Goal: Task Accomplishment & Management: Complete application form

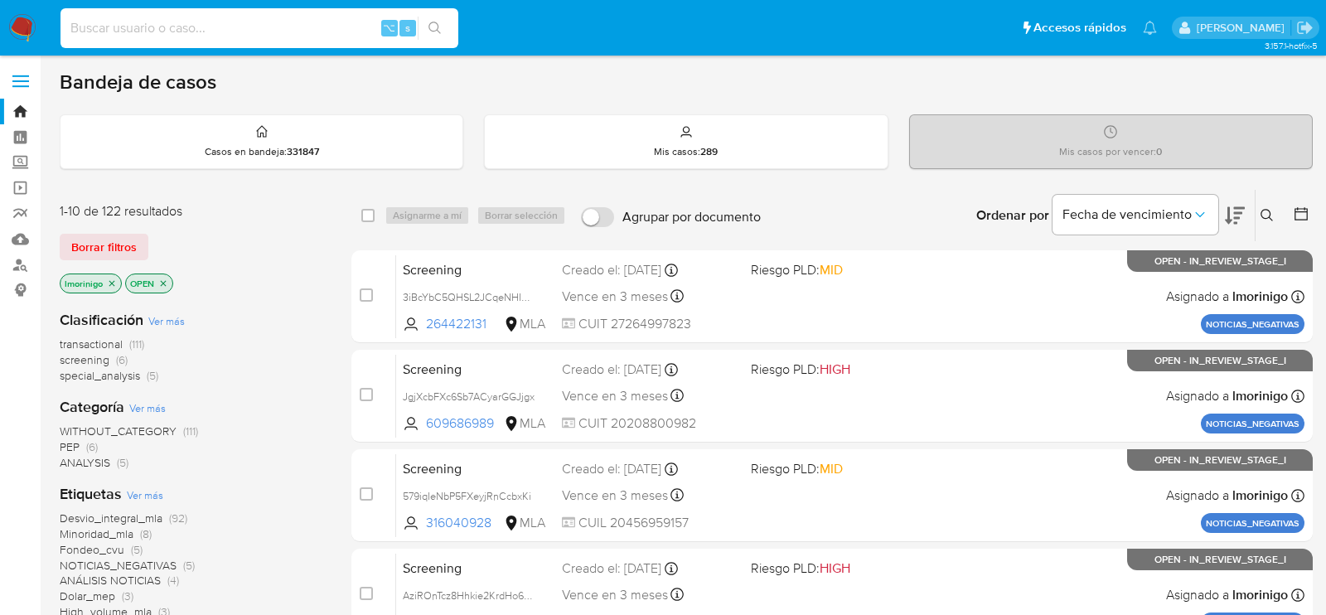
click at [269, 29] on input at bounding box center [260, 28] width 398 height 22
paste input "KDc7I1vNWqkdbiBpAzify9Gh"
type input "KDc7I1vNWqkdbiBpAzify9Gh"
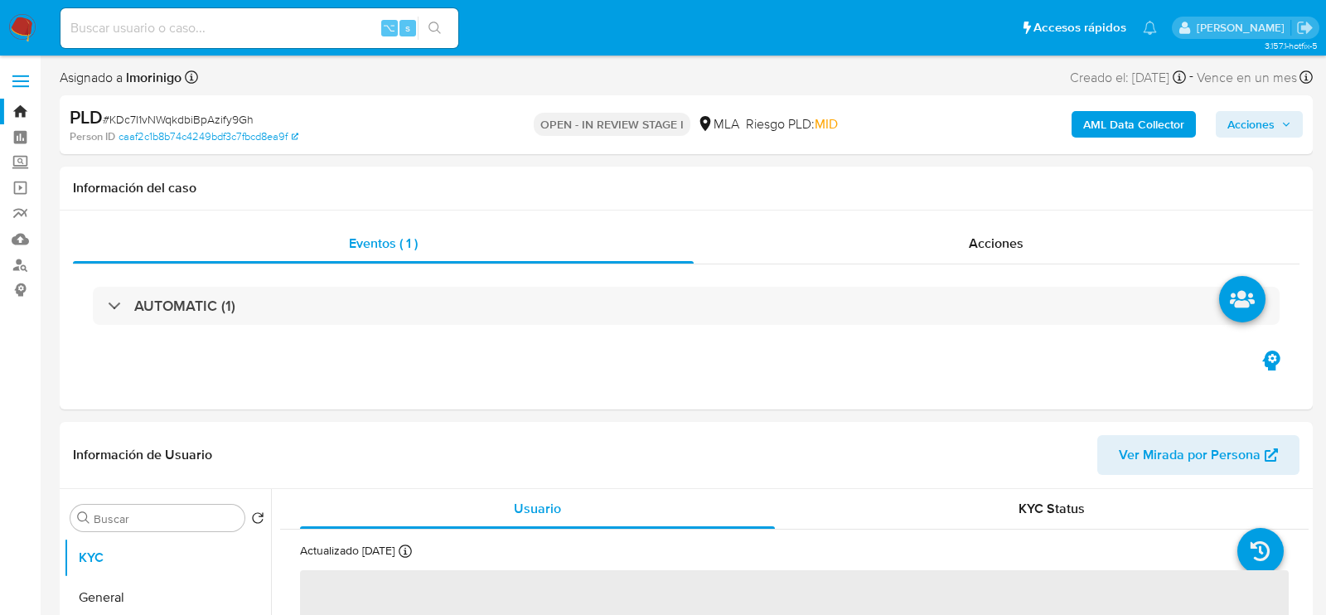
select select "10"
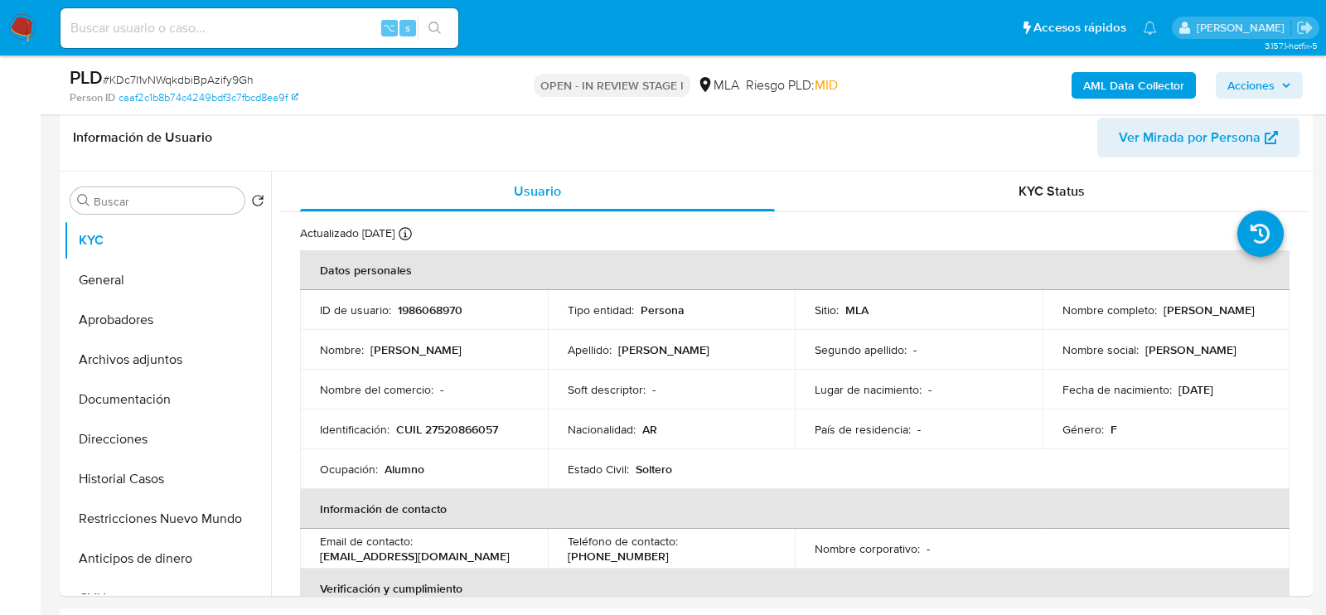
scroll to position [264, 0]
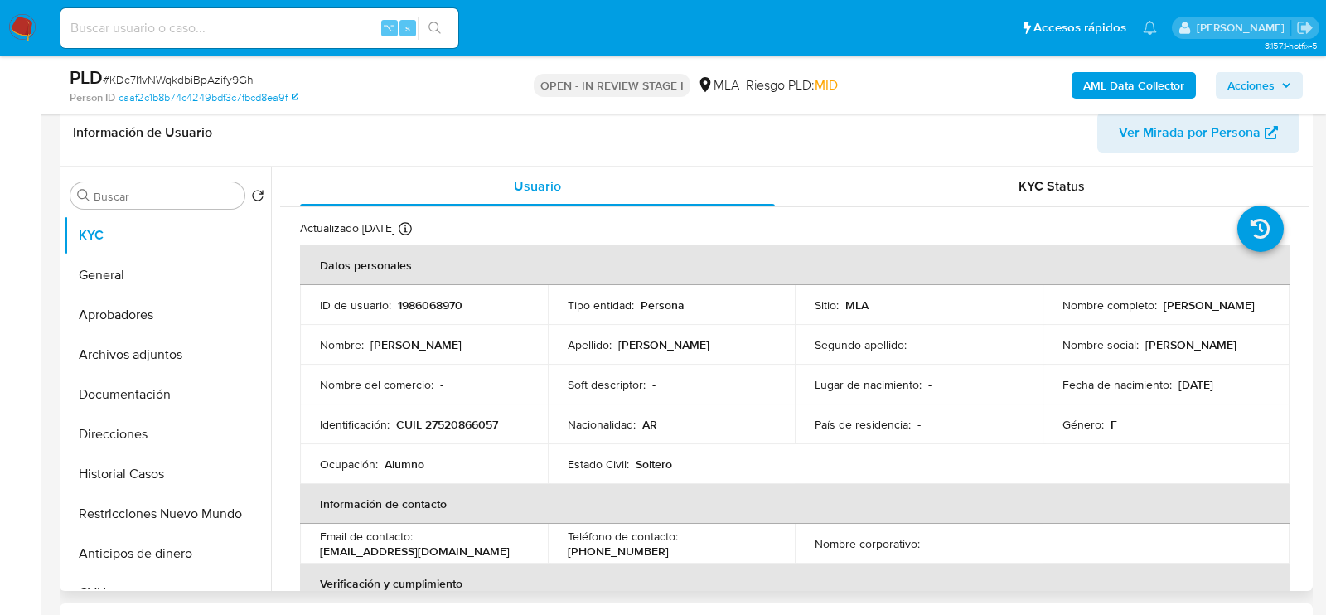
click at [425, 298] on p "1986068970" at bounding box center [430, 305] width 65 height 15
copy p "1986068970"
click at [146, 522] on button "Restricciones Nuevo Mundo" at bounding box center [161, 514] width 194 height 40
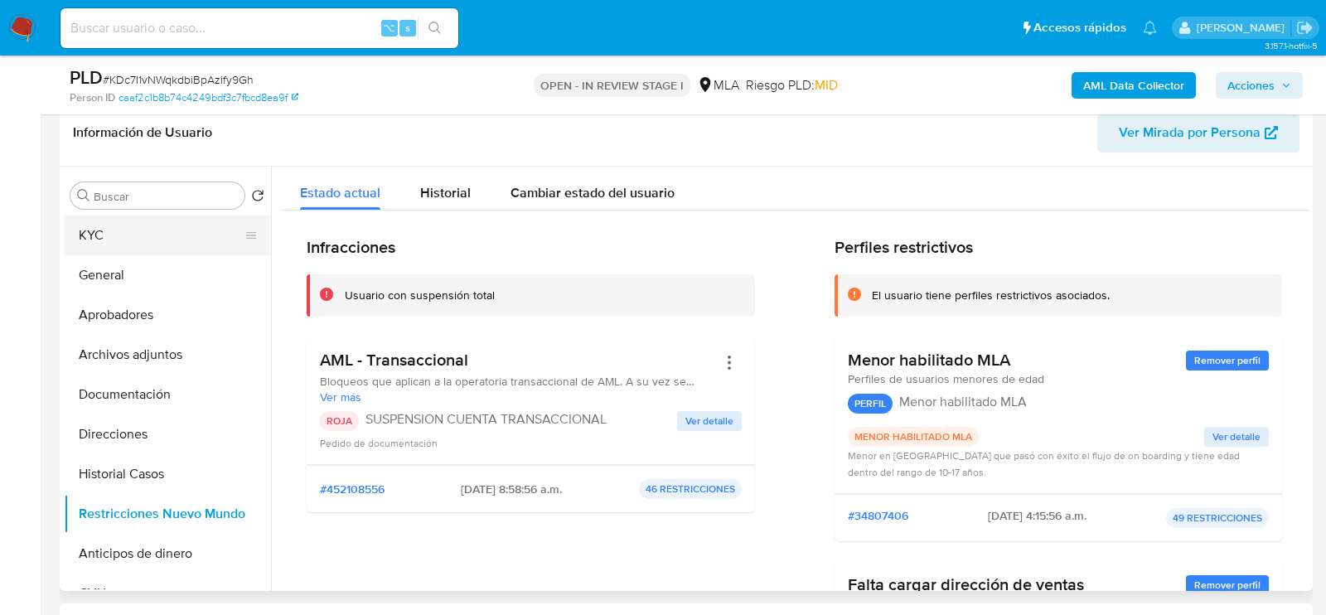
click at [106, 240] on button "KYC" at bounding box center [161, 236] width 194 height 40
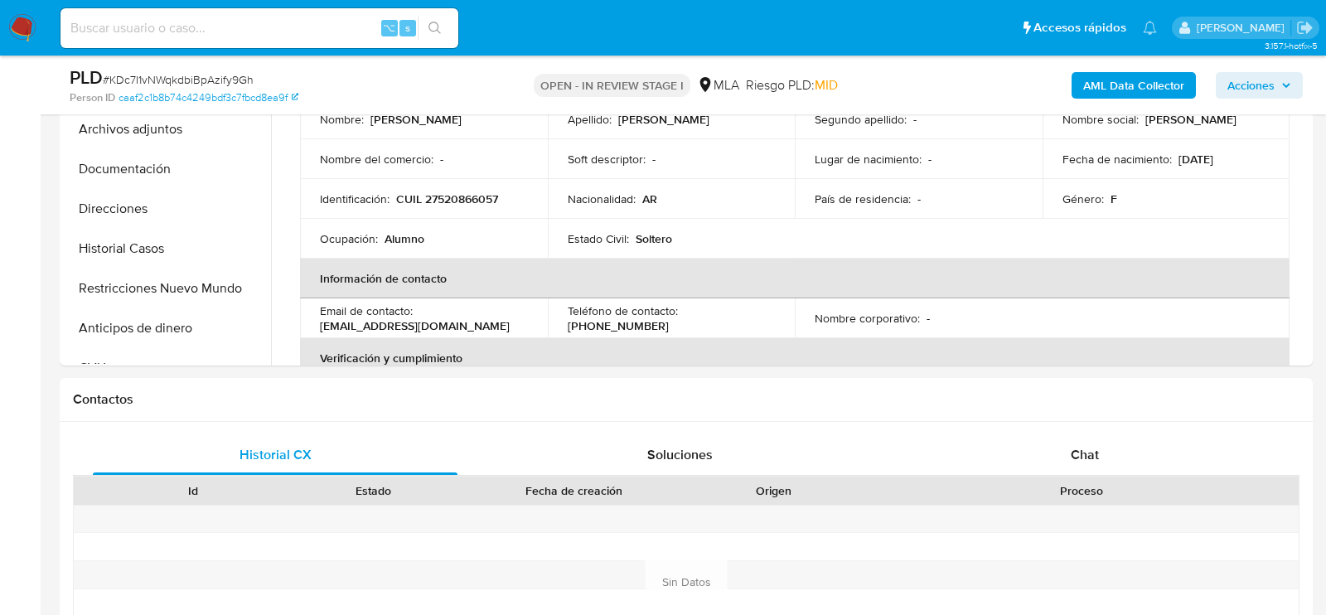
scroll to position [619, 0]
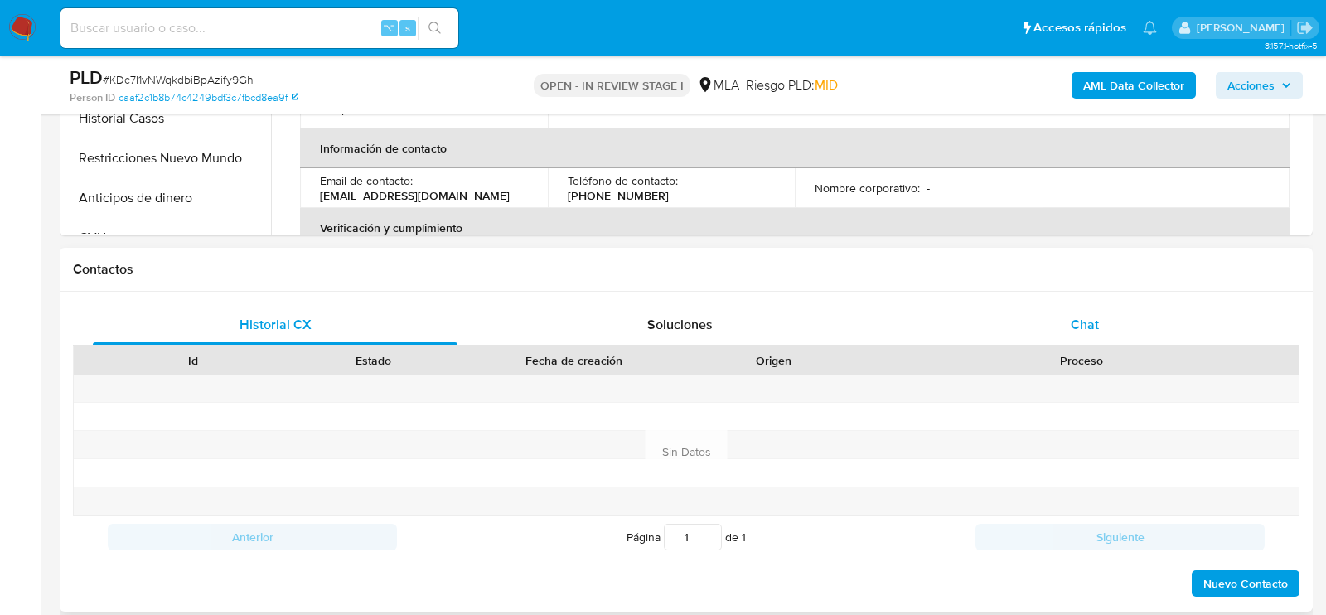
click at [1051, 326] on div "Chat" at bounding box center [1085, 325] width 365 height 40
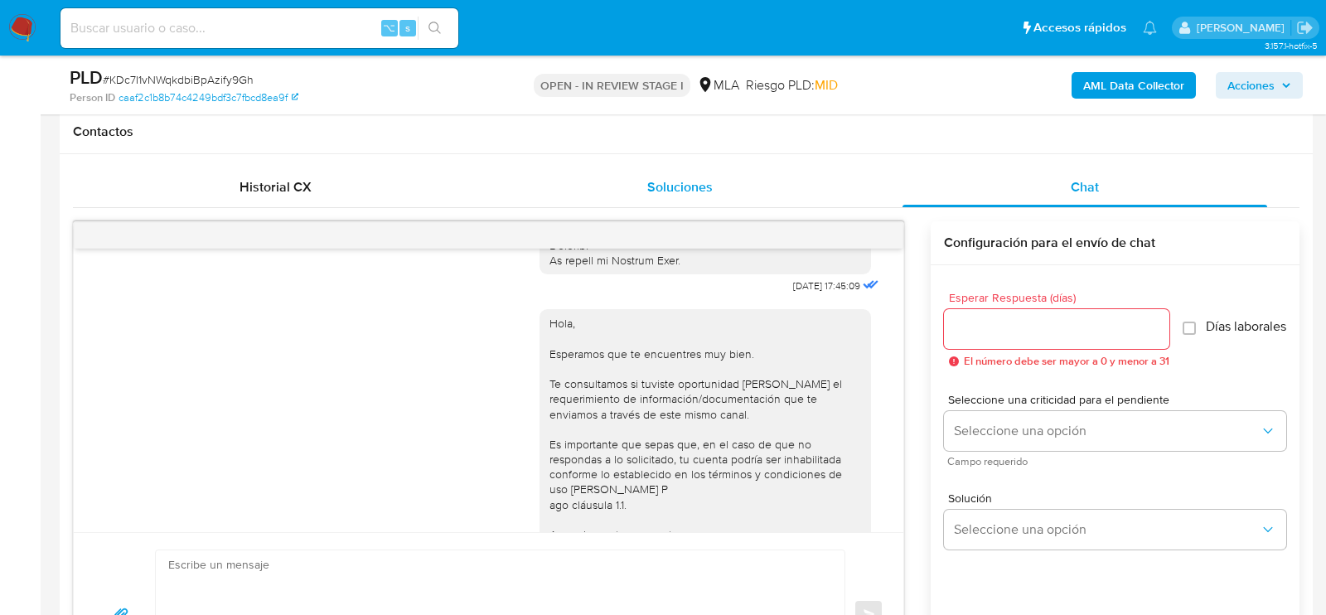
scroll to position [697, 0]
drag, startPoint x: 824, startPoint y: 303, endPoint x: 759, endPoint y: 301, distance: 64.7
copy div "18/08/2025"
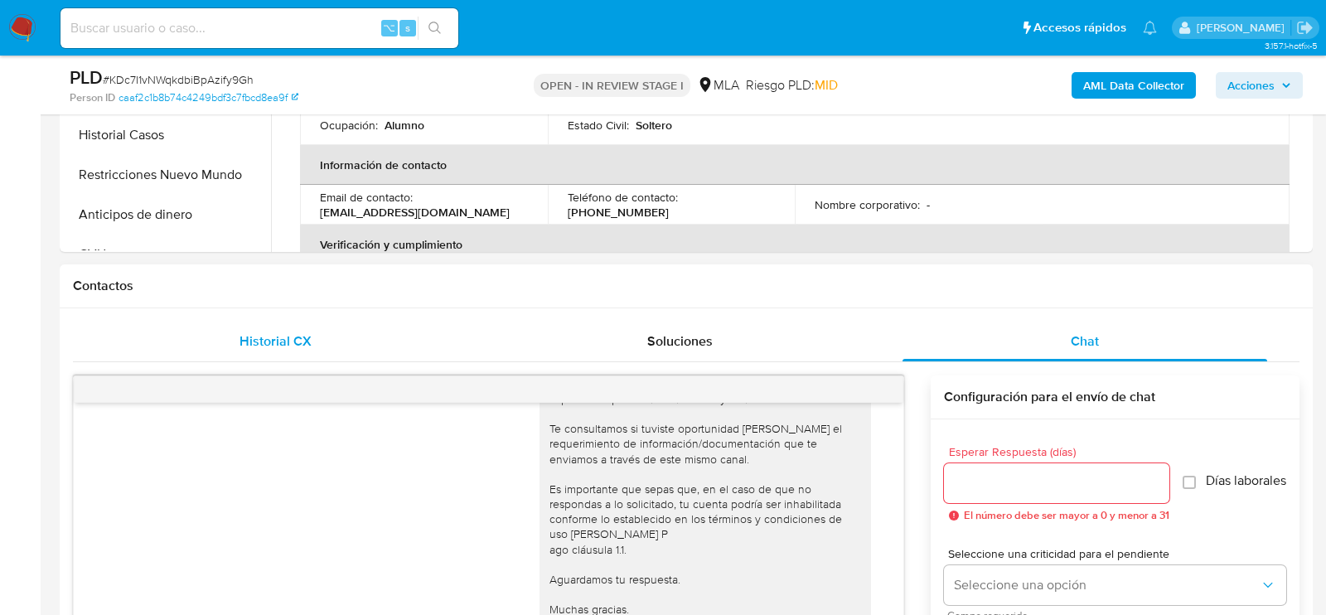
scroll to position [378, 0]
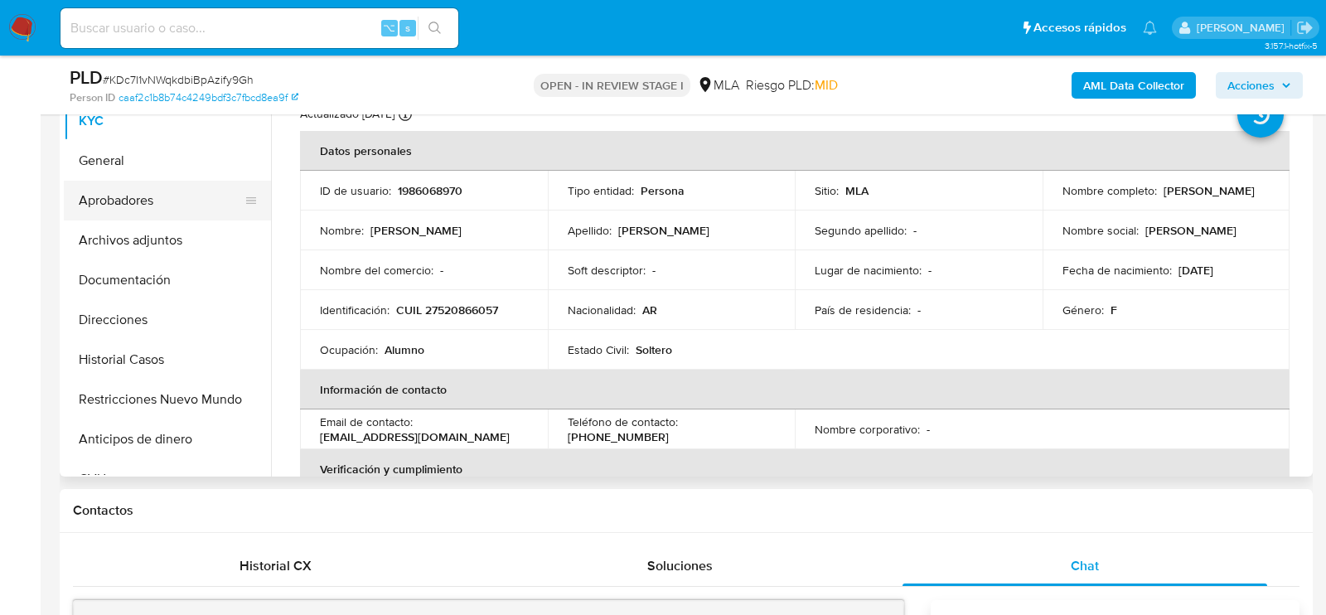
click at [134, 182] on button "Aprobadores" at bounding box center [161, 201] width 194 height 40
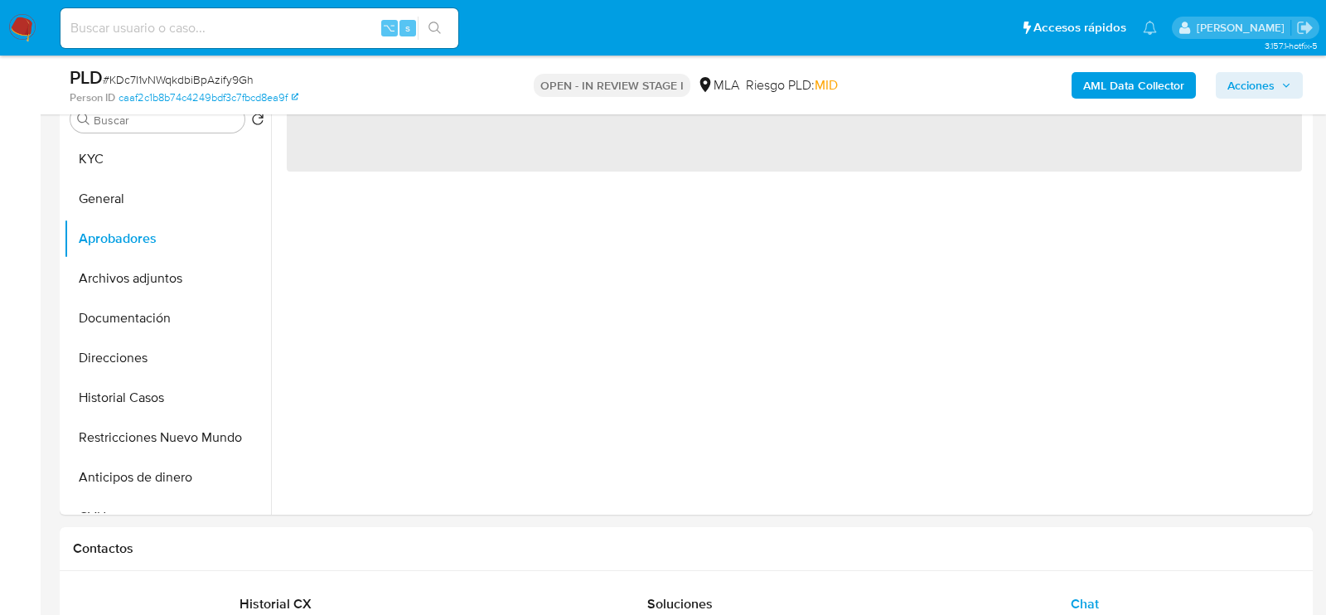
scroll to position [322, 0]
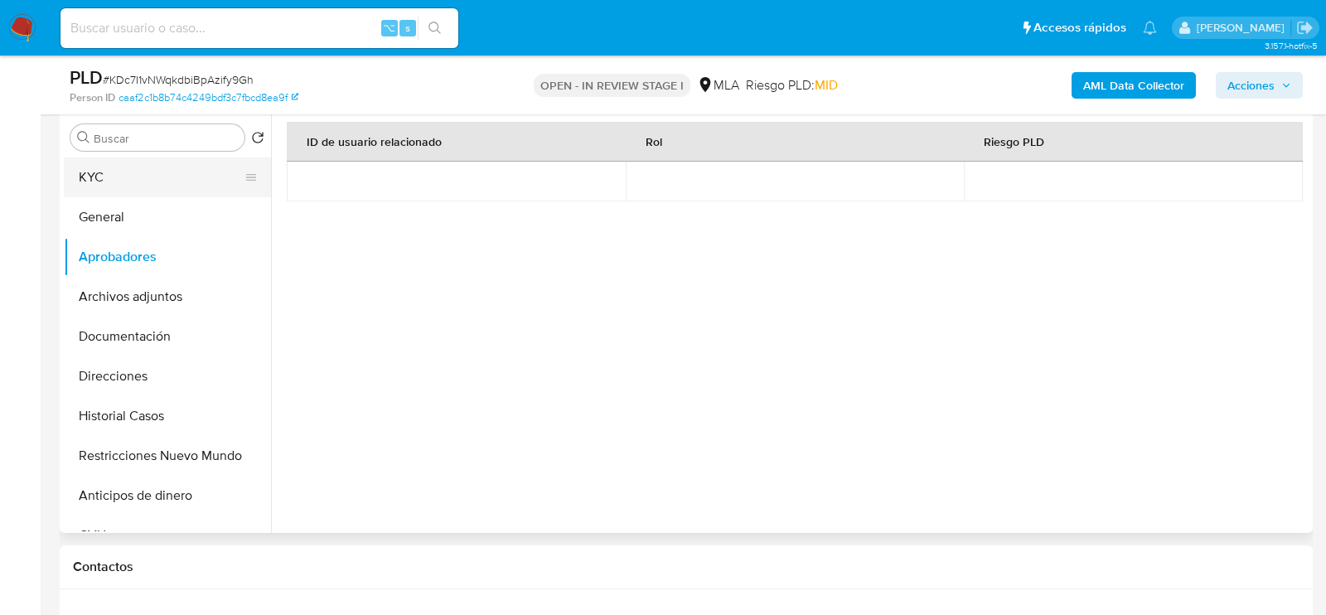
click at [129, 180] on button "KYC" at bounding box center [161, 177] width 194 height 40
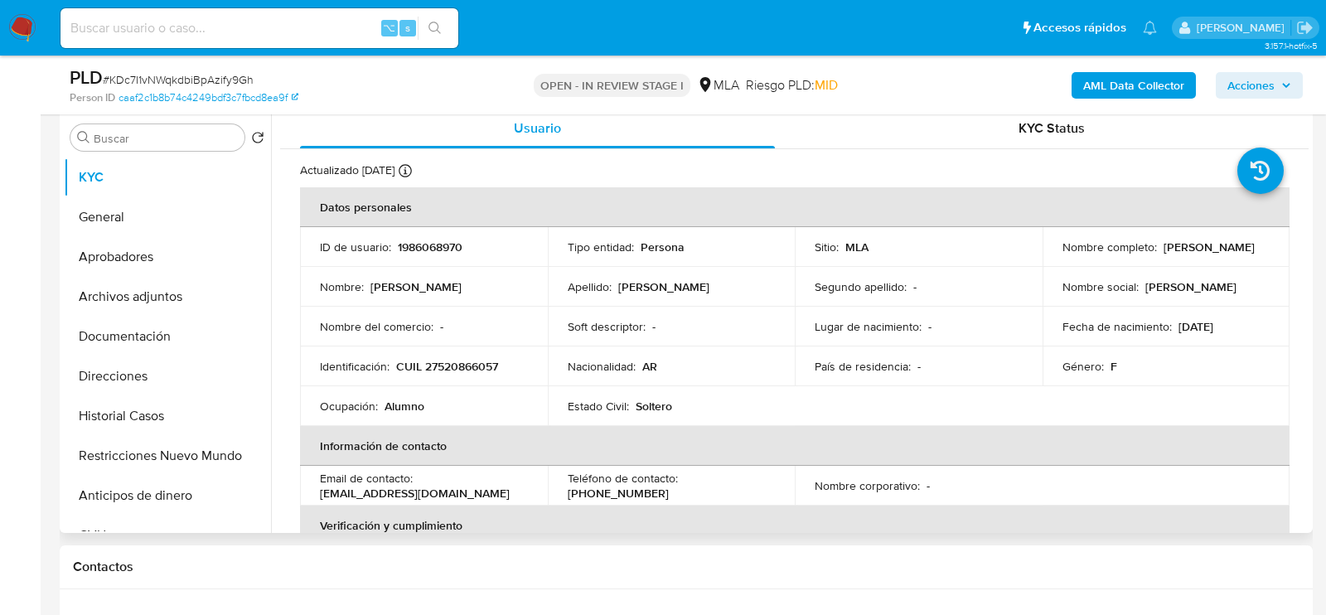
drag, startPoint x: 1174, startPoint y: 326, endPoint x: 1251, endPoint y: 326, distance: 77.1
click at [1252, 327] on div "Fecha de nacimiento : 29/11/2011" at bounding box center [1167, 326] width 208 height 15
copy p "[DATE]"
drag, startPoint x: 1058, startPoint y: 261, endPoint x: 1160, endPoint y: 260, distance: 102.0
click at [1160, 260] on td "Nombre completo : Sofia Oriana Duarte" at bounding box center [1167, 247] width 248 height 40
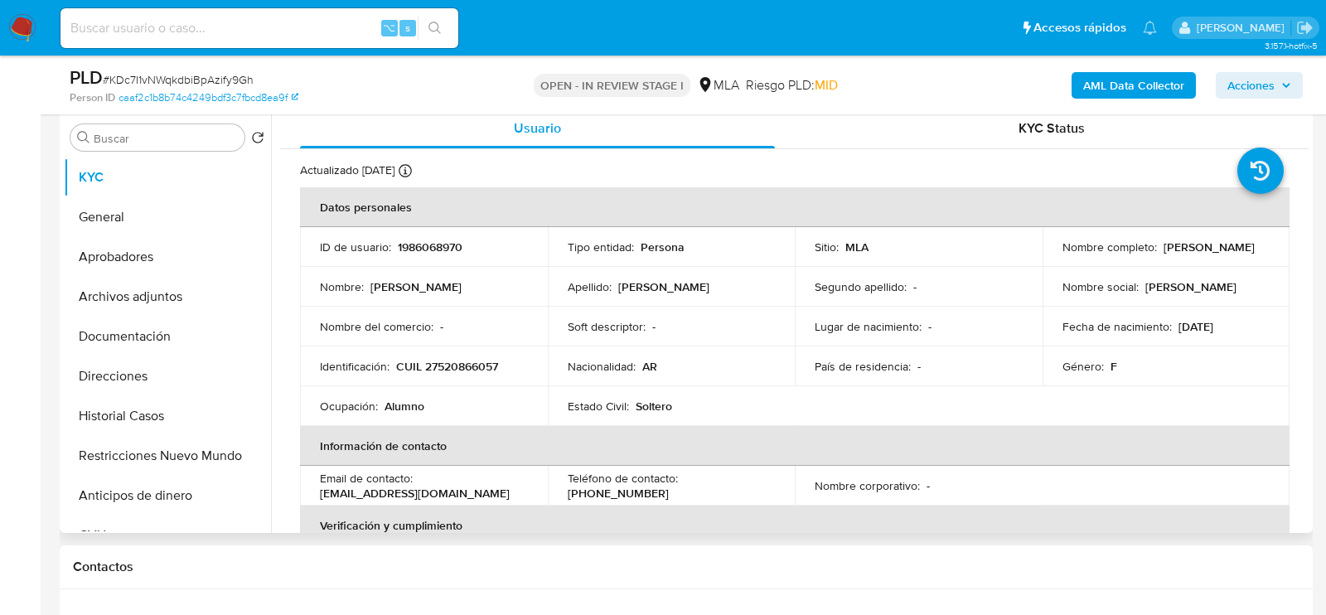
drag, startPoint x: 1160, startPoint y: 259, endPoint x: 1059, endPoint y: 259, distance: 101.1
click at [1063, 254] on div "Nombre completo : Sofia Oriana Duarte" at bounding box center [1167, 247] width 208 height 15
copy p "[PERSON_NAME]"
click at [182, 295] on button "Archivos adjuntos" at bounding box center [161, 297] width 194 height 40
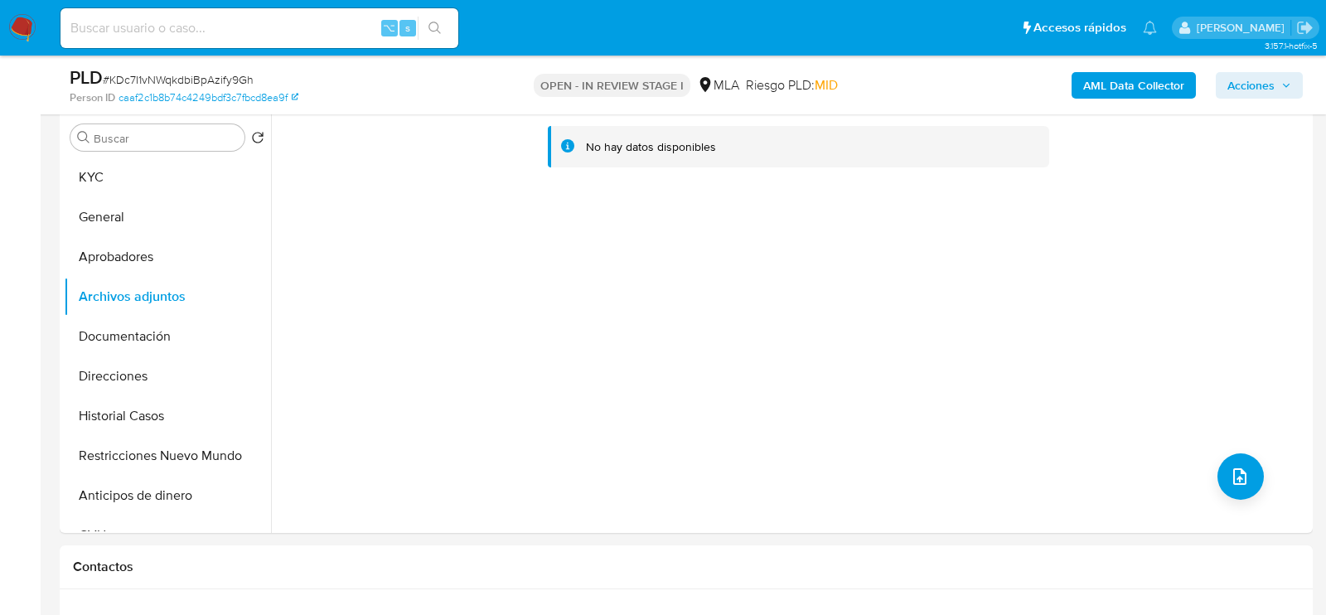
click at [1148, 76] on b "AML Data Collector" at bounding box center [1133, 85] width 101 height 27
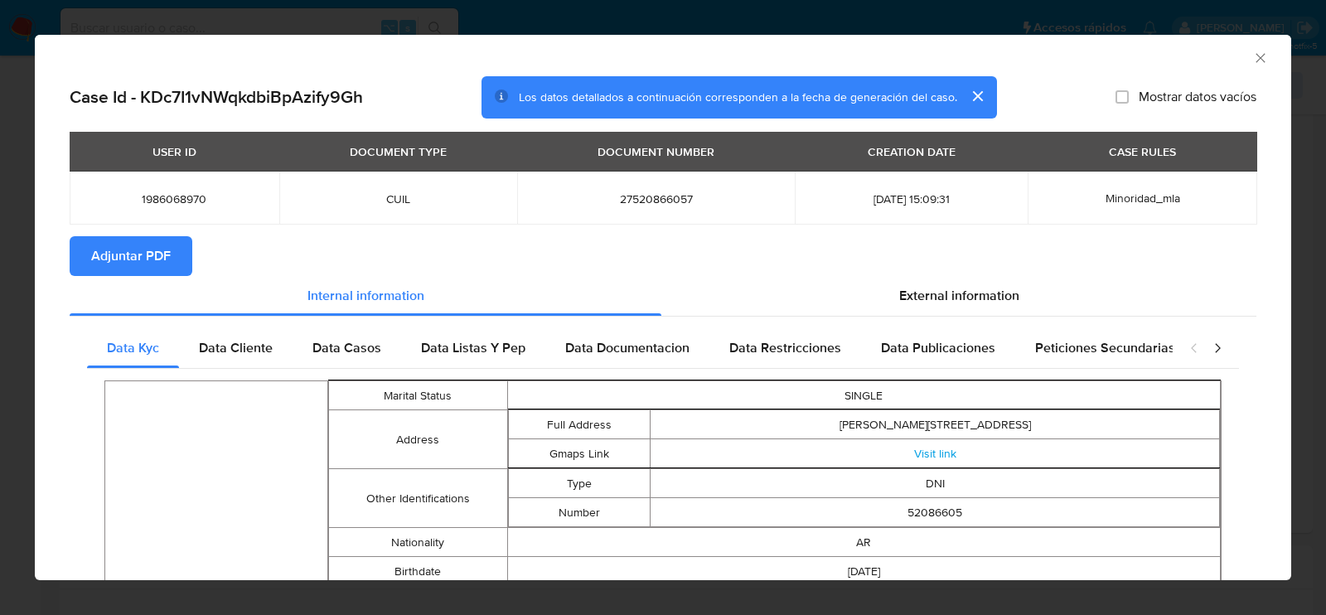
click at [149, 261] on span "Adjuntar PDF" at bounding box center [131, 256] width 80 height 36
click at [1265, 56] on icon "Cerrar ventana" at bounding box center [1261, 58] width 17 height 17
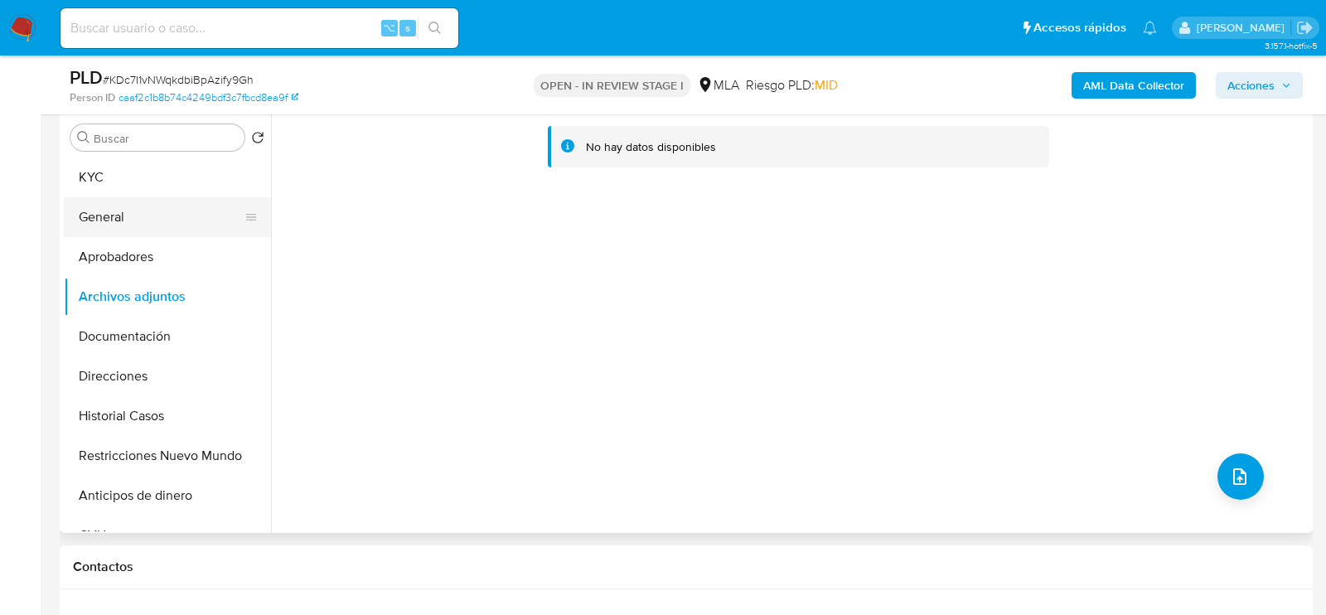
click at [94, 230] on button "General" at bounding box center [161, 217] width 194 height 40
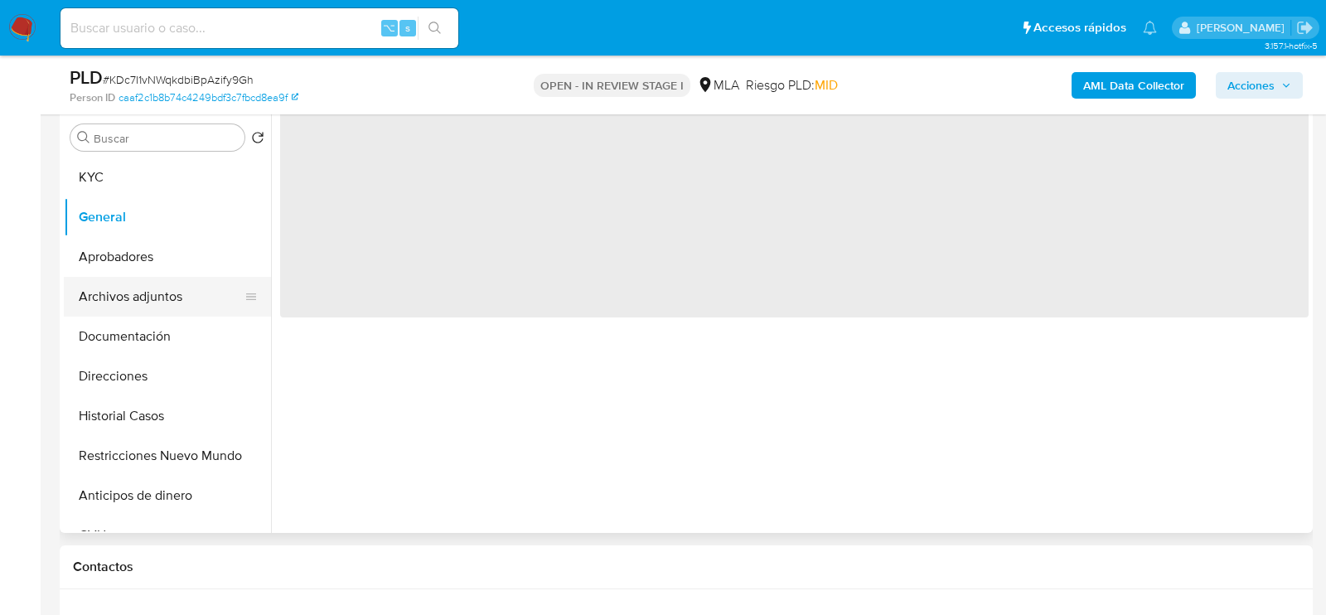
click at [117, 298] on button "Archivos adjuntos" at bounding box center [161, 297] width 194 height 40
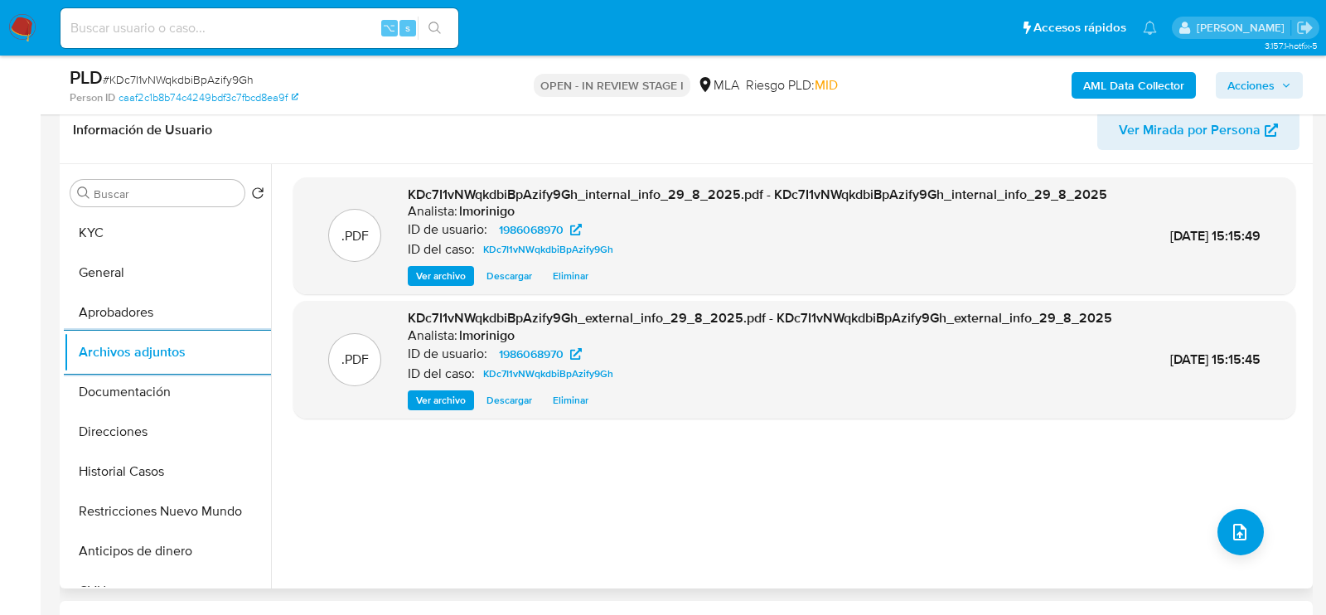
scroll to position [300, 0]
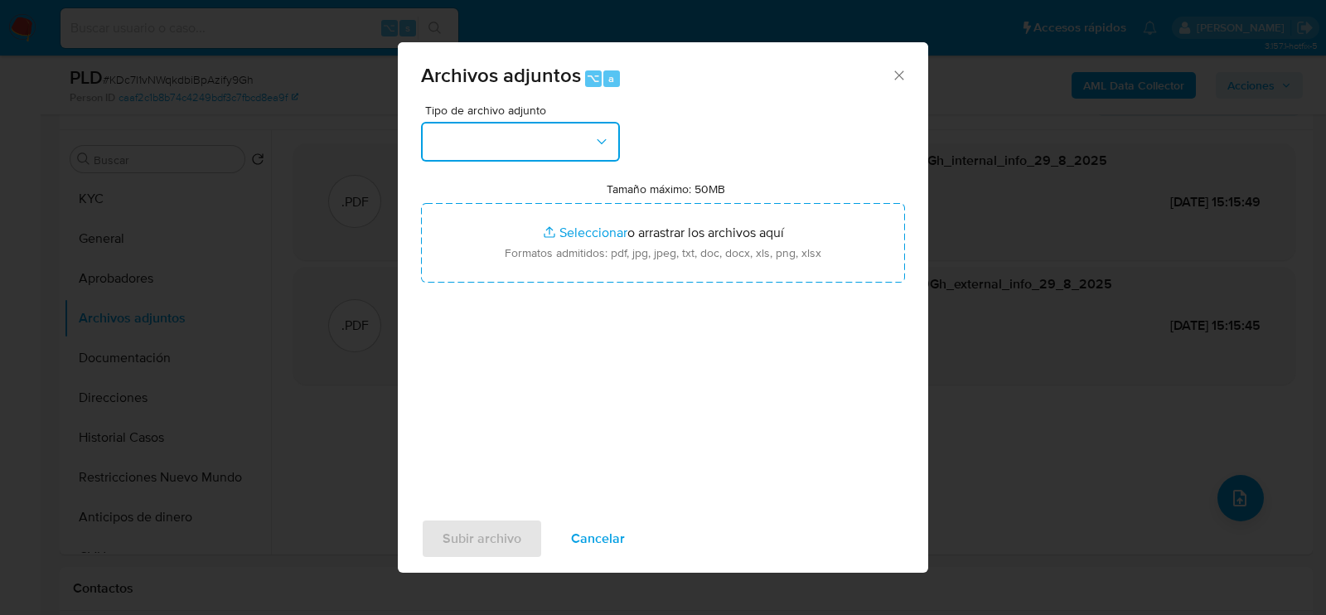
click at [542, 158] on button "button" at bounding box center [520, 142] width 199 height 40
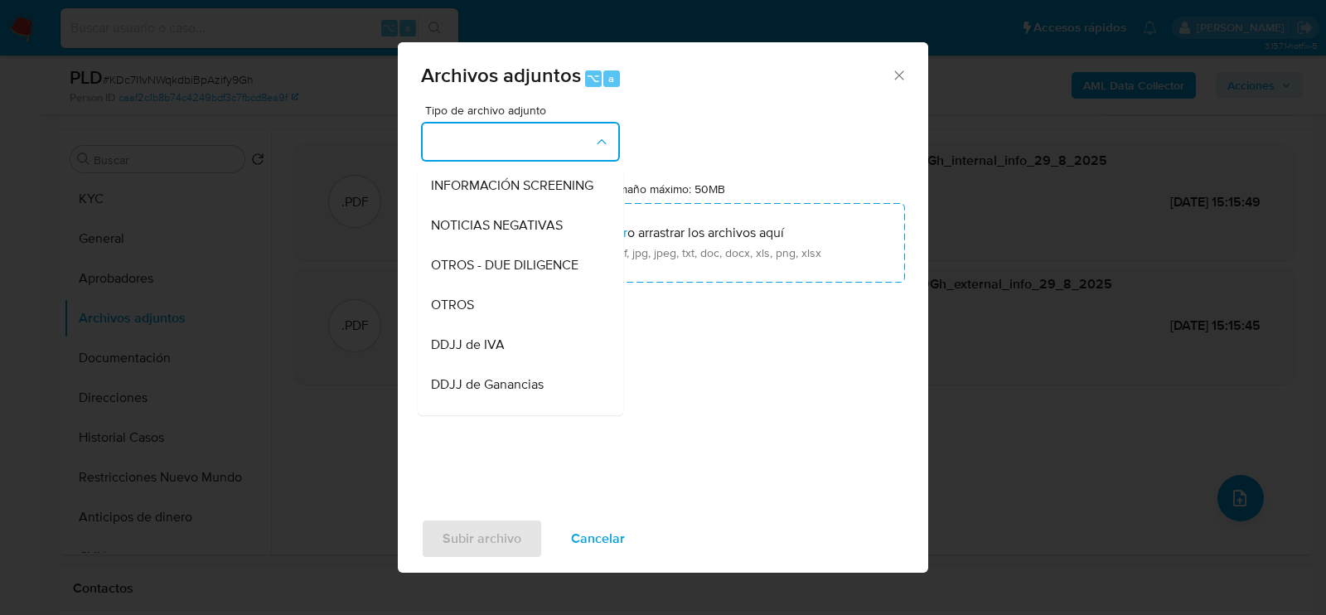
scroll to position [286, 0]
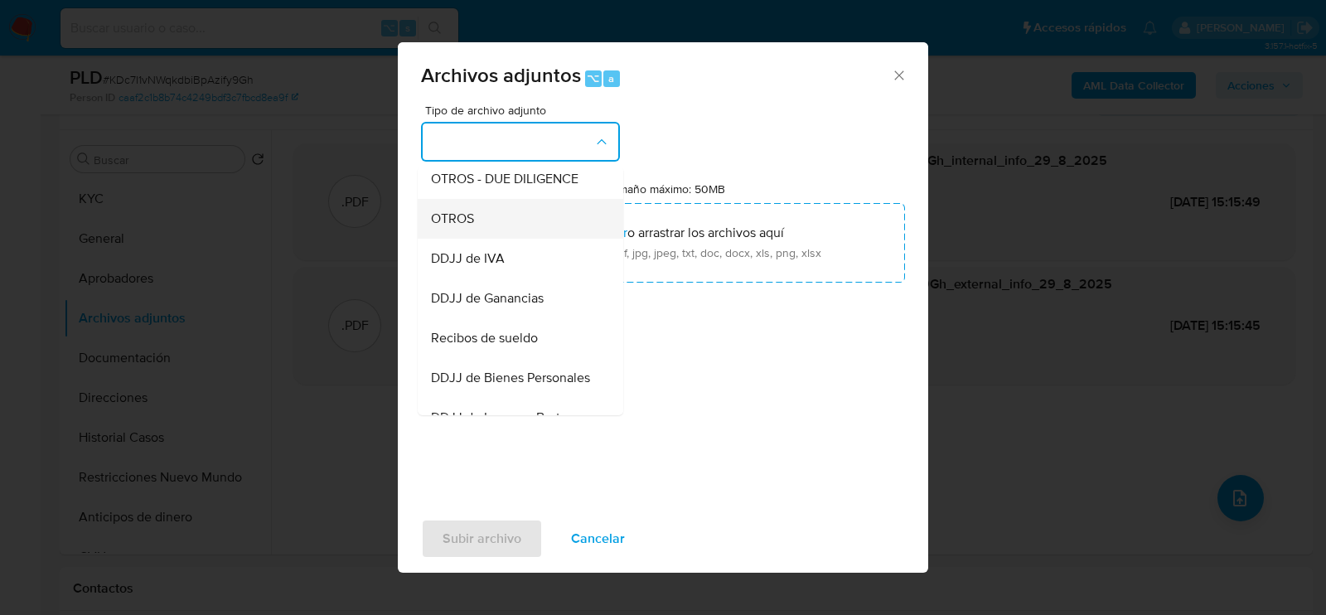
click at [482, 210] on div "OTROS" at bounding box center [515, 218] width 169 height 40
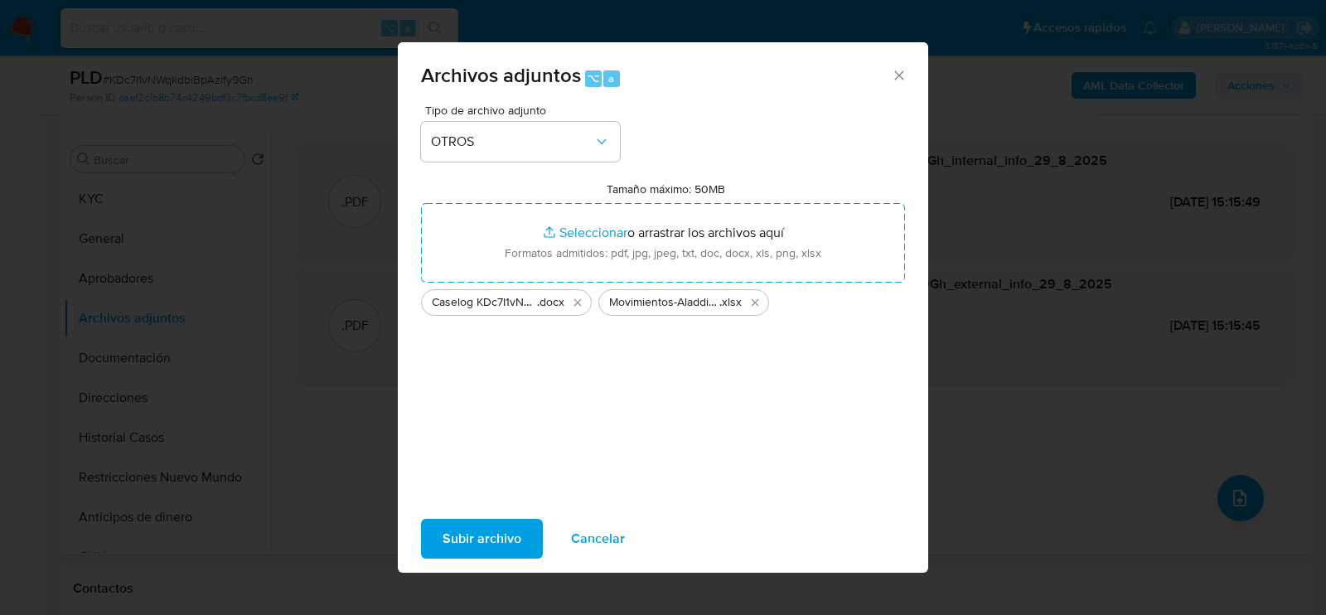
click at [488, 555] on span "Subir archivo" at bounding box center [482, 539] width 79 height 36
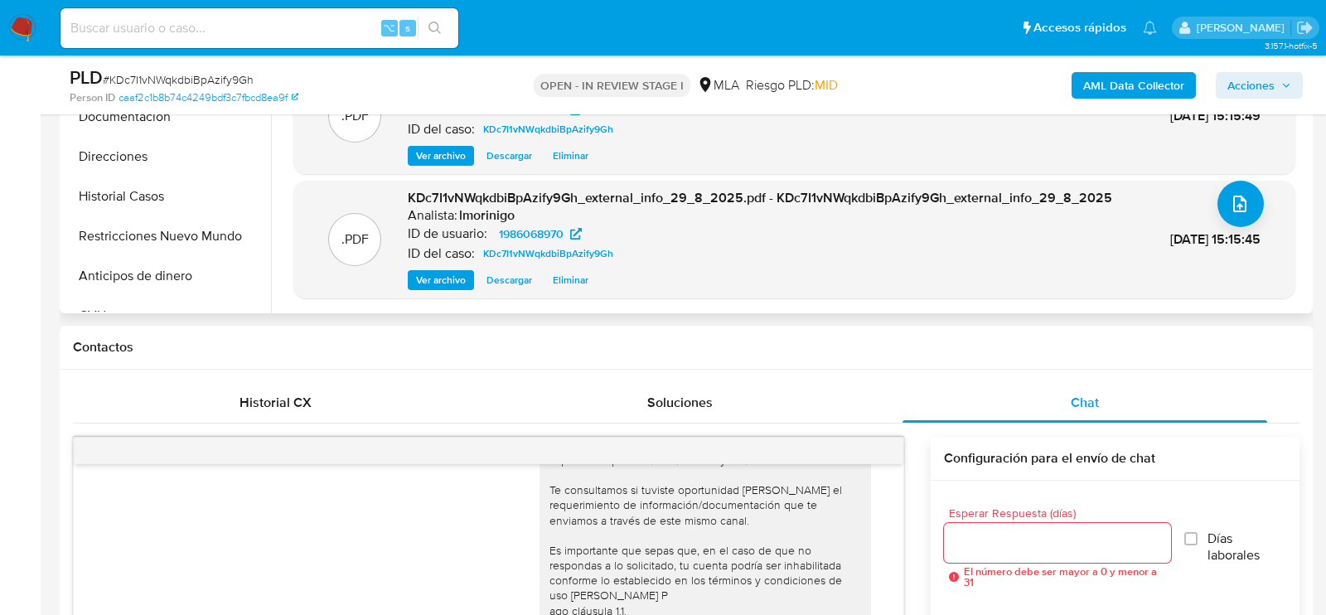
scroll to position [0, 0]
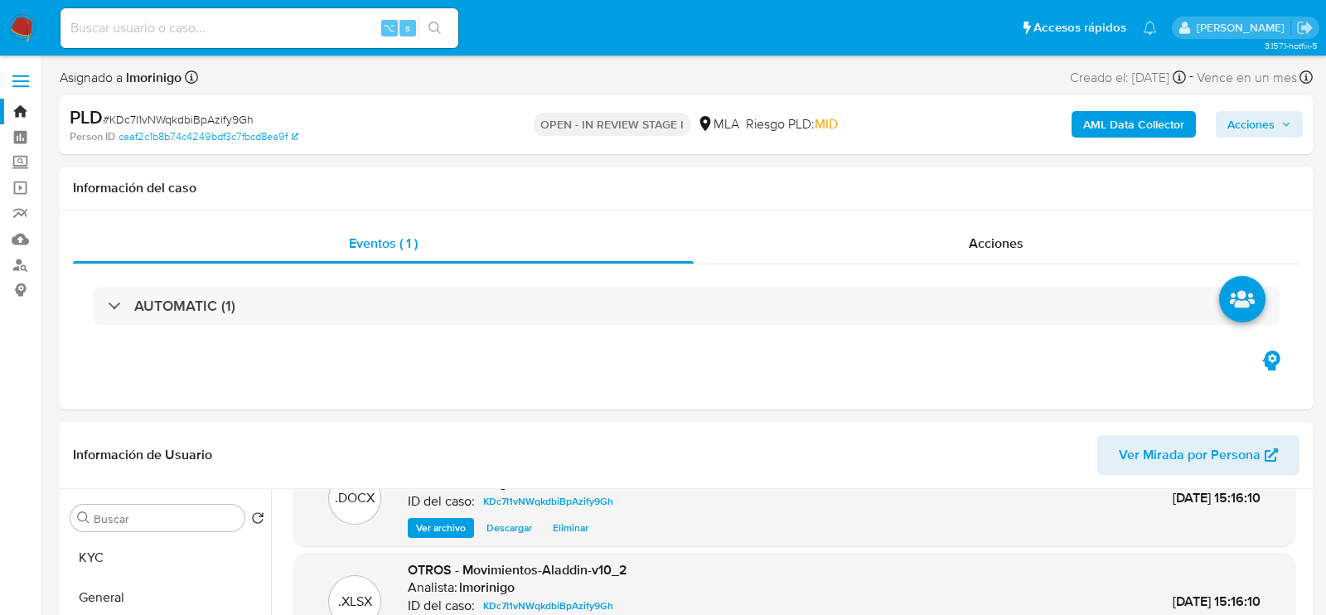
click at [1263, 123] on span "Acciones" at bounding box center [1251, 124] width 47 height 27
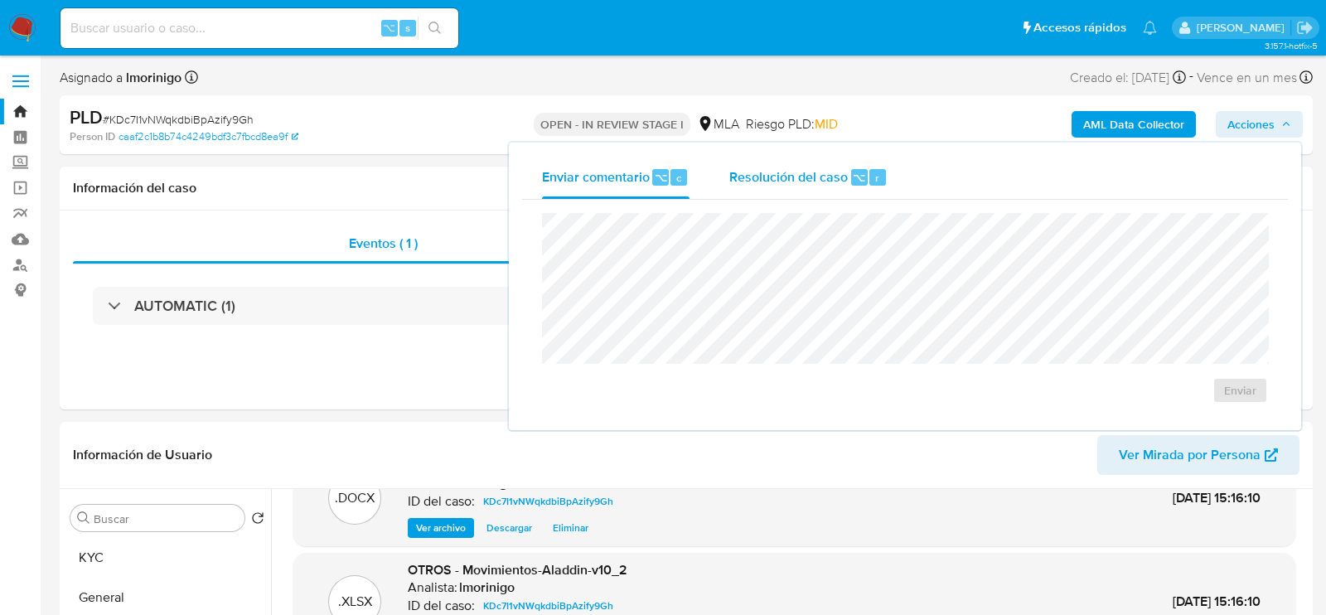
click at [806, 188] on div "Resolución del caso ⌥ r" at bounding box center [808, 177] width 158 height 43
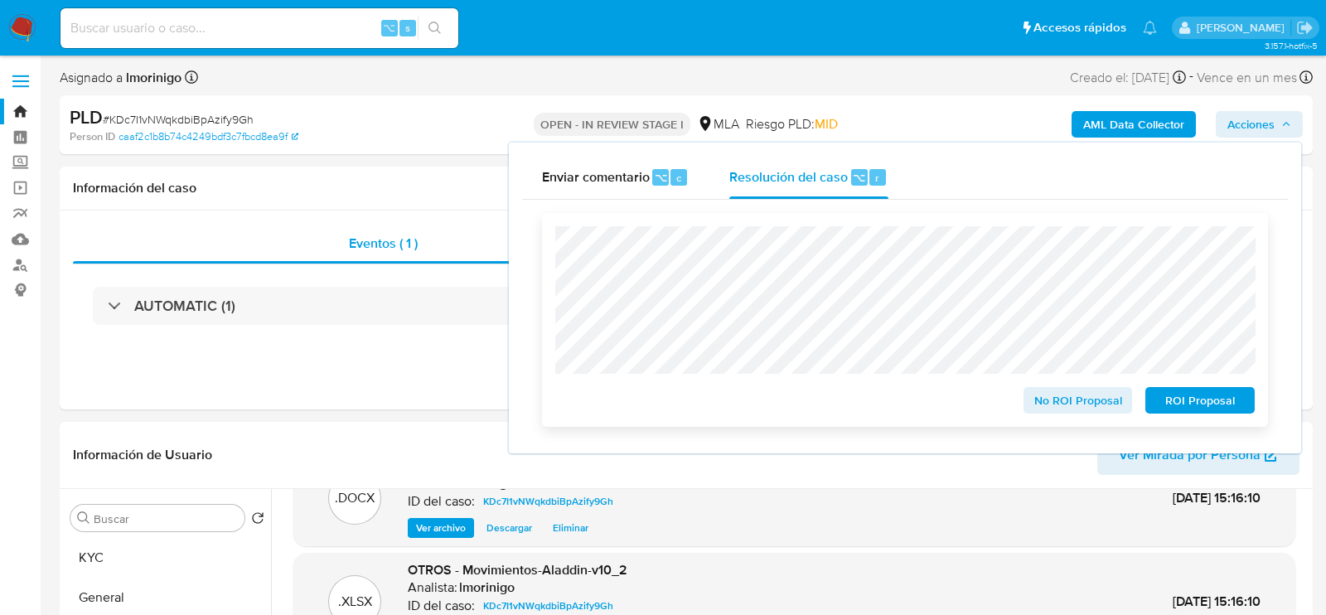
click at [1223, 421] on div "No ROI Proposal ROI Proposal" at bounding box center [905, 320] width 726 height 214
click at [1222, 407] on span "ROI Proposal" at bounding box center [1200, 400] width 86 height 23
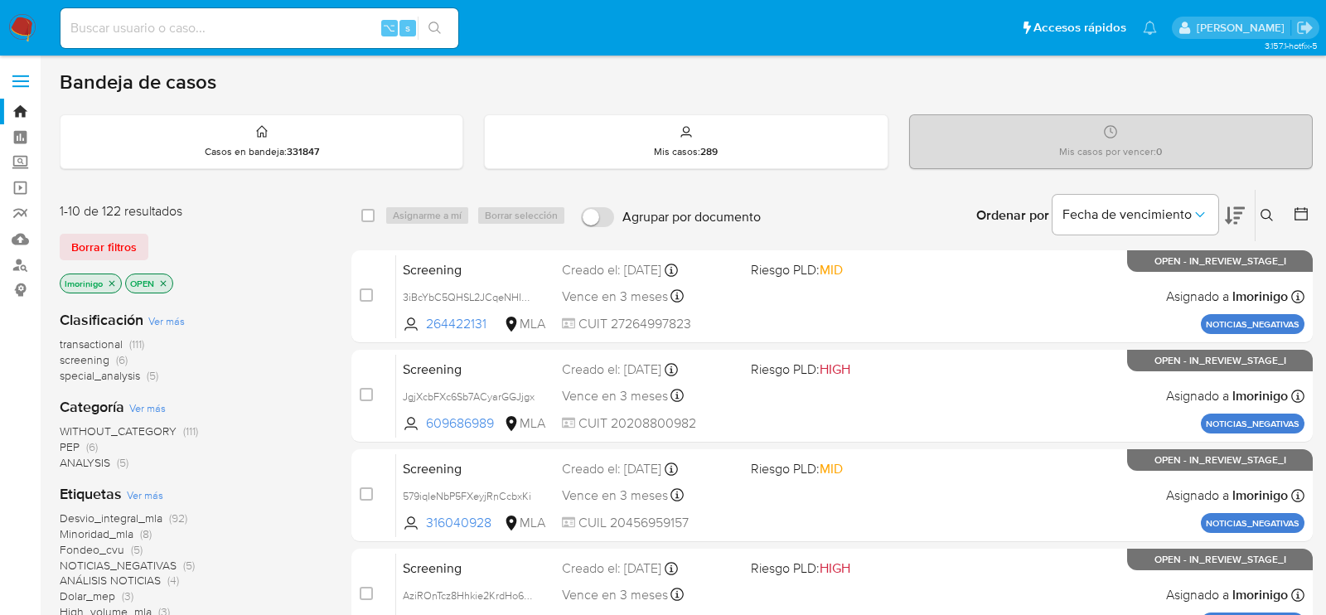
click at [1268, 209] on icon at bounding box center [1267, 215] width 13 height 13
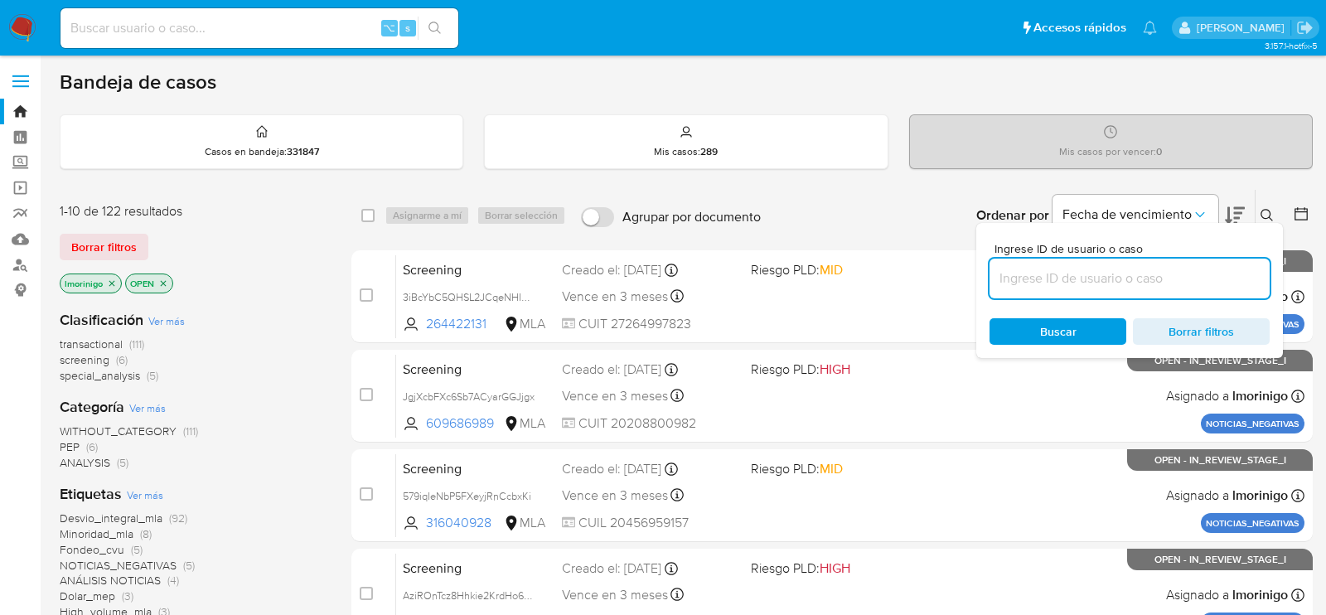
click at [1091, 282] on input at bounding box center [1130, 279] width 280 height 22
type input "KDc7I1vNWqkdbiBpAzify9Gh"
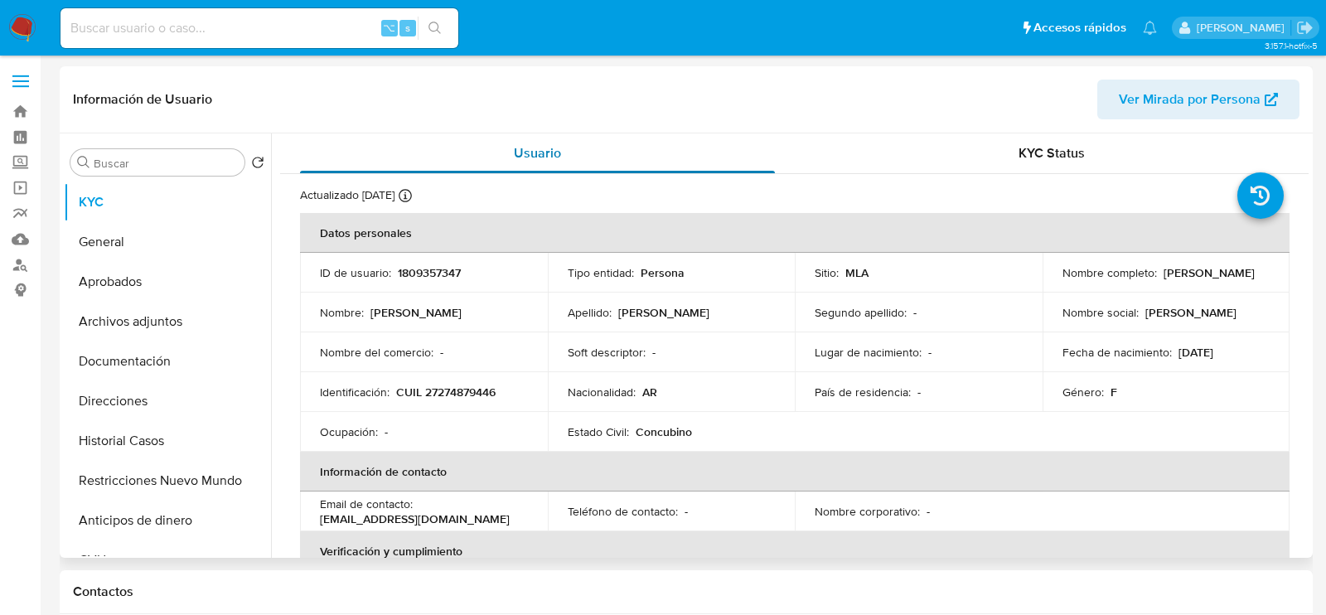
select select "10"
click at [478, 390] on p "CUIL 27274879446" at bounding box center [445, 392] width 99 height 15
copy p "27274879446"
drag, startPoint x: 1054, startPoint y: 280, endPoint x: 1227, endPoint y: 276, distance: 173.3
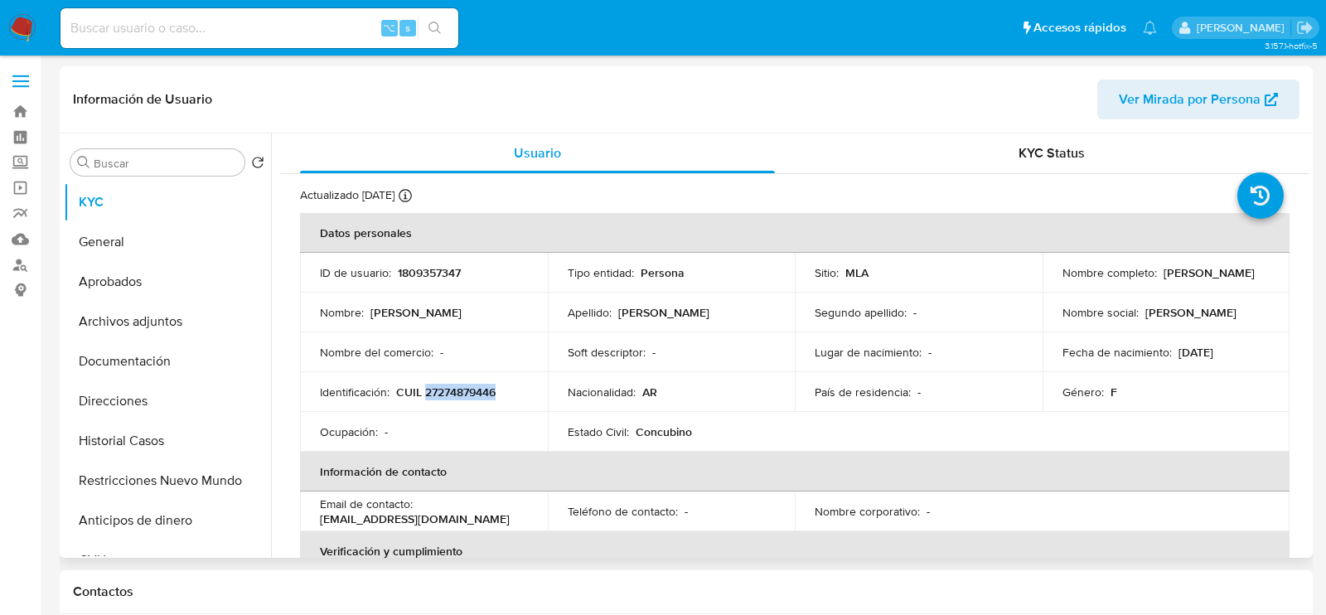
click at [1228, 277] on td "Nombre completo : Teresita Guadalupe Fernandez" at bounding box center [1167, 273] width 248 height 40
copy p "Teresita Guadalupe Fernandez"
click at [449, 386] on p "CUIL 27274879446" at bounding box center [445, 392] width 99 height 15
copy p "27274879446"
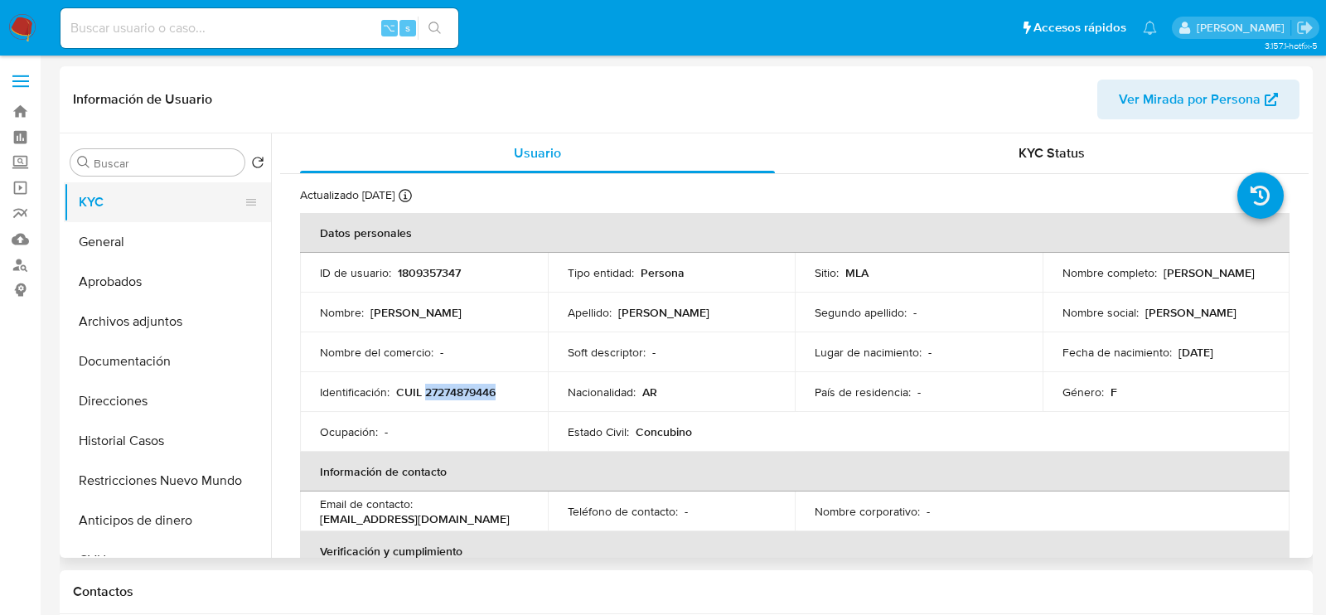
click at [154, 215] on button "KYC" at bounding box center [161, 202] width 194 height 40
click at [146, 439] on button "Historial Casos" at bounding box center [161, 441] width 194 height 40
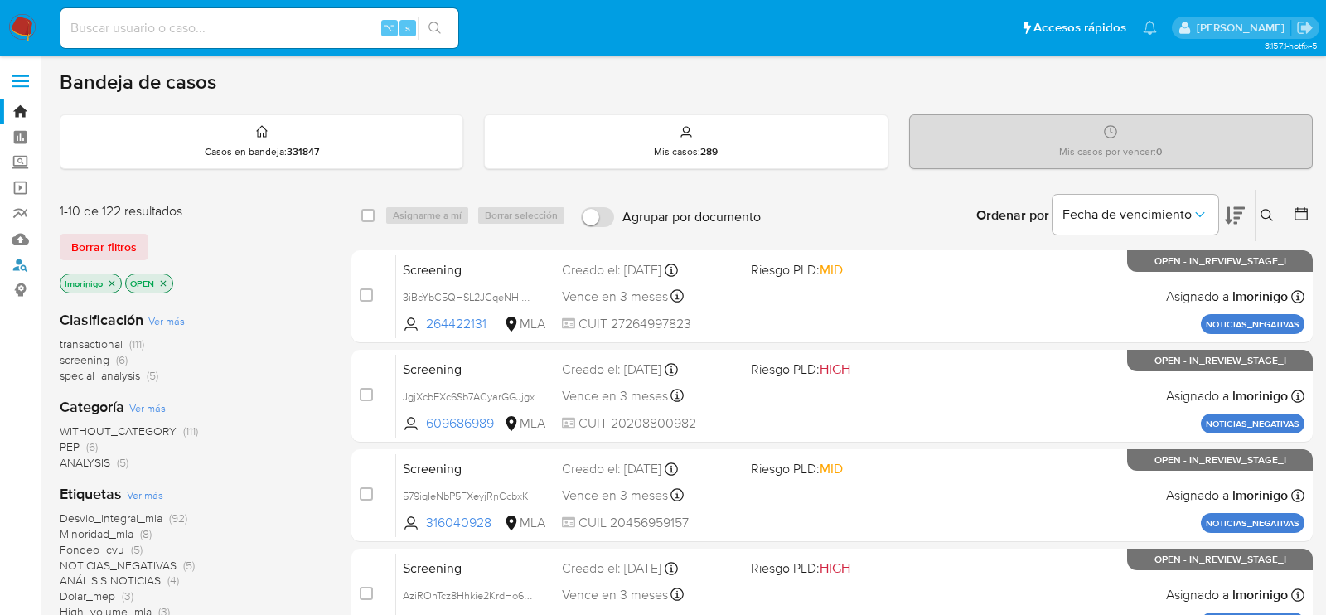
click at [17, 269] on link "Buscador de personas" at bounding box center [98, 265] width 197 height 26
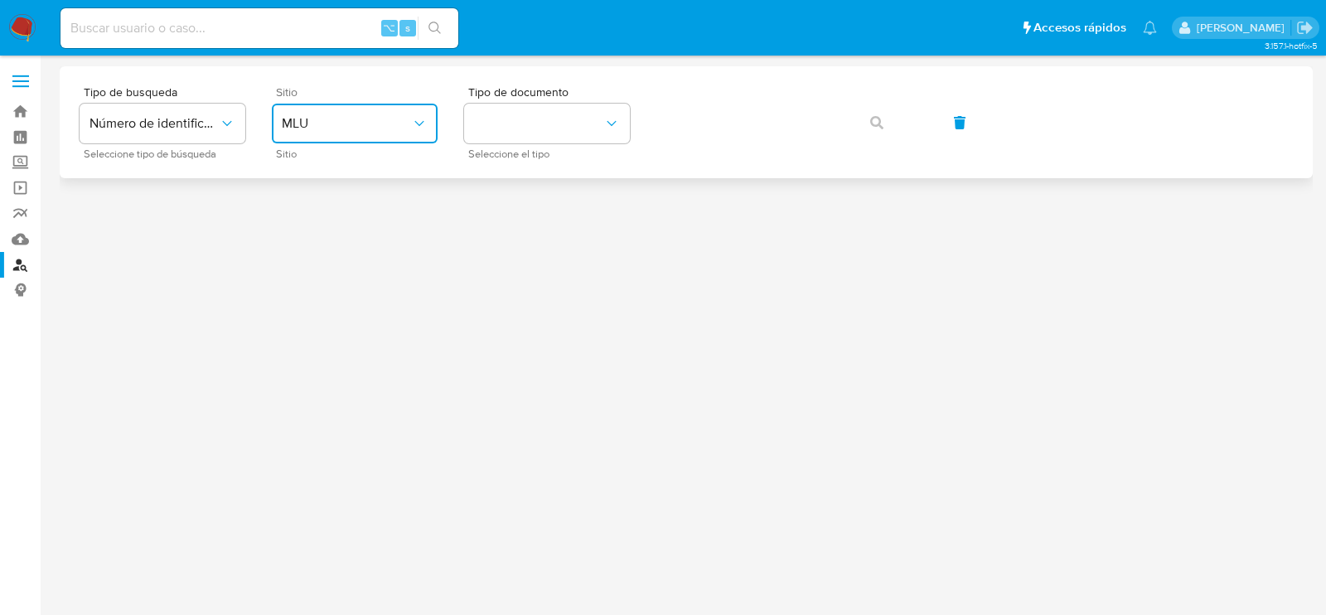
click at [371, 125] on span "MLU" at bounding box center [346, 123] width 129 height 17
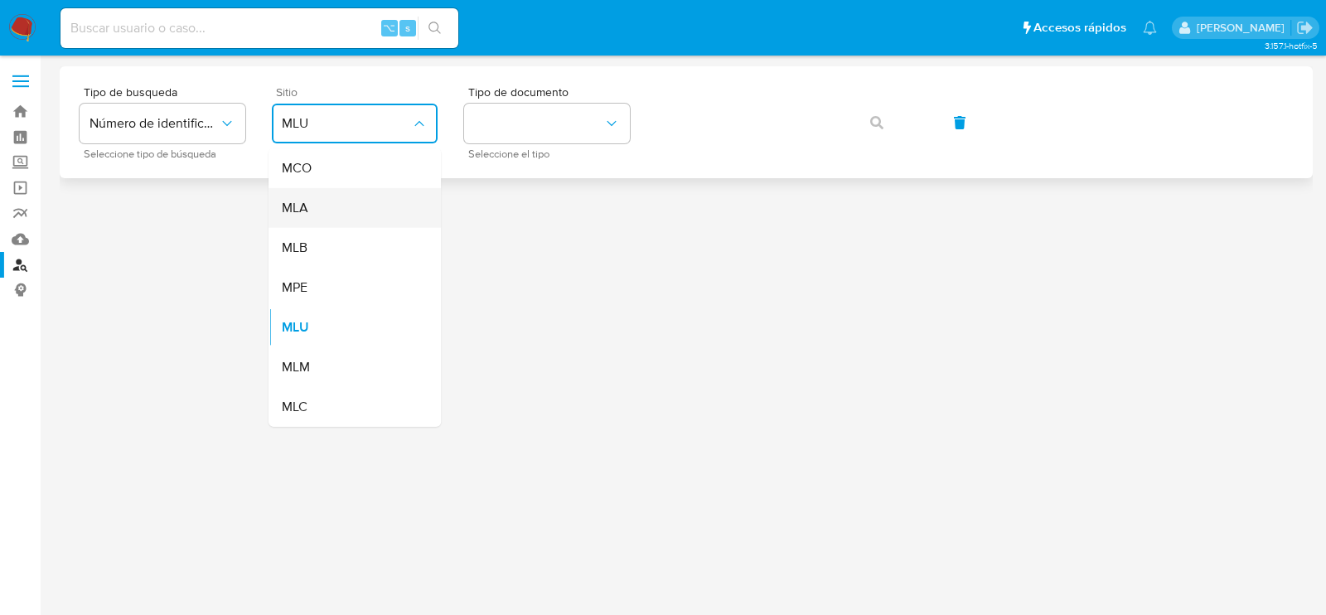
click at [352, 210] on div "MLA" at bounding box center [350, 208] width 136 height 40
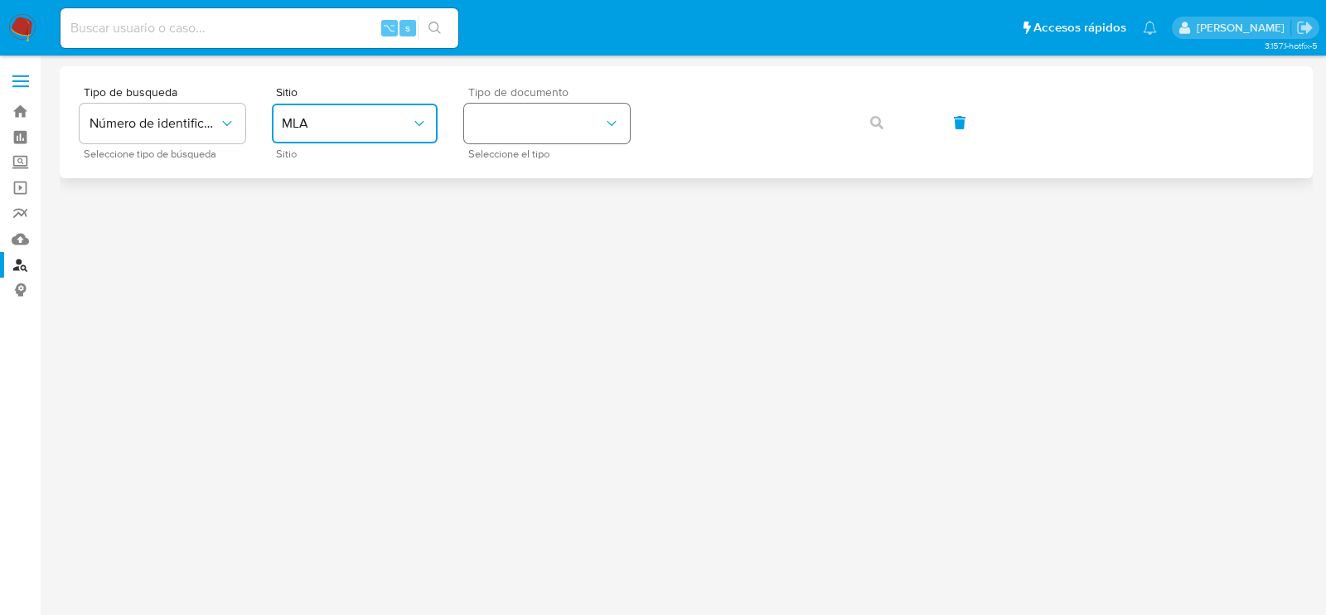
click at [515, 135] on button "identificationType" at bounding box center [547, 124] width 166 height 40
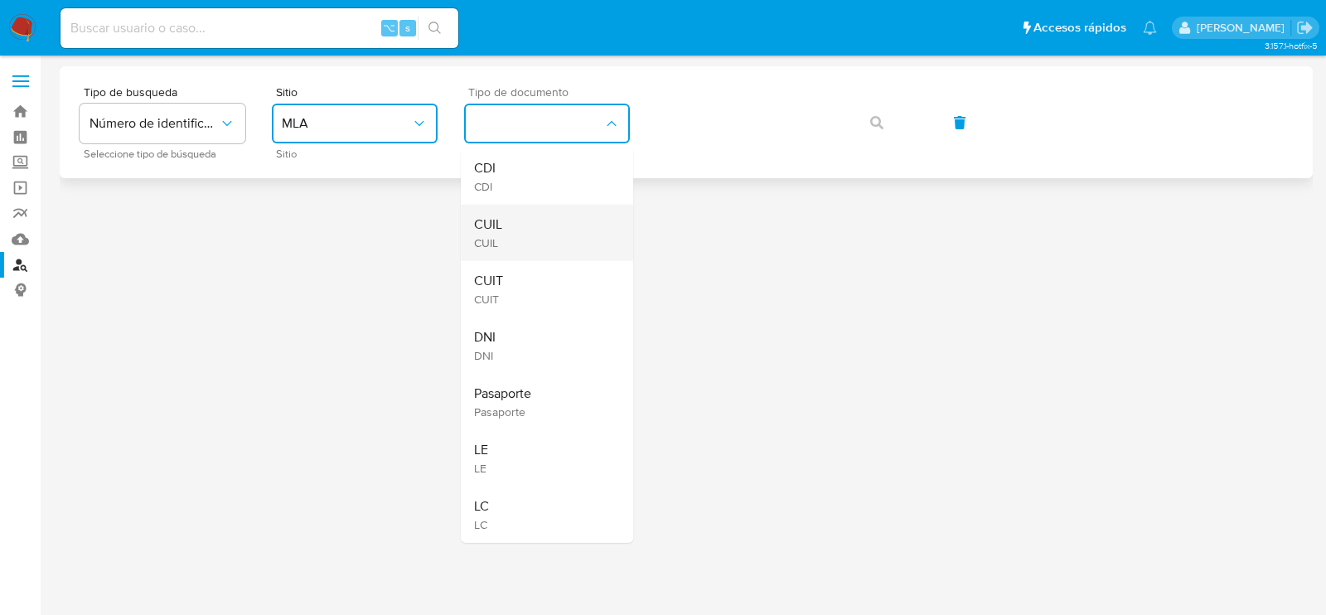
click at [522, 228] on div "CUIL CUIL" at bounding box center [542, 233] width 136 height 56
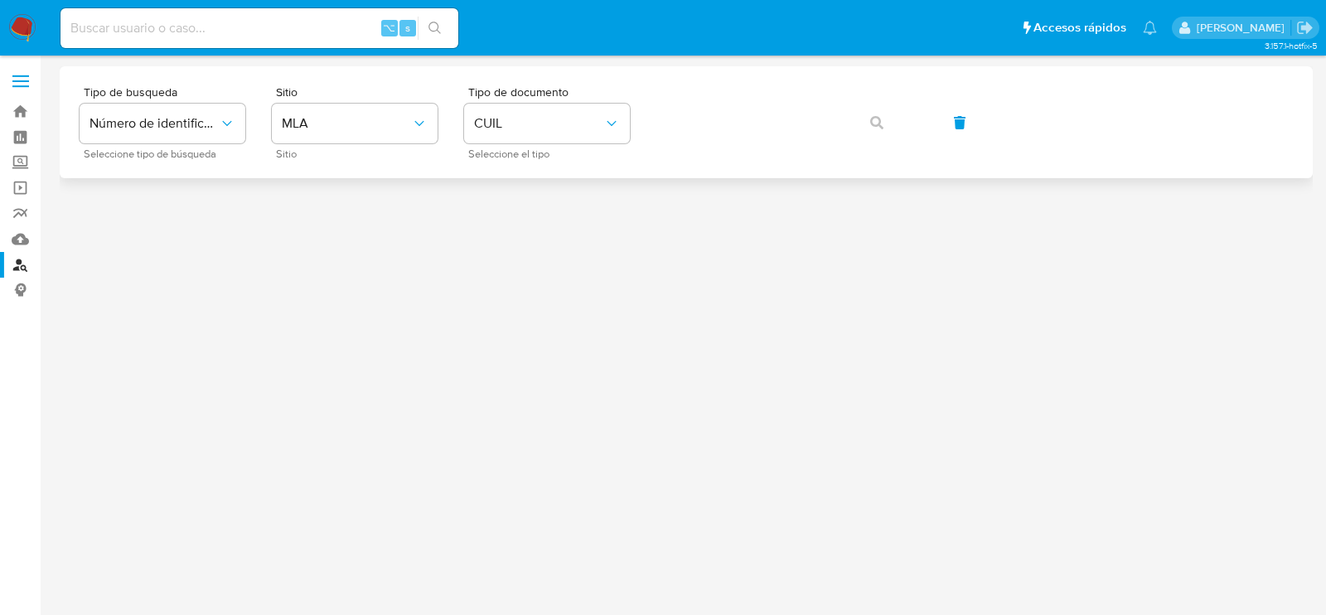
click at [696, 152] on div "Tipo de busqueda Número de identificación Seleccione tipo de búsqueda Sitio MLA…" at bounding box center [687, 122] width 1214 height 72
click at [875, 124] on icon "button" at bounding box center [876, 122] width 13 height 13
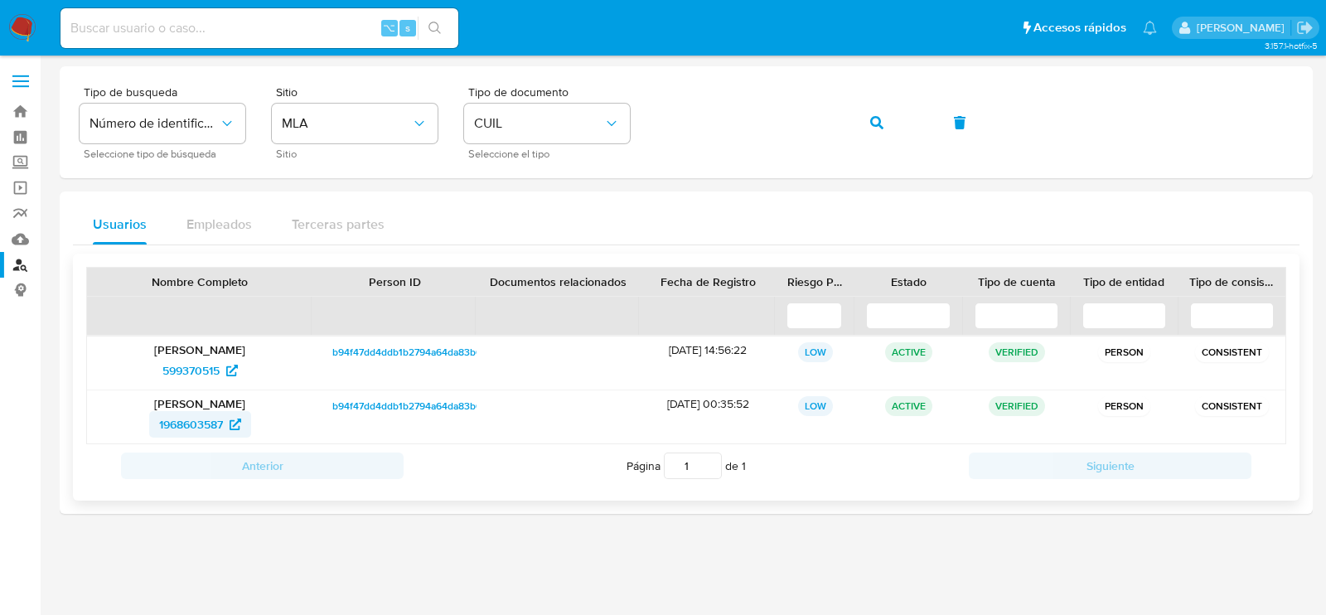
click at [172, 420] on span "1968603587" at bounding box center [191, 424] width 64 height 27
click at [874, 119] on icon "button" at bounding box center [876, 122] width 13 height 13
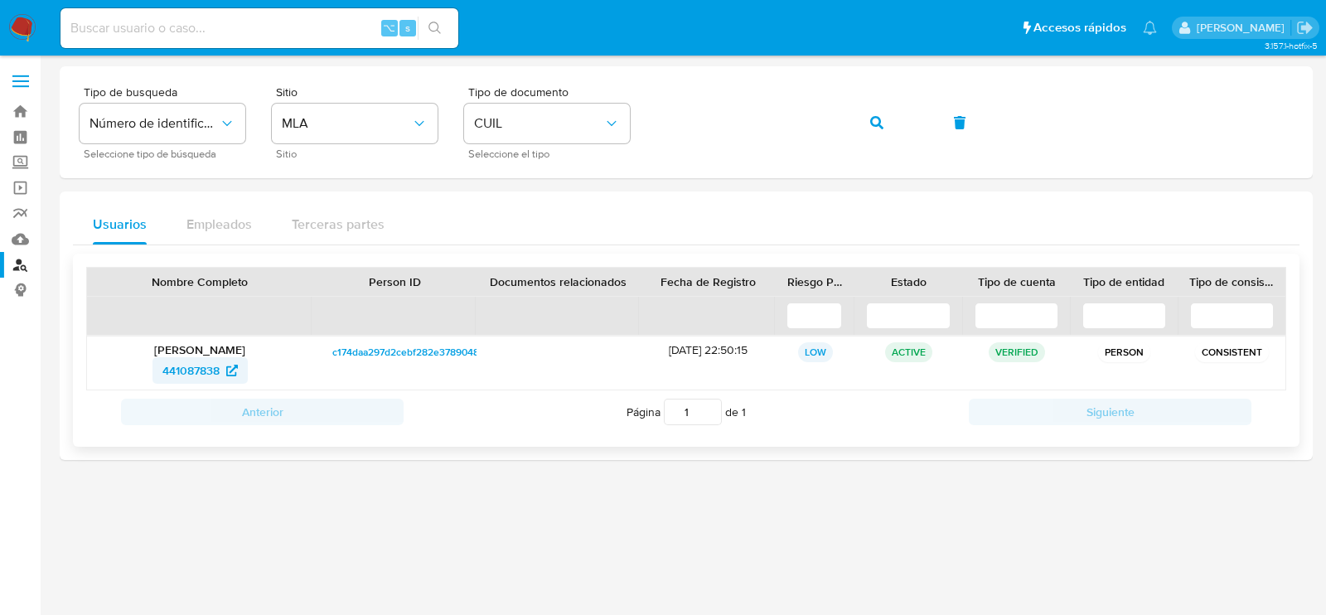
click at [178, 371] on span "441087838" at bounding box center [190, 370] width 57 height 27
click at [879, 114] on span "button" at bounding box center [876, 122] width 13 height 36
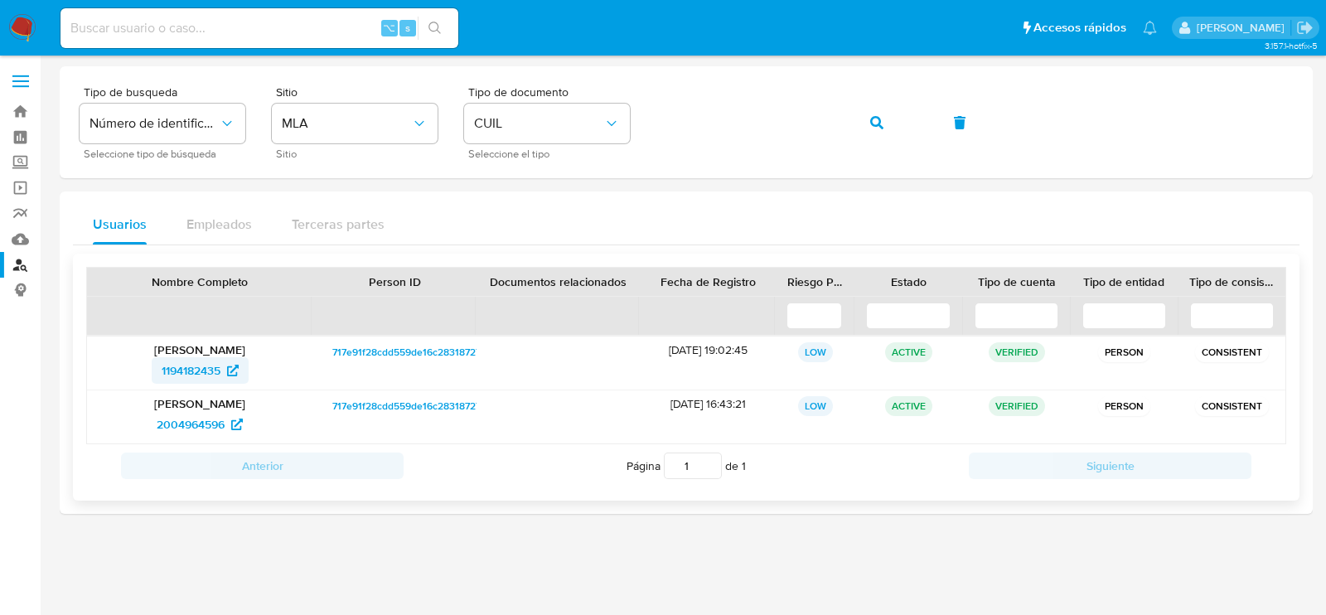
click at [191, 370] on span "1194182435" at bounding box center [191, 370] width 59 height 27
click at [877, 124] on icon "button" at bounding box center [876, 122] width 13 height 13
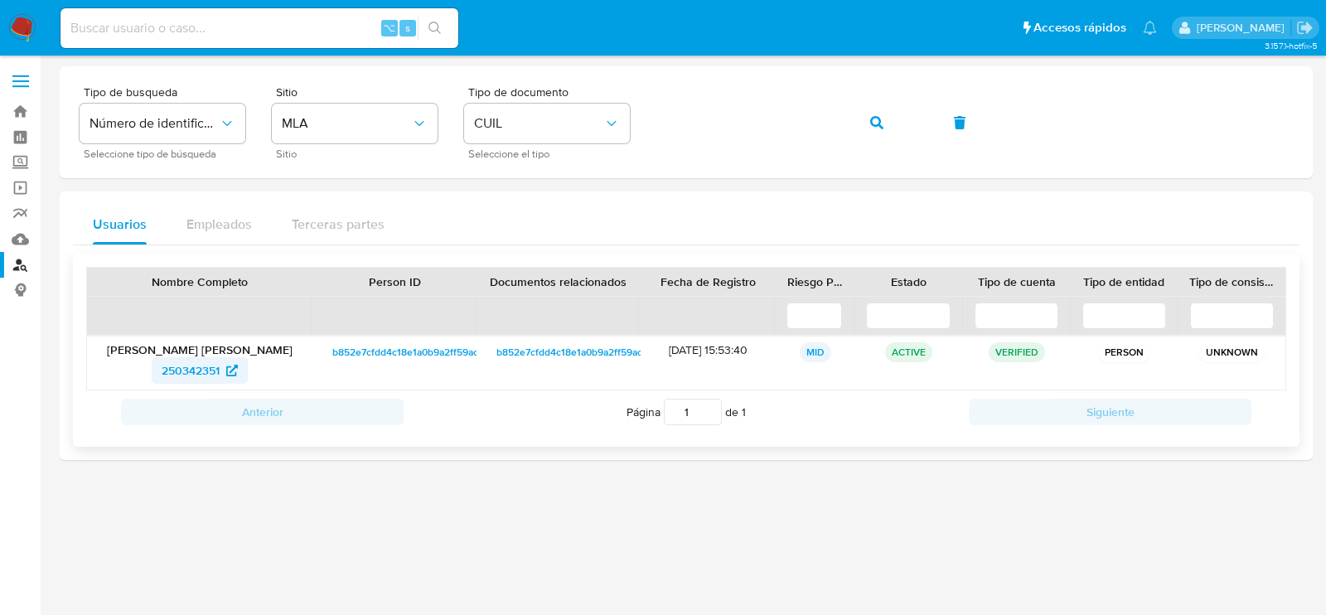
click at [220, 370] on span "250342351" at bounding box center [191, 370] width 58 height 27
click at [885, 111] on button "button" at bounding box center [877, 123] width 56 height 40
click at [232, 369] on icon at bounding box center [231, 371] width 12 height 12
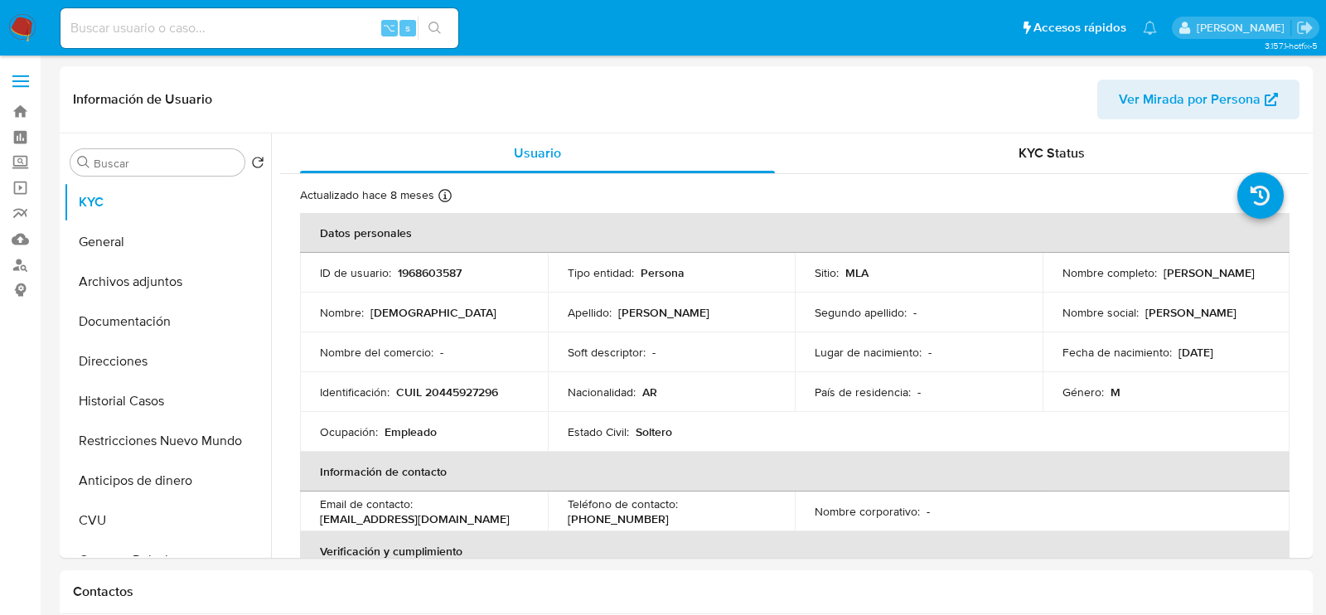
select select "10"
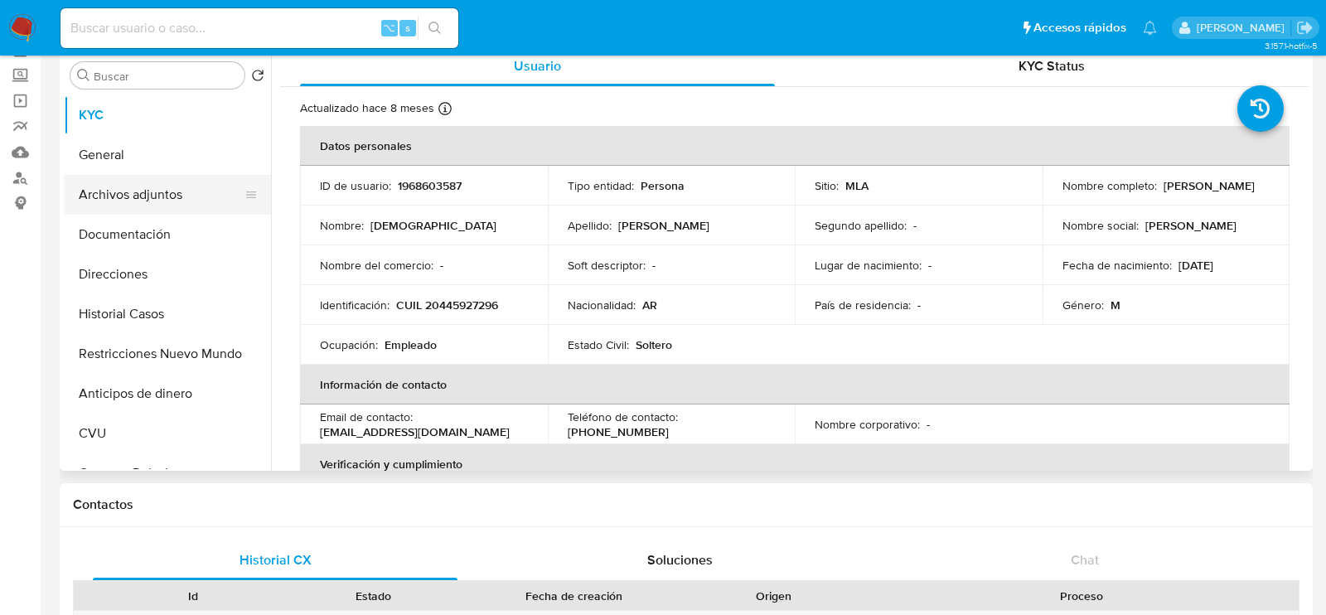
click at [90, 198] on button "Archivos adjuntos" at bounding box center [161, 195] width 194 height 40
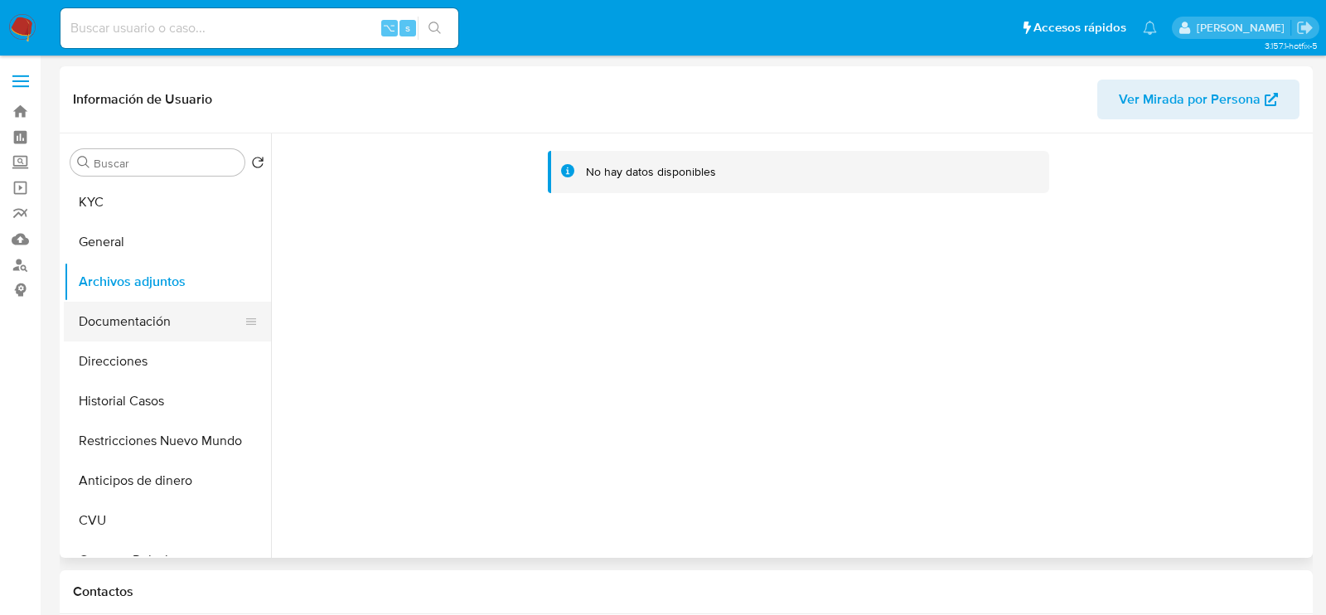
click at [155, 315] on button "Documentación" at bounding box center [161, 322] width 194 height 40
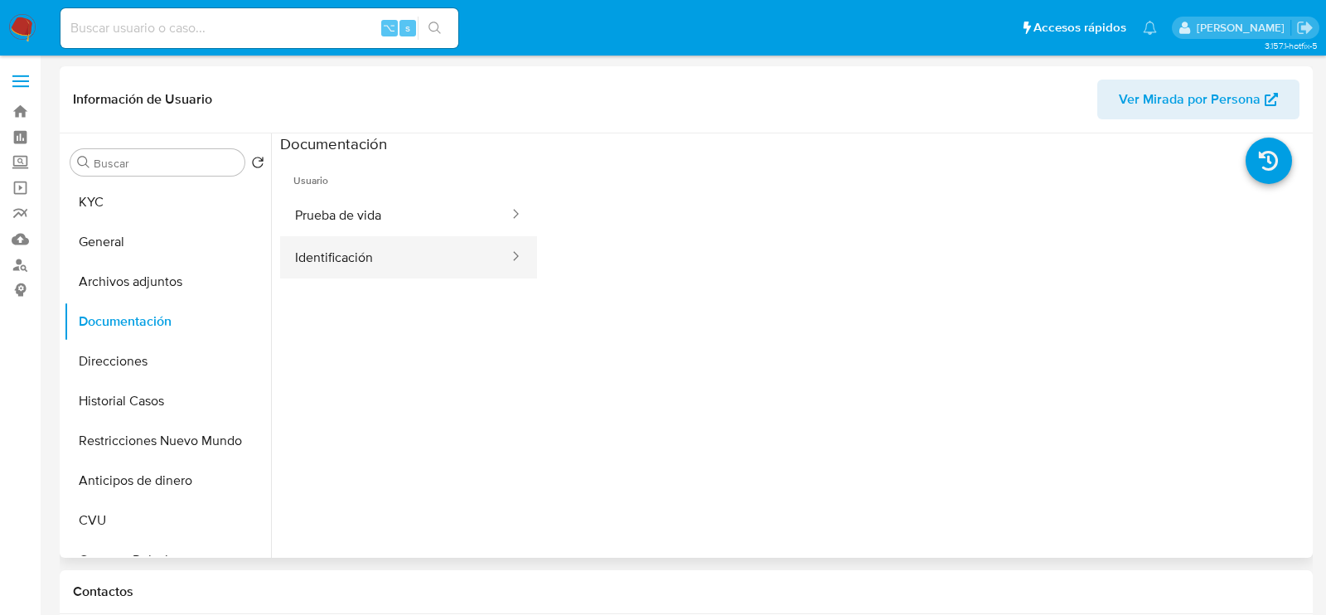
click at [430, 246] on button "Identificación" at bounding box center [395, 257] width 230 height 42
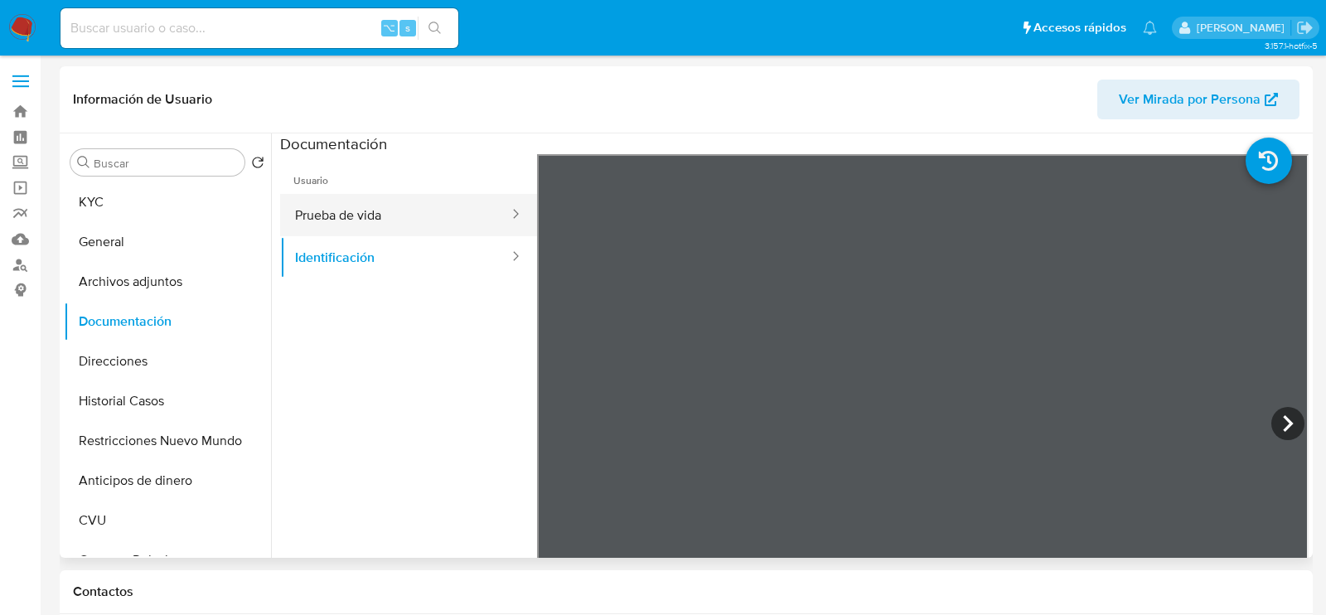
click at [422, 202] on button "Prueba de vida" at bounding box center [395, 215] width 230 height 42
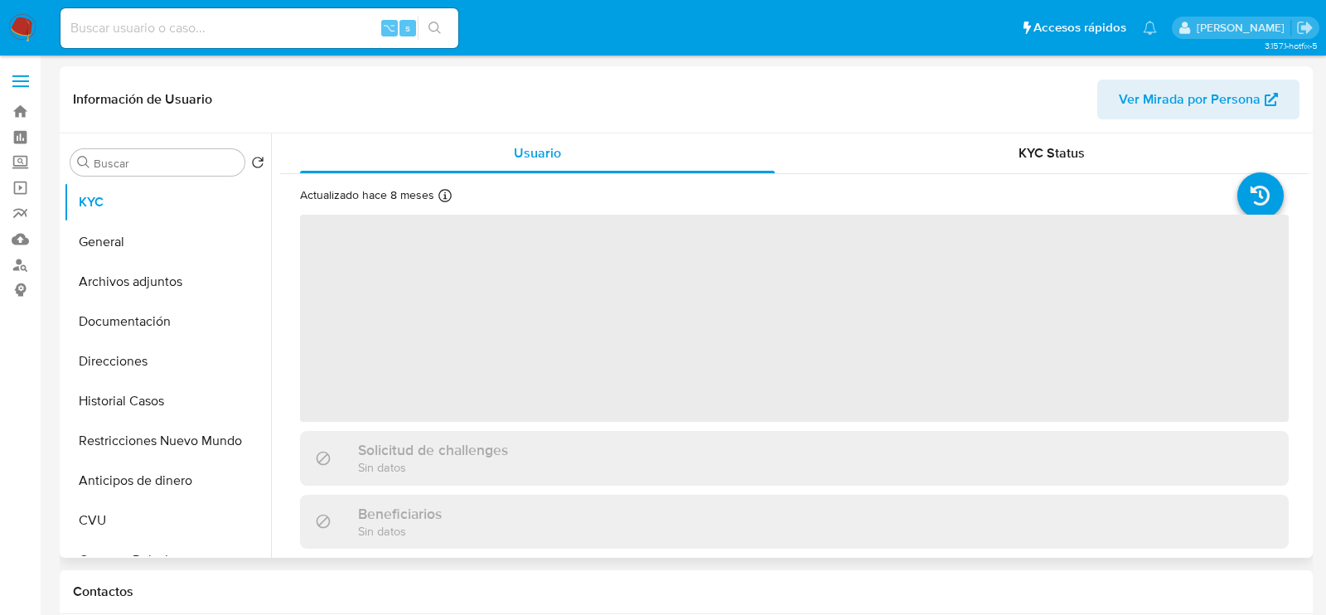
scroll to position [887, 0]
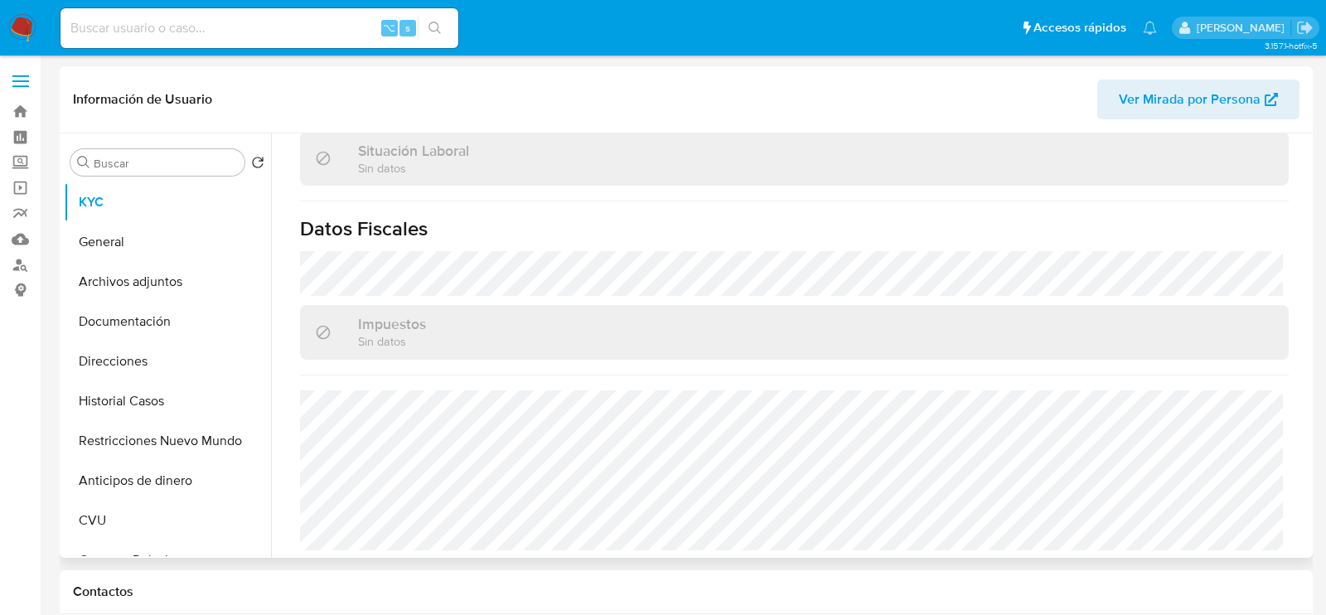
select select "10"
click at [117, 285] on button "Archivos adjuntos" at bounding box center [161, 282] width 194 height 40
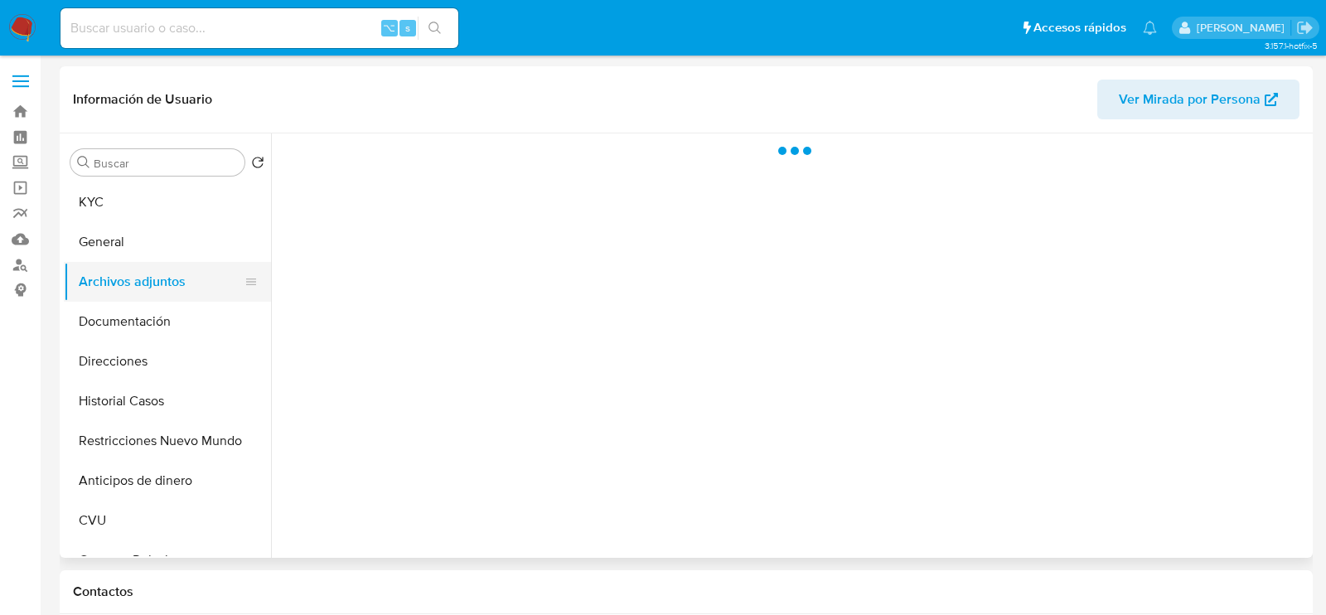
scroll to position [0, 0]
click at [131, 321] on button "Documentación" at bounding box center [161, 322] width 194 height 40
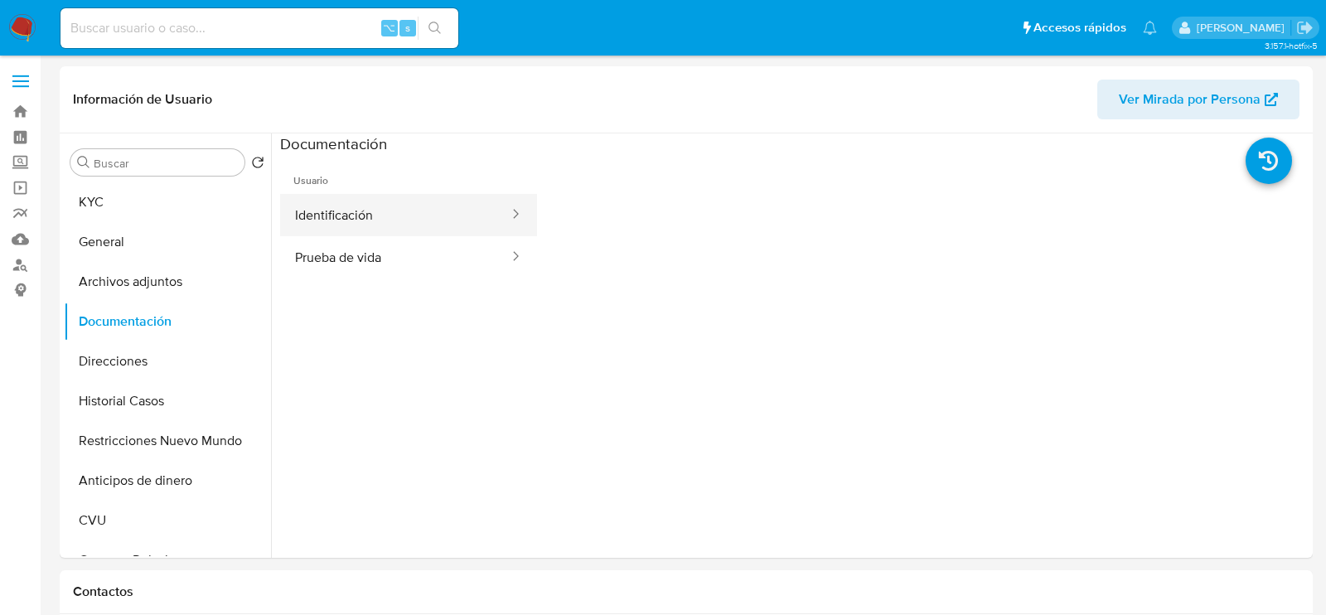
click at [365, 214] on button "Identificación" at bounding box center [395, 215] width 230 height 42
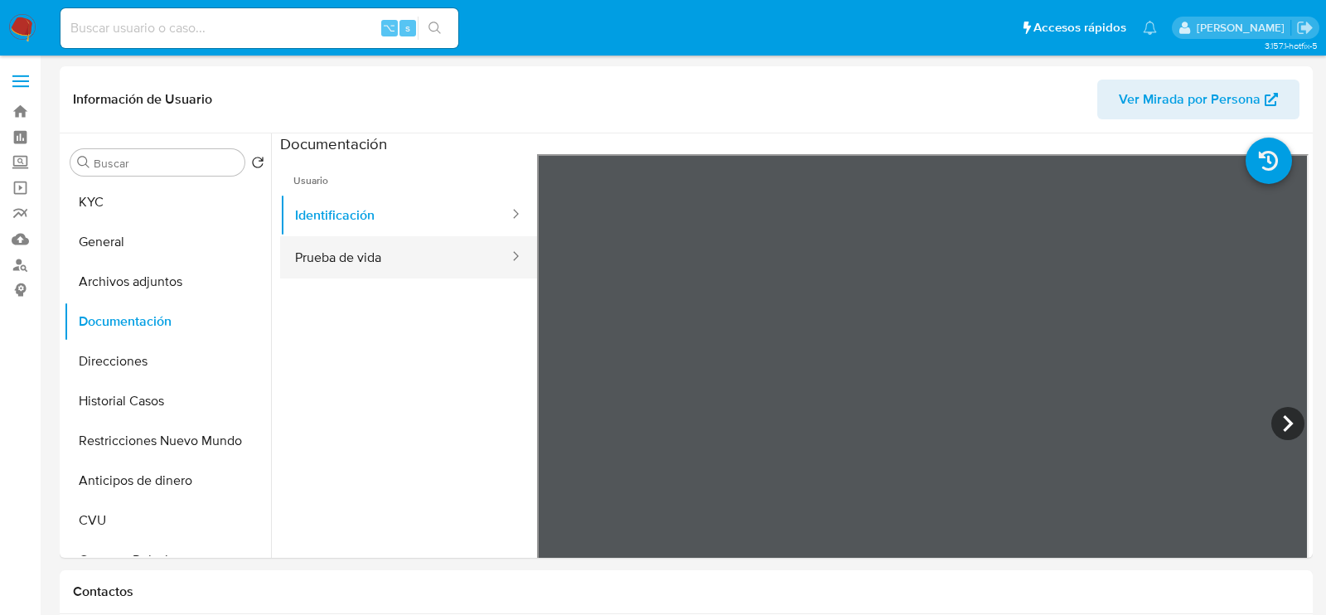
click at [439, 276] on button "Prueba de vida" at bounding box center [395, 257] width 230 height 42
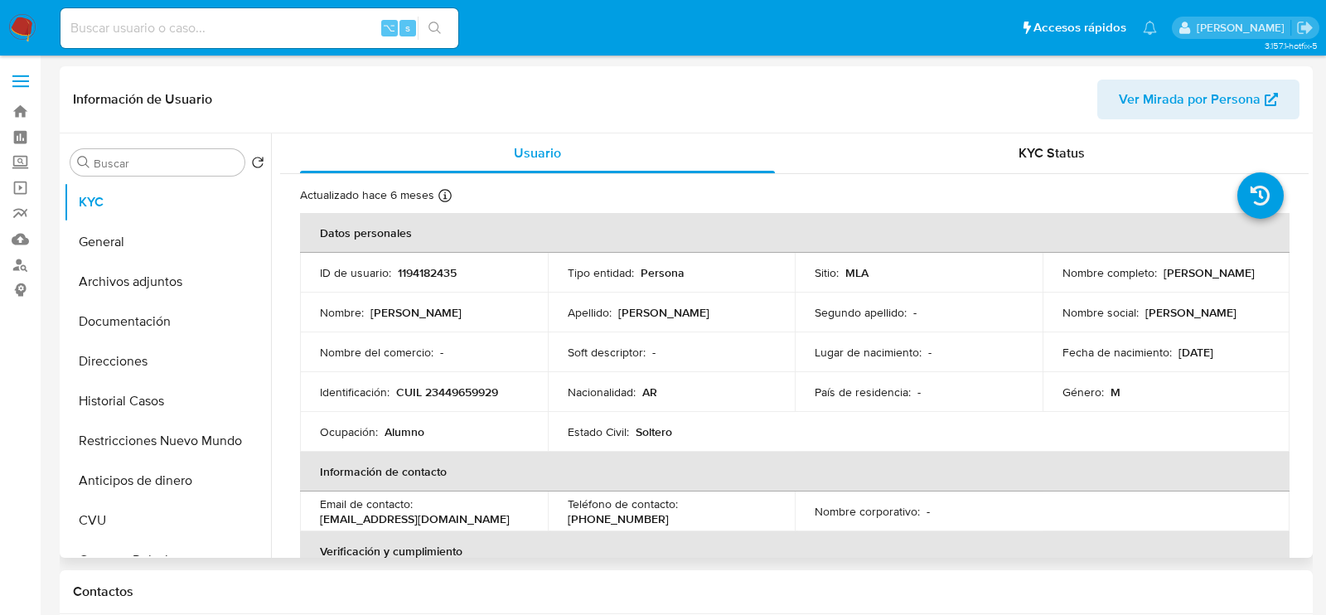
select select "10"
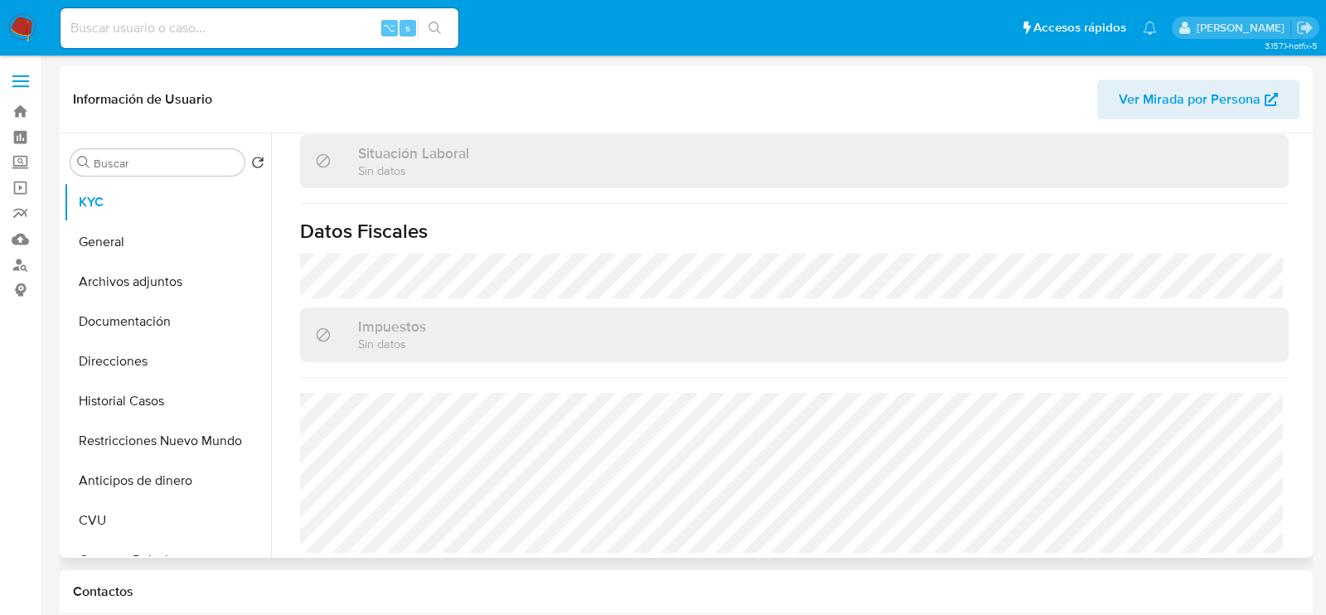
scroll to position [887, 0]
click at [124, 317] on button "Documentación" at bounding box center [161, 322] width 194 height 40
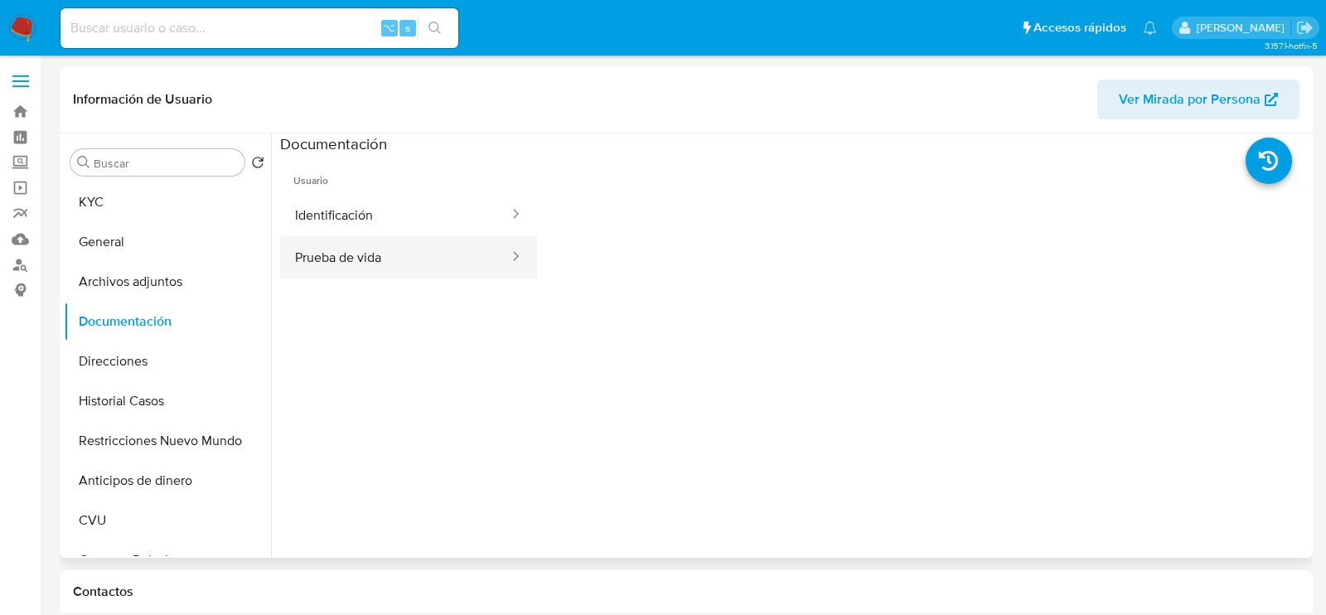
click at [367, 266] on button "Prueba de vida" at bounding box center [395, 257] width 230 height 42
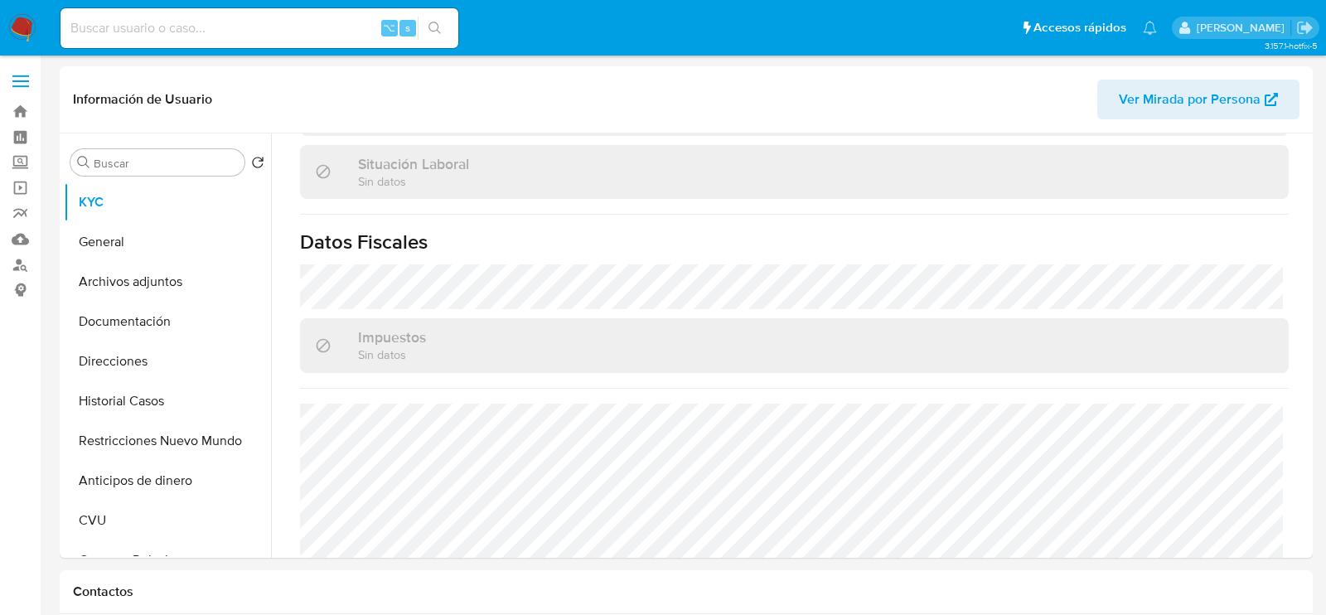
scroll to position [887, 0]
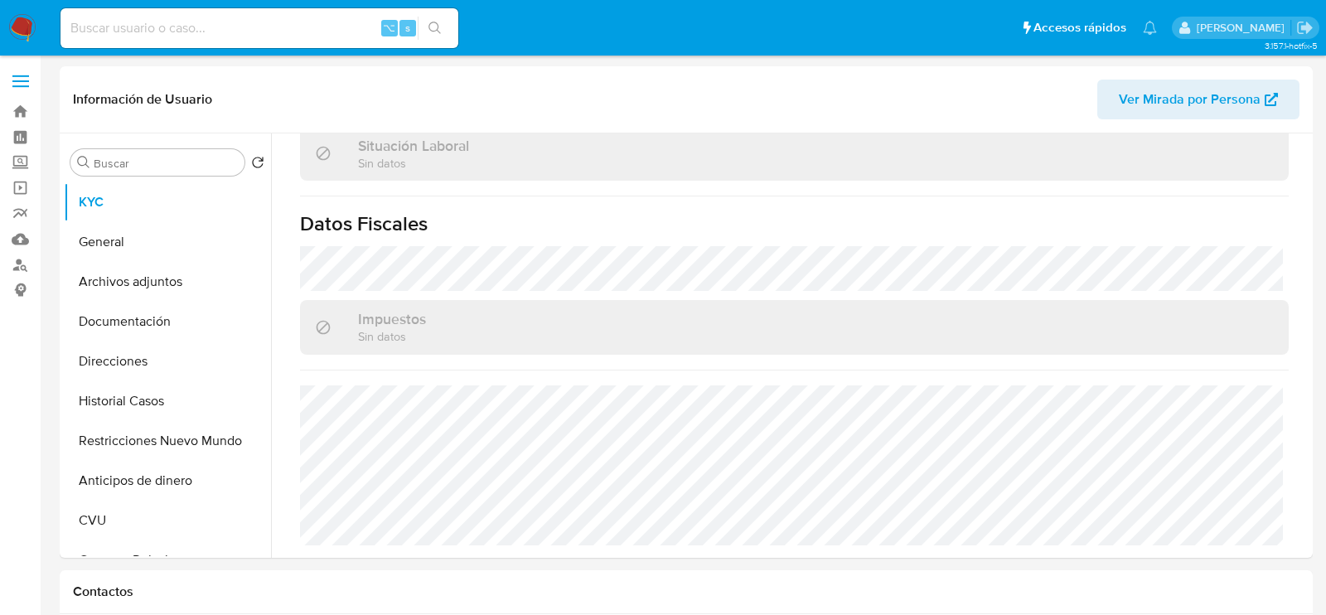
select select "10"
click at [118, 347] on button "Direcciones" at bounding box center [161, 362] width 194 height 40
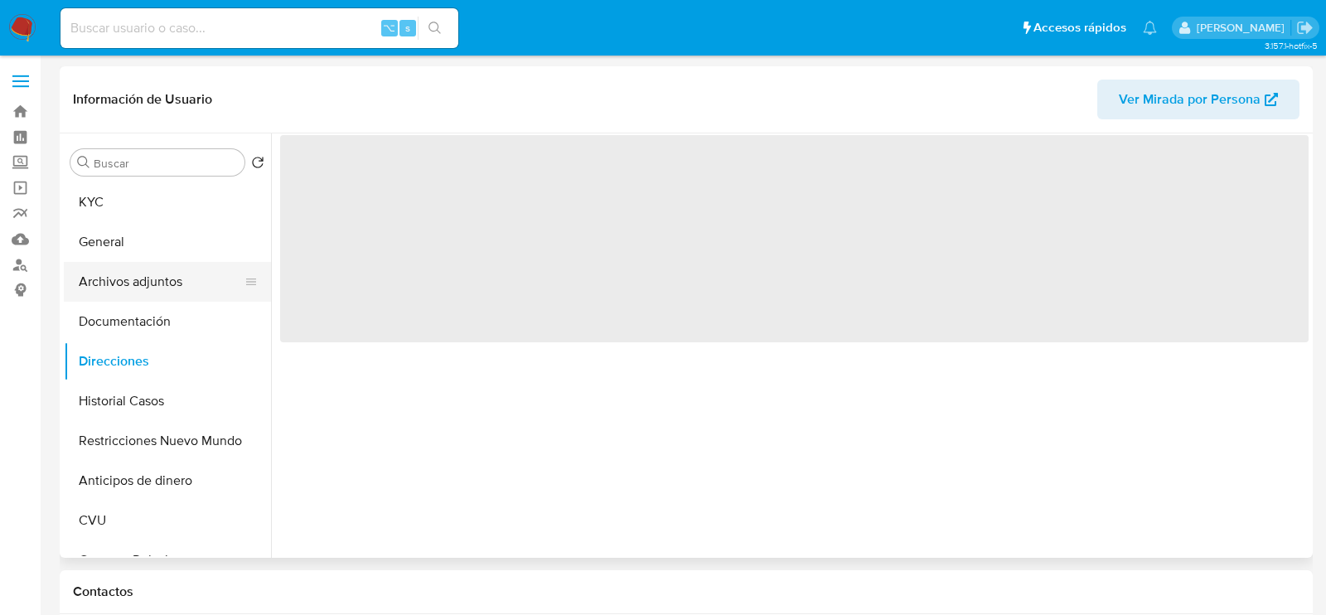
click at [132, 288] on button "Archivos adjuntos" at bounding box center [161, 282] width 194 height 40
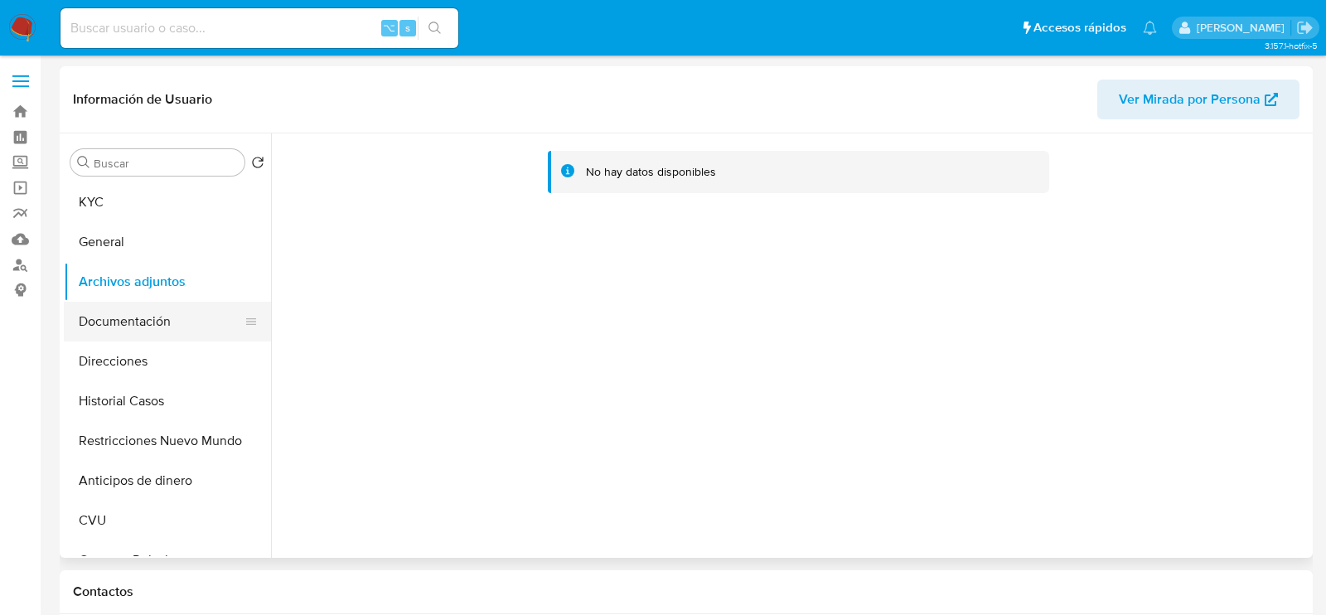
click at [175, 317] on button "Documentación" at bounding box center [161, 322] width 194 height 40
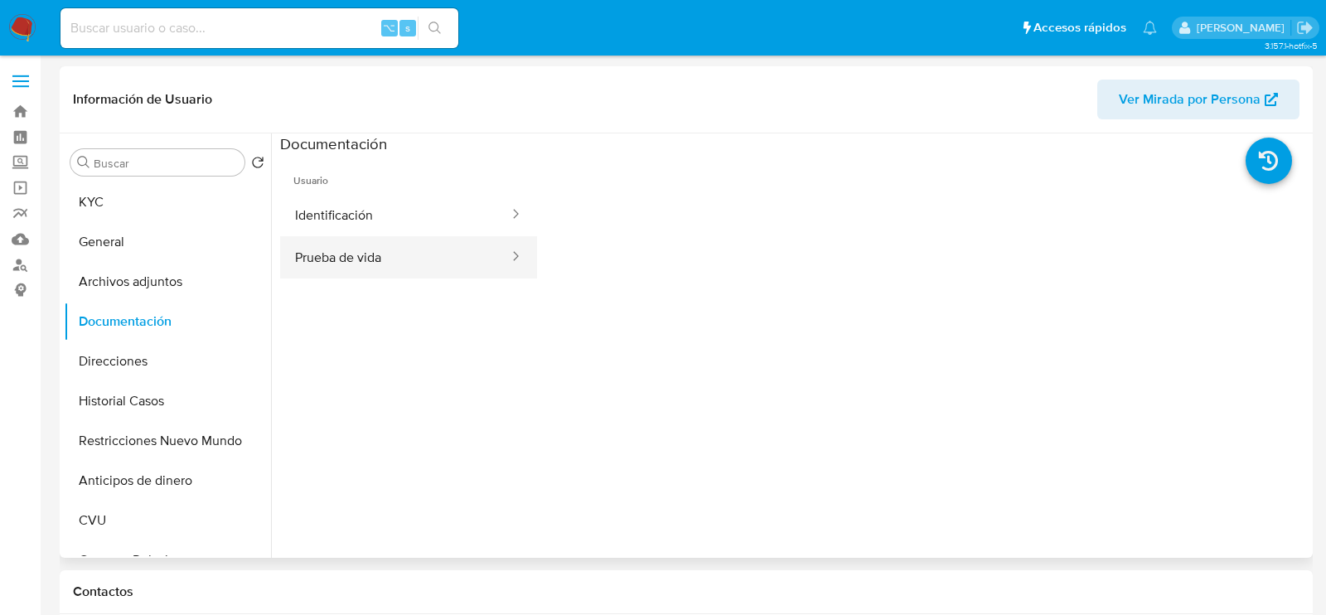
click at [376, 251] on button "Prueba de vida" at bounding box center [395, 257] width 230 height 42
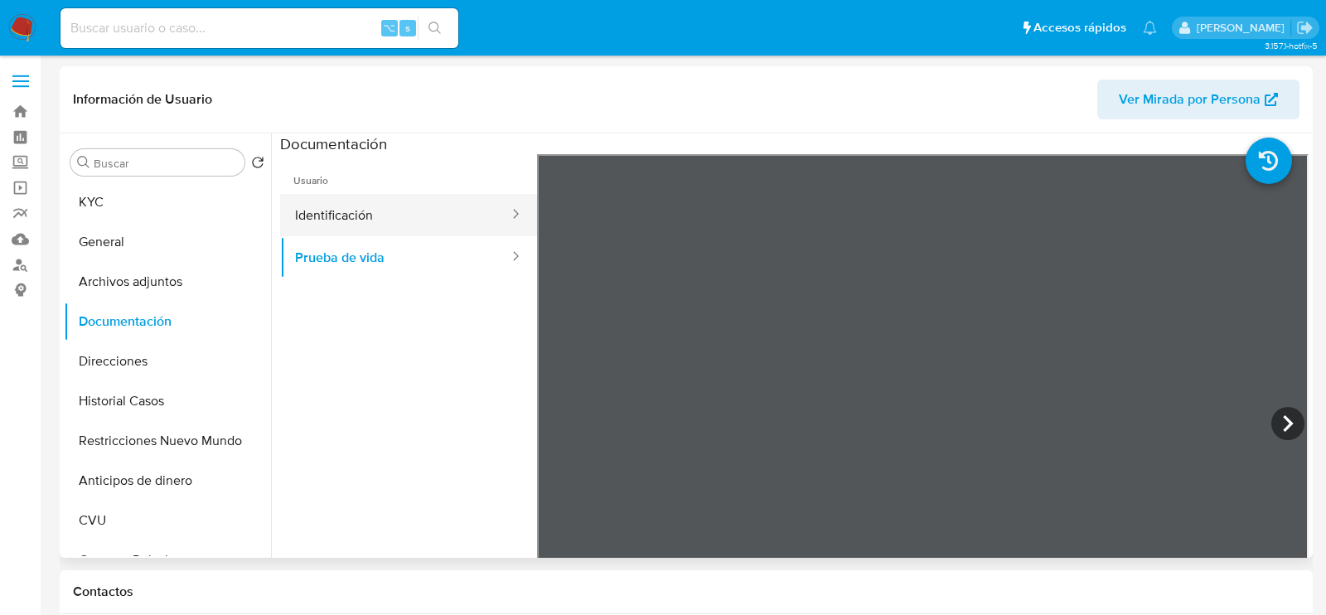
click at [370, 227] on button "Identificación" at bounding box center [395, 215] width 230 height 42
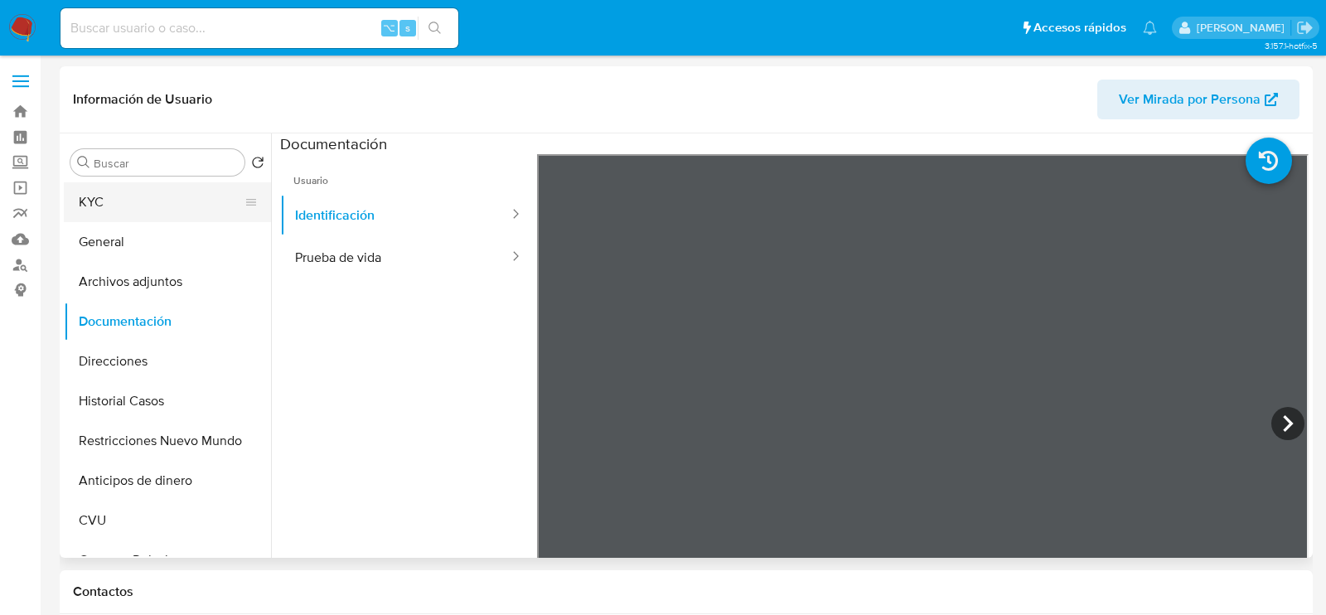
click at [124, 202] on button "KYC" at bounding box center [161, 202] width 194 height 40
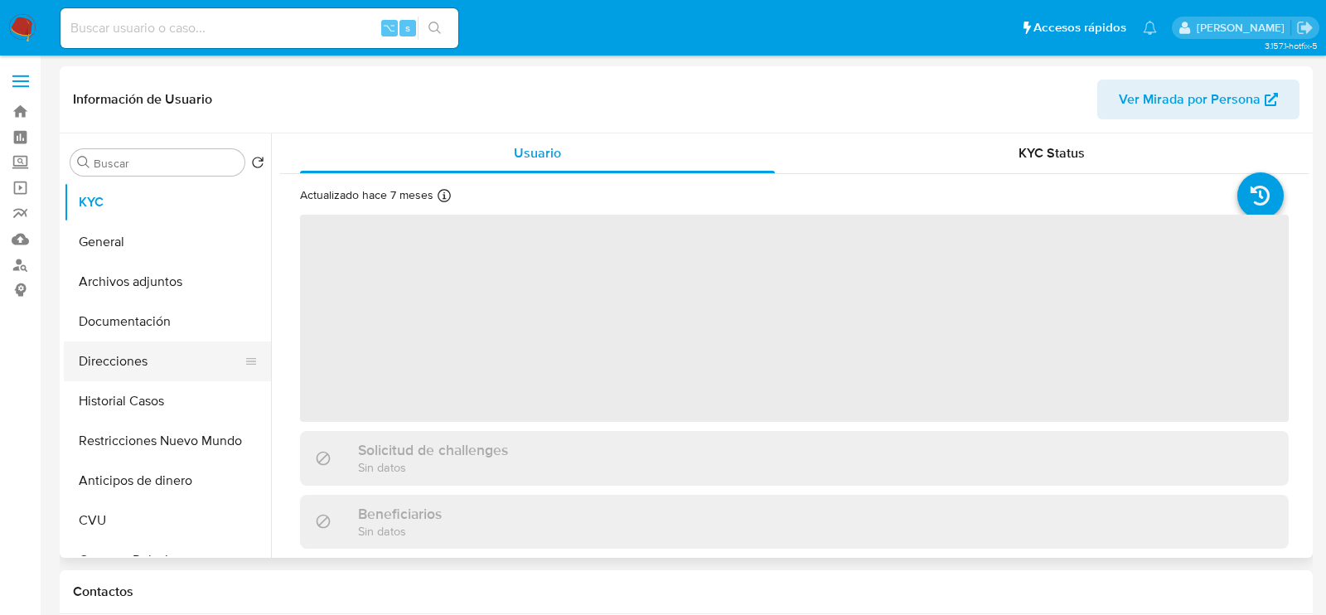
click at [118, 362] on button "Direcciones" at bounding box center [161, 362] width 194 height 40
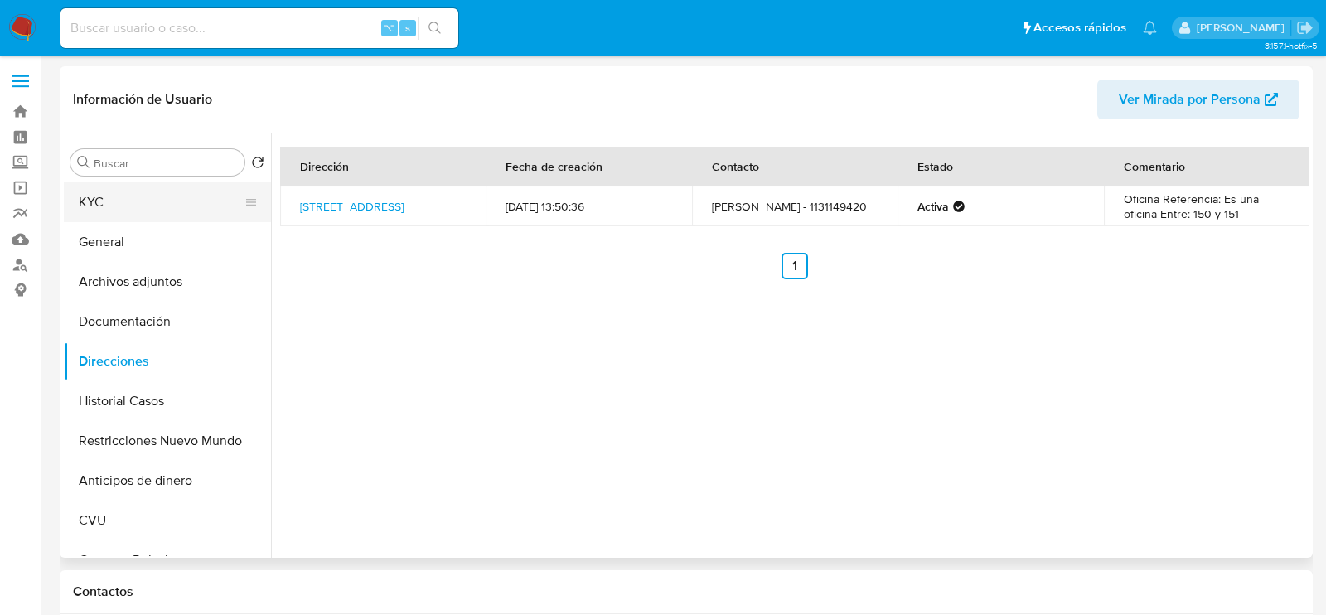
click at [96, 206] on button "KYC" at bounding box center [161, 202] width 194 height 40
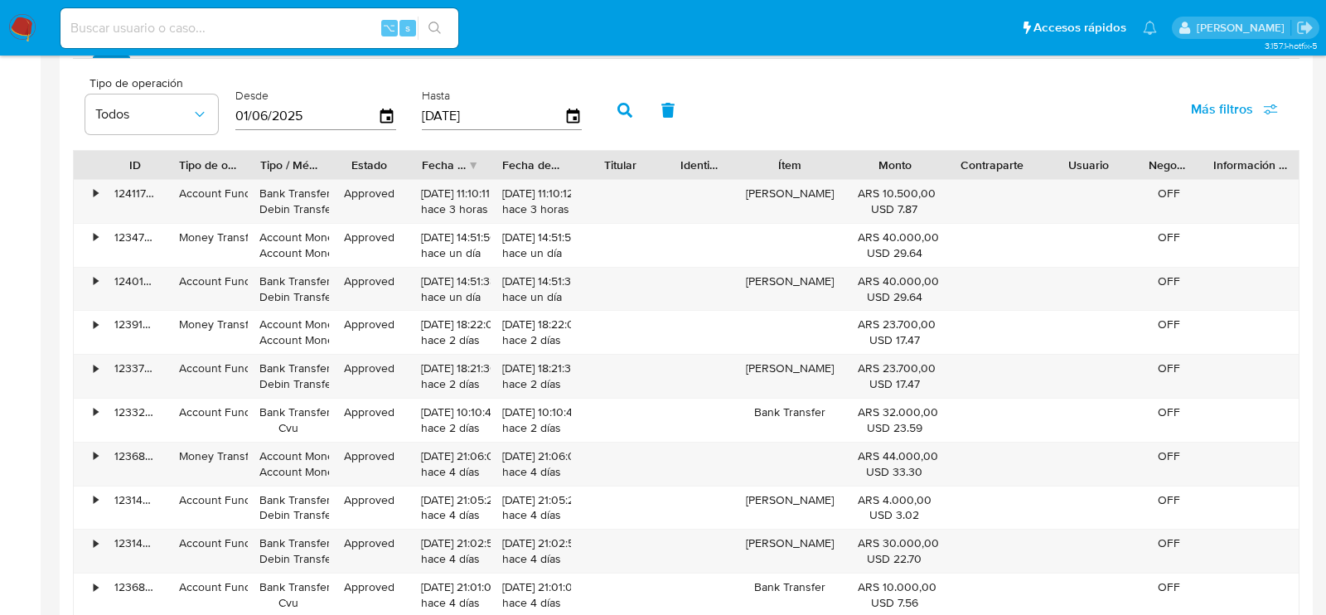
scroll to position [1612, 0]
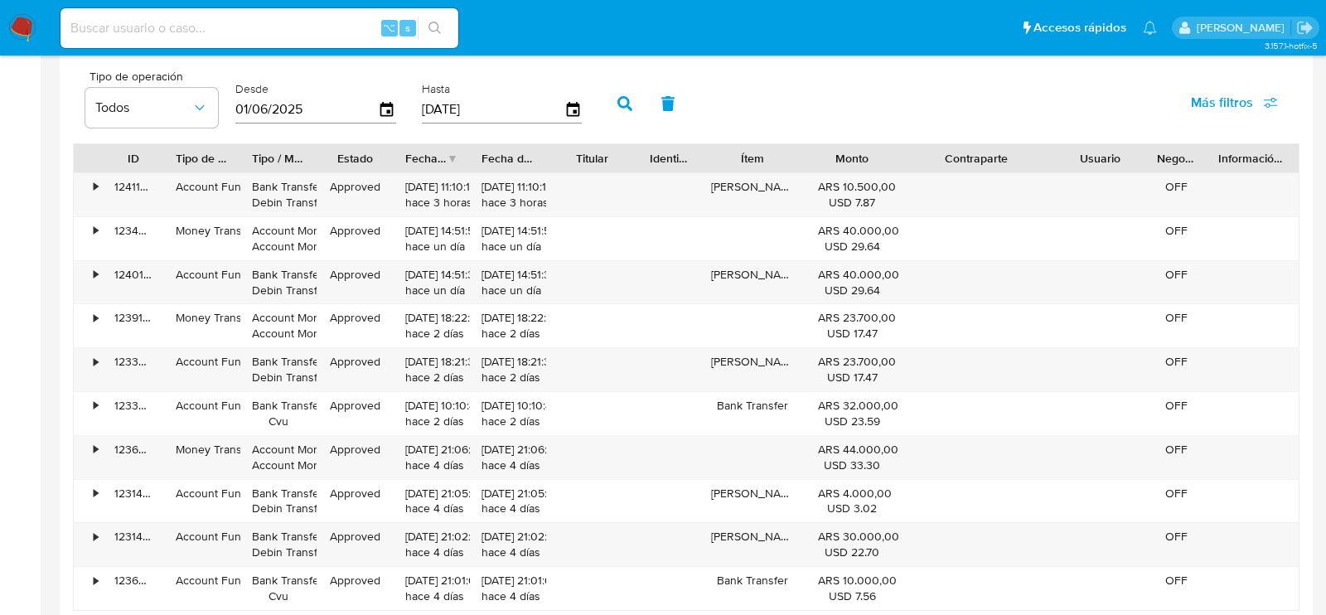
drag, startPoint x: 1044, startPoint y: 150, endPoint x: 1102, endPoint y: 157, distance: 59.2
click at [1102, 157] on div "ID Tipo de operación Tipo / Método Estado Fecha de creación Fecha de aprobación…" at bounding box center [686, 158] width 1225 height 28
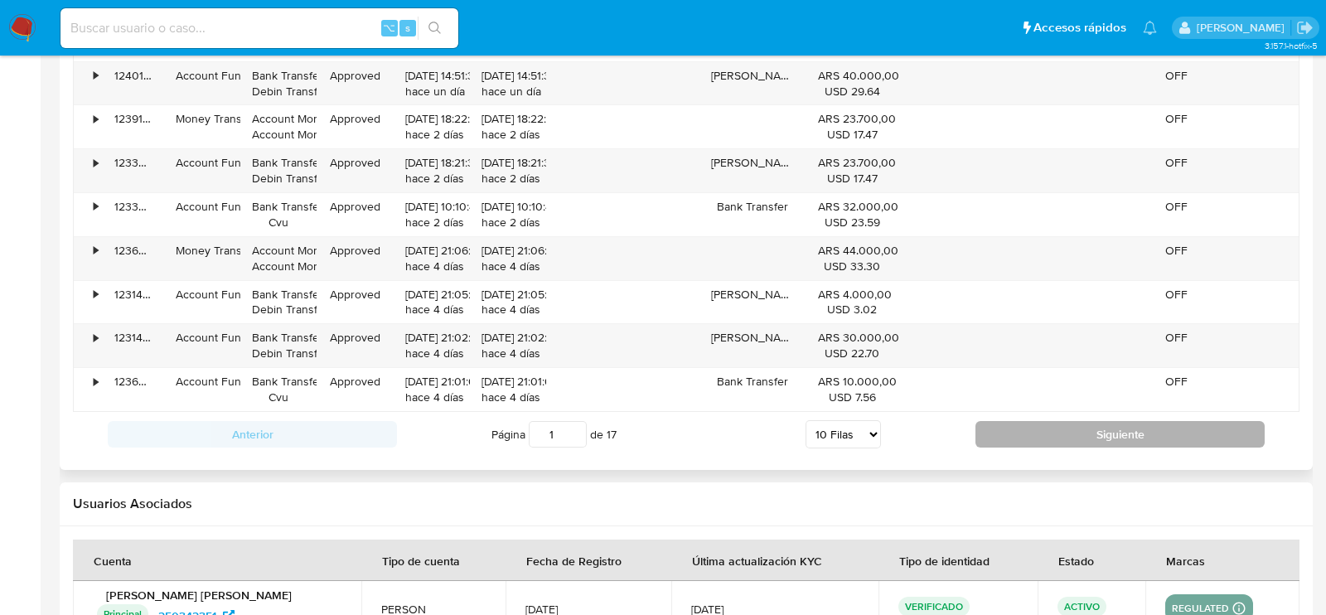
click at [1074, 425] on button "Siguiente" at bounding box center [1120, 434] width 289 height 27
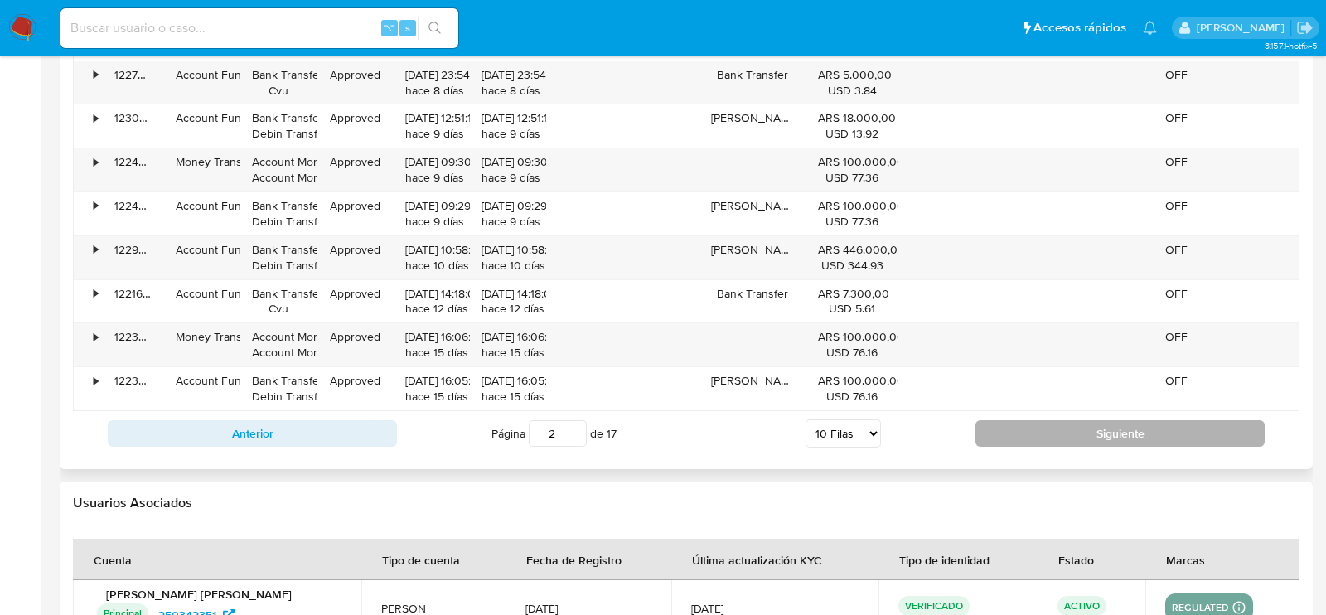
click at [1074, 425] on button "Siguiente" at bounding box center [1120, 433] width 289 height 27
type input "3"
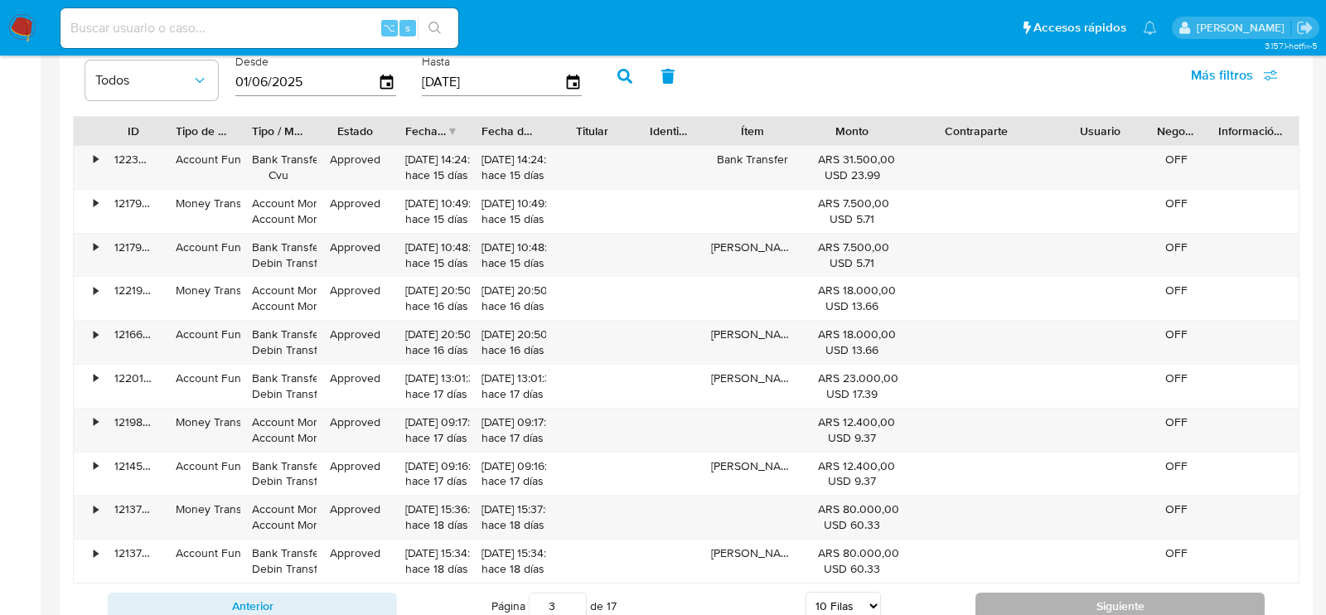
scroll to position [1631, 0]
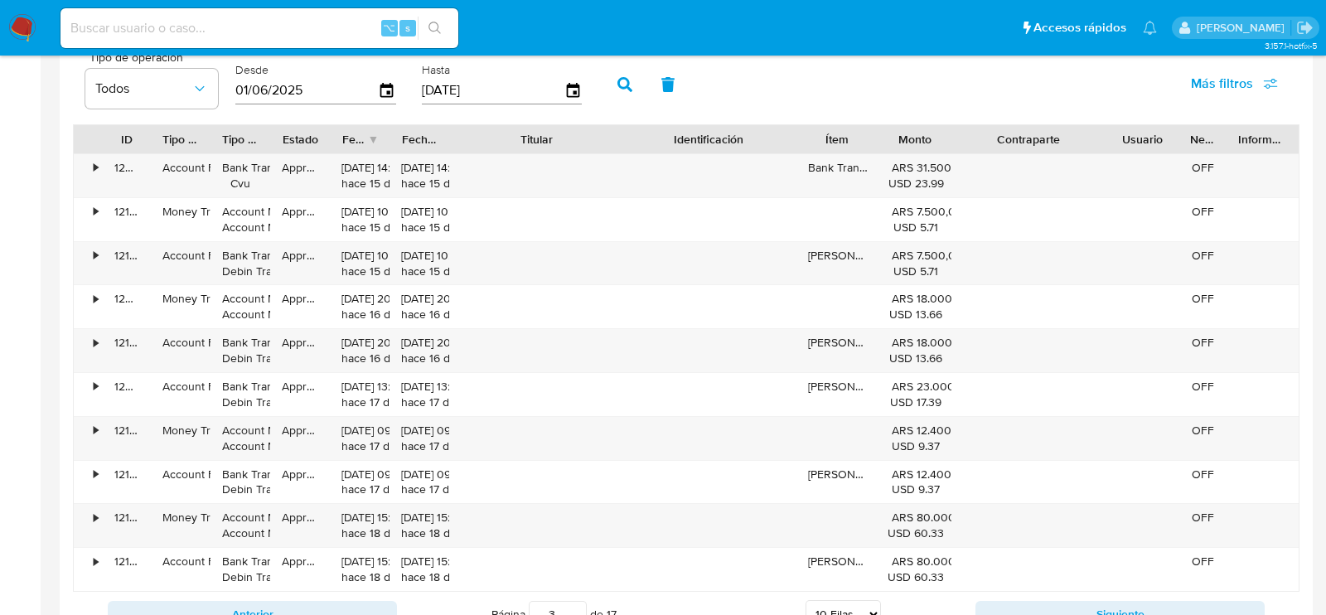
drag, startPoint x: 639, startPoint y: 134, endPoint x: 592, endPoint y: 138, distance: 47.4
click at [594, 138] on div "Titular" at bounding box center [537, 139] width 172 height 28
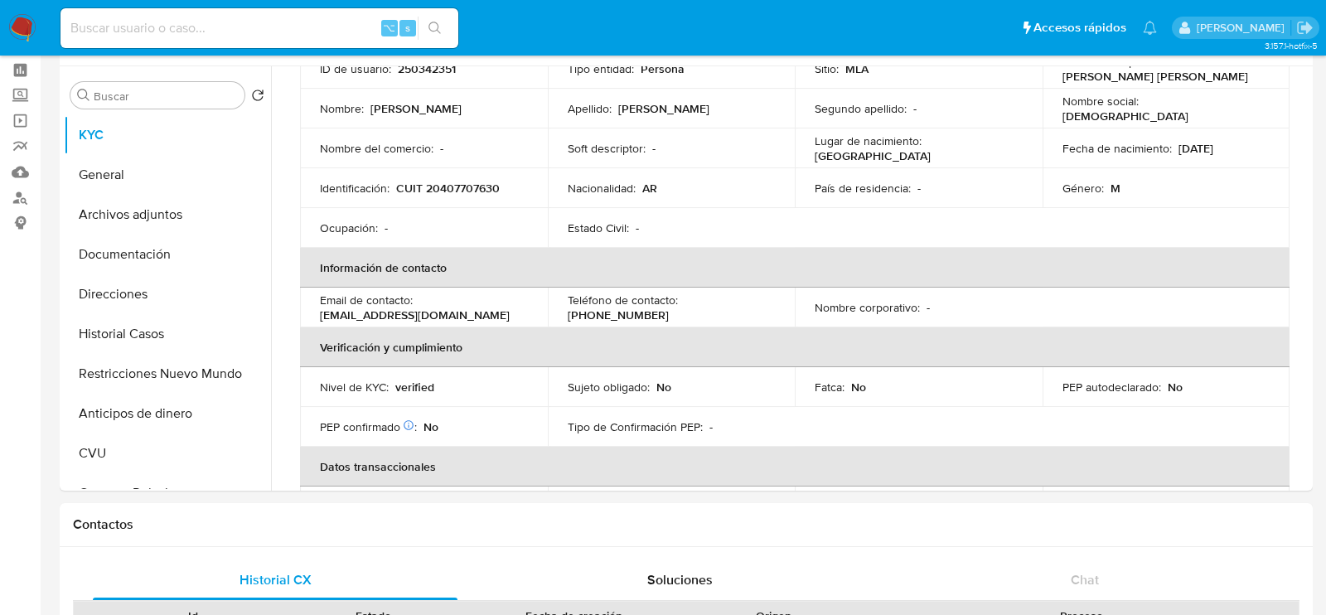
scroll to position [58, 0]
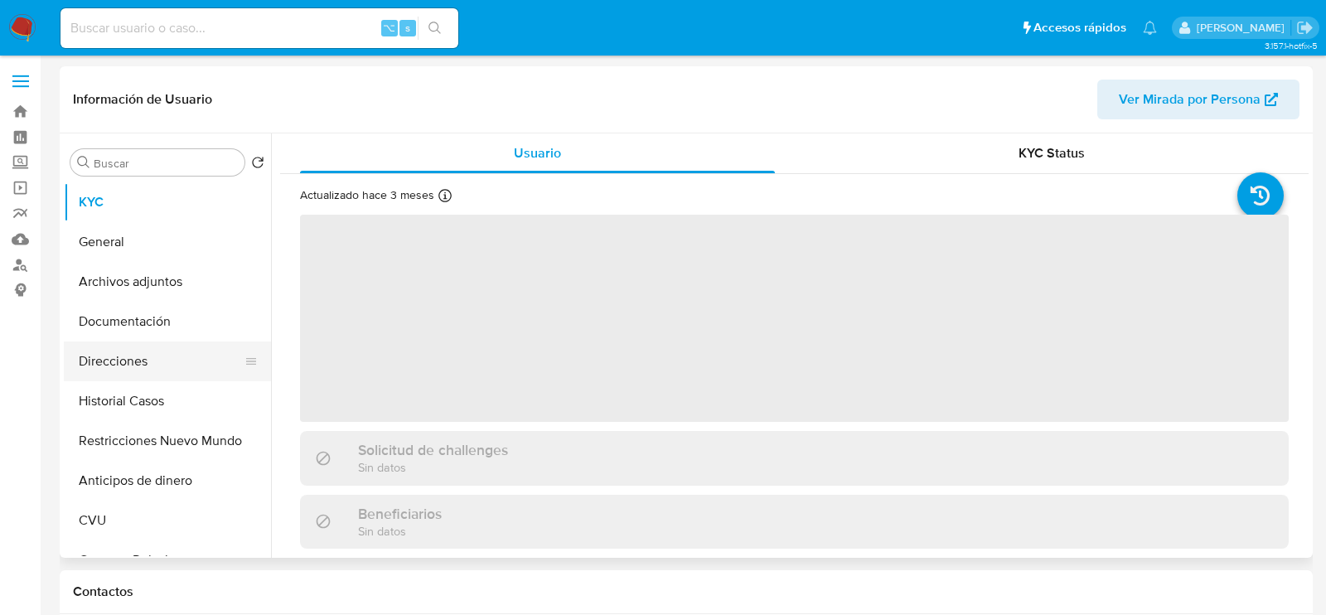
click at [151, 361] on button "Direcciones" at bounding box center [161, 362] width 194 height 40
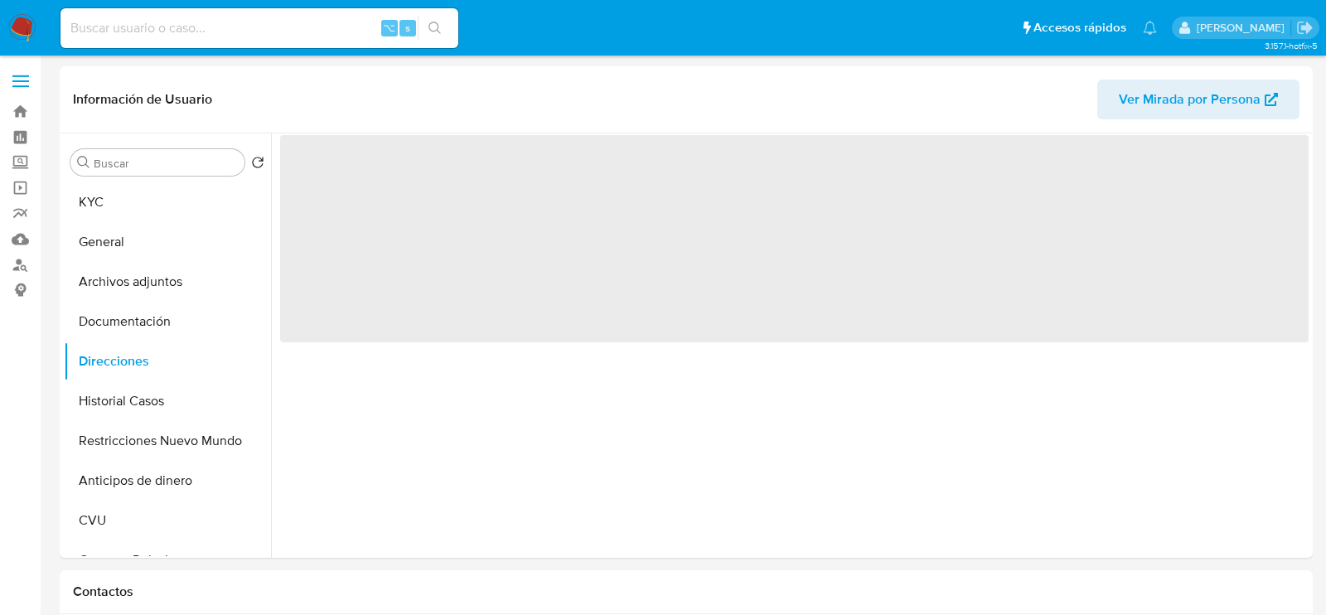
select select "10"
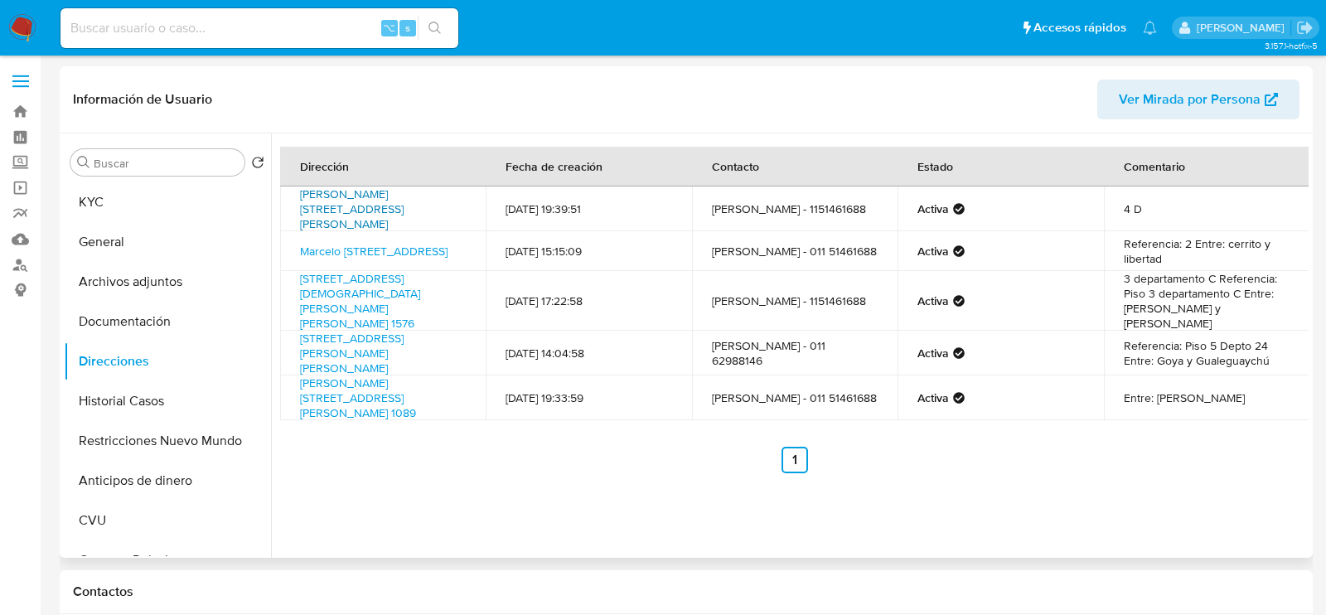
click at [338, 213] on link "[PERSON_NAME][STREET_ADDRESS][PERSON_NAME]" at bounding box center [352, 209] width 104 height 46
click at [70, 196] on button "KYC" at bounding box center [161, 202] width 194 height 40
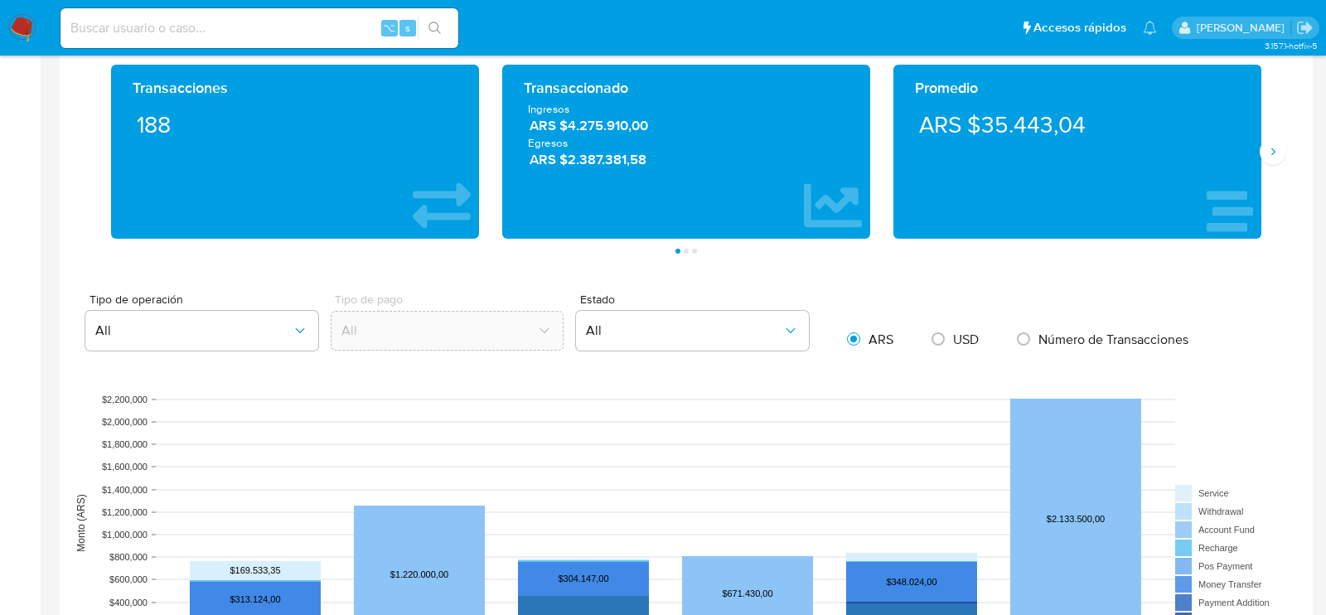
scroll to position [937, 0]
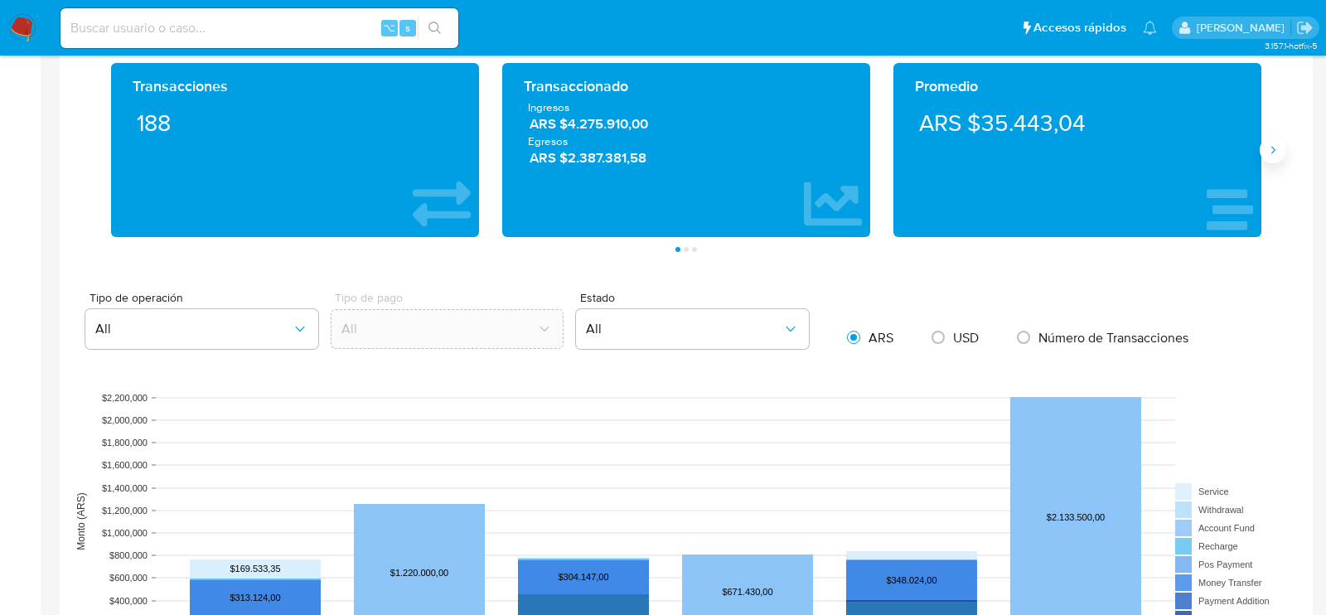
click at [1274, 152] on icon "Siguiente" at bounding box center [1273, 149] width 13 height 13
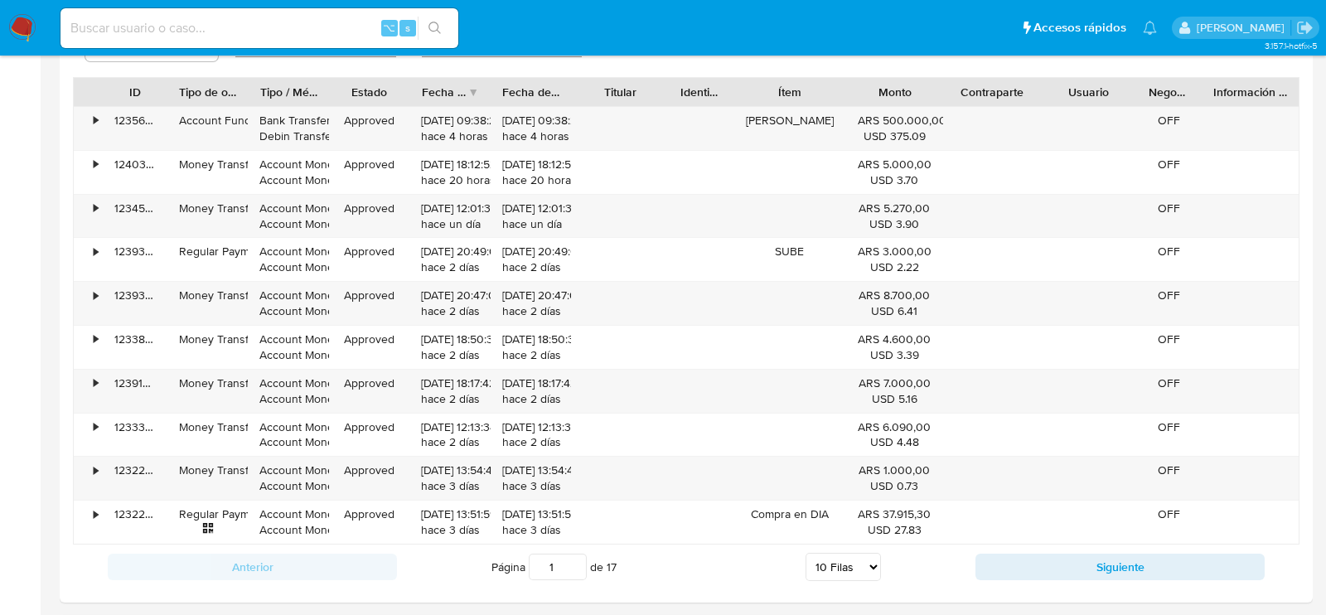
scroll to position [1684, 0]
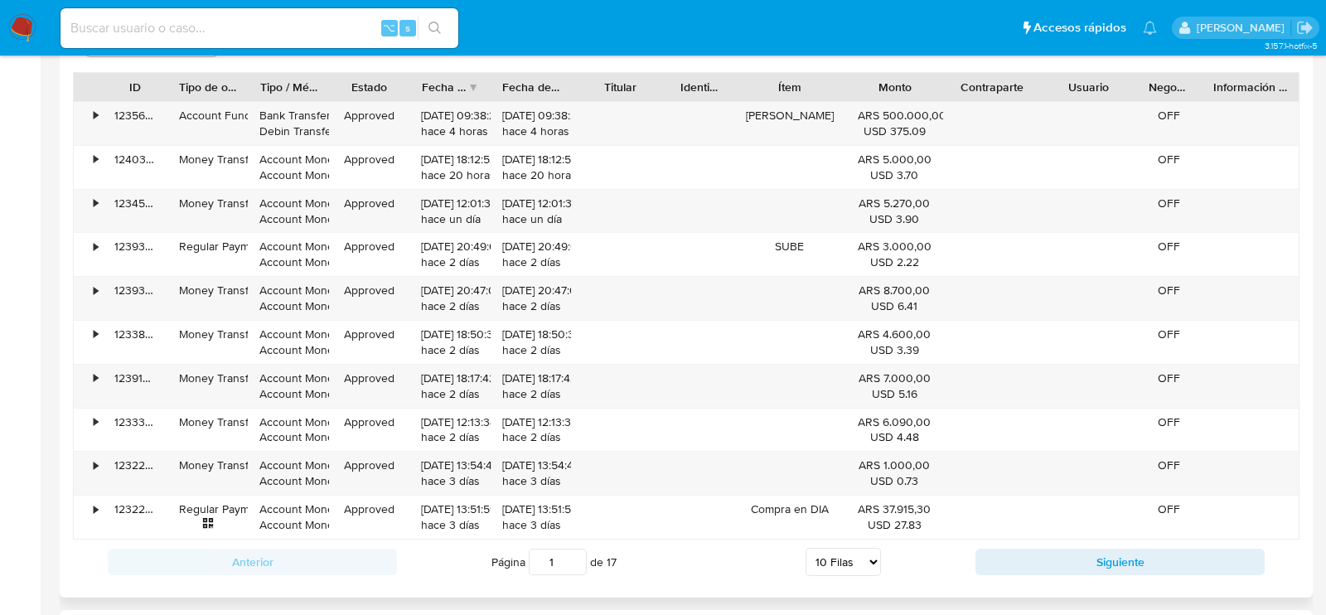
click at [1079, 566] on div "Anterior Página 1 de 17 5 Filas 10 Filas 20 Filas 25 Filas 50 Filas 100 Filas S…" at bounding box center [686, 562] width 1227 height 45
click at [1087, 558] on button "Siguiente" at bounding box center [1120, 562] width 289 height 27
type input "2"
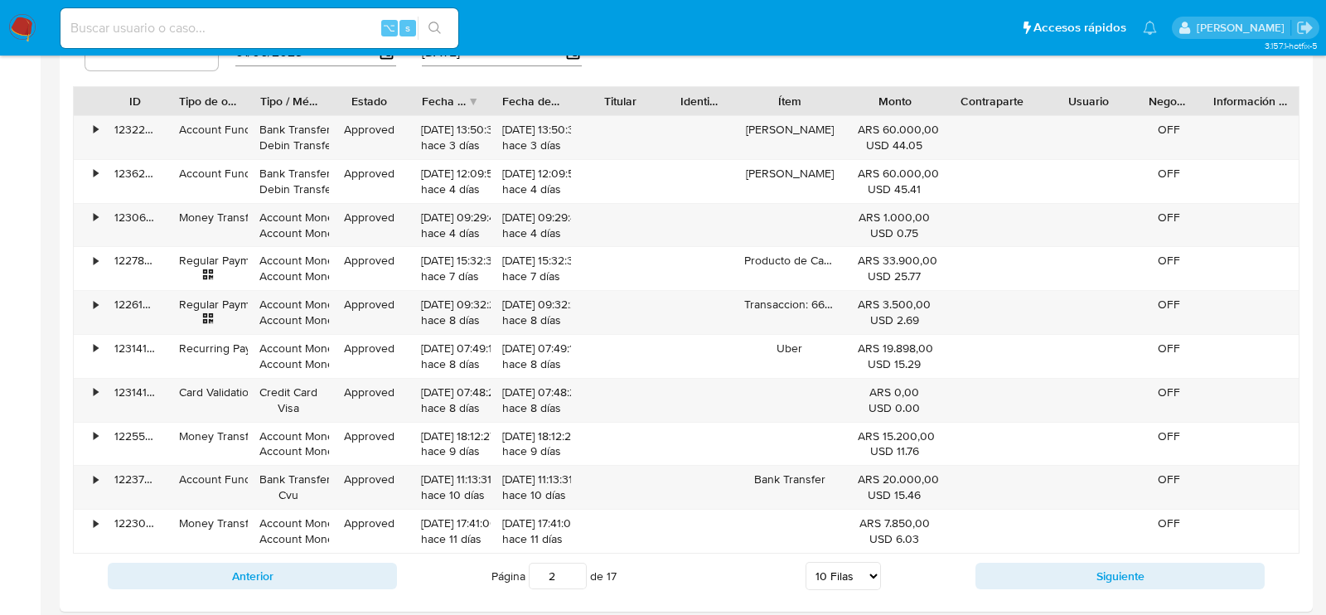
scroll to position [1668, 0]
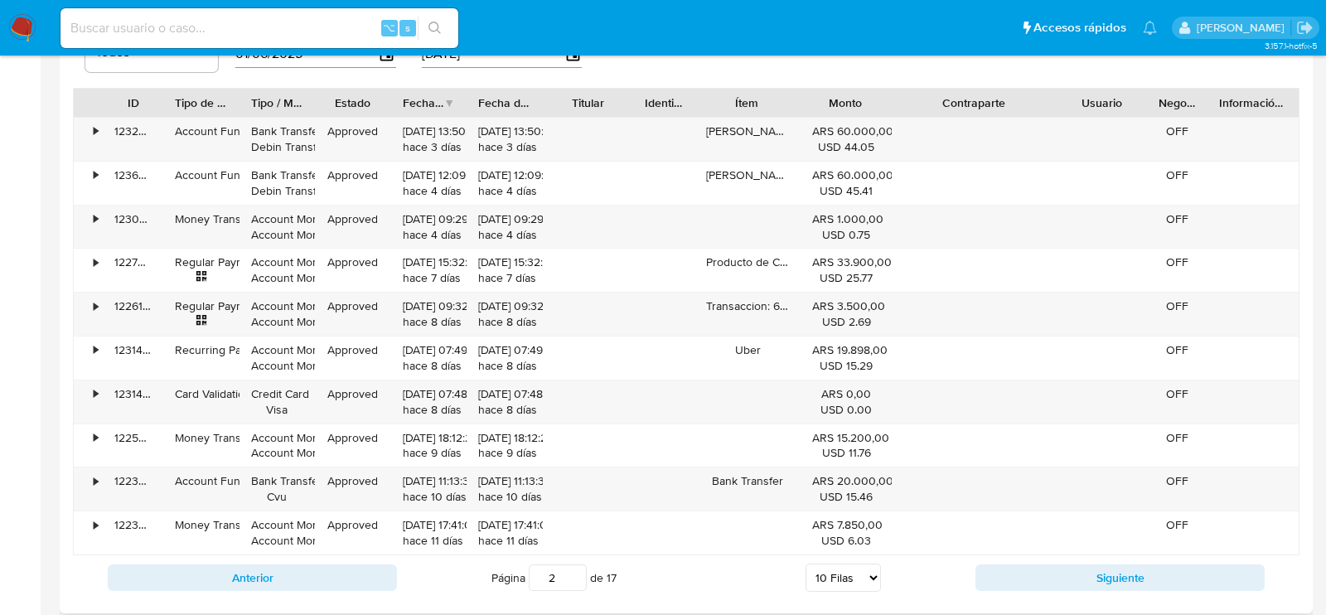
drag, startPoint x: 1037, startPoint y: 99, endPoint x: 1105, endPoint y: 87, distance: 69.0
click at [1105, 89] on div "ID Tipo de operación Tipo / Método Estado Fecha de creación Fecha de aprobación…" at bounding box center [686, 103] width 1225 height 28
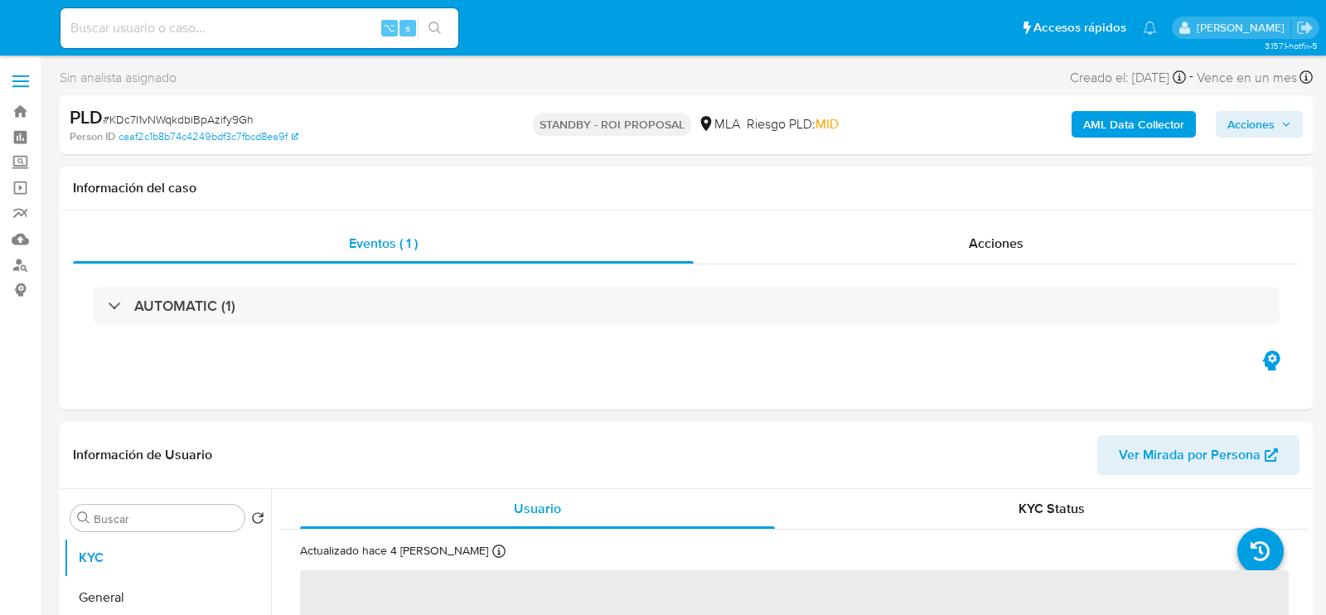
select select "10"
click at [224, 31] on input at bounding box center [260, 28] width 398 height 22
paste input "V1zlFeTGabi0mSgQtNTbpCXU"
type input "V1zlFeTGabi0mSgQtNTbpCXU"
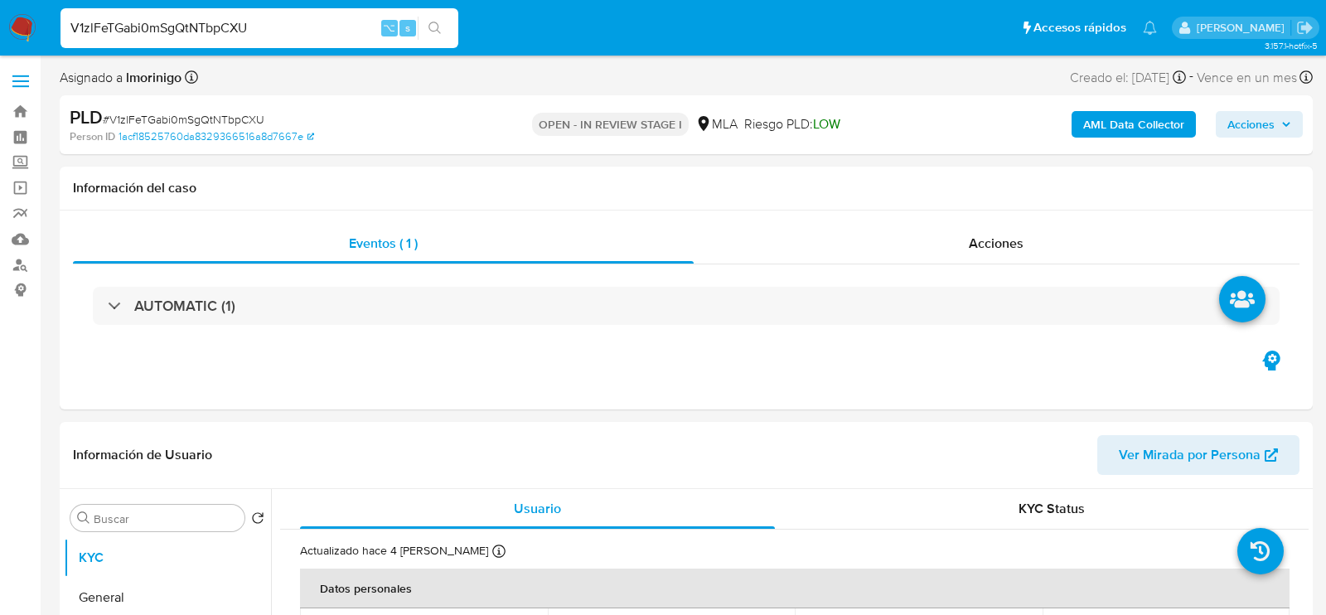
select select "10"
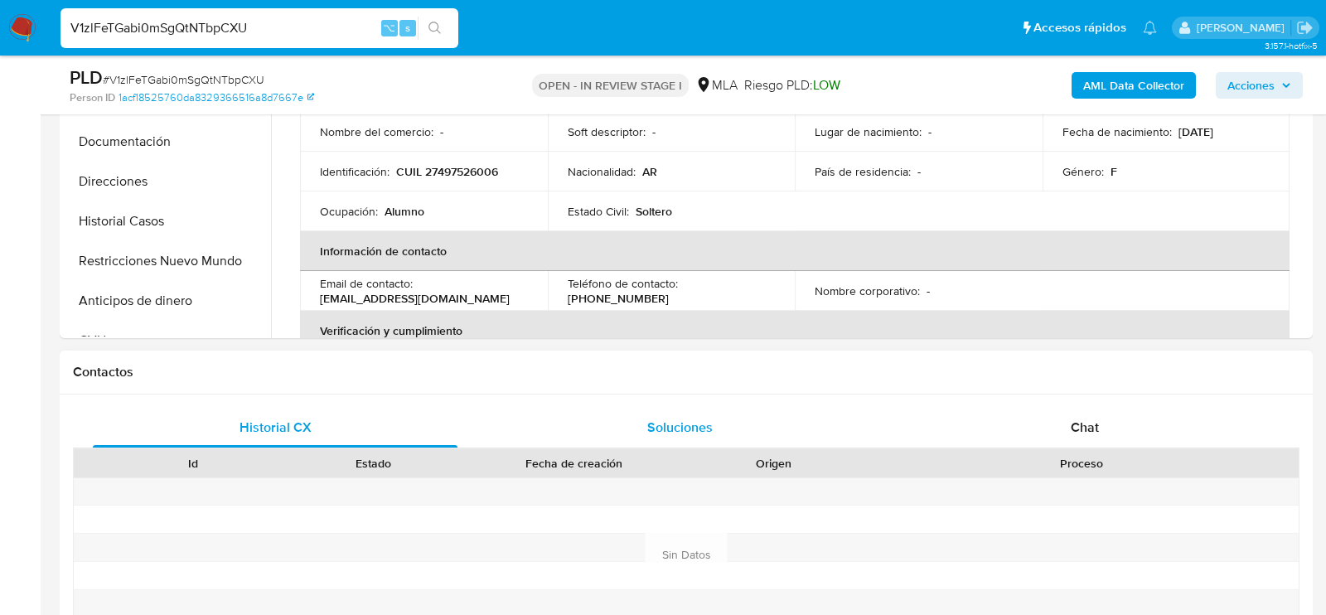
scroll to position [559, 0]
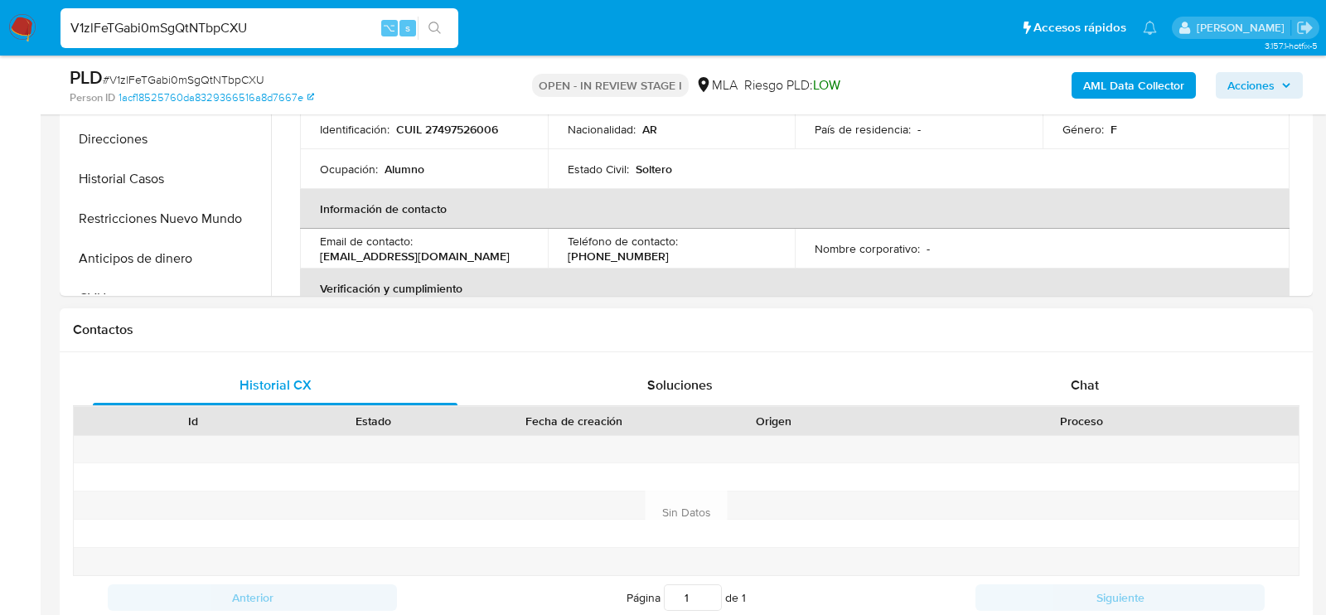
click at [942, 407] on div "Proceso" at bounding box center [1082, 421] width 434 height 28
click at [993, 400] on div "Chat" at bounding box center [1085, 386] width 365 height 40
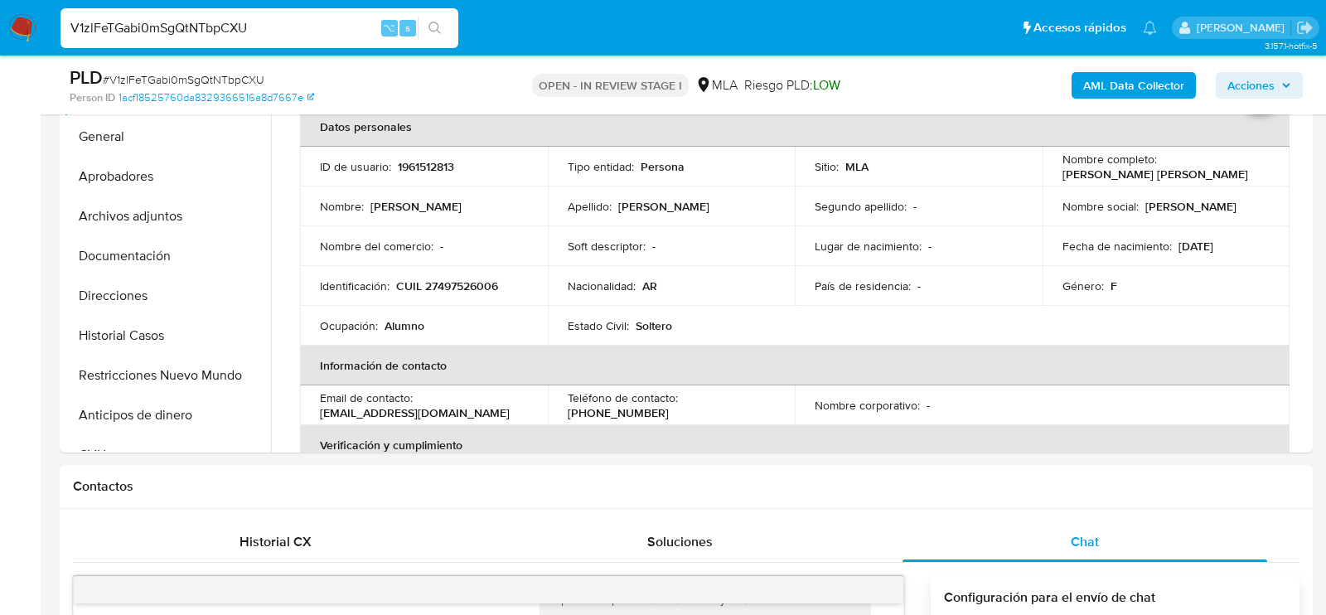
scroll to position [395, 0]
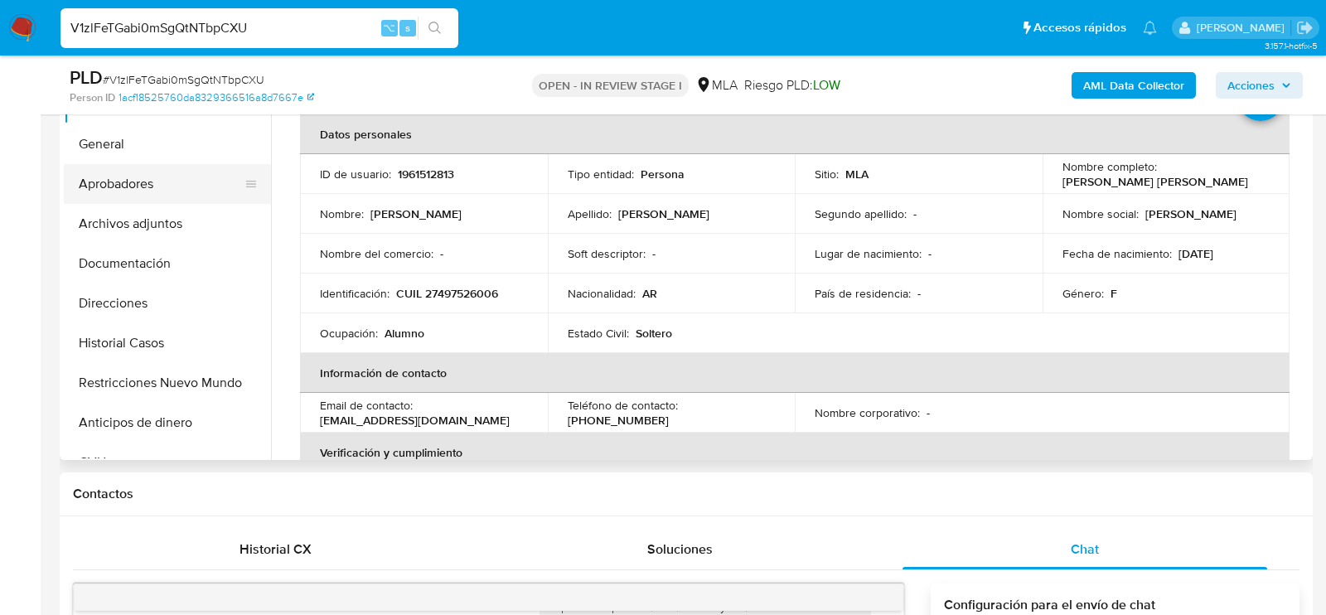
click at [111, 193] on button "Aprobadores" at bounding box center [161, 184] width 194 height 40
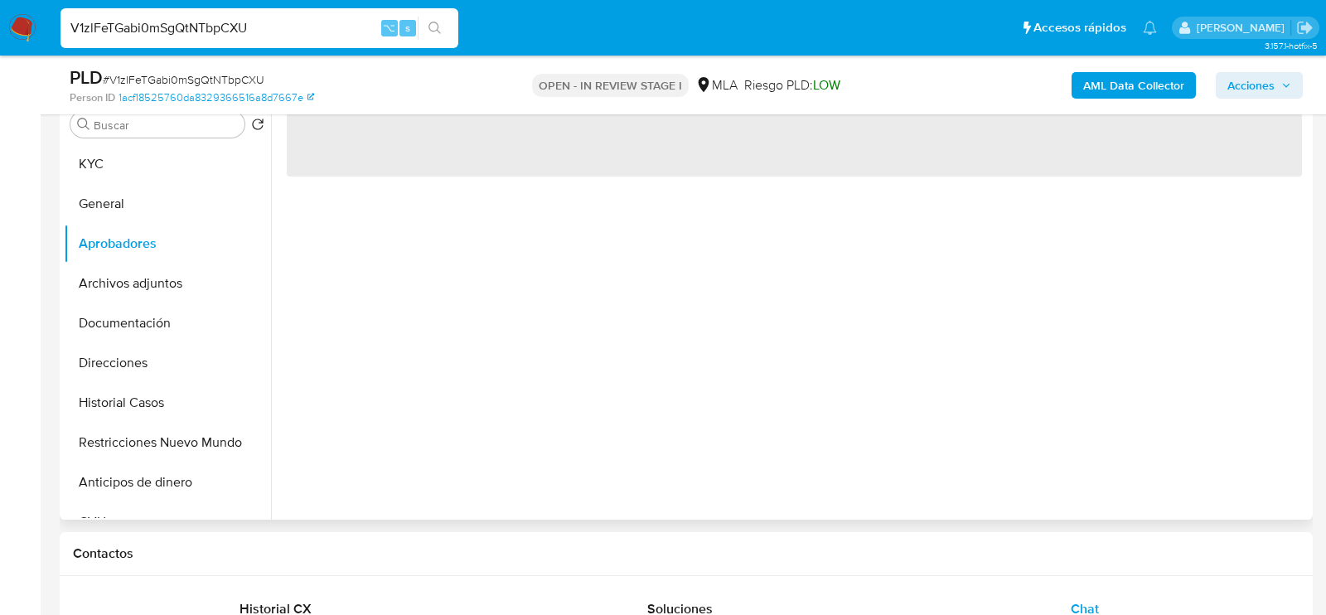
scroll to position [332, 0]
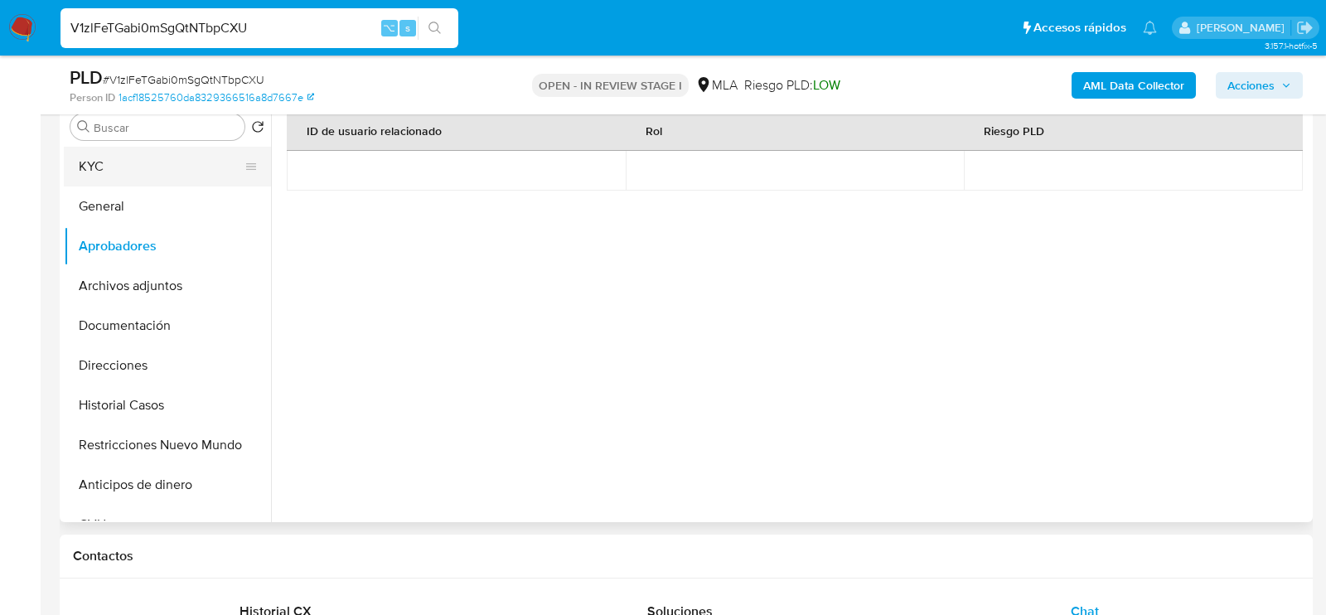
click at [85, 177] on button "KYC" at bounding box center [161, 167] width 194 height 40
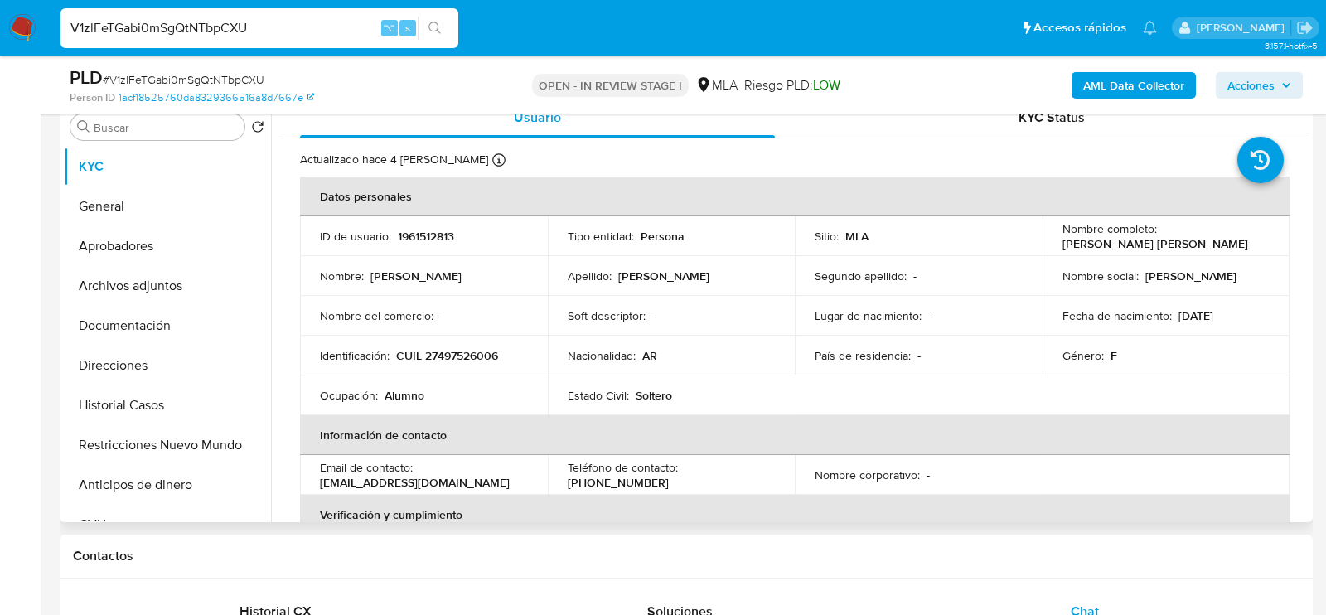
drag, startPoint x: 1174, startPoint y: 313, endPoint x: 1256, endPoint y: 314, distance: 82.1
click at [1256, 314] on div "Fecha de nacimiento : 04/08/2009" at bounding box center [1167, 315] width 208 height 15
copy p "04/08/2009"
drag, startPoint x: 1054, startPoint y: 247, endPoint x: 1240, endPoint y: 247, distance: 185.7
click at [1240, 247] on td "Nombre completo : Abigail Soledad Mamani Alberto" at bounding box center [1167, 236] width 248 height 40
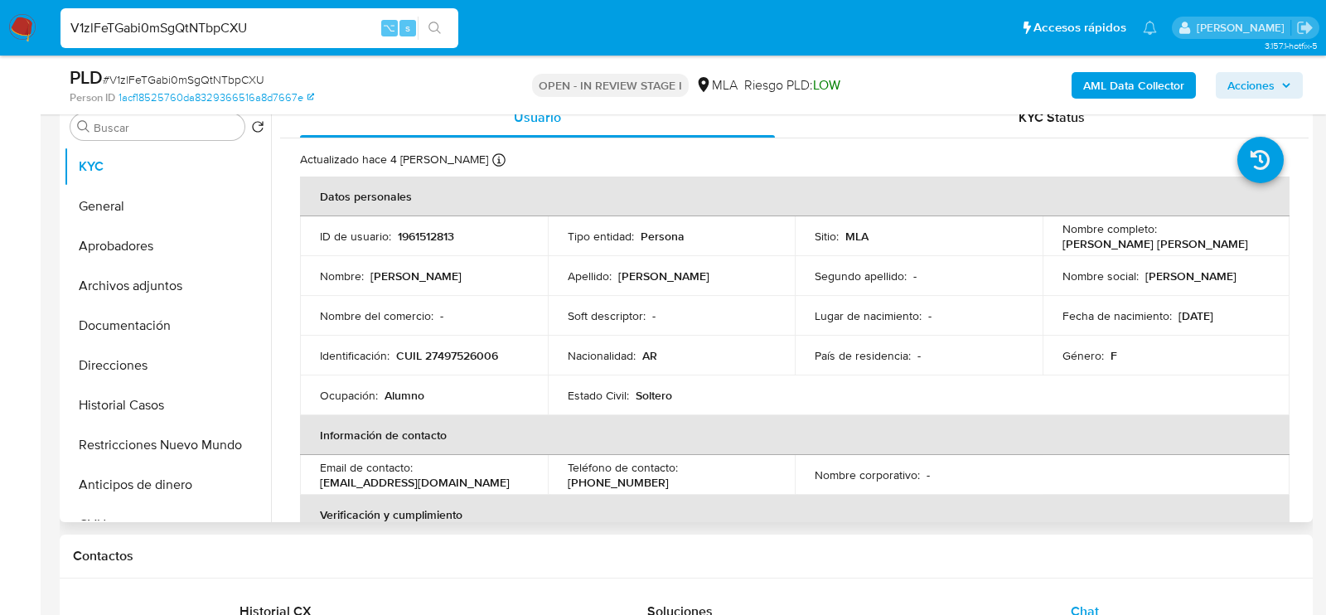
copy p "Abigail Soledad Mamani Alberto"
click at [510, 357] on div "Identificación : CUIL 27497526006" at bounding box center [424, 355] width 208 height 15
click at [492, 356] on p "CUIL 27497526006" at bounding box center [447, 355] width 102 height 15
copy p "27497526006"
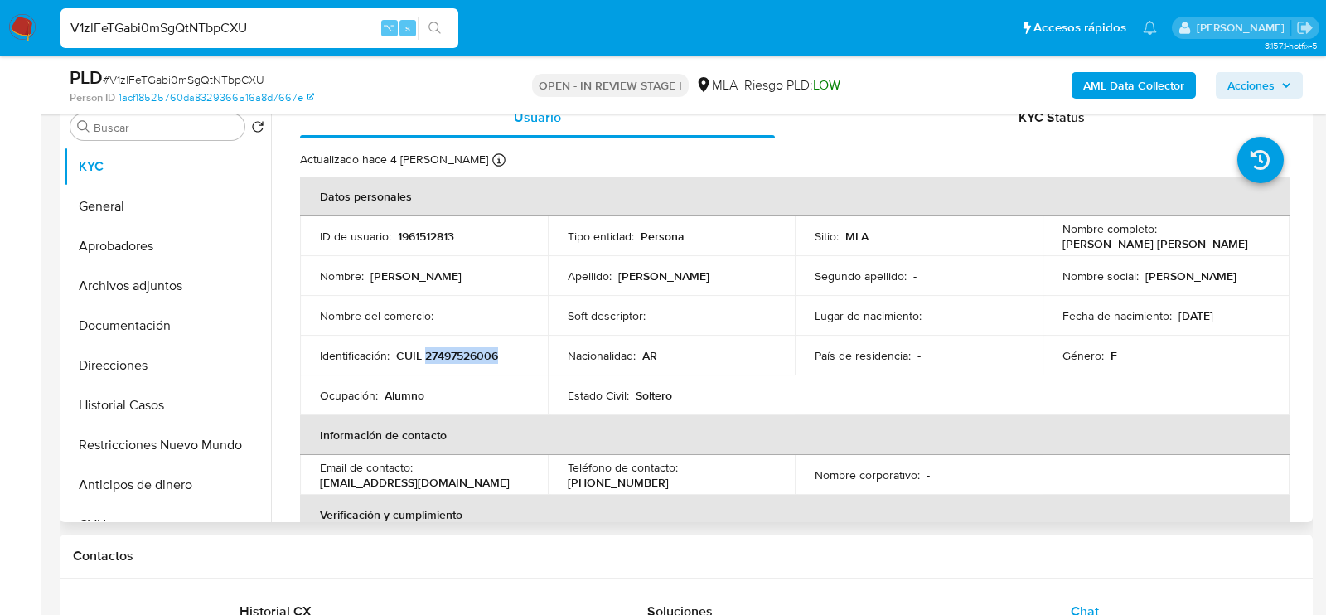
drag, startPoint x: 1055, startPoint y: 245, endPoint x: 1224, endPoint y: 247, distance: 169.1
click at [1224, 247] on td "Nombre completo : Abigail Soledad Mamani Alberto" at bounding box center [1167, 236] width 248 height 40
click at [109, 195] on button "General" at bounding box center [161, 207] width 194 height 40
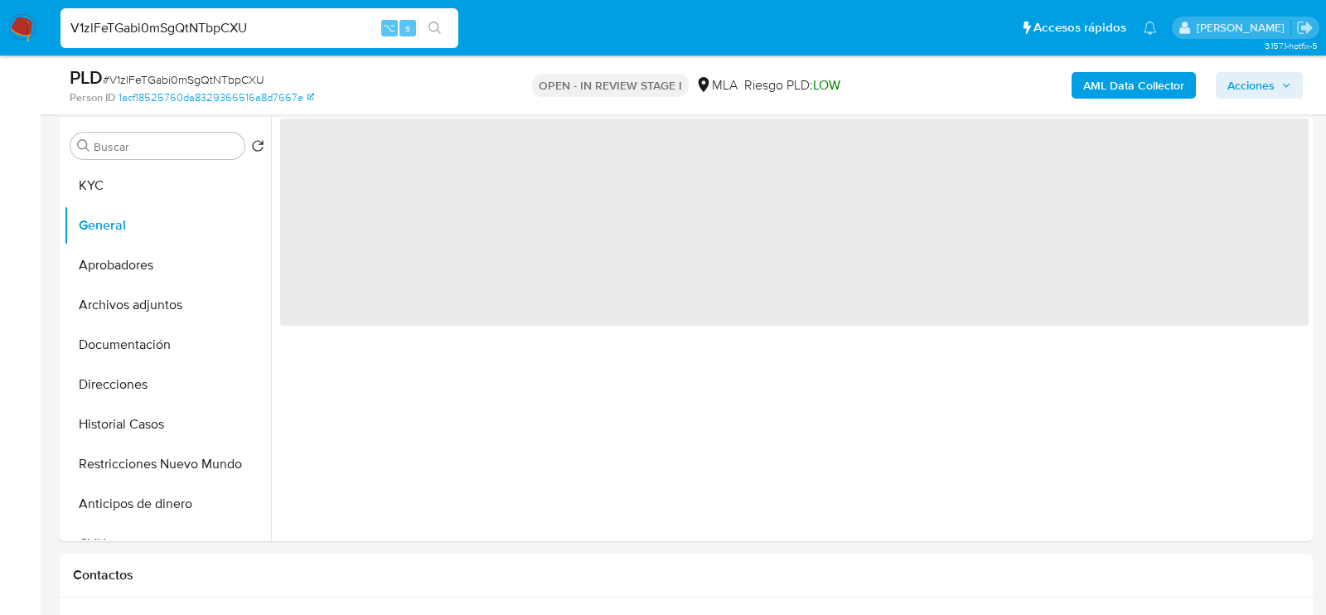
scroll to position [313, 0]
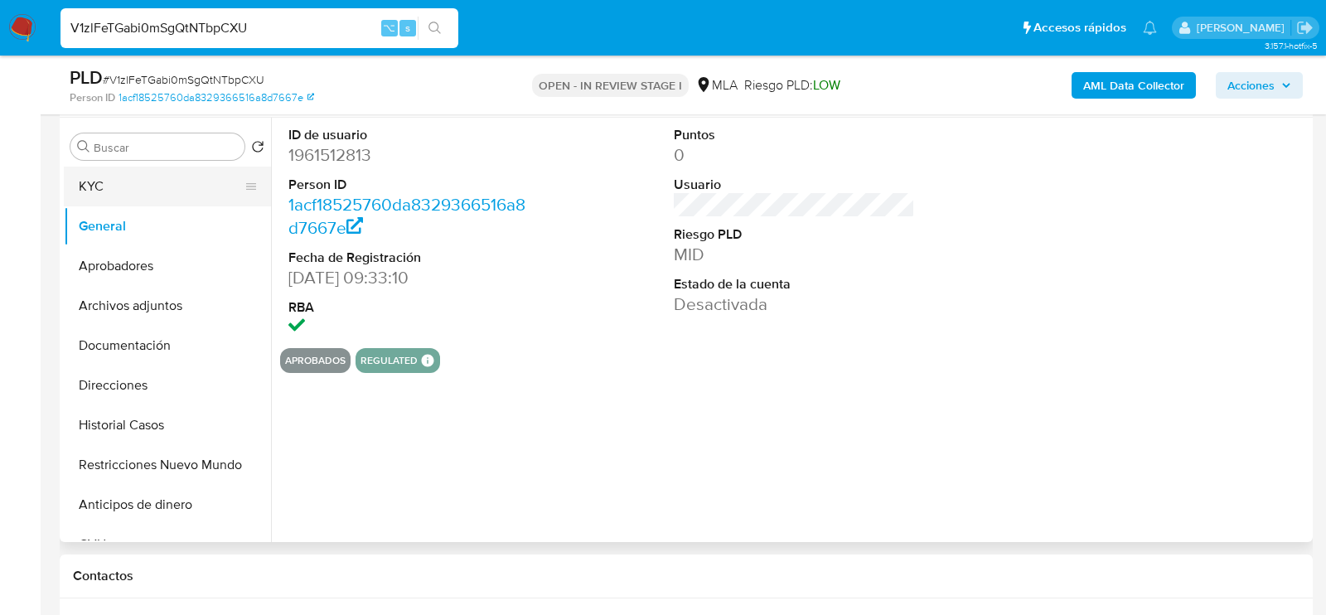
click at [138, 180] on button "KYC" at bounding box center [161, 187] width 194 height 40
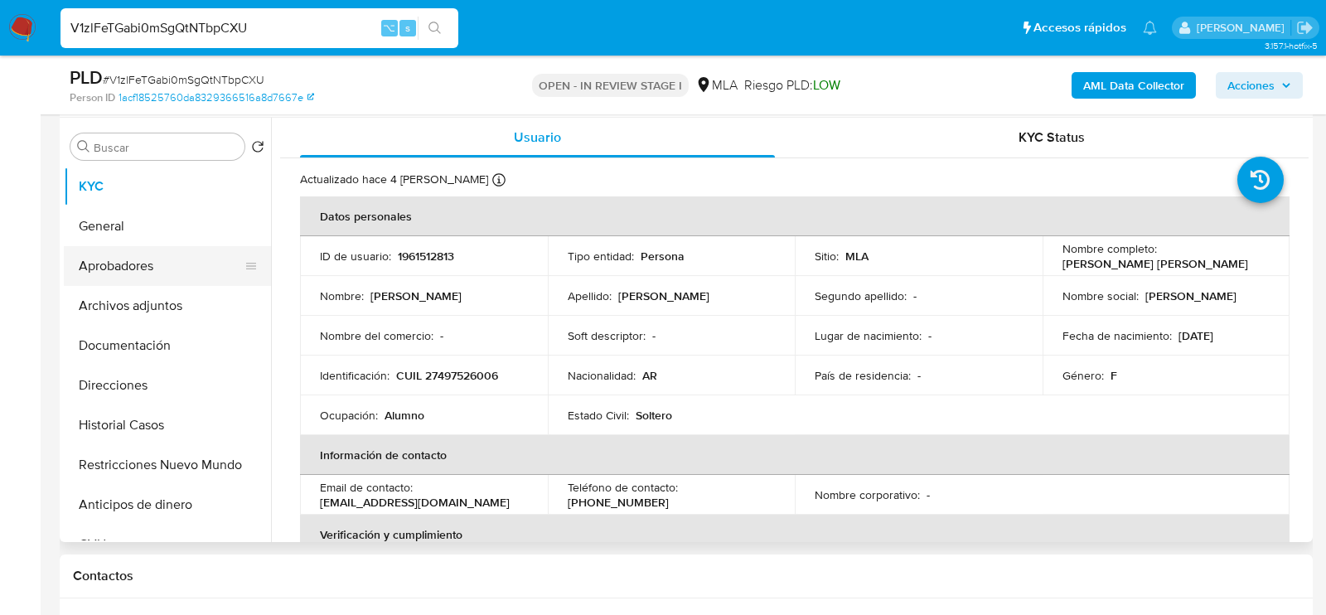
click at [106, 265] on button "Aprobadores" at bounding box center [161, 266] width 194 height 40
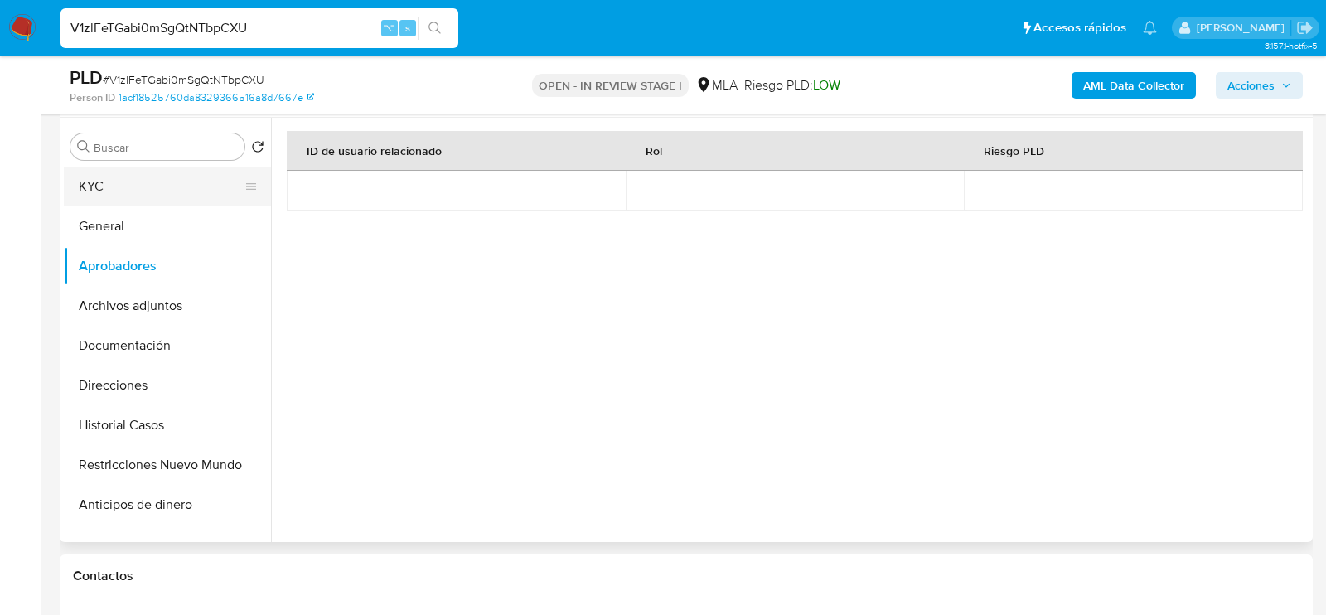
click at [149, 188] on button "KYC" at bounding box center [161, 187] width 194 height 40
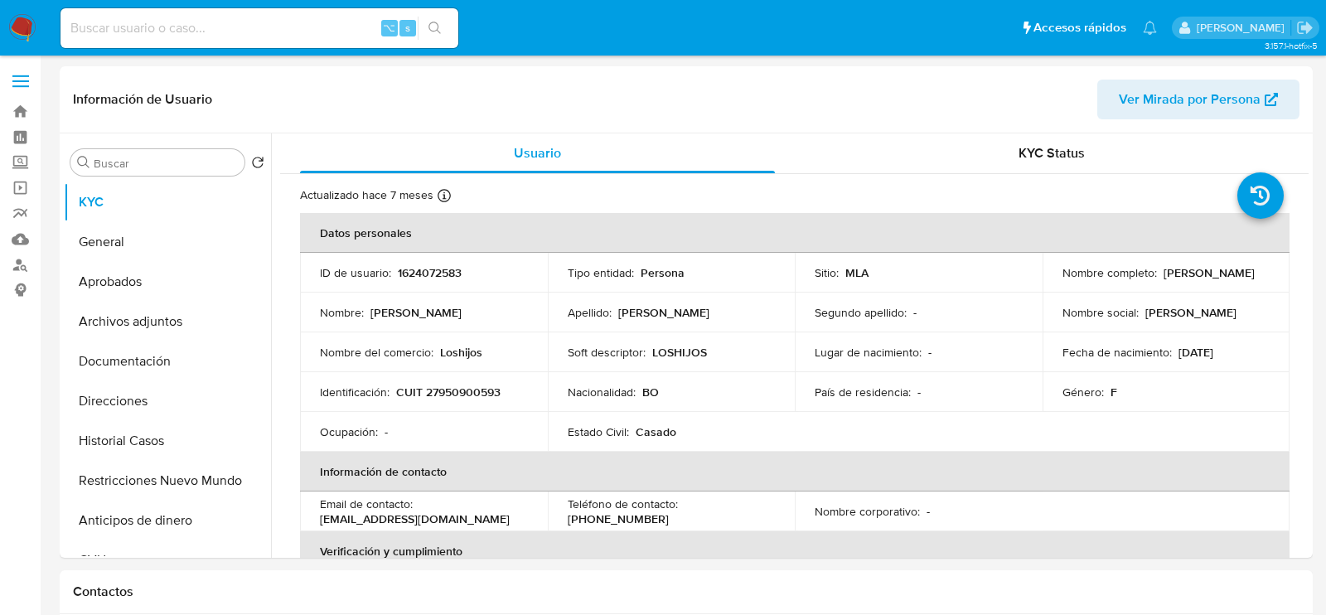
select select "10"
drag, startPoint x: 1175, startPoint y: 351, endPoint x: 1253, endPoint y: 348, distance: 78.8
click at [1254, 350] on div "Fecha de nacimiento : 02/11/1991" at bounding box center [1167, 352] width 208 height 15
copy p "[DATE]"
click at [120, 435] on button "Historial Casos" at bounding box center [161, 441] width 194 height 40
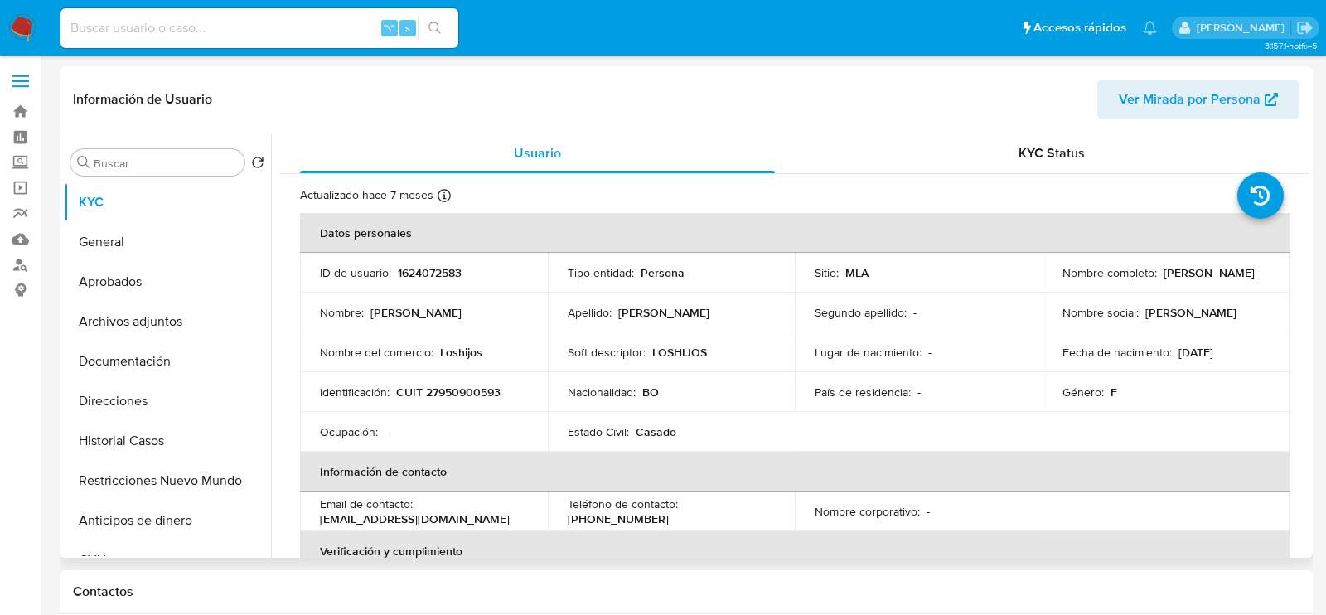
select select "10"
drag, startPoint x: 1055, startPoint y: 281, endPoint x: 1229, endPoint y: 285, distance: 174.1
click at [1231, 286] on td "Nombre completo : [PERSON_NAME]" at bounding box center [1167, 273] width 248 height 40
copy p "[PERSON_NAME]"
click at [458, 409] on td "Identificación : CUIT 27950900593" at bounding box center [424, 392] width 248 height 40
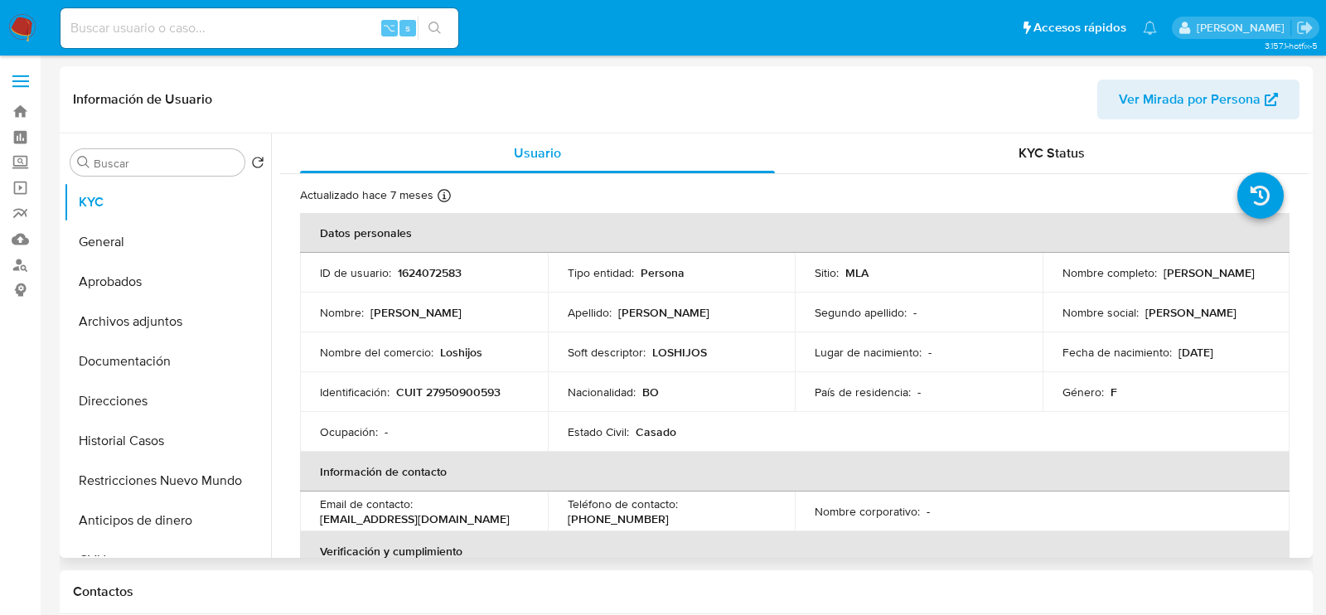
click at [458, 390] on p "CUIT 27950900593" at bounding box center [448, 392] width 104 height 15
copy p "27950900593"
click at [114, 435] on button "Historial Casos" at bounding box center [161, 441] width 194 height 40
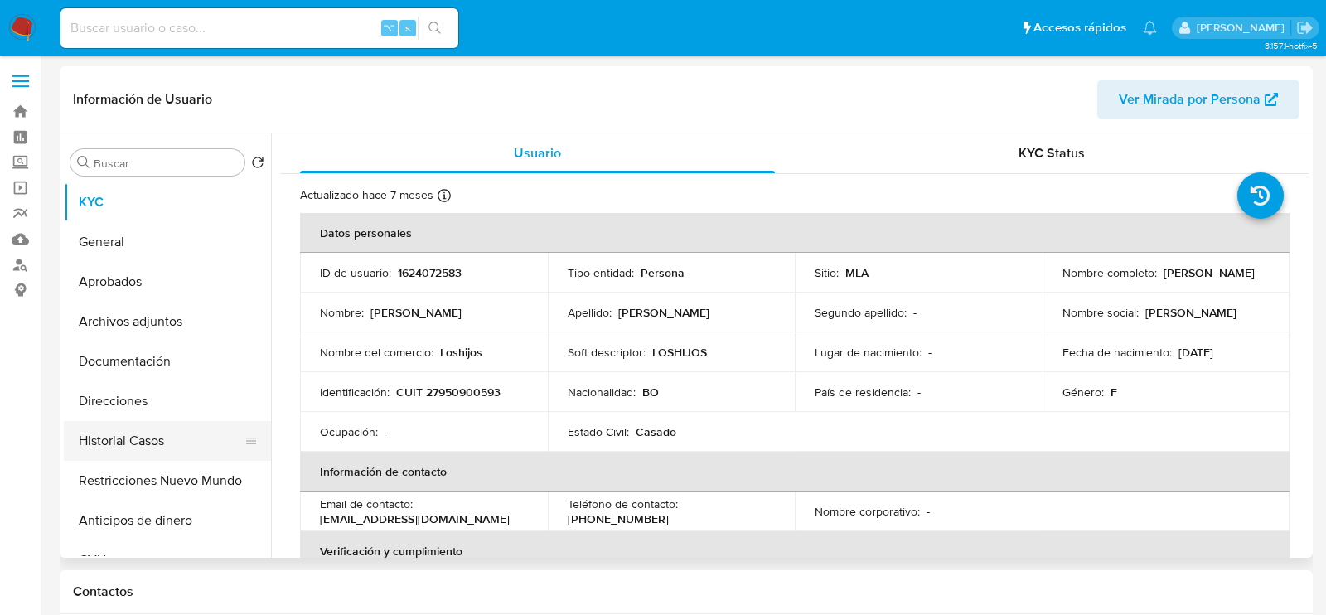
select select "10"
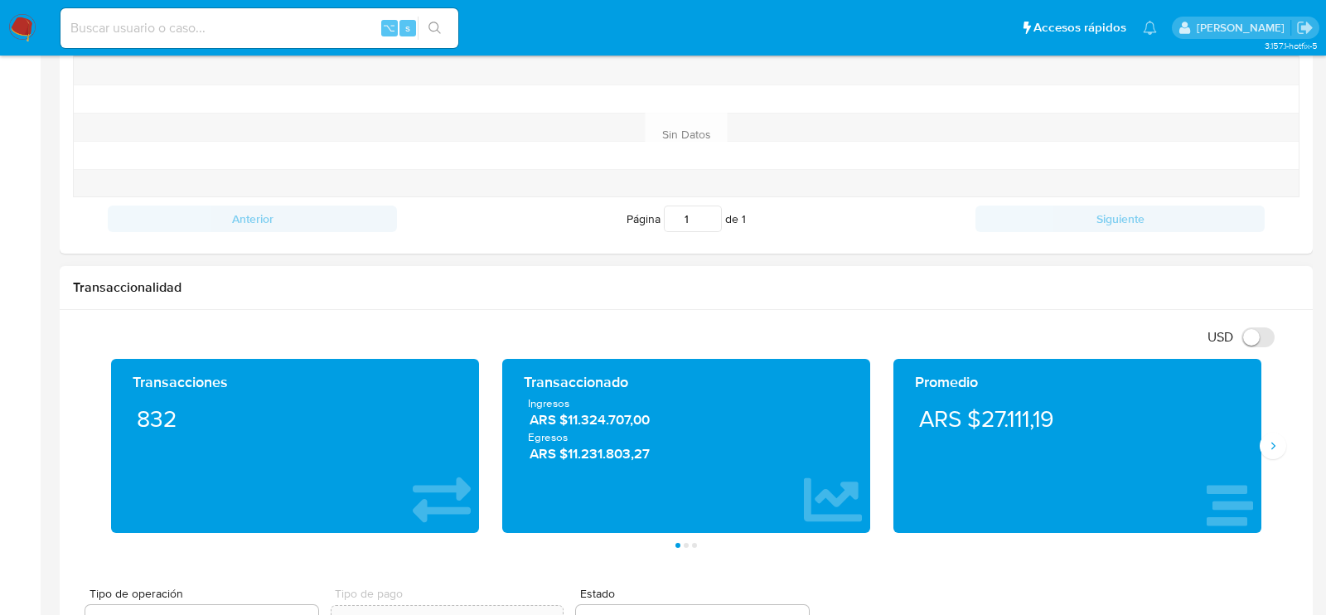
scroll to position [657, 0]
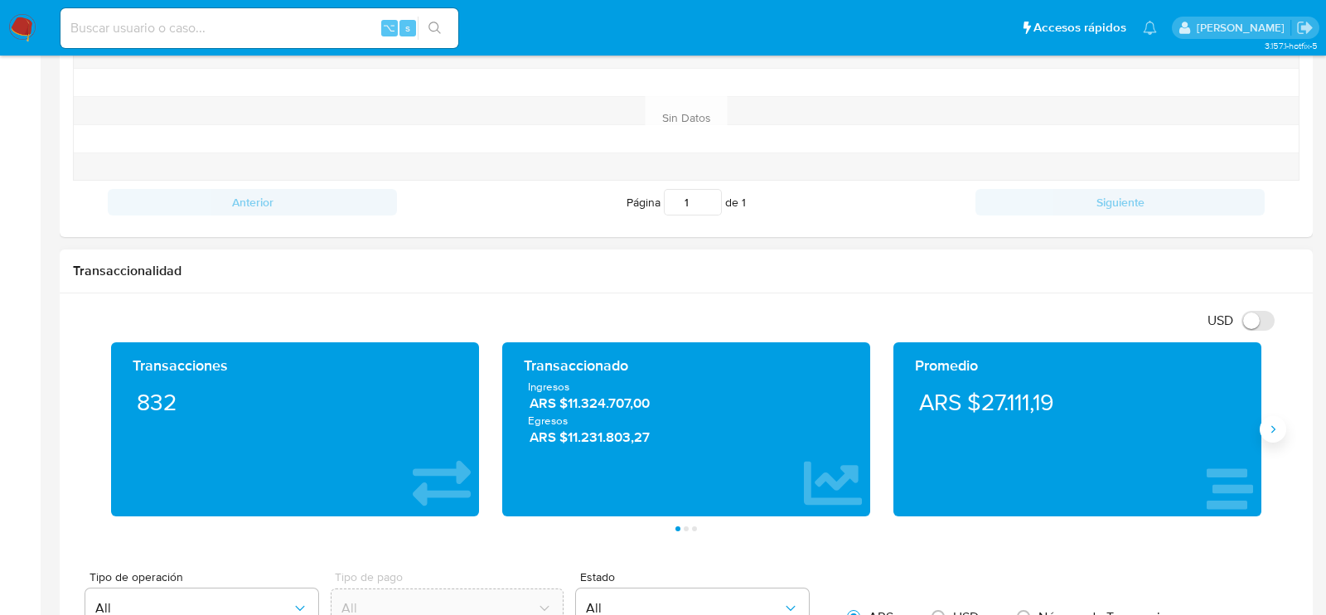
click at [1275, 426] on icon "Siguiente" at bounding box center [1273, 429] width 13 height 13
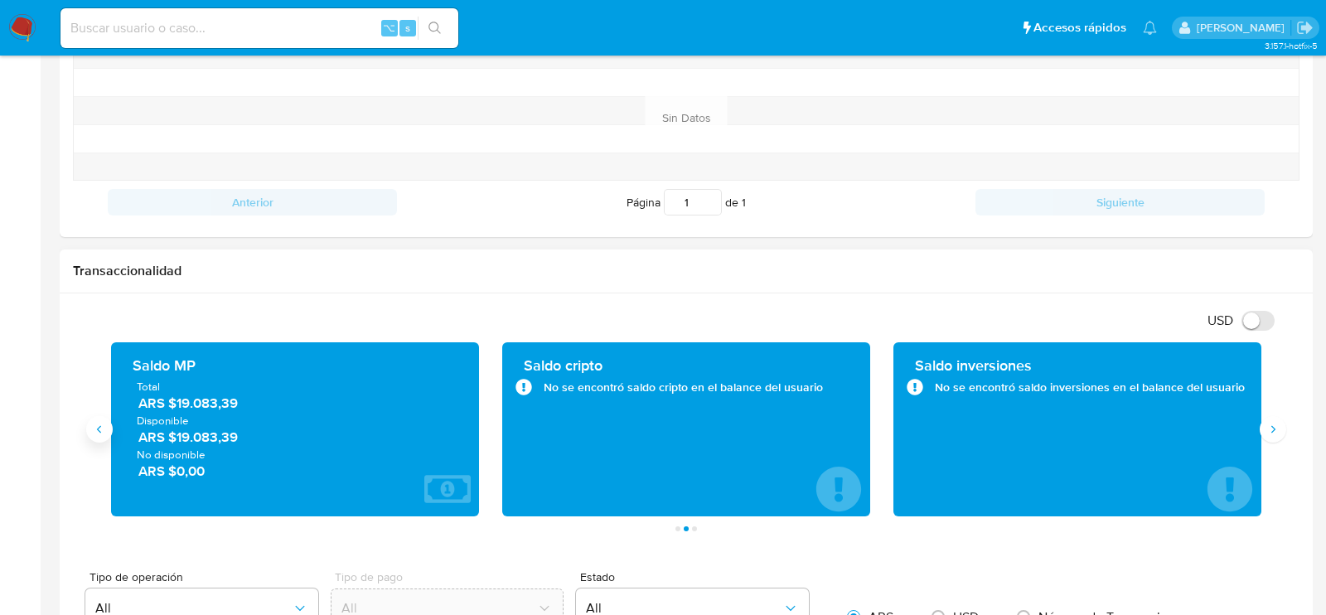
click at [103, 416] on button "Anterior" at bounding box center [99, 429] width 27 height 27
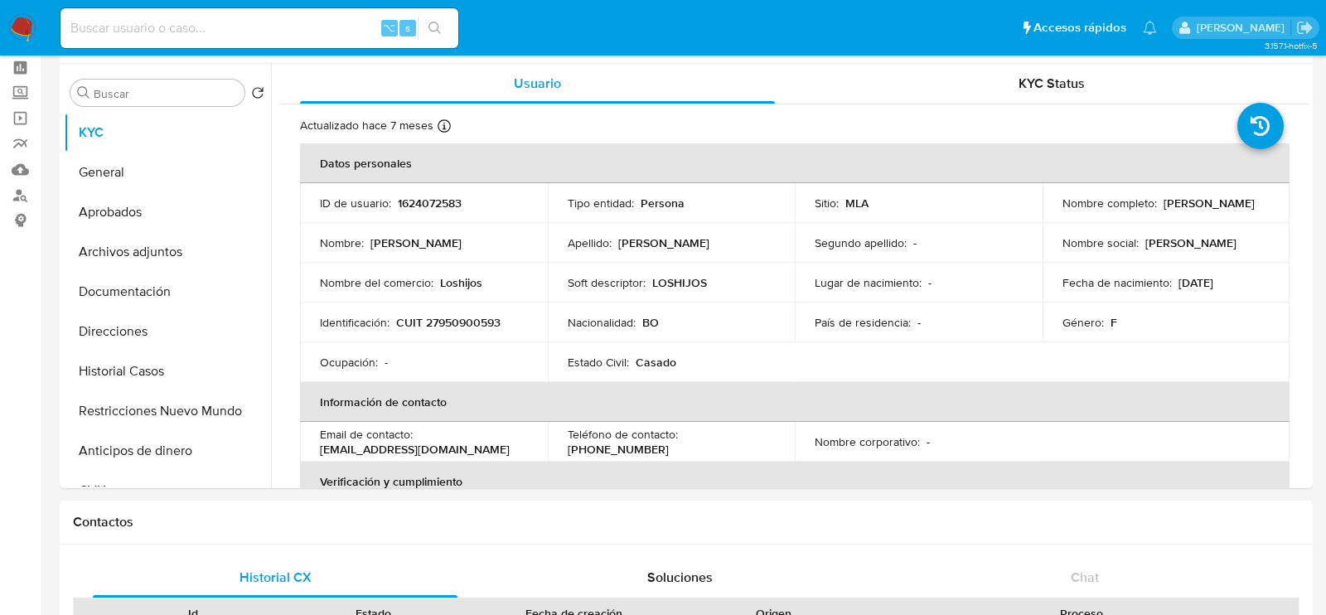
scroll to position [0, 0]
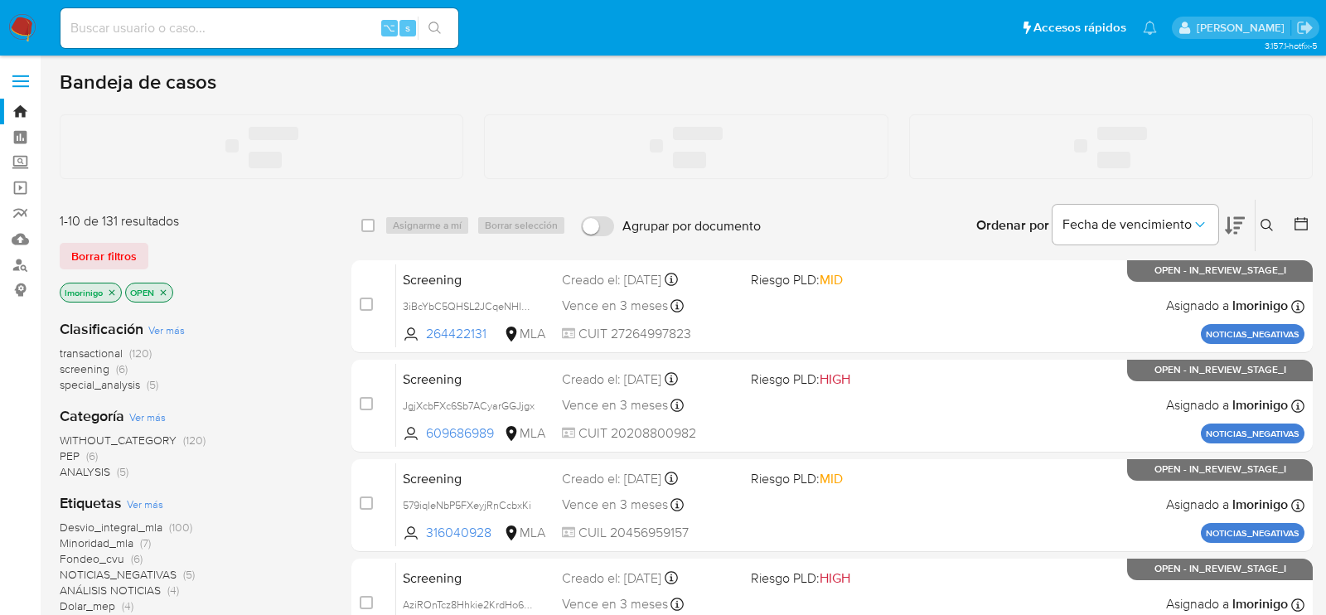
click at [241, 31] on input at bounding box center [260, 28] width 398 height 22
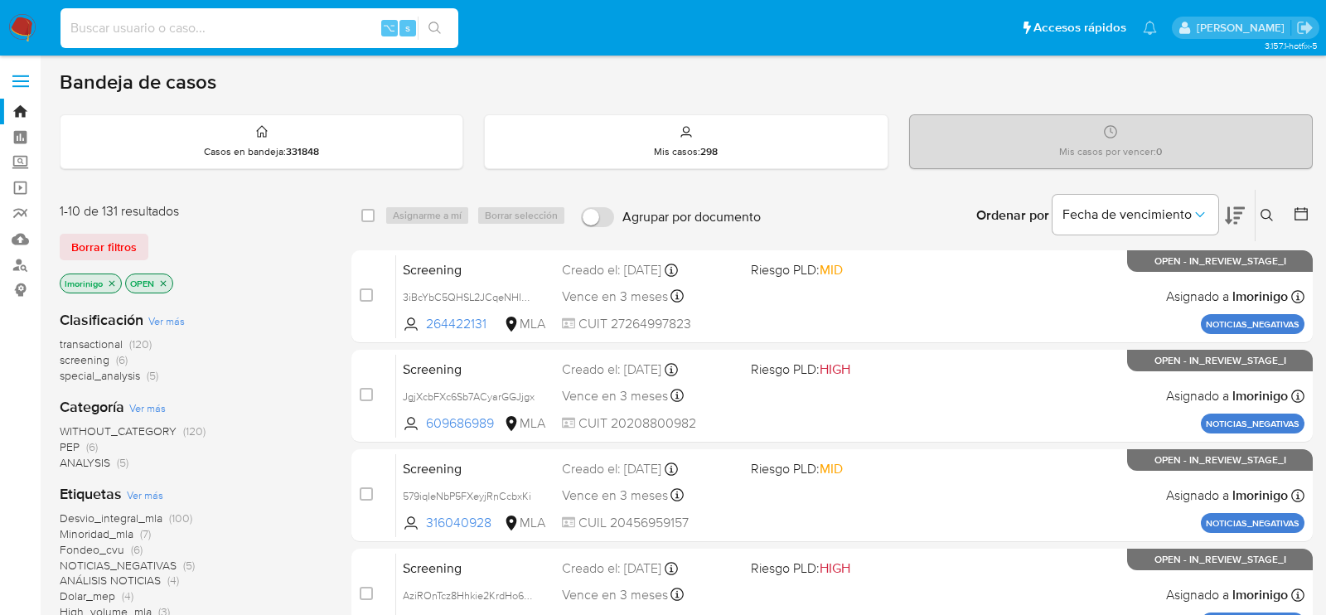
paste input "r8rMZeII9KD7Eqnu3tT1hMC2"
type input "r8rMZeII9KD7Eqnu3tT1hMC2"
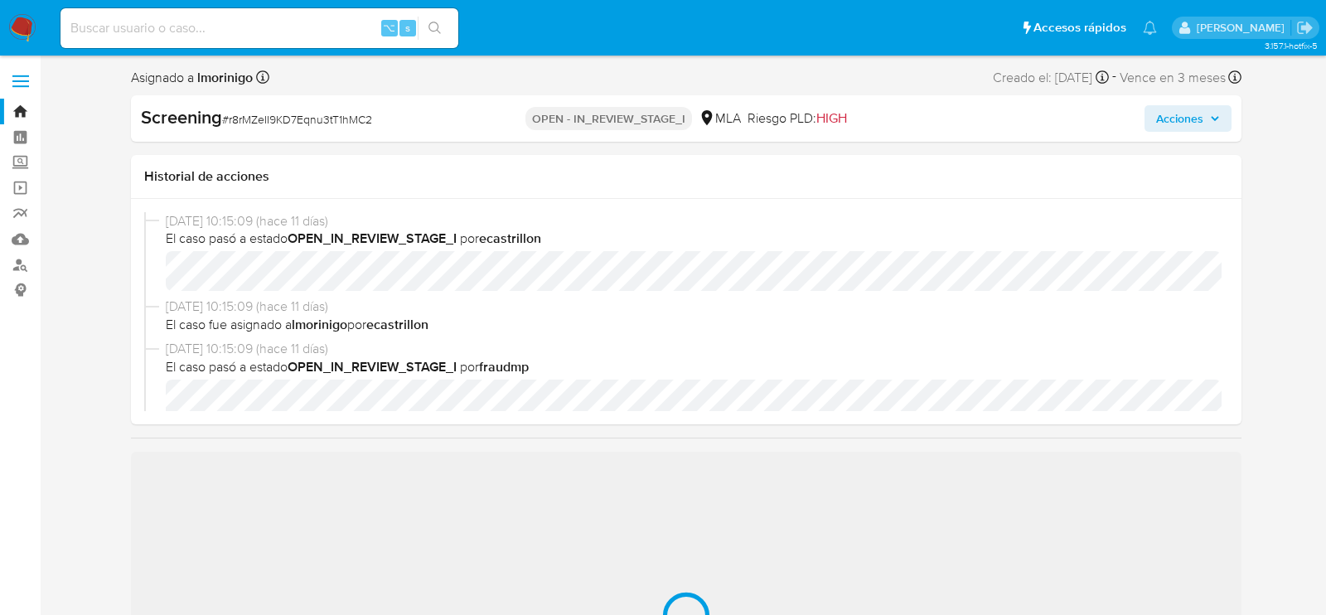
select select "10"
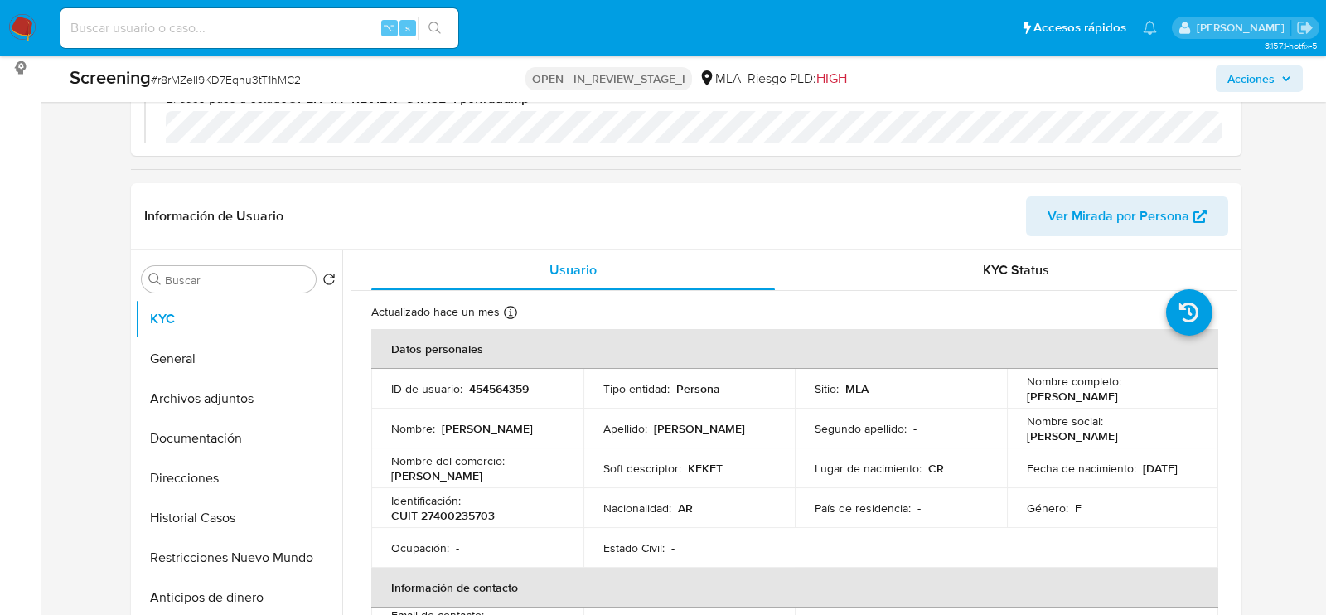
scroll to position [267, 0]
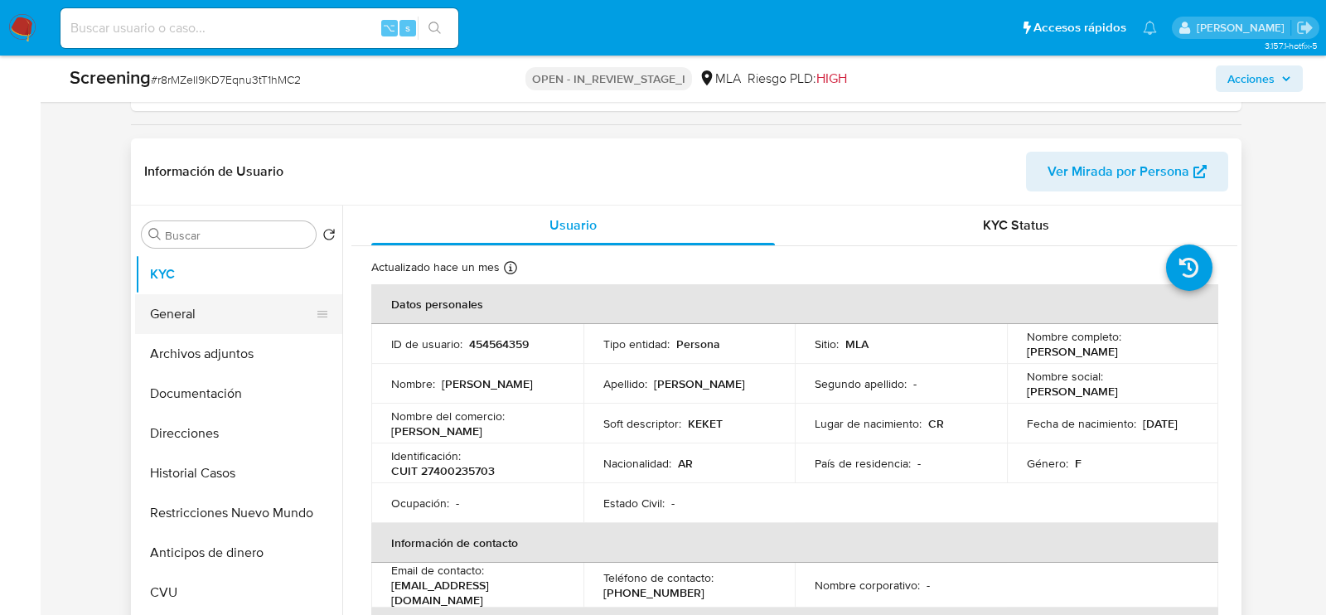
click at [189, 327] on button "General" at bounding box center [232, 314] width 194 height 40
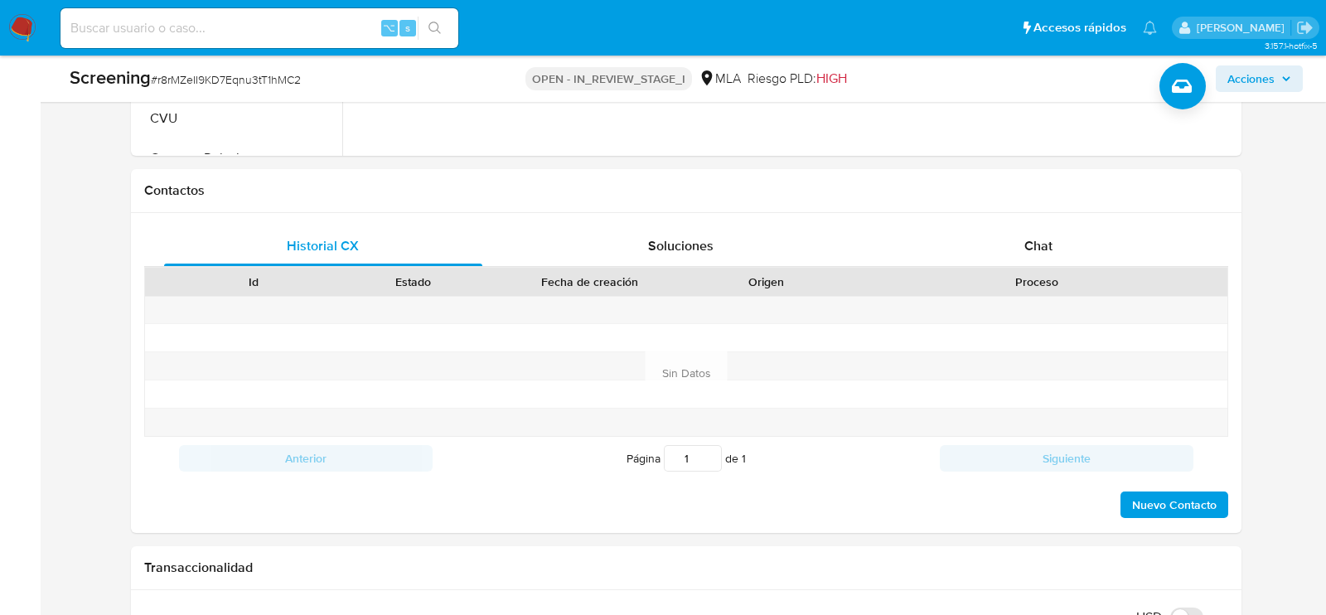
scroll to position [491, 0]
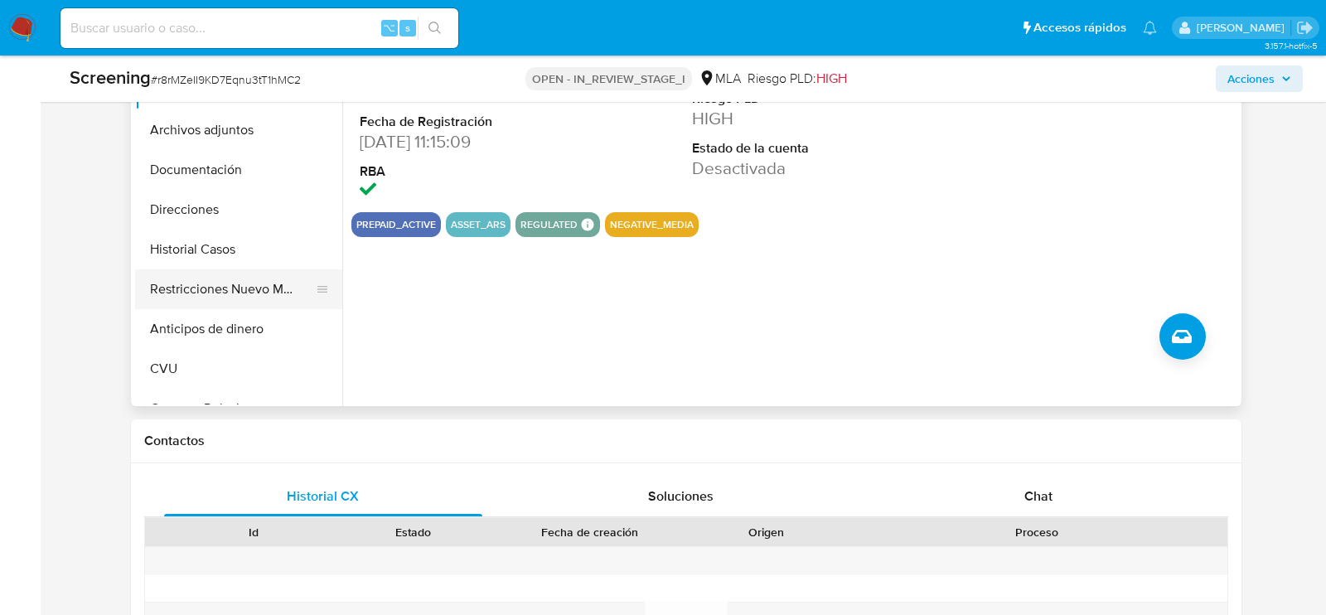
click at [220, 280] on button "Restricciones Nuevo Mundo" at bounding box center [232, 289] width 194 height 40
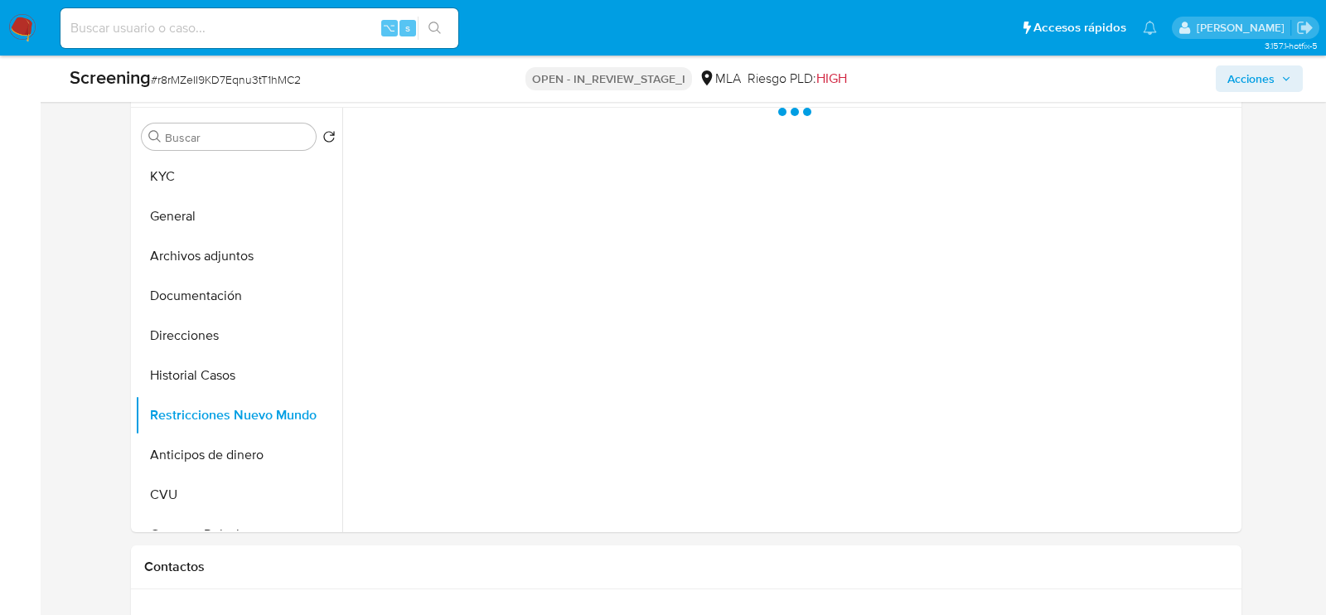
scroll to position [351, 0]
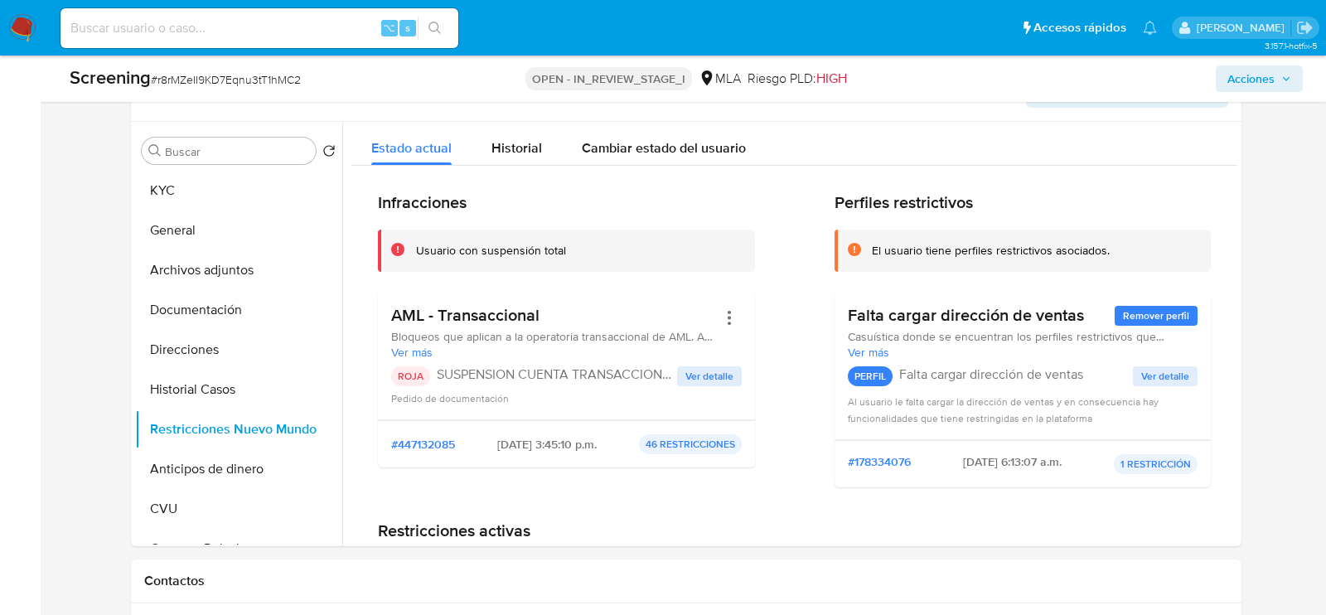
click at [1277, 71] on span "Acciones" at bounding box center [1260, 78] width 64 height 23
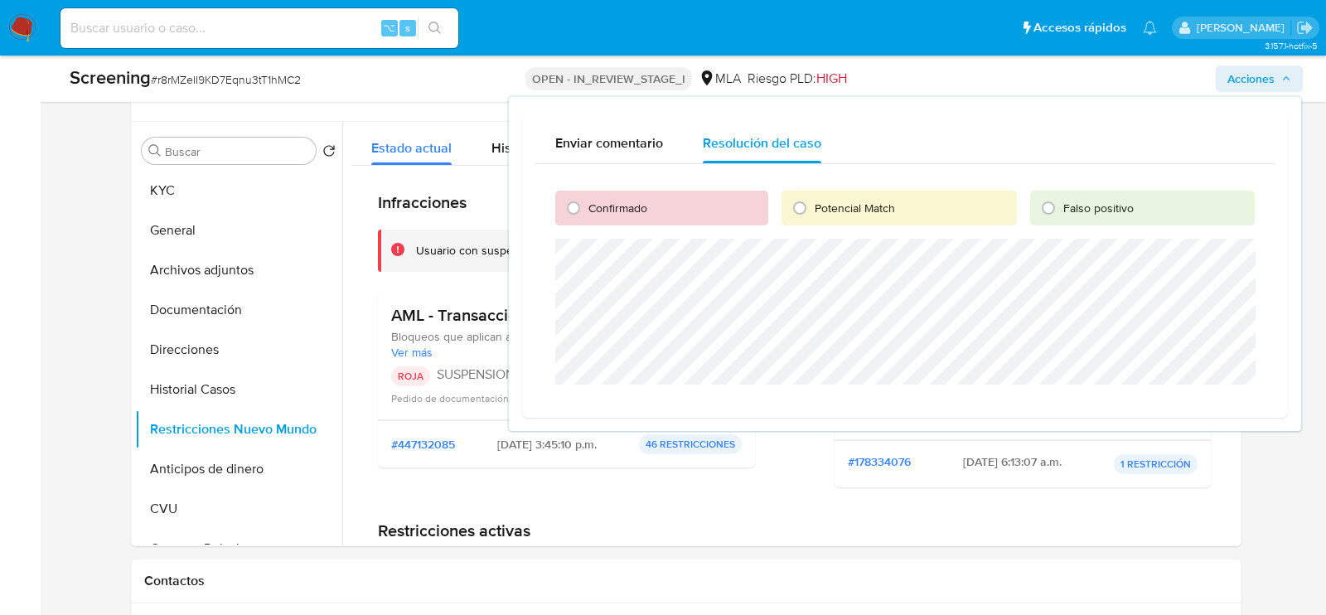
click at [612, 211] on span "Confirmado" at bounding box center [618, 208] width 59 height 17
click at [587, 211] on input "Confirmado" at bounding box center [573, 208] width 27 height 27
radio input "true"
click at [1206, 413] on span "Cerrar Caso" at bounding box center [1197, 404] width 80 height 23
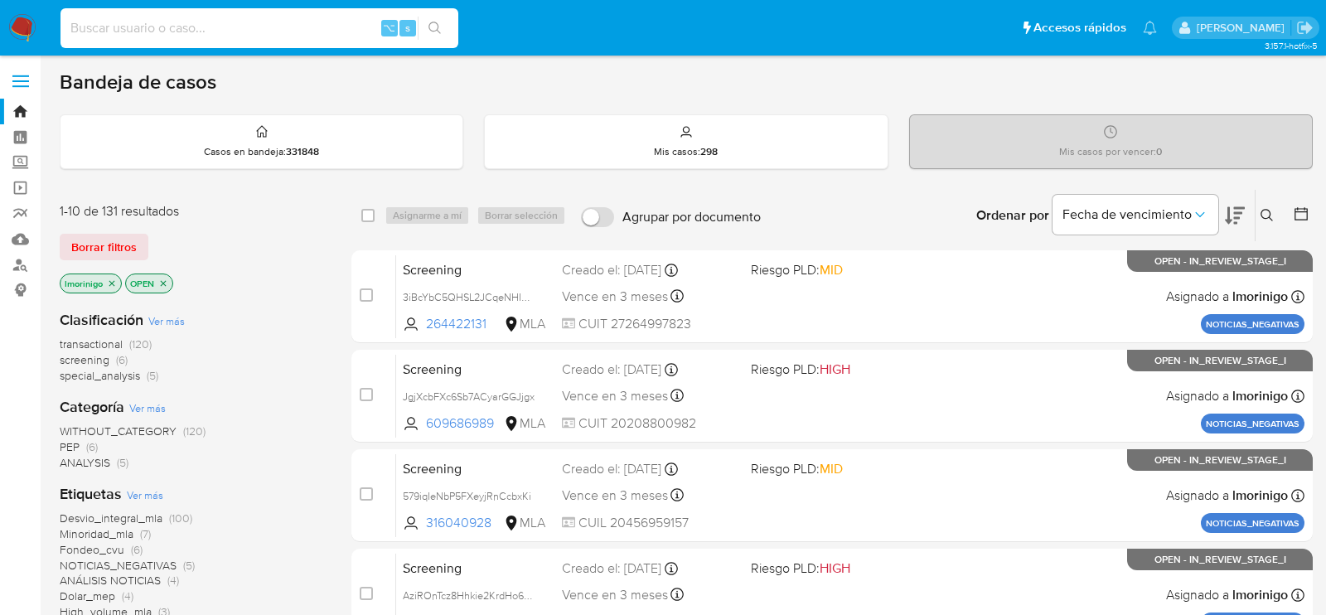
click at [269, 26] on input at bounding box center [260, 28] width 398 height 22
paste input "r8rMZeII9KD7Eqnu3tT1hMC2"
type input "r8rMZeII9KD7Eqnu3tT1hMC2"
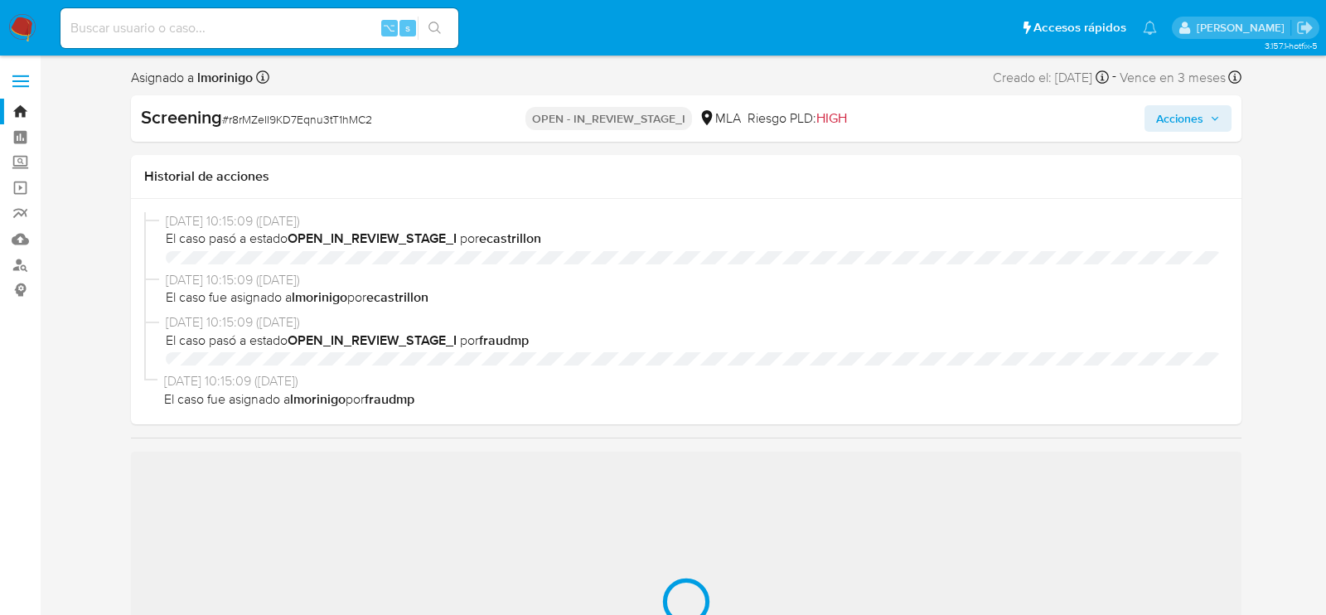
select select "10"
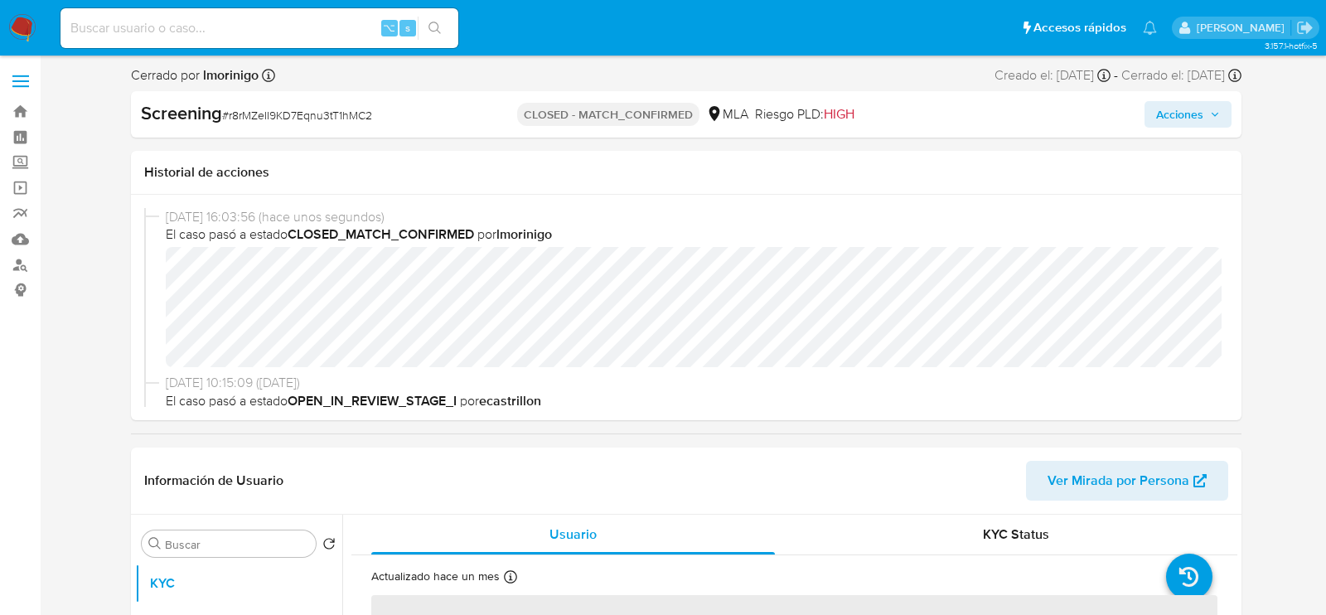
select select "10"
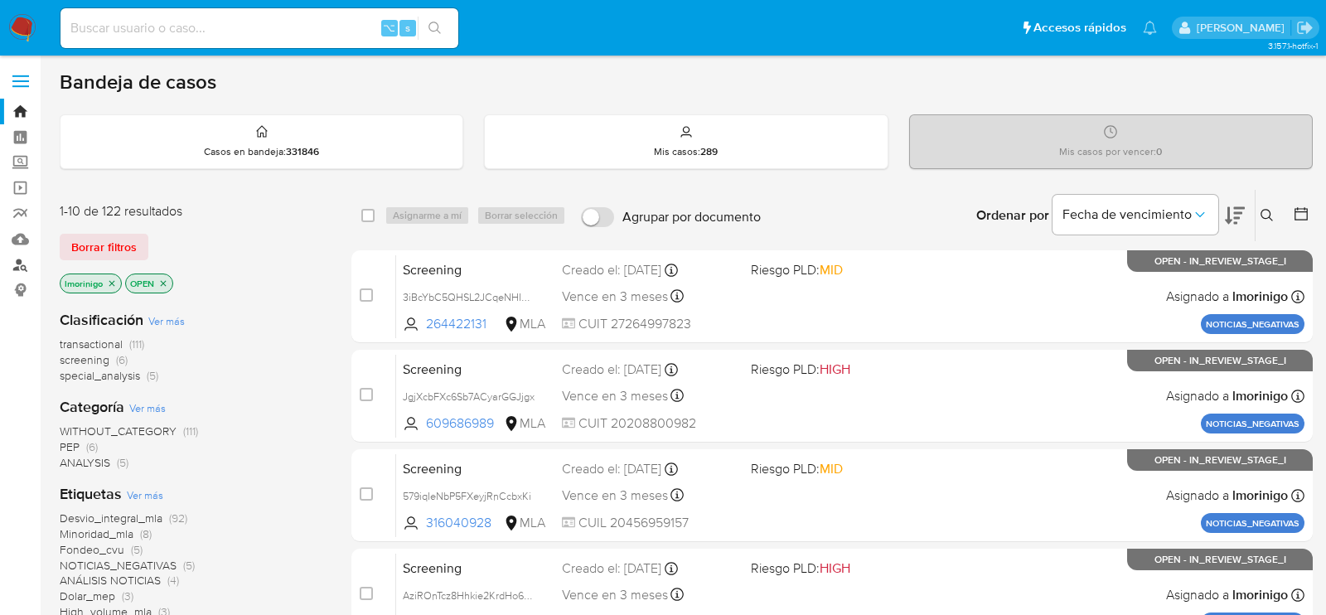
click at [25, 274] on link "Buscador de personas" at bounding box center [98, 265] width 197 height 26
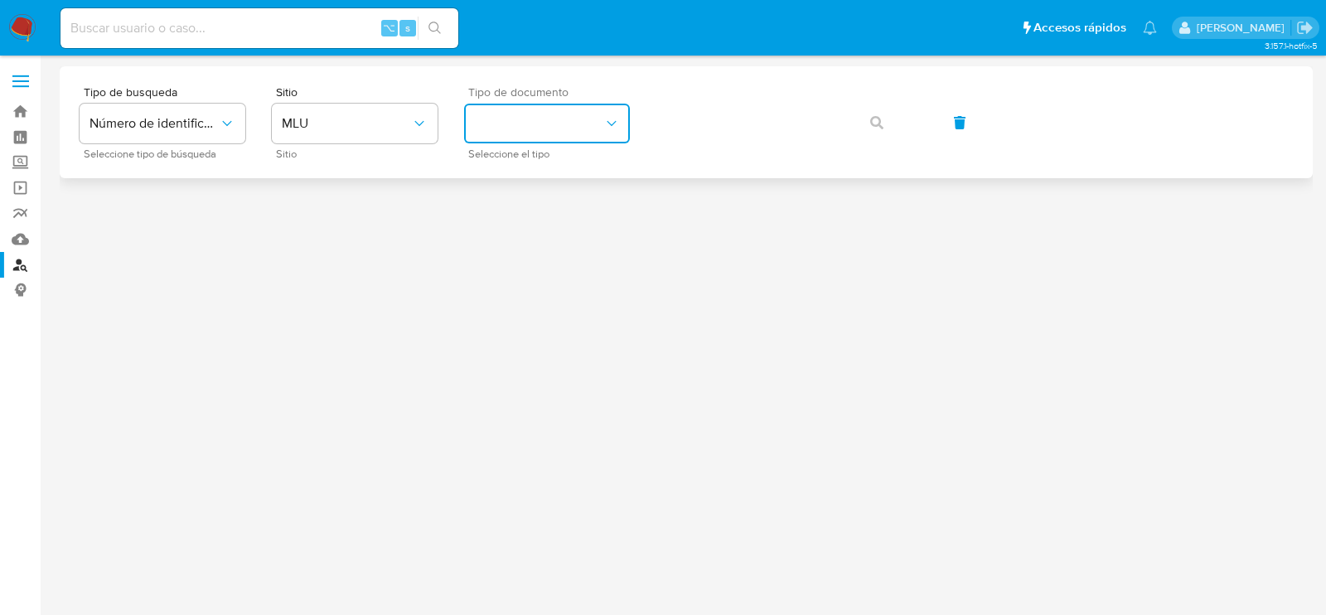
click at [580, 132] on button "identificationType" at bounding box center [547, 124] width 166 height 40
click at [347, 74] on div "Tipo de busqueda Número de identificación Seleccione tipo de búsqueda Sitio MLU…" at bounding box center [686, 122] width 1253 height 112
click at [346, 147] on div "Sitio MLU Sitio" at bounding box center [355, 122] width 166 height 72
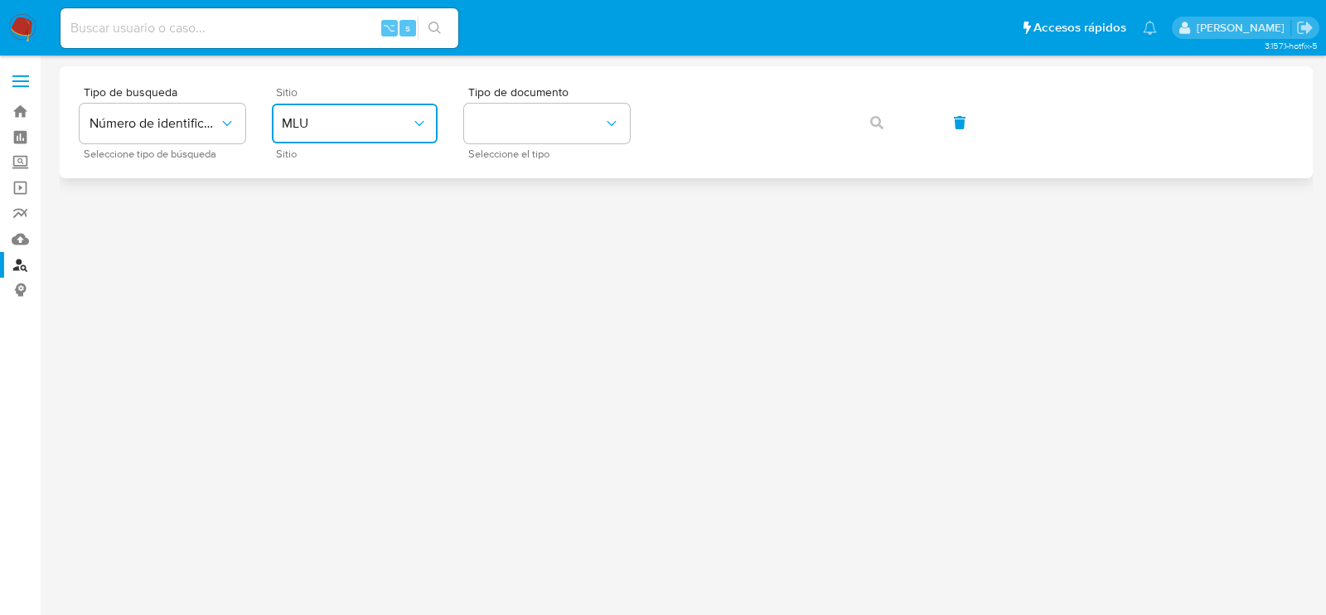
click at [344, 133] on button "MLU" at bounding box center [355, 124] width 166 height 40
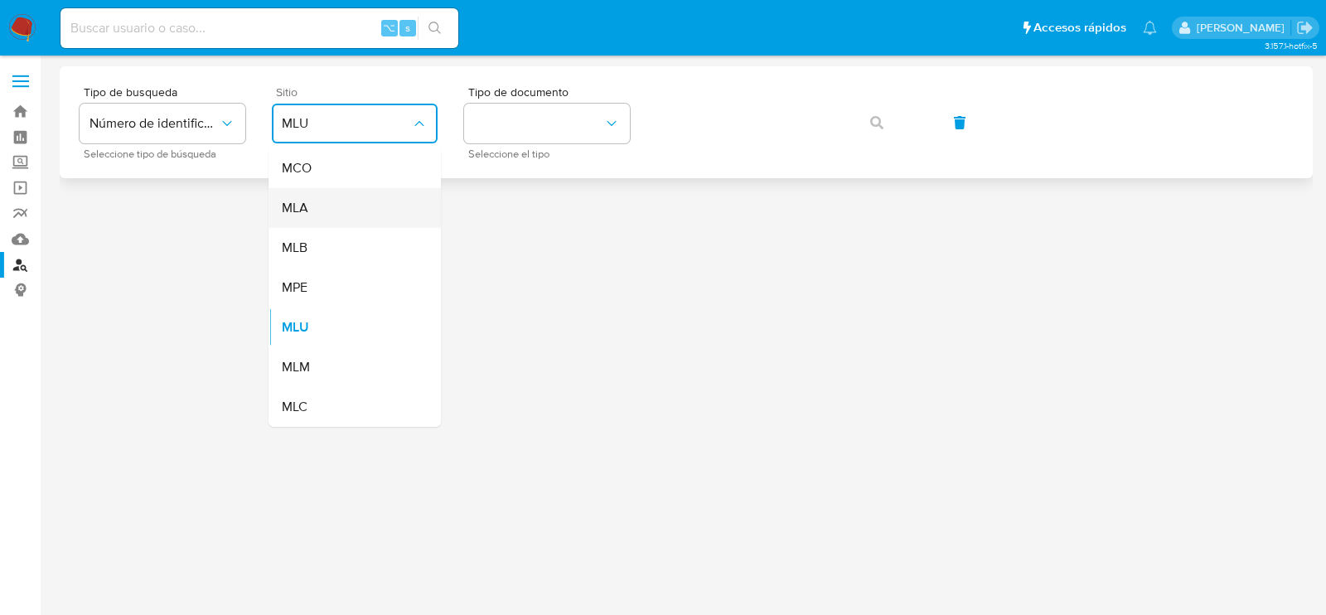
click at [345, 217] on div "MLA" at bounding box center [350, 208] width 136 height 40
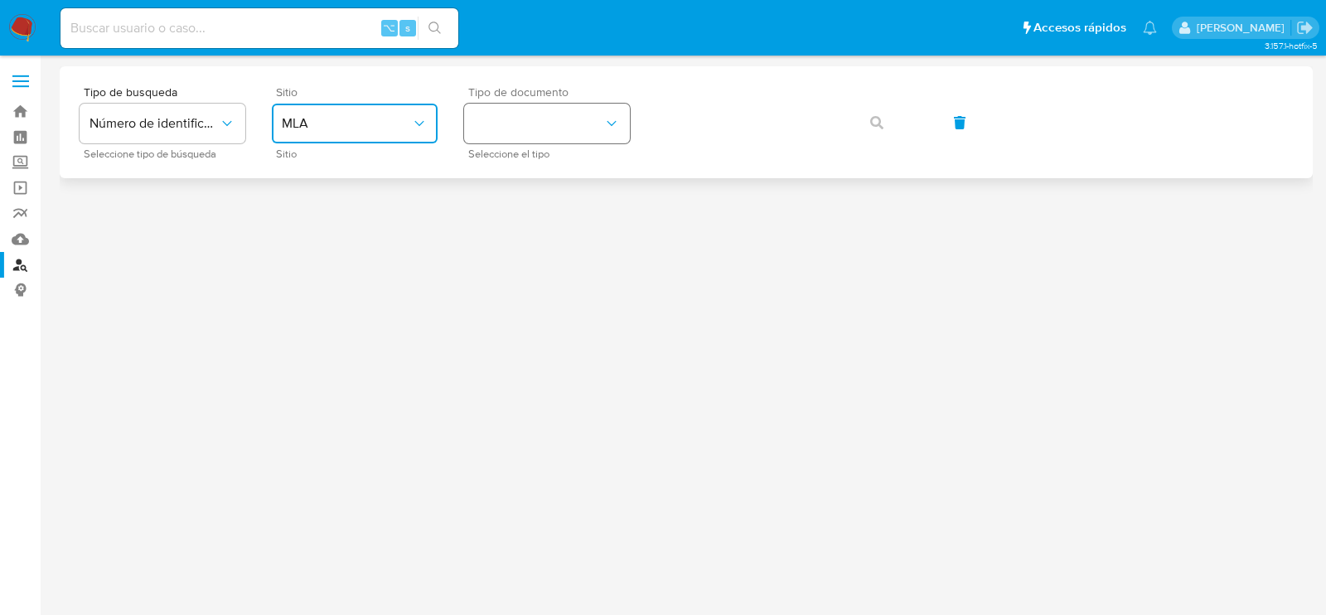
click at [565, 128] on button "identificationType" at bounding box center [547, 124] width 166 height 40
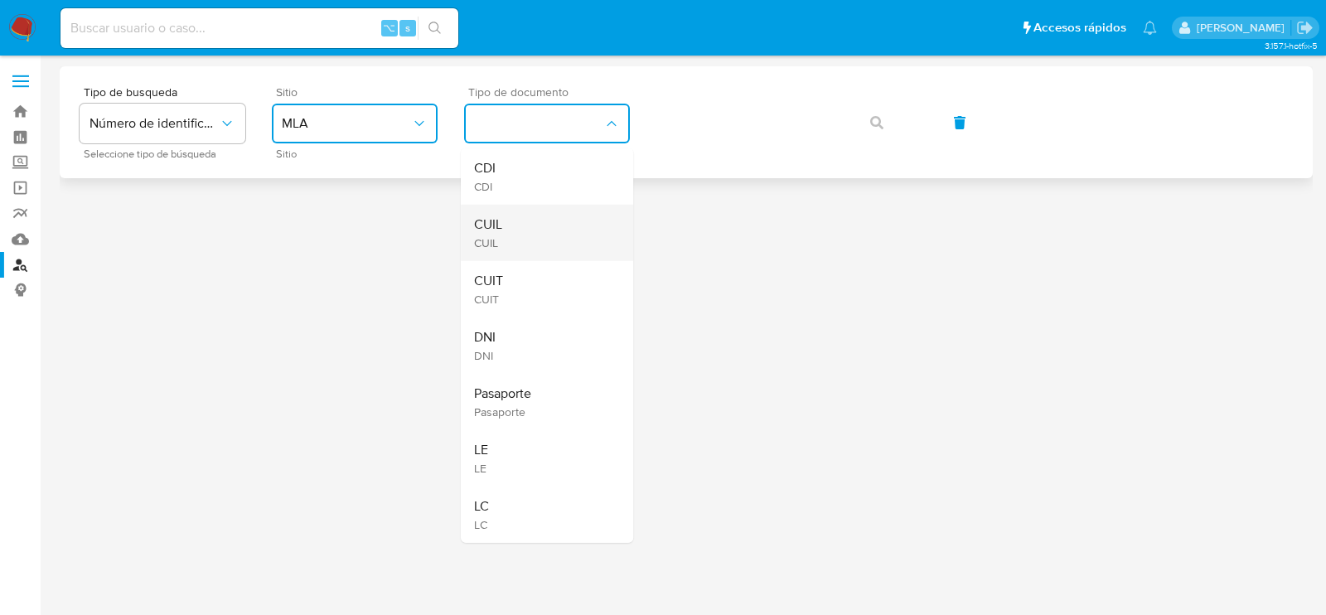
click at [570, 212] on div "CUIL CUIL" at bounding box center [542, 233] width 136 height 56
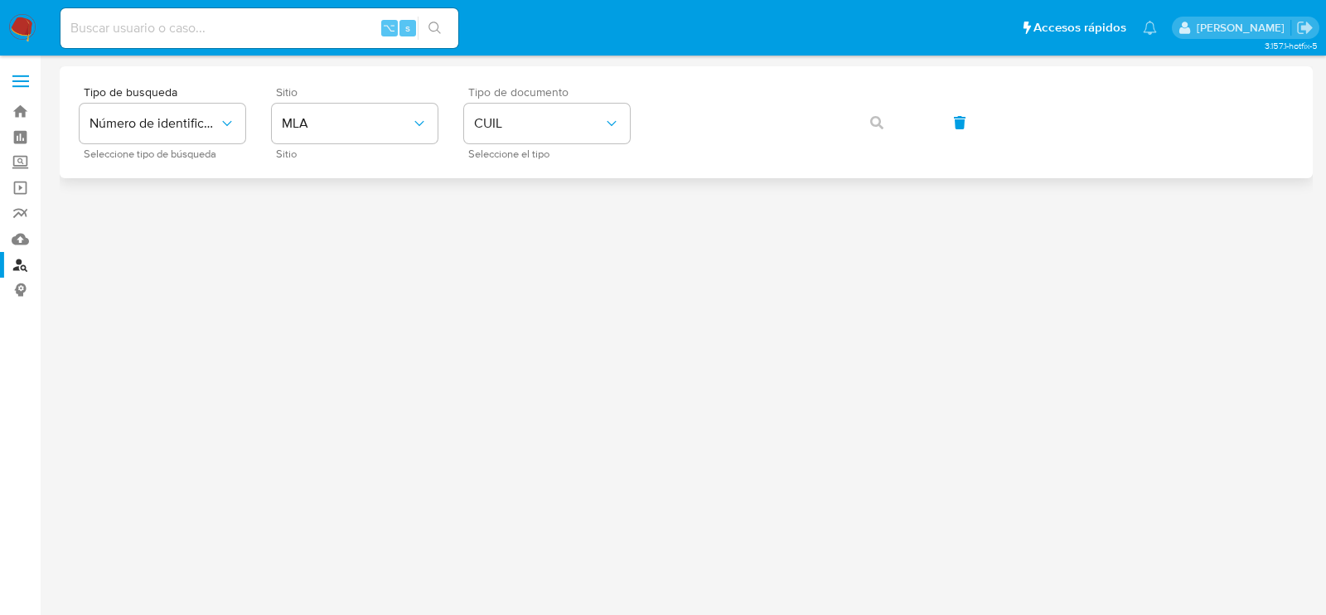
click at [700, 146] on div "Tipo de busqueda Número de identificación Seleccione tipo de búsqueda Sitio MLA…" at bounding box center [687, 122] width 1214 height 72
click at [886, 117] on button "button" at bounding box center [877, 123] width 56 height 40
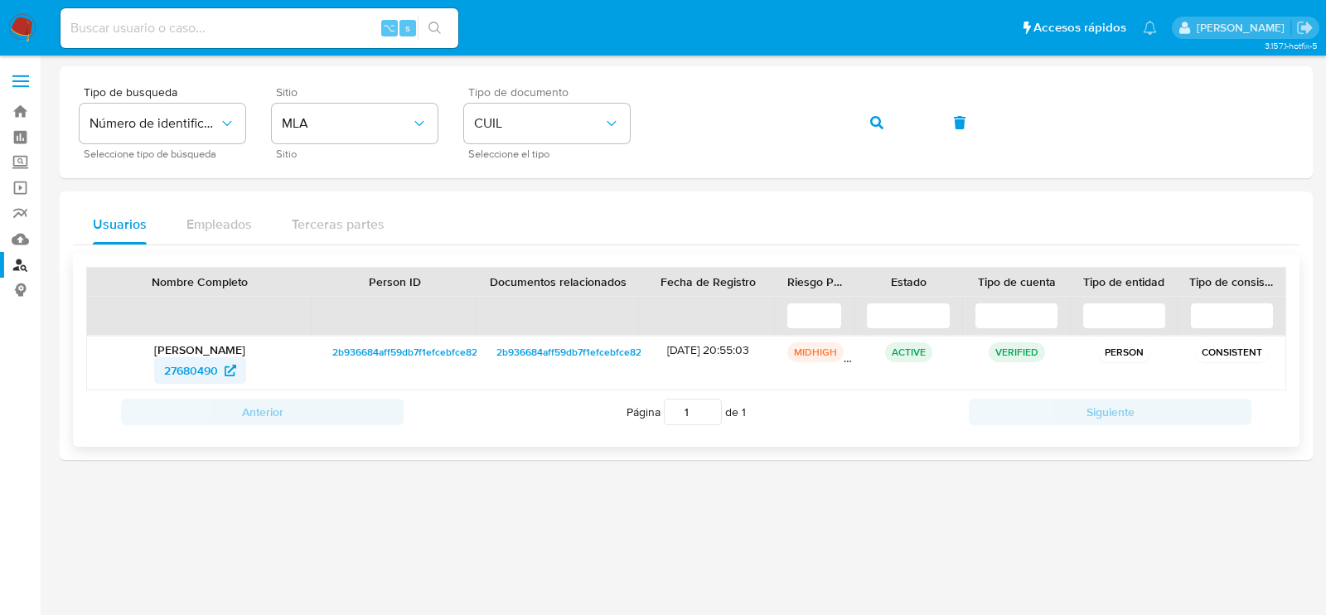
click at [221, 366] on span "27680490" at bounding box center [200, 370] width 72 height 27
click at [20, 239] on link "Mulan" at bounding box center [98, 239] width 197 height 26
click at [17, 186] on link "Operaciones masivas" at bounding box center [98, 188] width 197 height 26
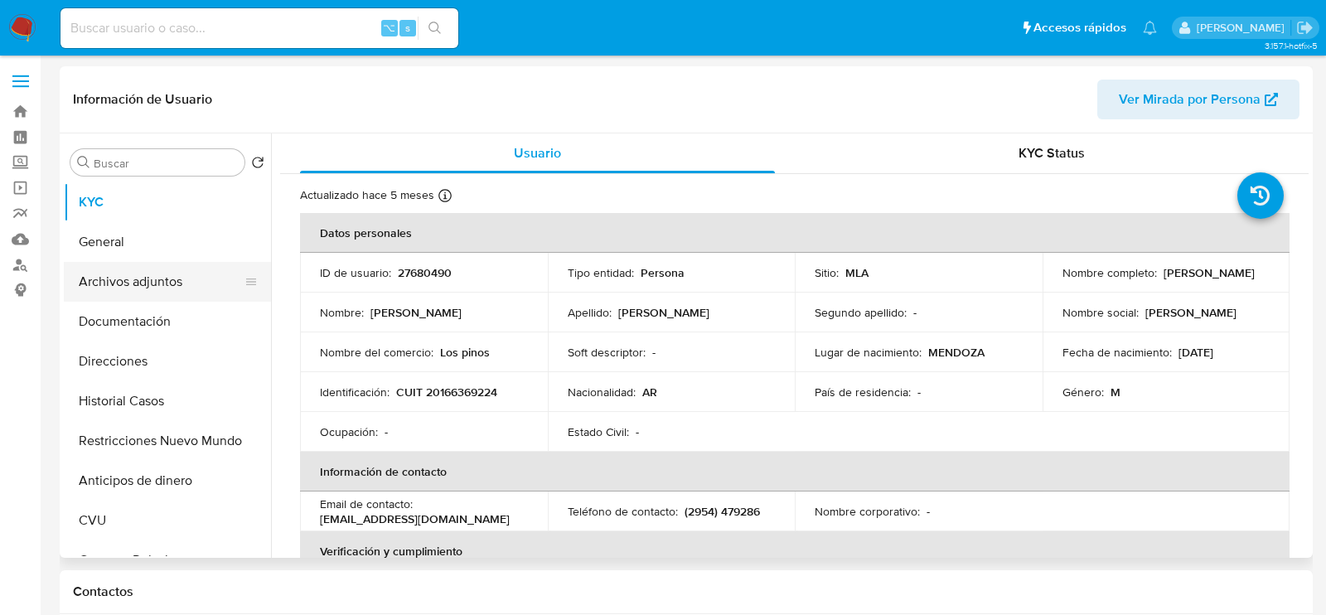
select select "10"
click at [129, 297] on button "Archivos adjuntos" at bounding box center [161, 282] width 194 height 40
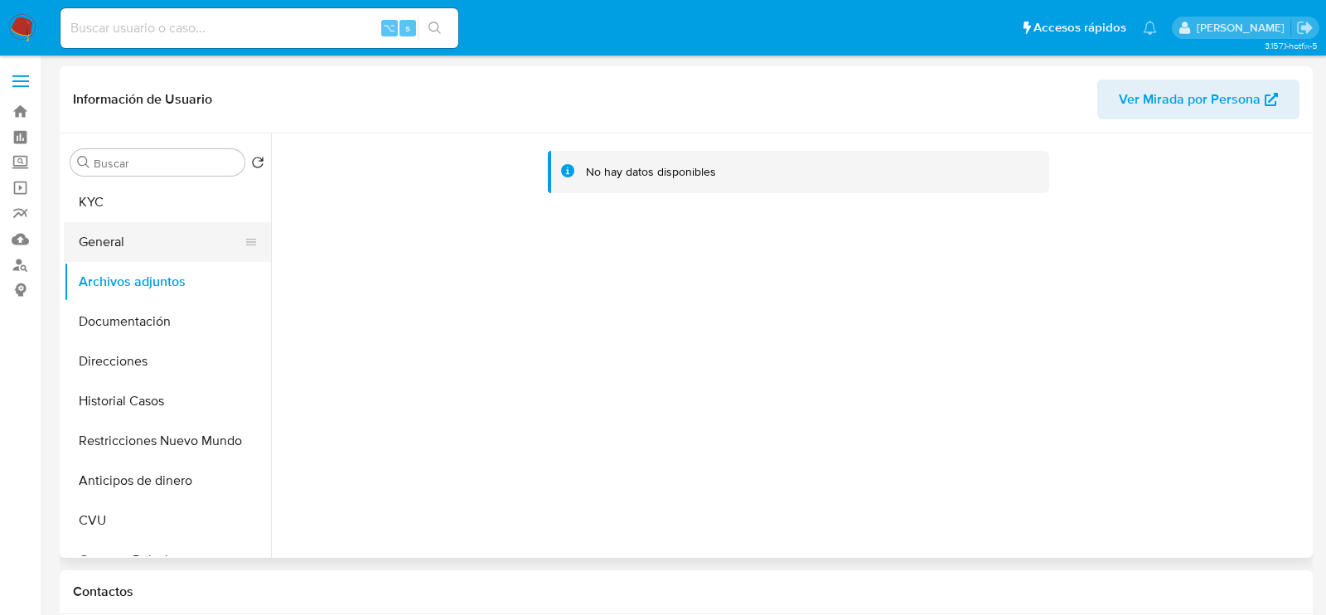
click at [122, 226] on button "General" at bounding box center [161, 242] width 194 height 40
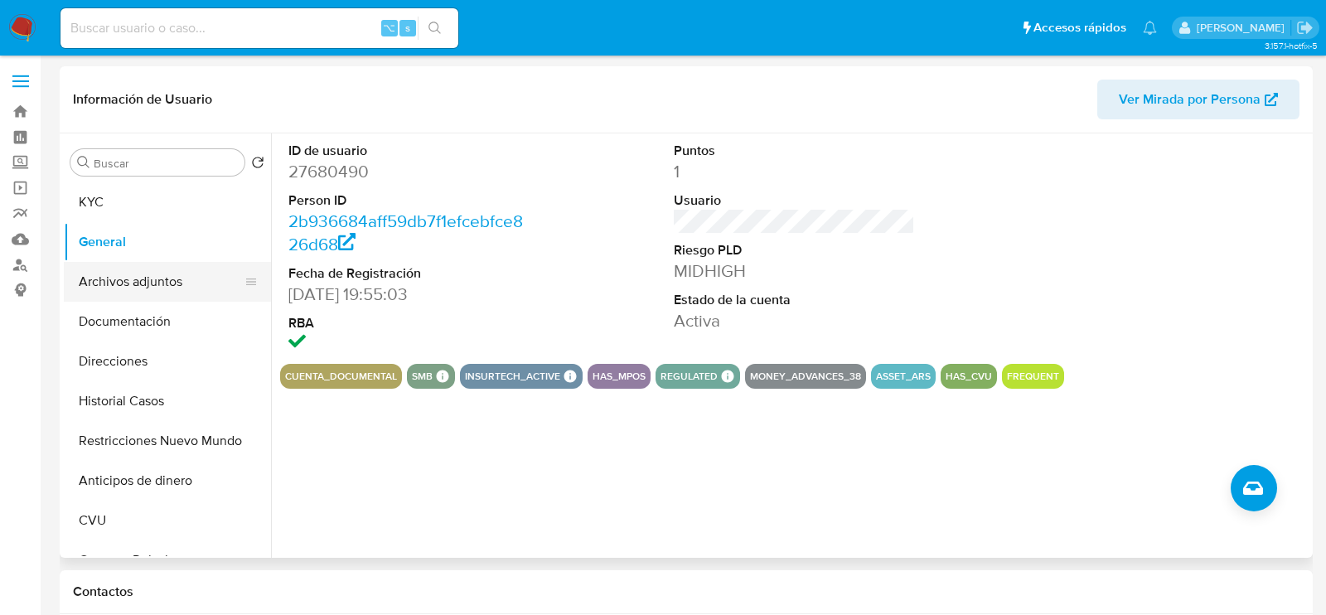
click at [124, 291] on button "Archivos adjuntos" at bounding box center [161, 282] width 194 height 40
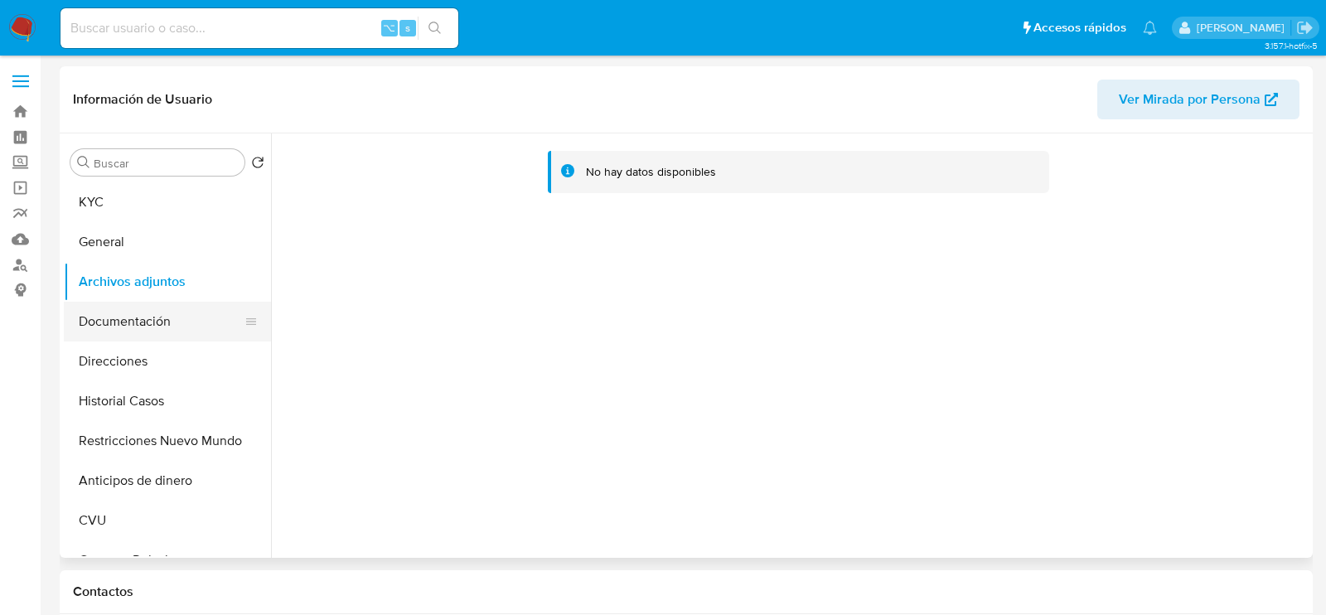
click at [141, 328] on button "Documentación" at bounding box center [161, 322] width 194 height 40
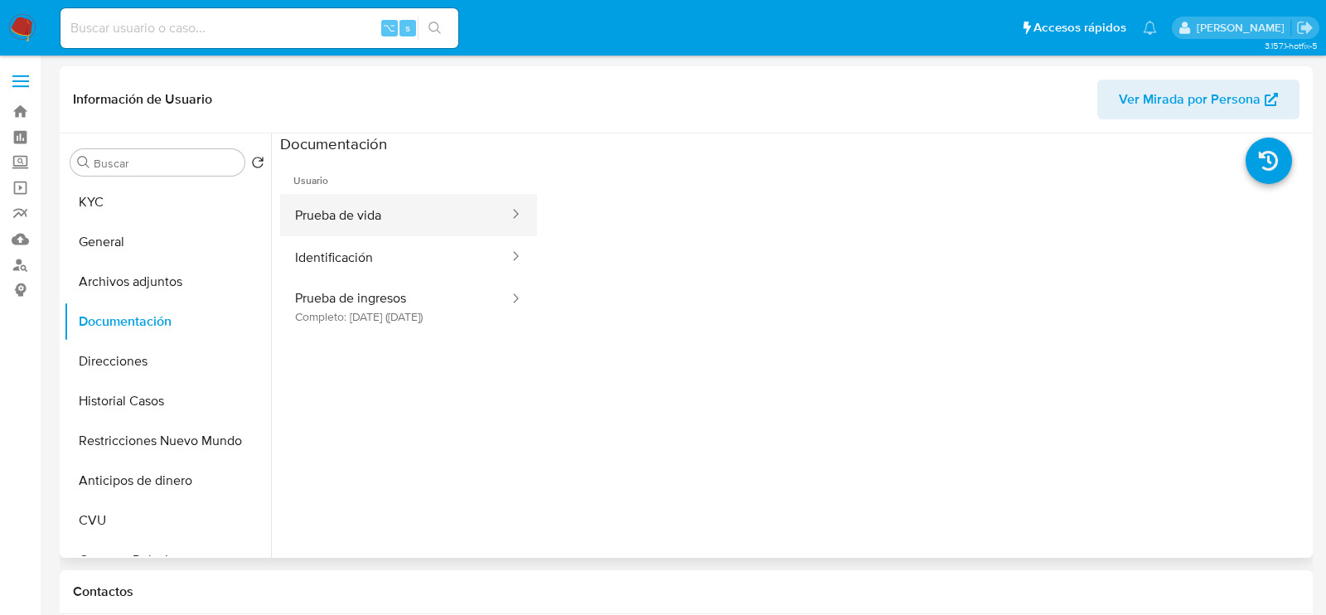
click at [400, 210] on button "Prueba de vida" at bounding box center [395, 215] width 230 height 42
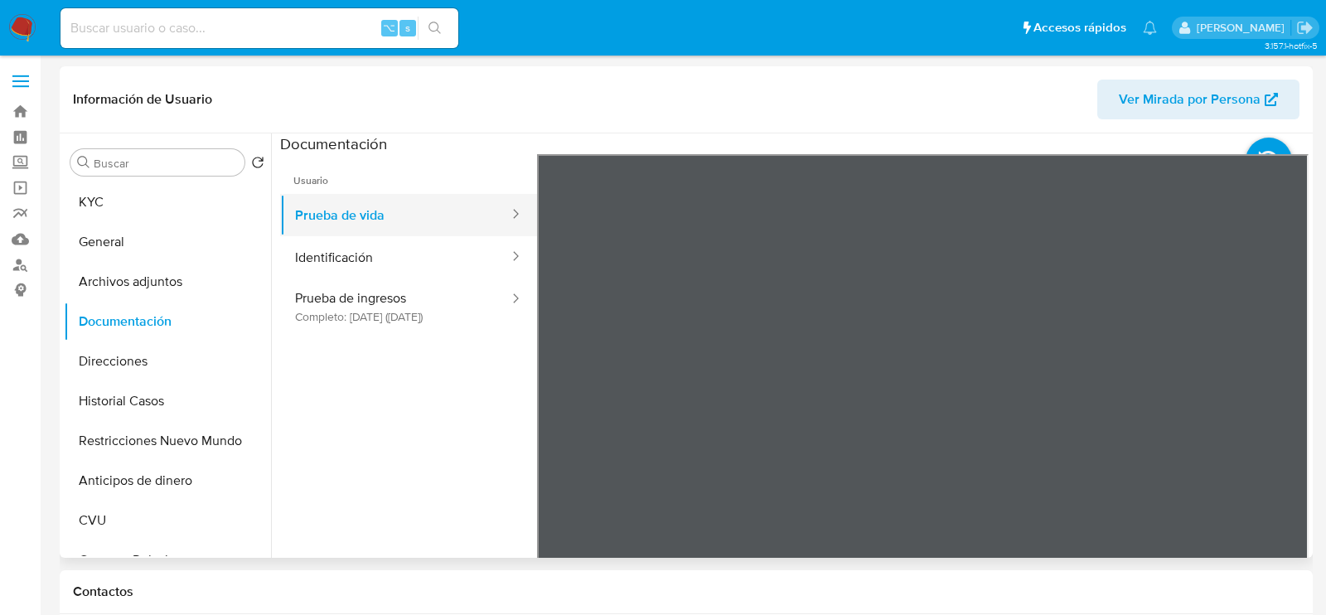
click at [430, 228] on button "Prueba de vida" at bounding box center [395, 215] width 230 height 42
click at [431, 235] on button "Prueba de vida" at bounding box center [395, 215] width 230 height 42
click at [440, 255] on button "Identificación" at bounding box center [395, 257] width 230 height 42
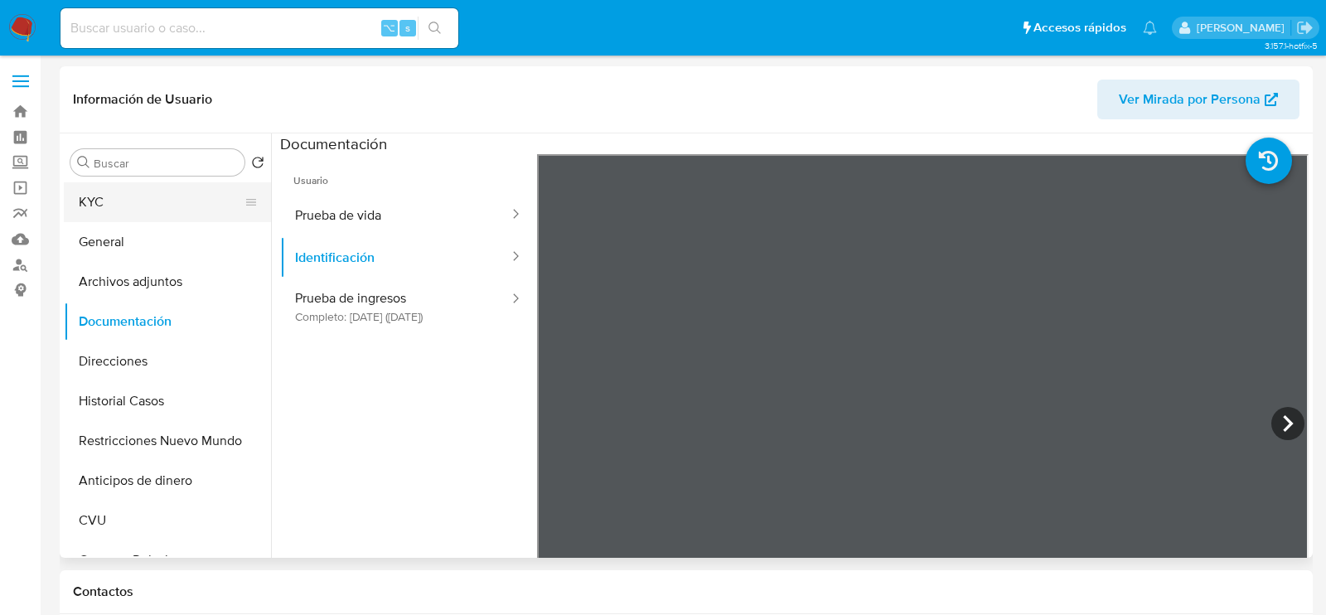
click at [146, 198] on button "KYC" at bounding box center [161, 202] width 194 height 40
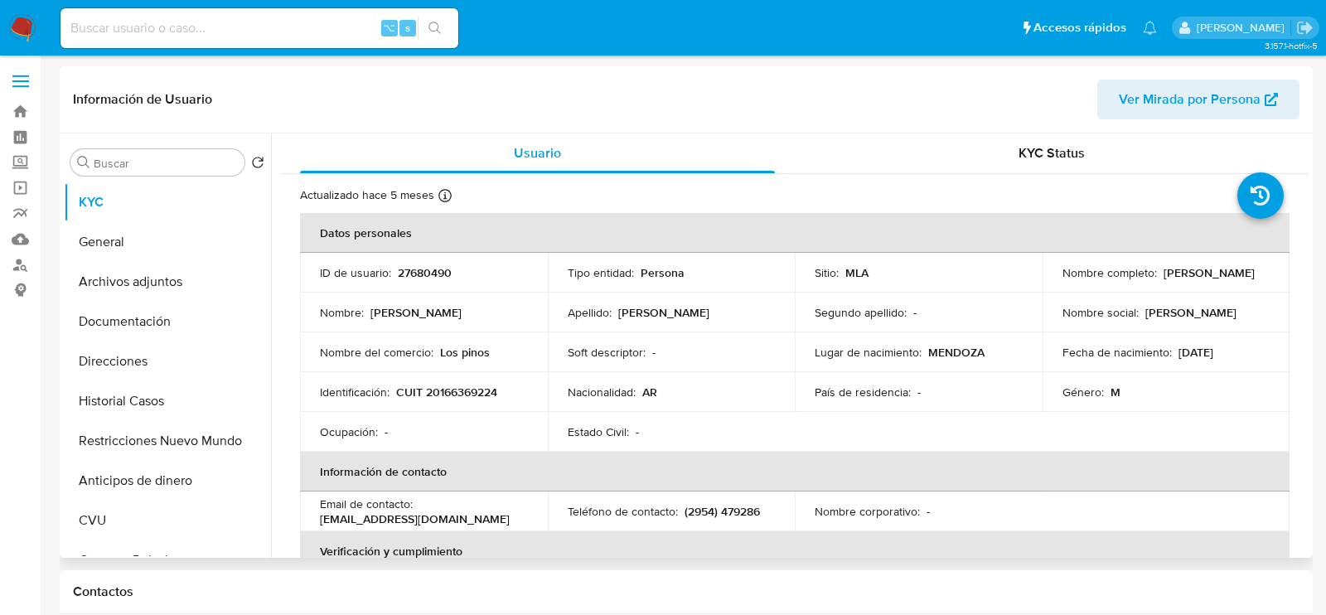
click at [430, 279] on p "27680490" at bounding box center [425, 272] width 54 height 15
copy p "27680490"
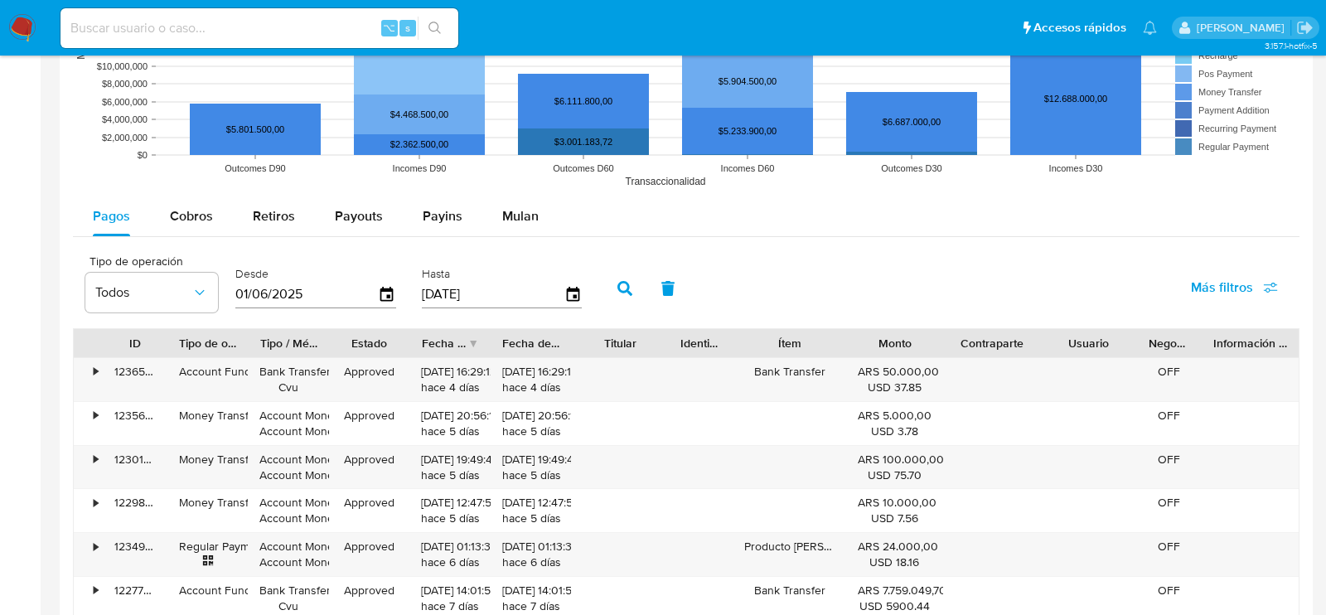
scroll to position [1477, 0]
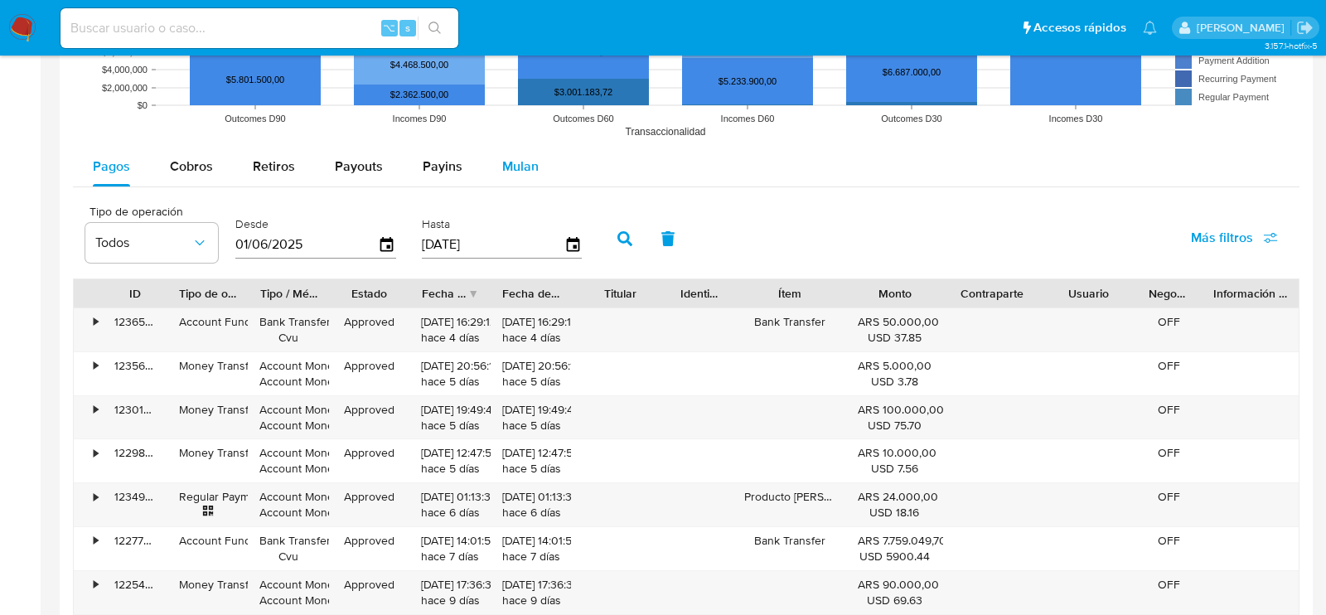
click at [532, 149] on div "Mulan" at bounding box center [520, 167] width 36 height 40
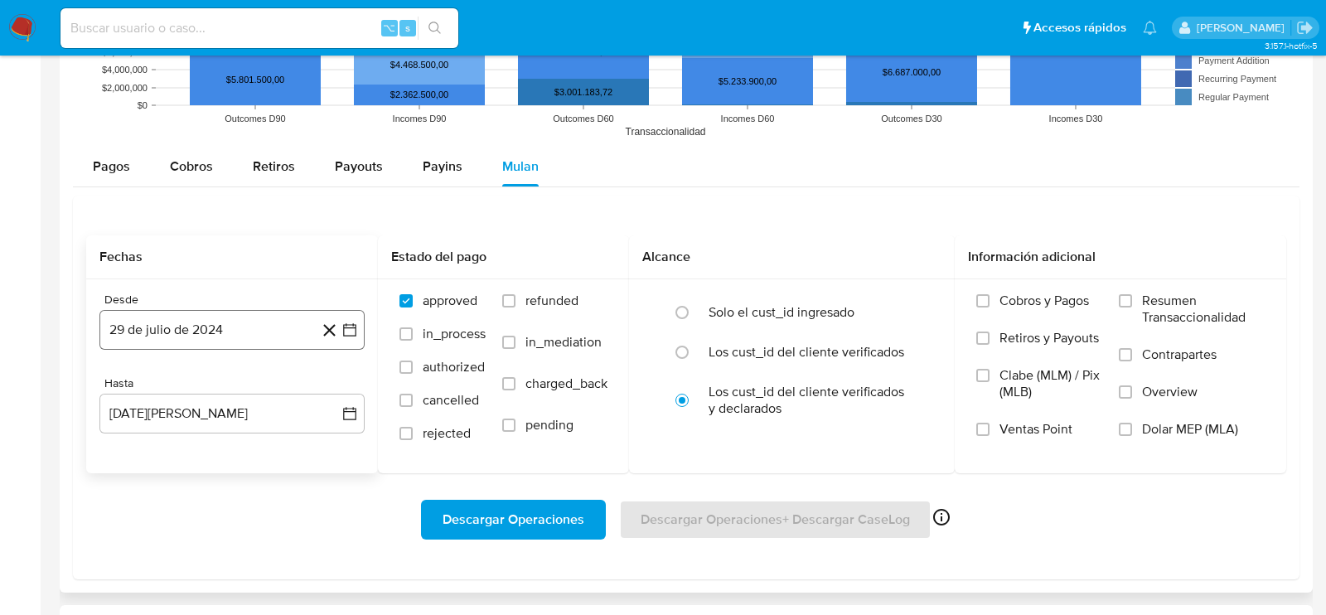
click at [269, 333] on button "29 de julio de 2024" at bounding box center [231, 330] width 265 height 40
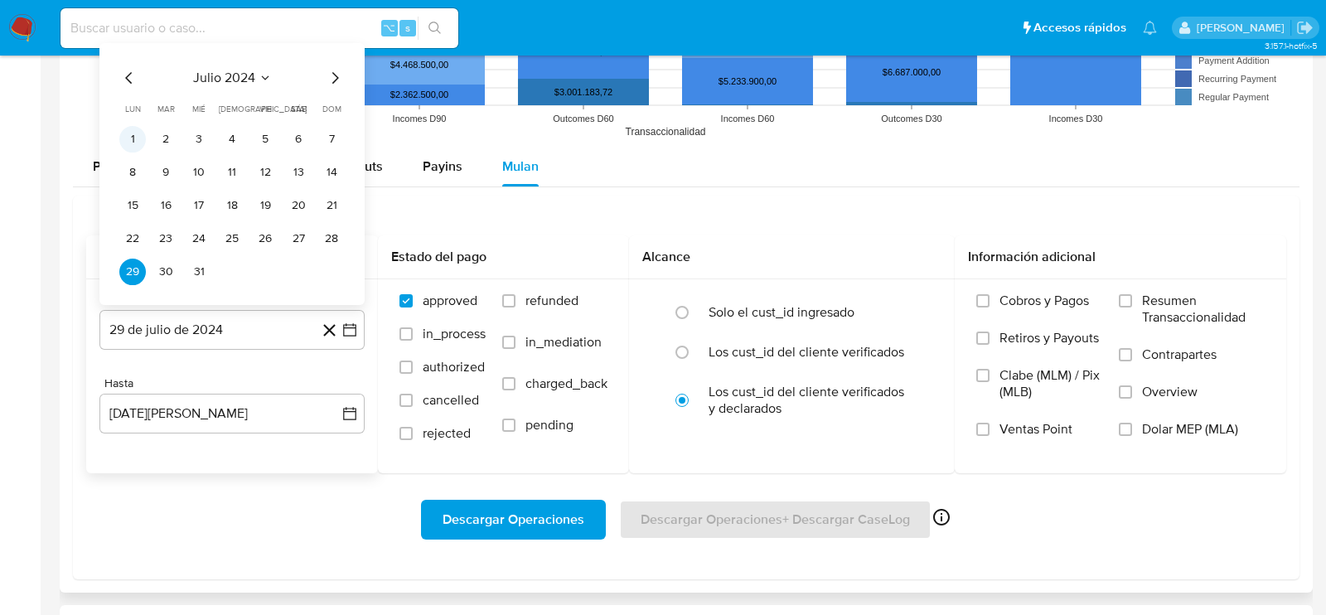
click at [136, 135] on button "1" at bounding box center [132, 139] width 27 height 27
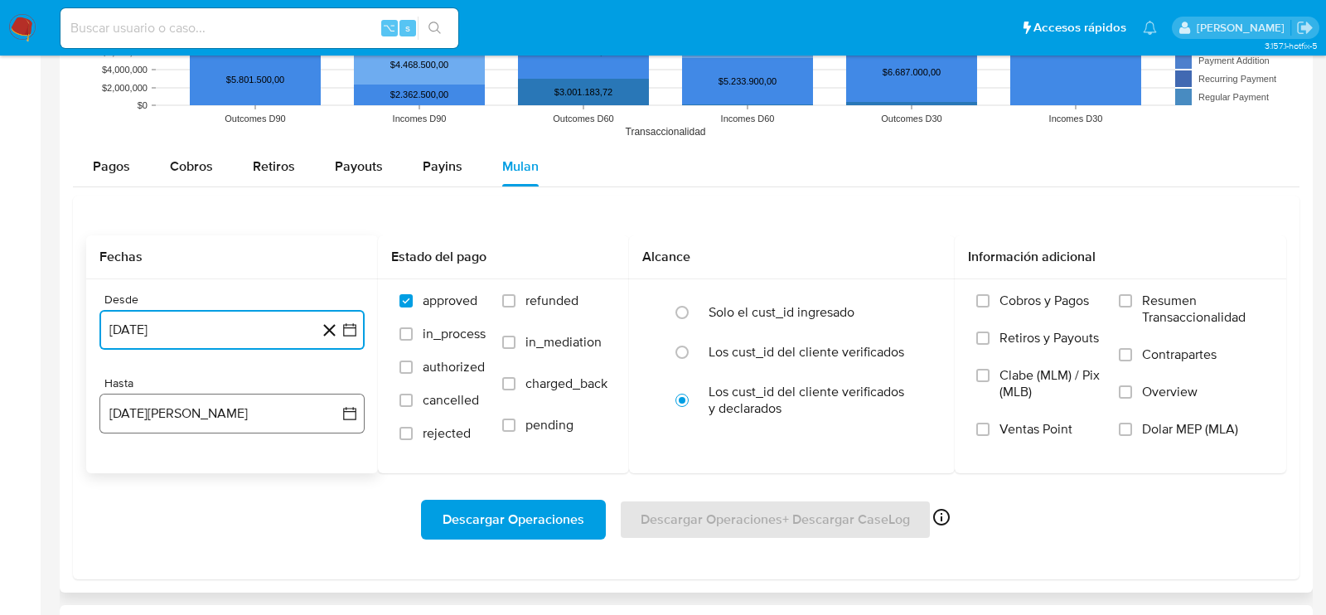
click at [186, 408] on button "29 de agosto de 2025" at bounding box center [231, 414] width 265 height 40
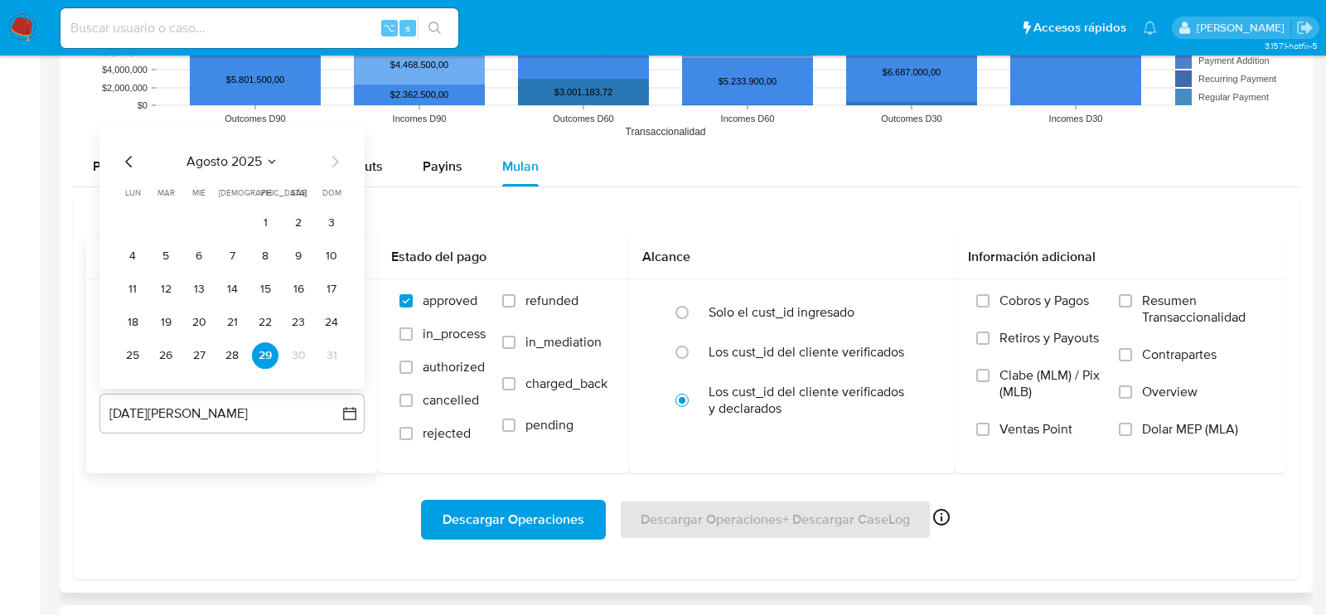
click at [254, 463] on div "Desde 1 de julio de 2024 1-07-2024 Hasta 29 de agosto de 2025 agosto 2025 agost…" at bounding box center [232, 376] width 292 height 194
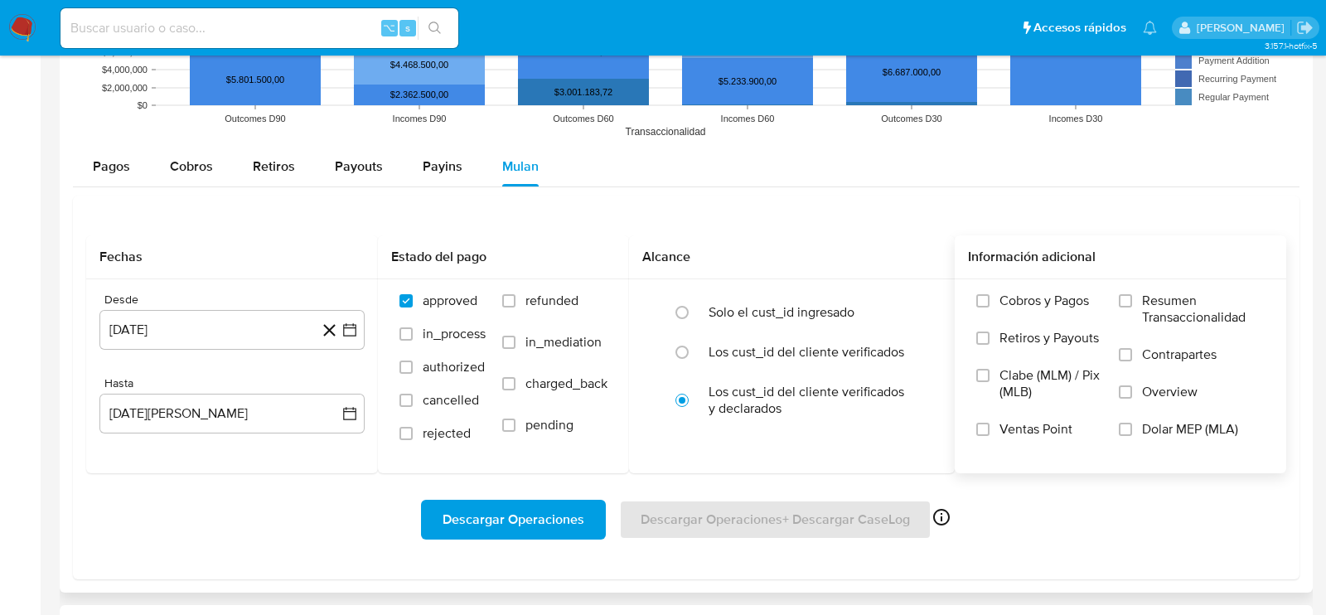
click at [1184, 426] on span "Dolar MEP (MLA)" at bounding box center [1190, 429] width 96 height 17
click at [1132, 426] on input "Dolar MEP (MLA)" at bounding box center [1125, 429] width 13 height 13
click at [477, 511] on span "Descargar Operaciones" at bounding box center [514, 519] width 142 height 36
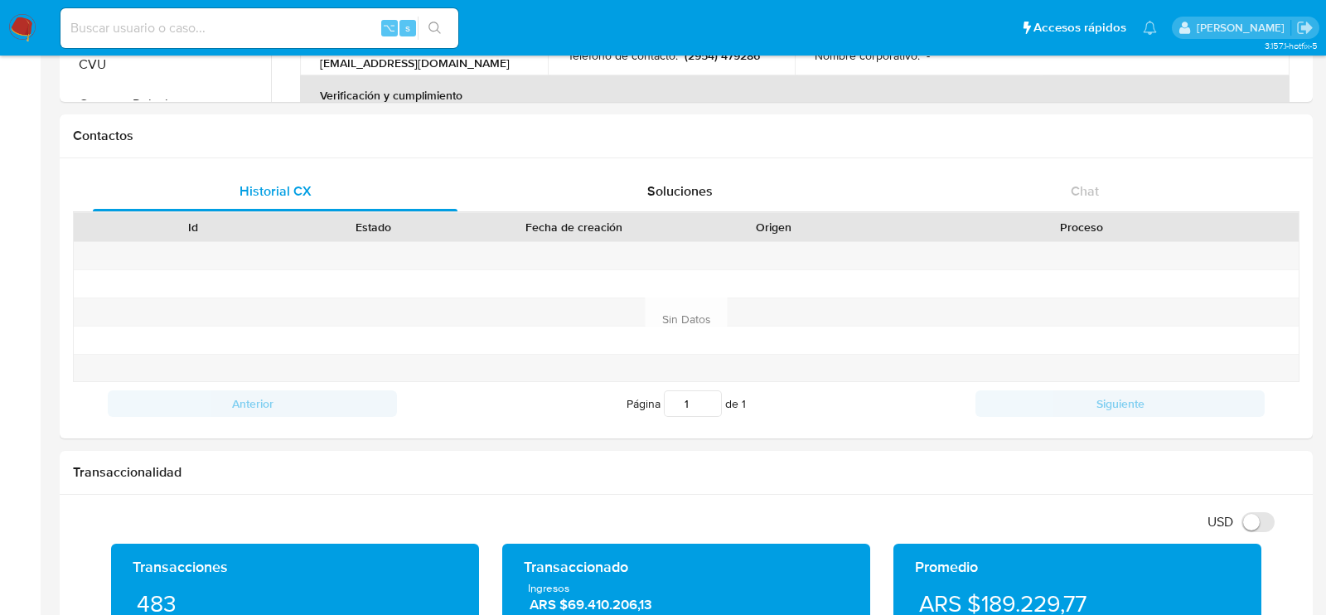
scroll to position [0, 0]
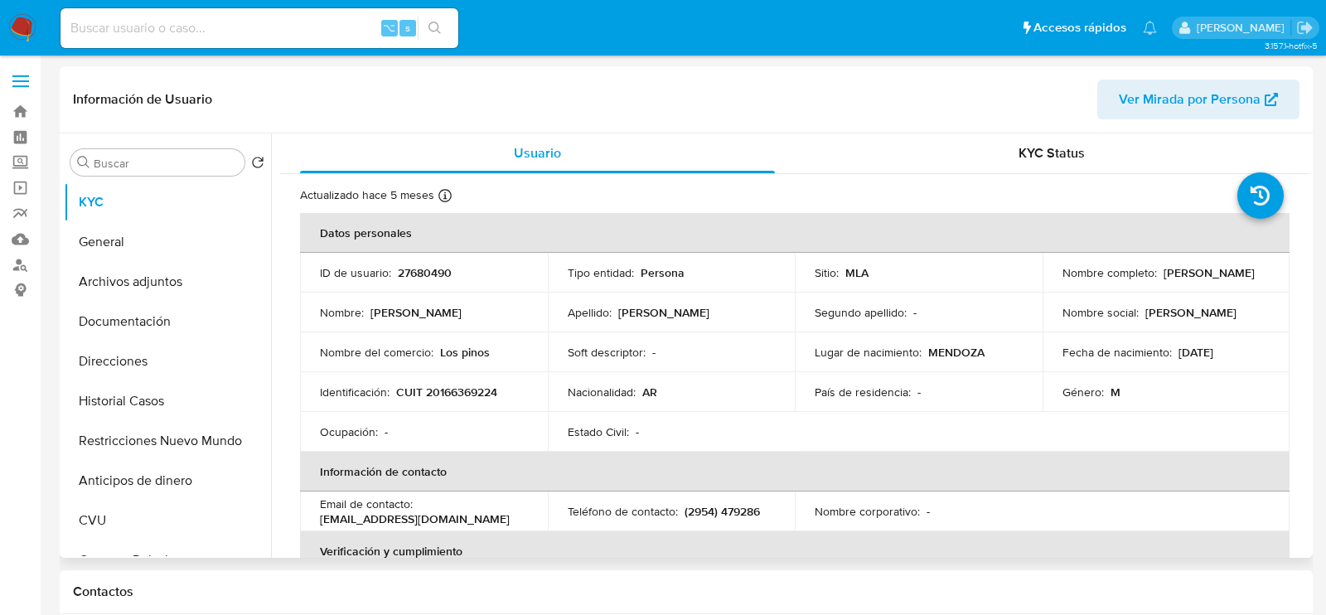
click at [436, 391] on p "CUIT 20166369224" at bounding box center [446, 392] width 101 height 15
copy p "20166369224"
click at [413, 276] on p "27680490" at bounding box center [425, 272] width 54 height 15
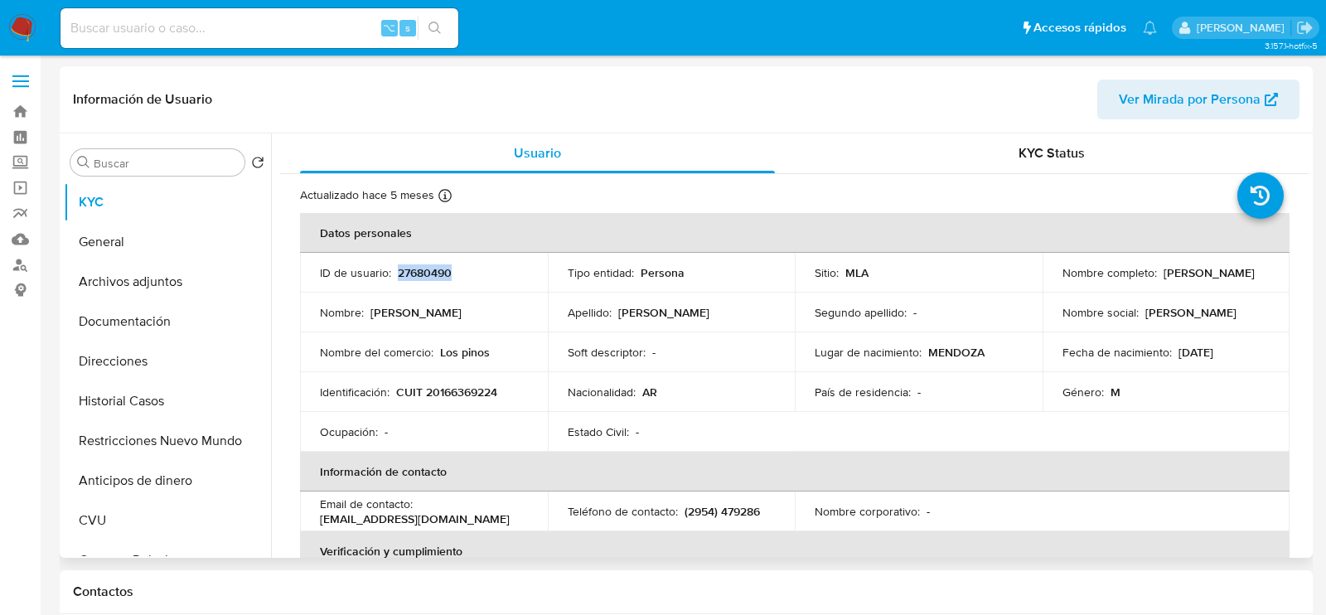
copy p "27680490"
click at [134, 434] on button "Restricciones Nuevo Mundo" at bounding box center [161, 441] width 194 height 40
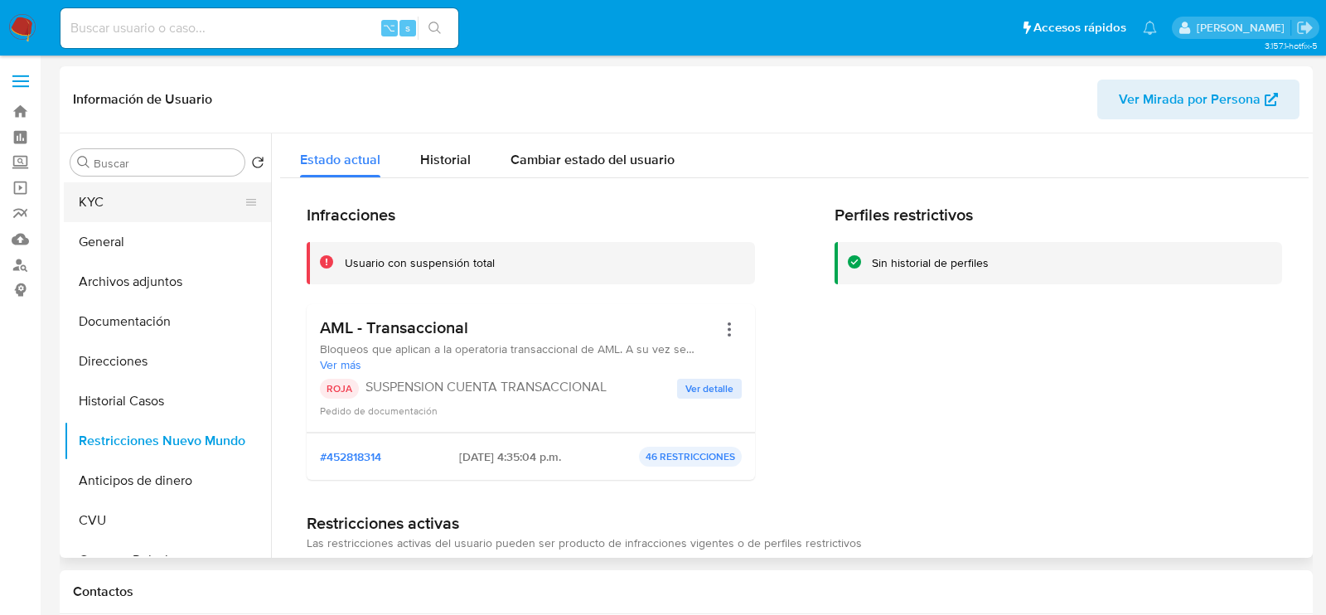
click at [125, 207] on button "KYC" at bounding box center [161, 202] width 194 height 40
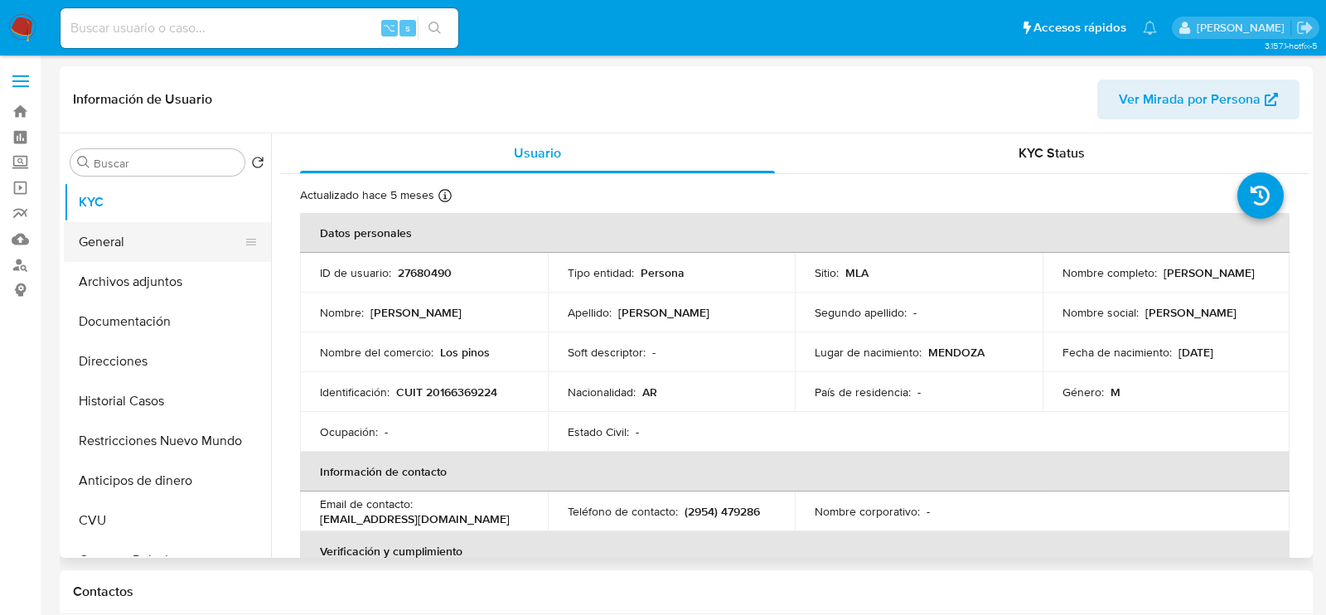
click at [164, 242] on button "General" at bounding box center [161, 242] width 194 height 40
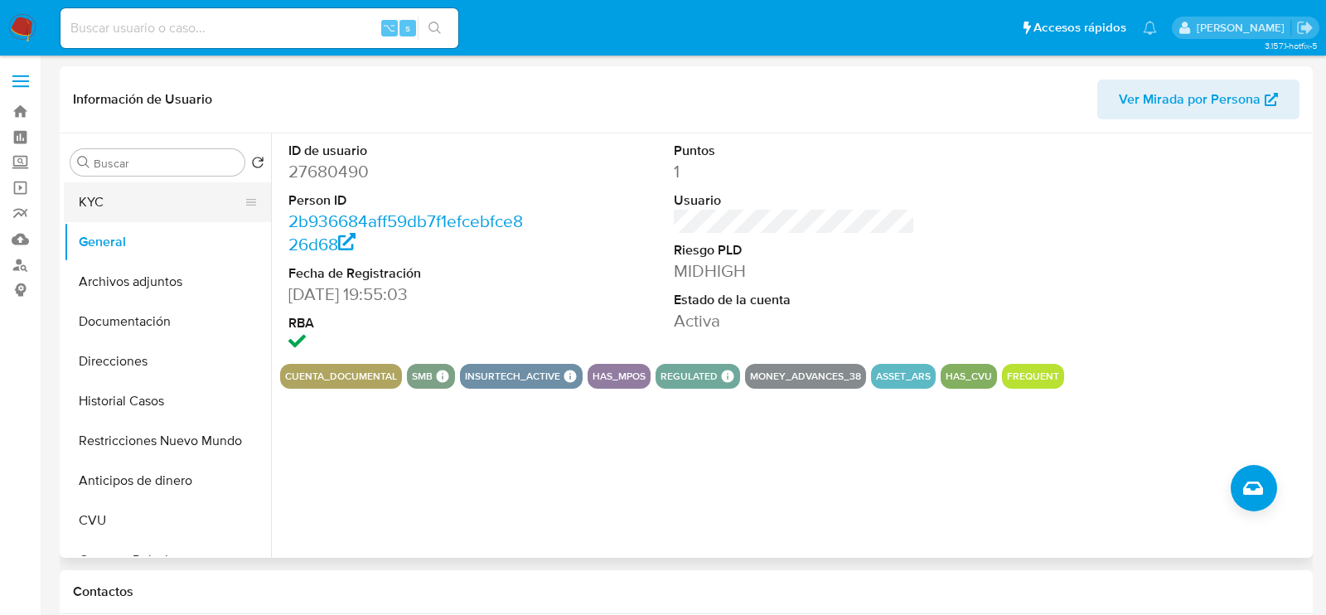
click at [152, 203] on button "KYC" at bounding box center [161, 202] width 194 height 40
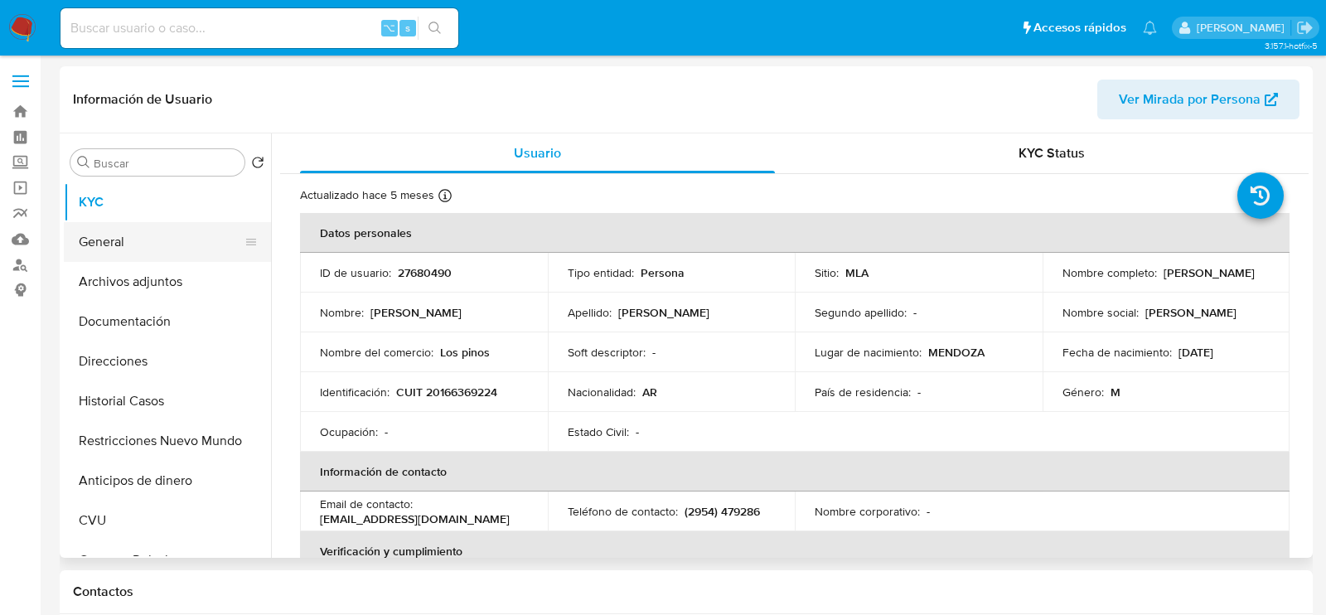
click at [152, 244] on button "General" at bounding box center [161, 242] width 194 height 40
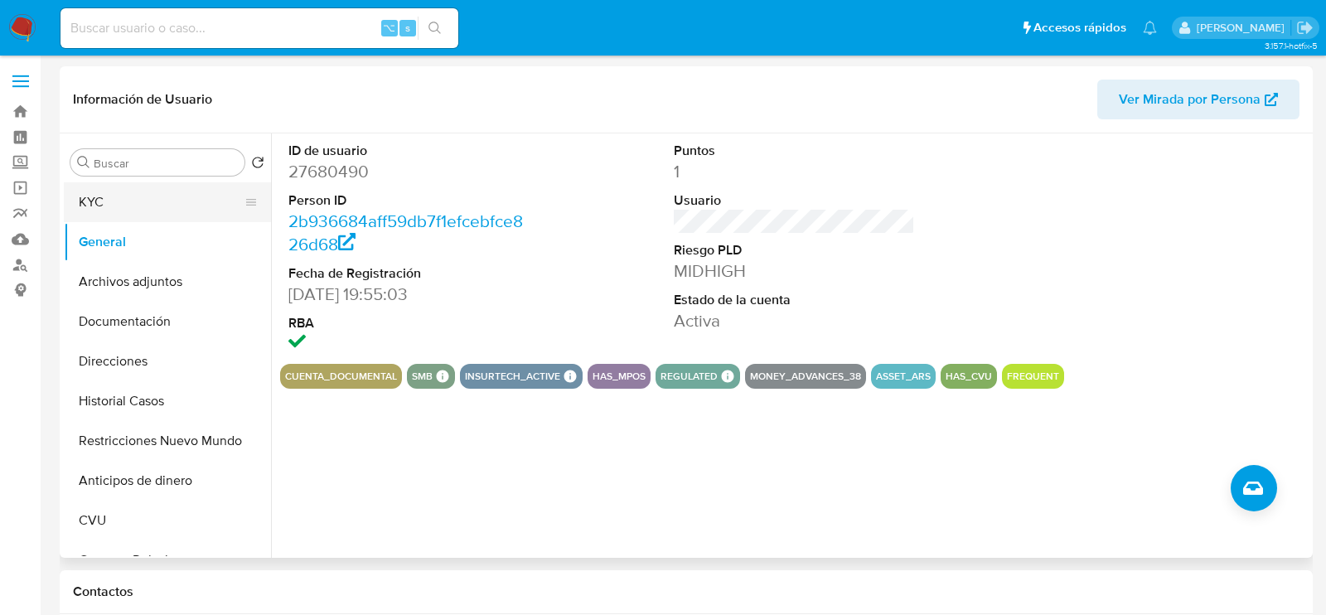
click at [118, 211] on button "KYC" at bounding box center [161, 202] width 194 height 40
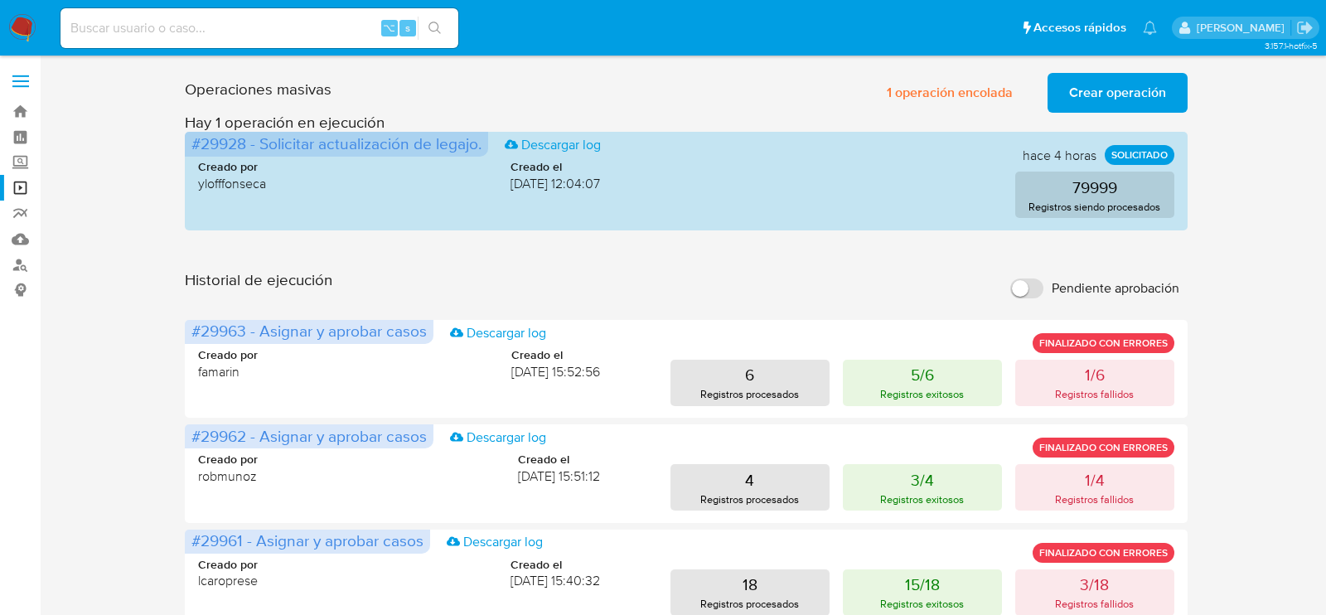
click at [1160, 109] on span "Crear operación" at bounding box center [1117, 93] width 97 height 36
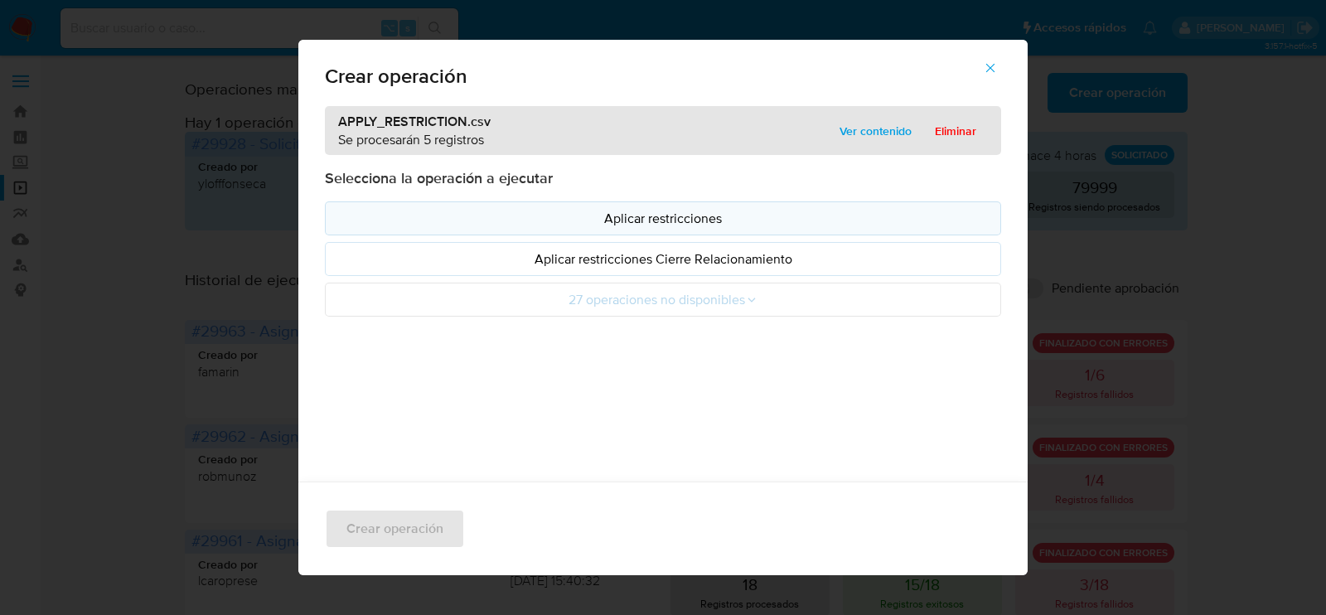
click at [675, 211] on p "Aplicar restricciones" at bounding box center [663, 218] width 648 height 19
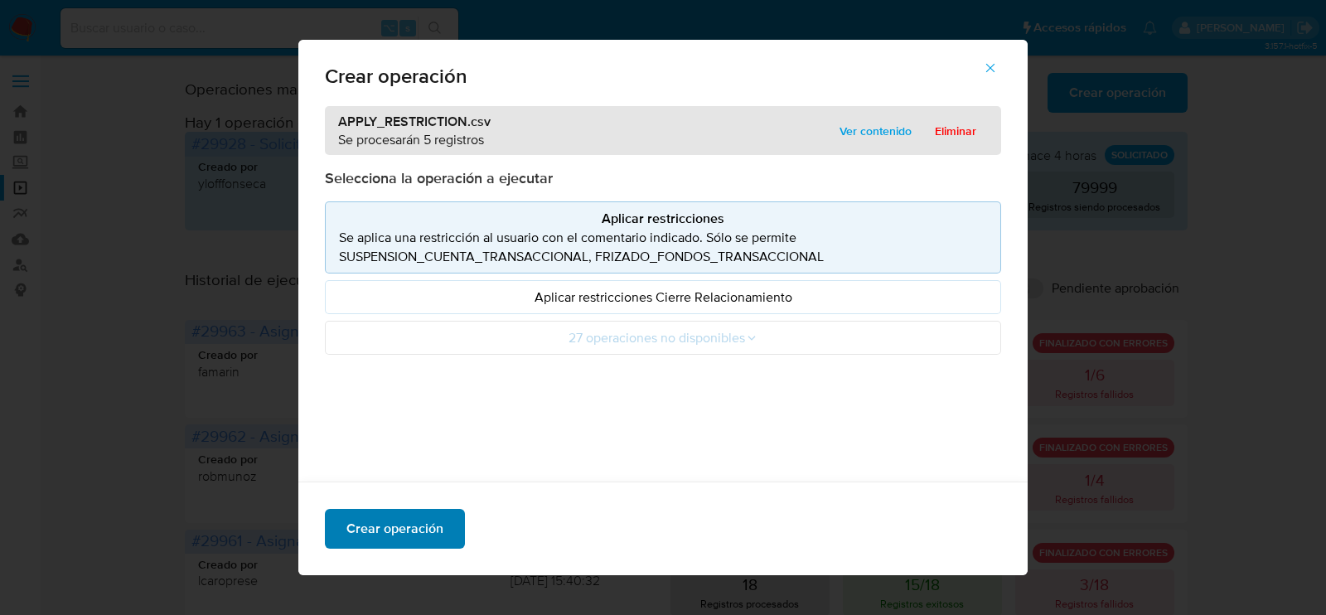
click at [429, 526] on span "Crear operación" at bounding box center [394, 529] width 97 height 36
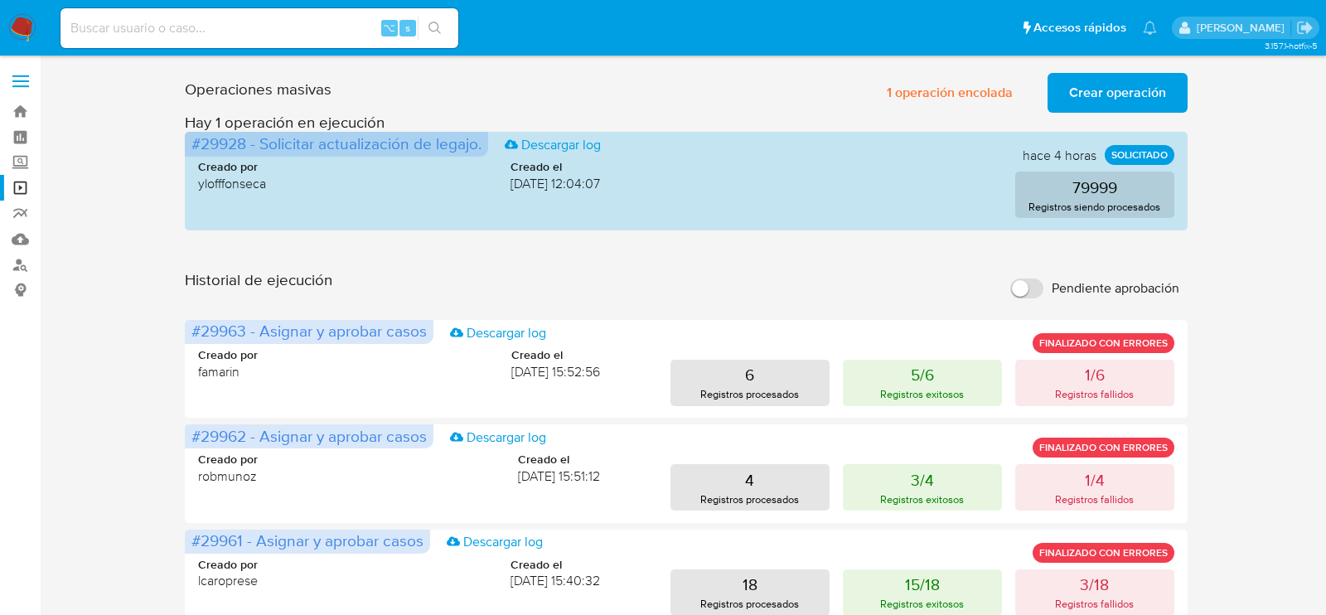
click at [1137, 85] on span "Crear operación" at bounding box center [1117, 93] width 97 height 36
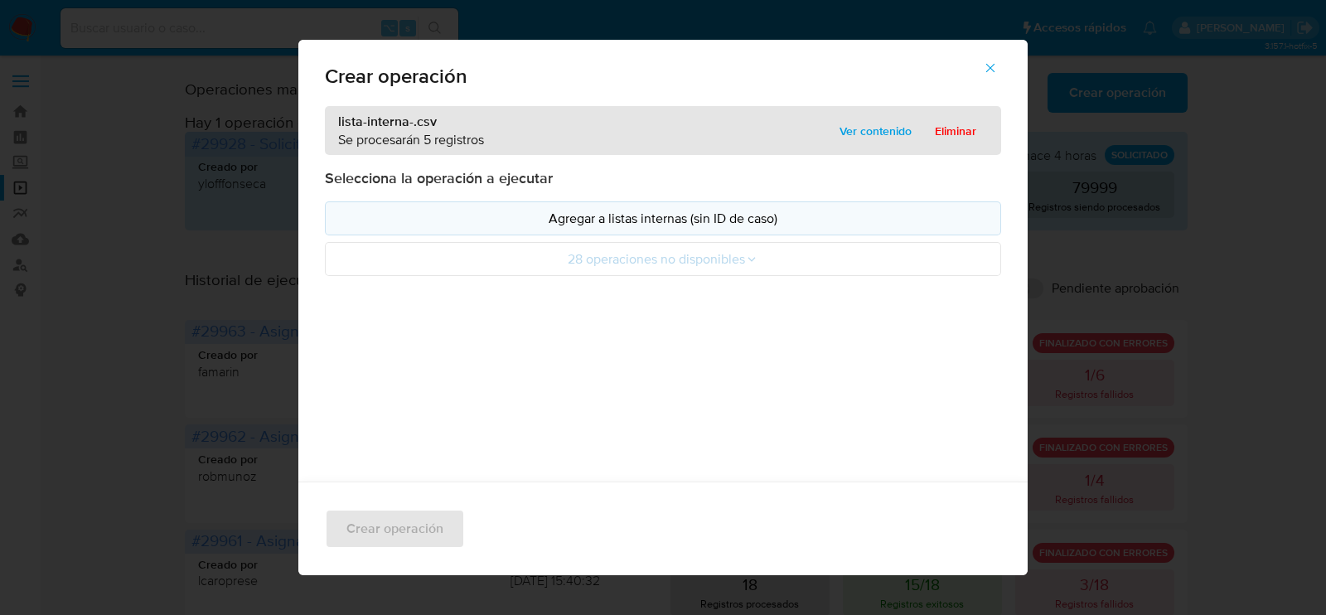
click at [659, 220] on p "Agregar a listas internas (sin ID de caso)" at bounding box center [663, 218] width 648 height 19
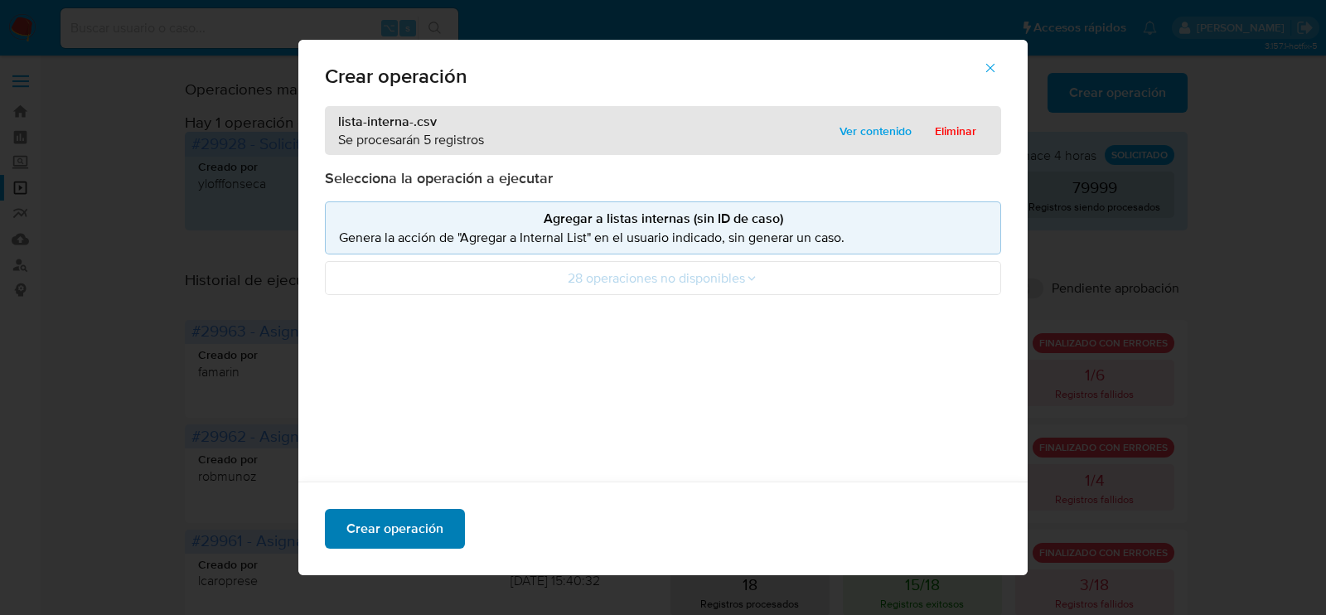
click at [400, 522] on span "Crear operación" at bounding box center [394, 529] width 97 height 36
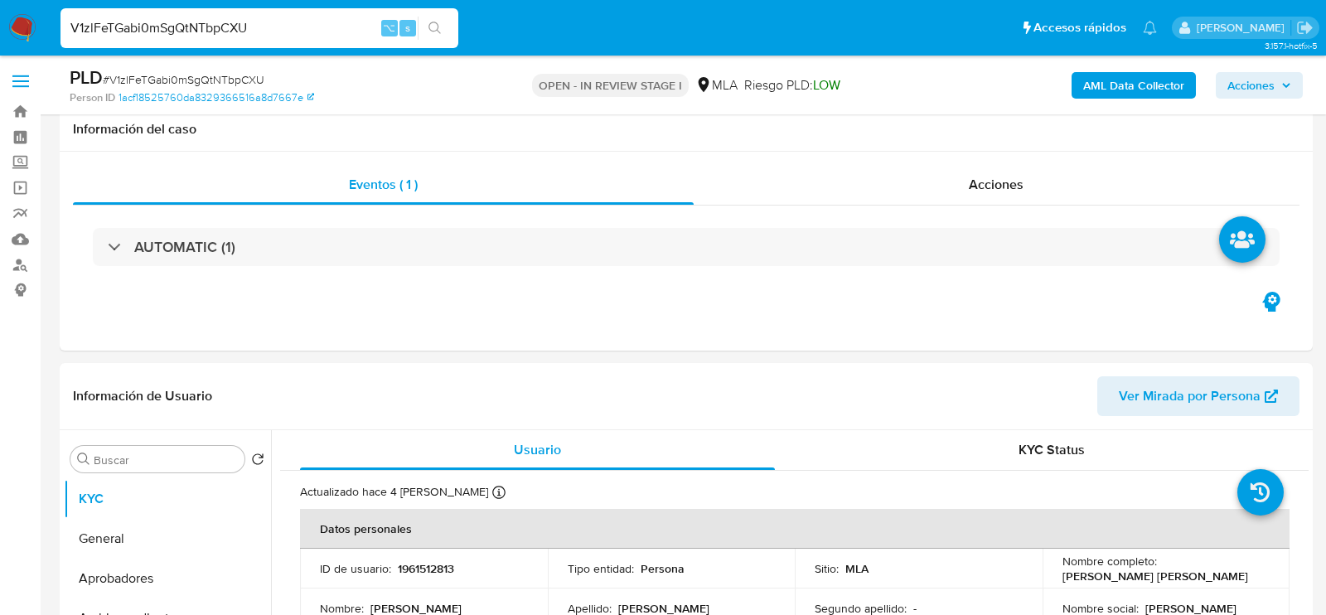
select select "10"
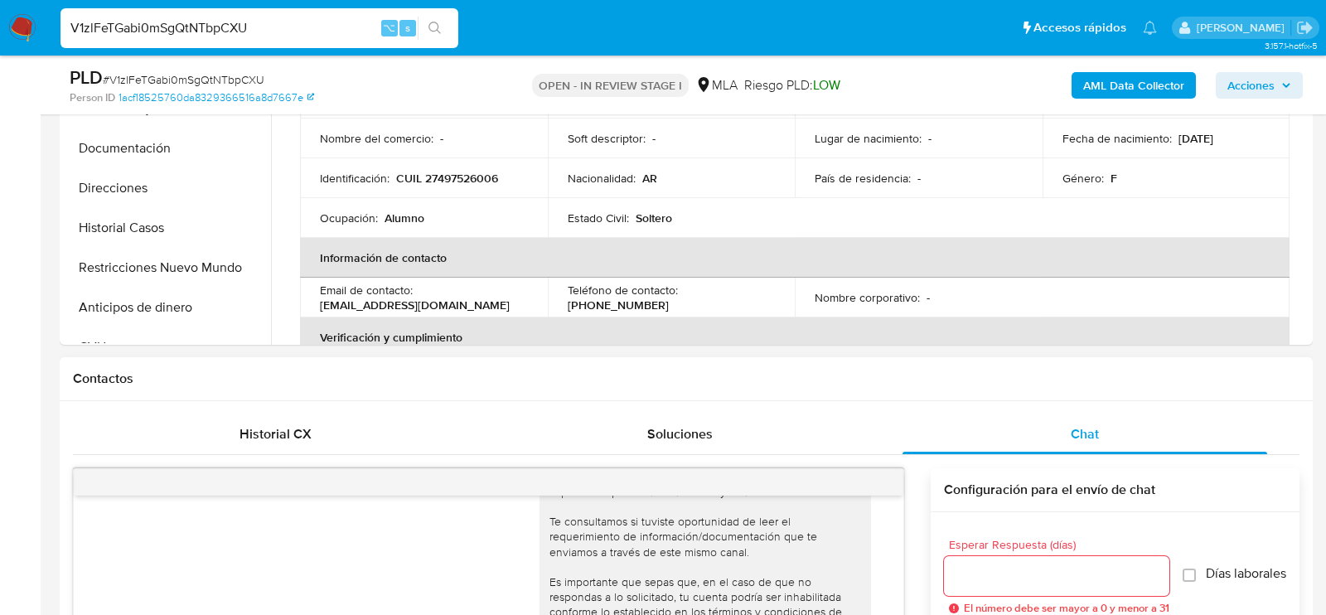
scroll to position [487, 0]
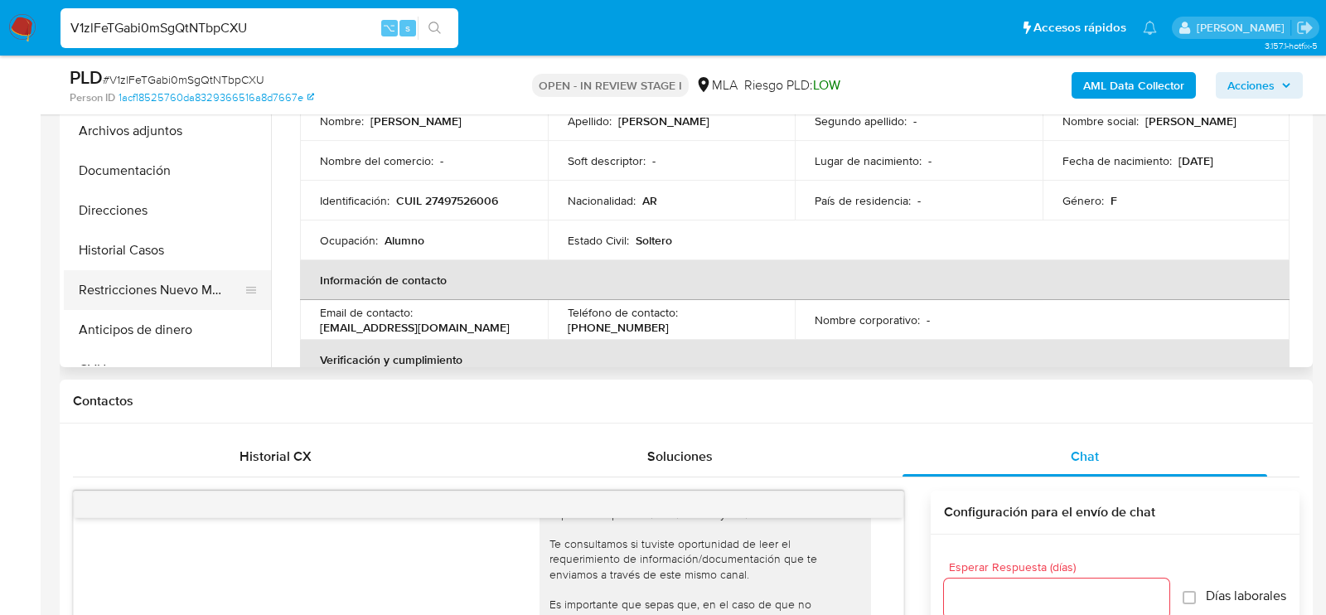
click at [109, 293] on button "Restricciones Nuevo Mundo" at bounding box center [161, 290] width 194 height 40
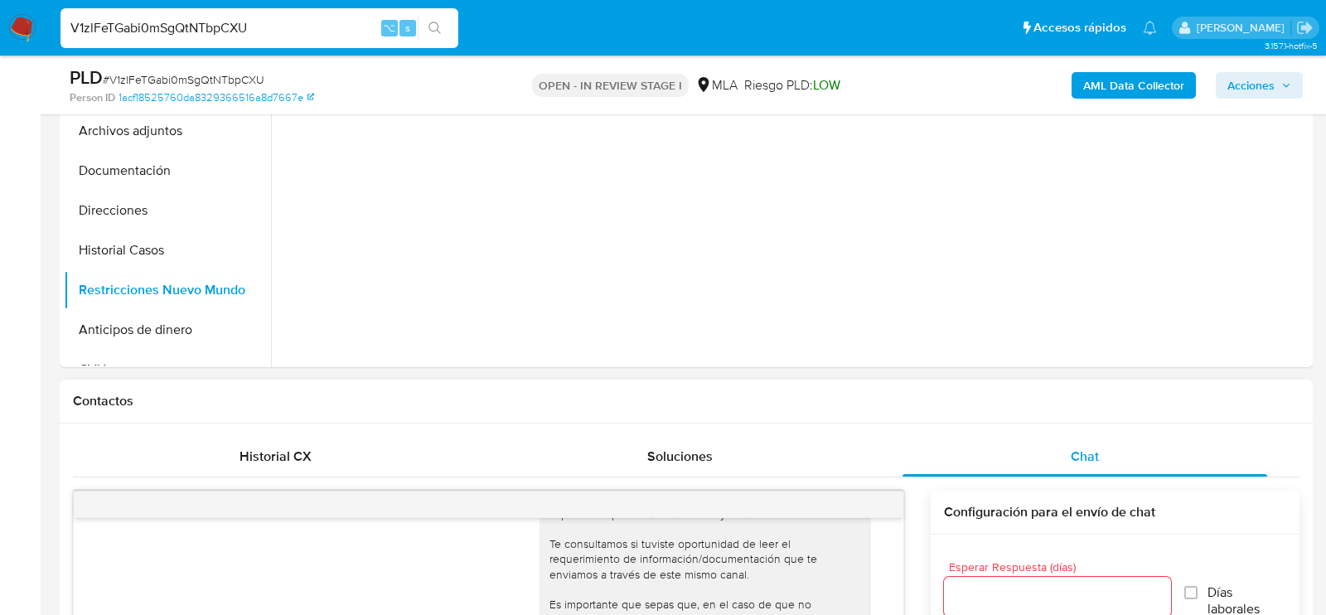
click at [259, 453] on span "Historial CX" at bounding box center [276, 456] width 72 height 19
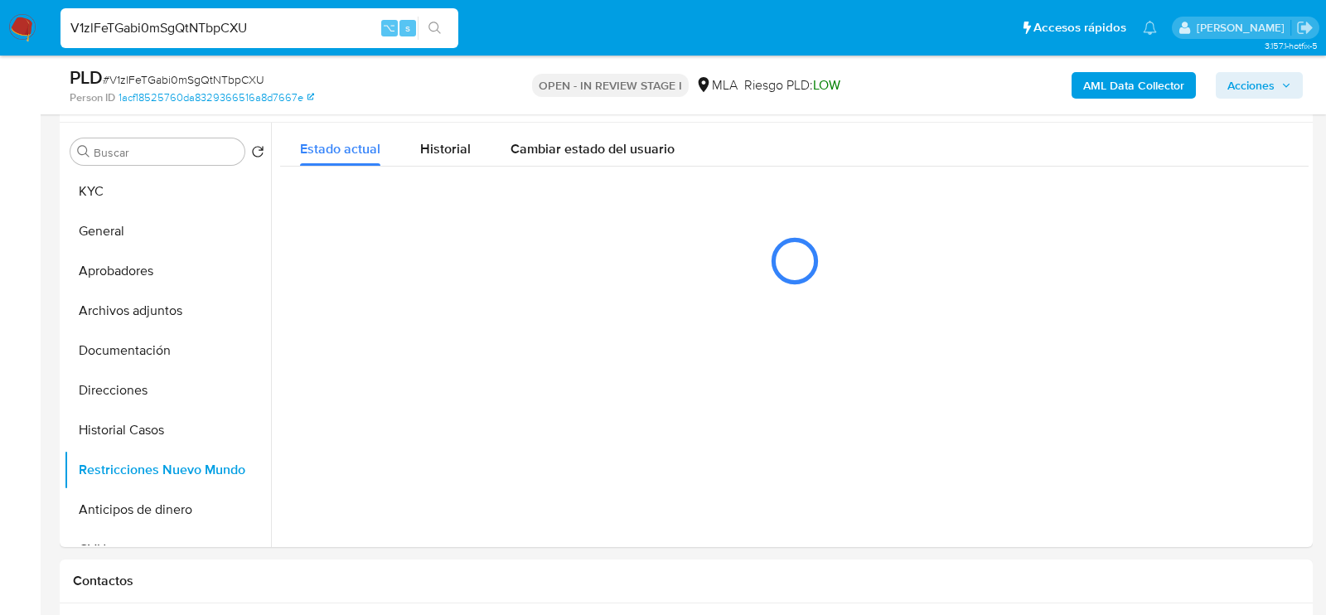
scroll to position [292, 0]
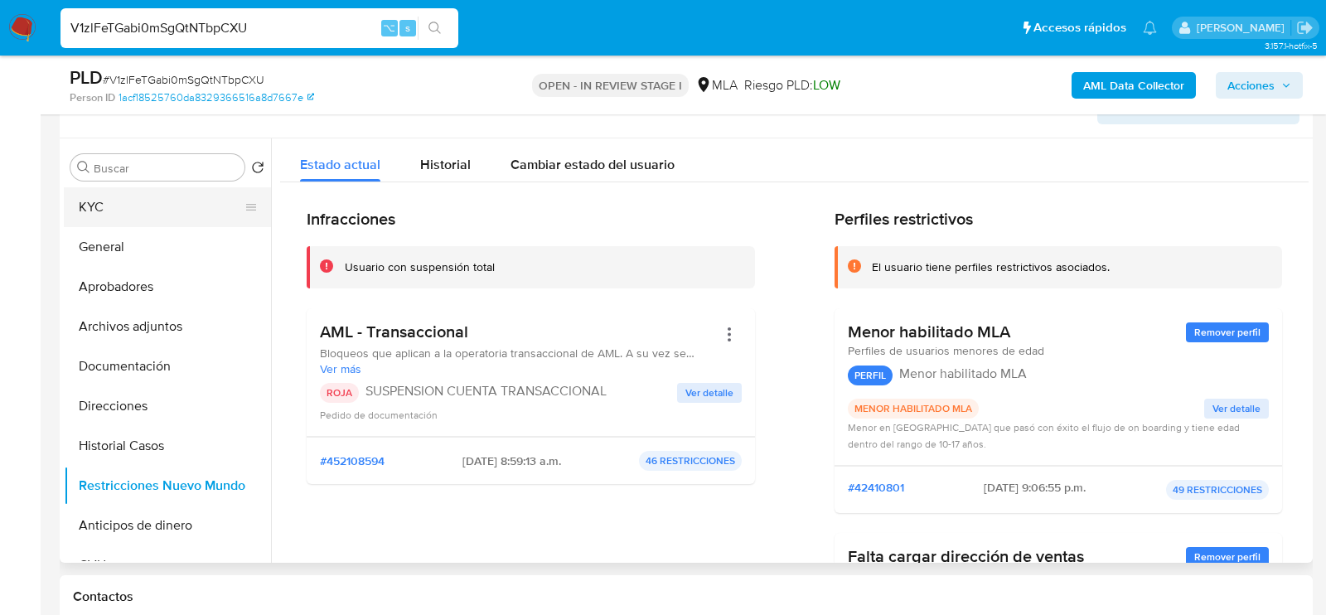
click at [98, 223] on button "KYC" at bounding box center [161, 207] width 194 height 40
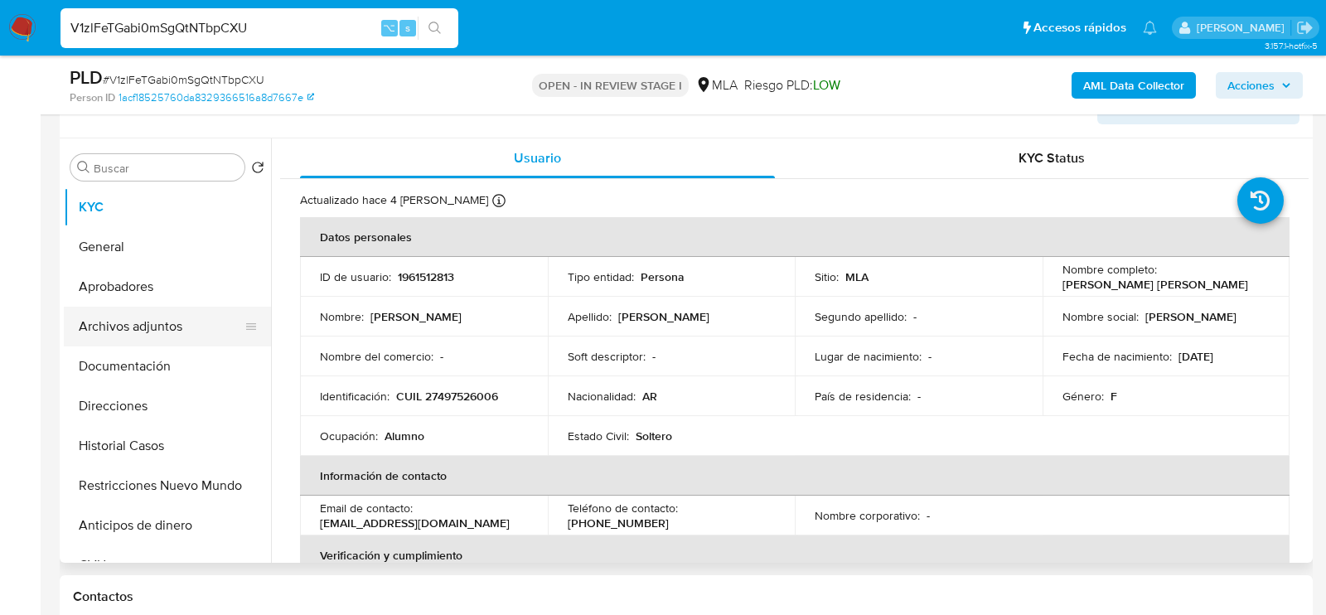
click at [157, 315] on button "Archivos adjuntos" at bounding box center [161, 327] width 194 height 40
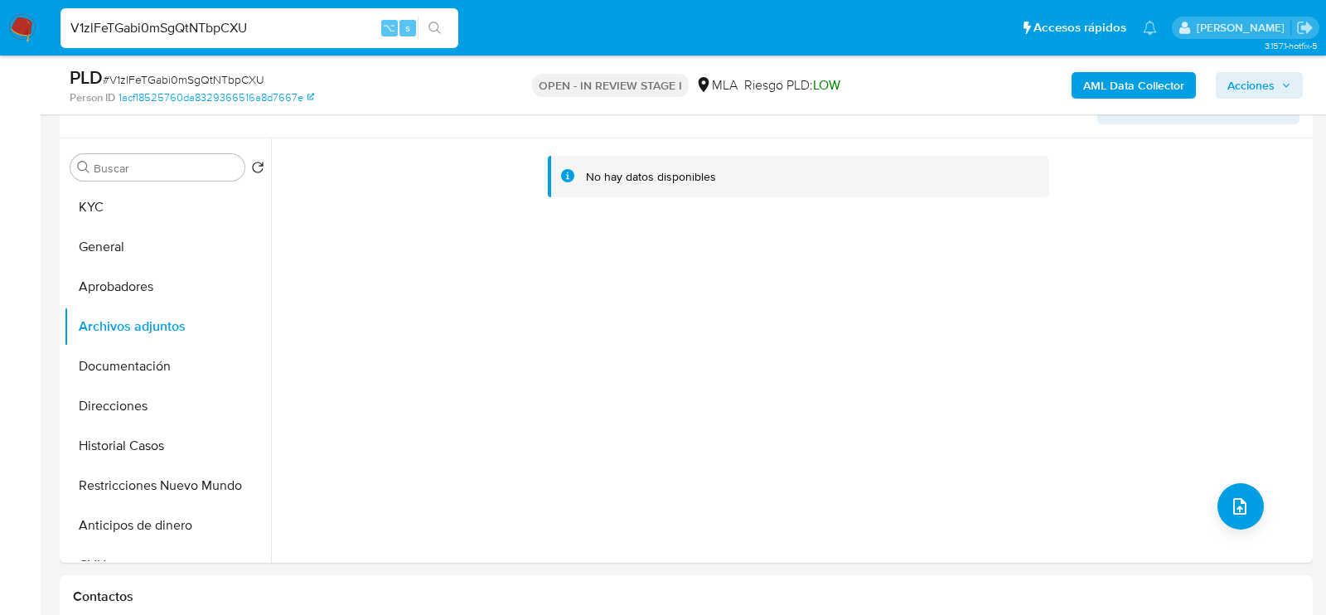
click at [1086, 84] on b "AML Data Collector" at bounding box center [1133, 85] width 101 height 27
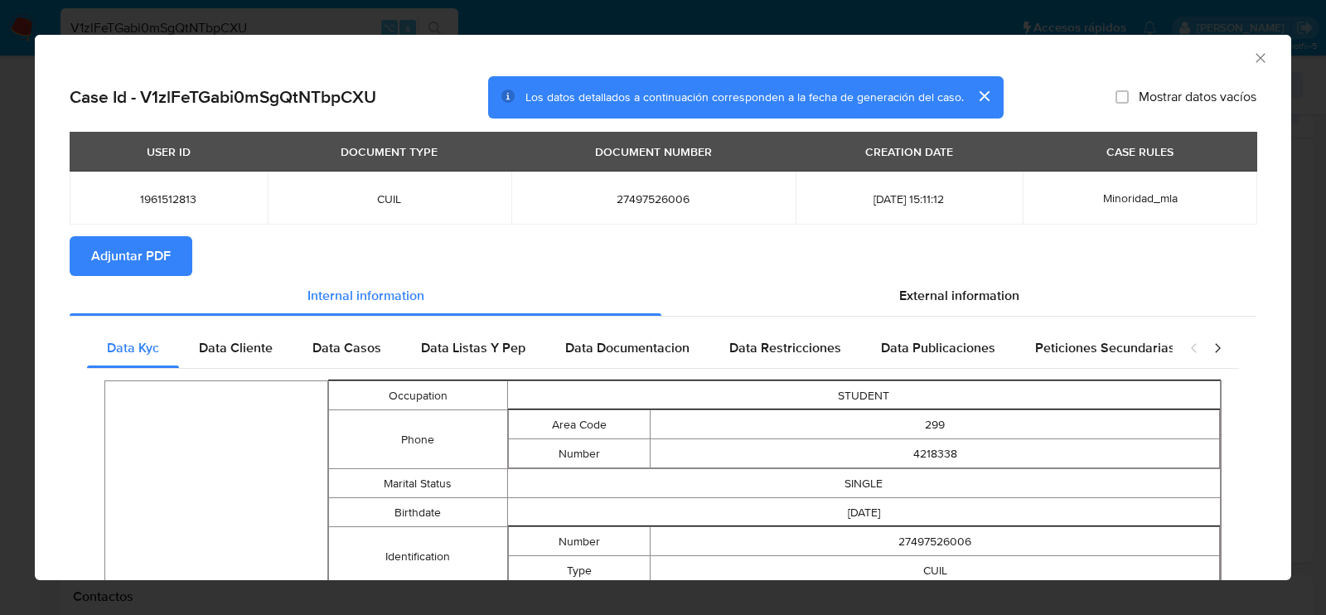
click at [132, 269] on span "Adjuntar PDF" at bounding box center [131, 256] width 80 height 36
click at [3, 265] on div "AML Data Collector Case Id - V1zlFeTGabi0mSgQtNTbpCXU Los datos detallados a co…" at bounding box center [663, 307] width 1326 height 615
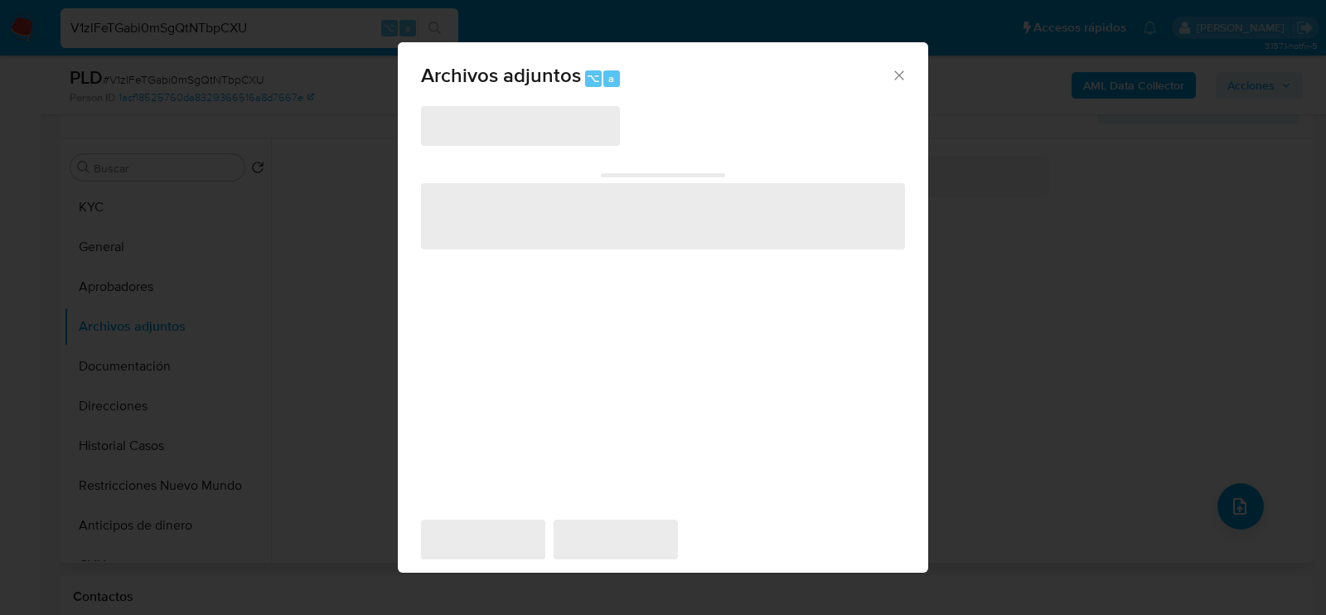
scroll to position [300, 0]
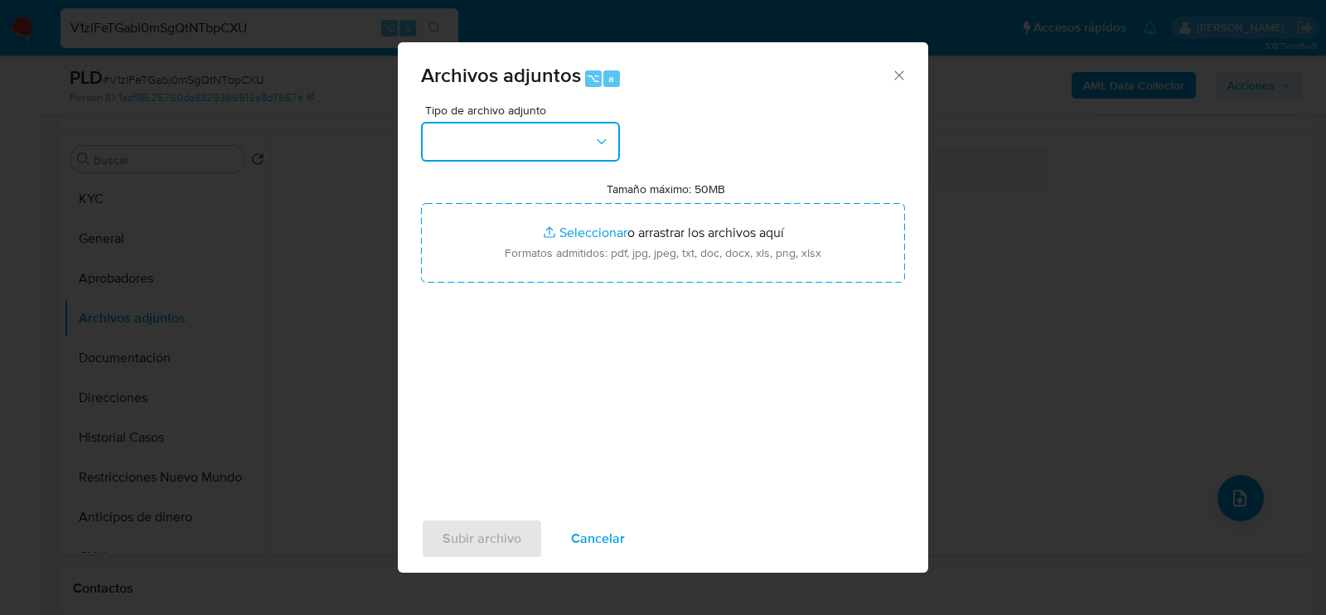
click at [577, 151] on button "button" at bounding box center [520, 142] width 199 height 40
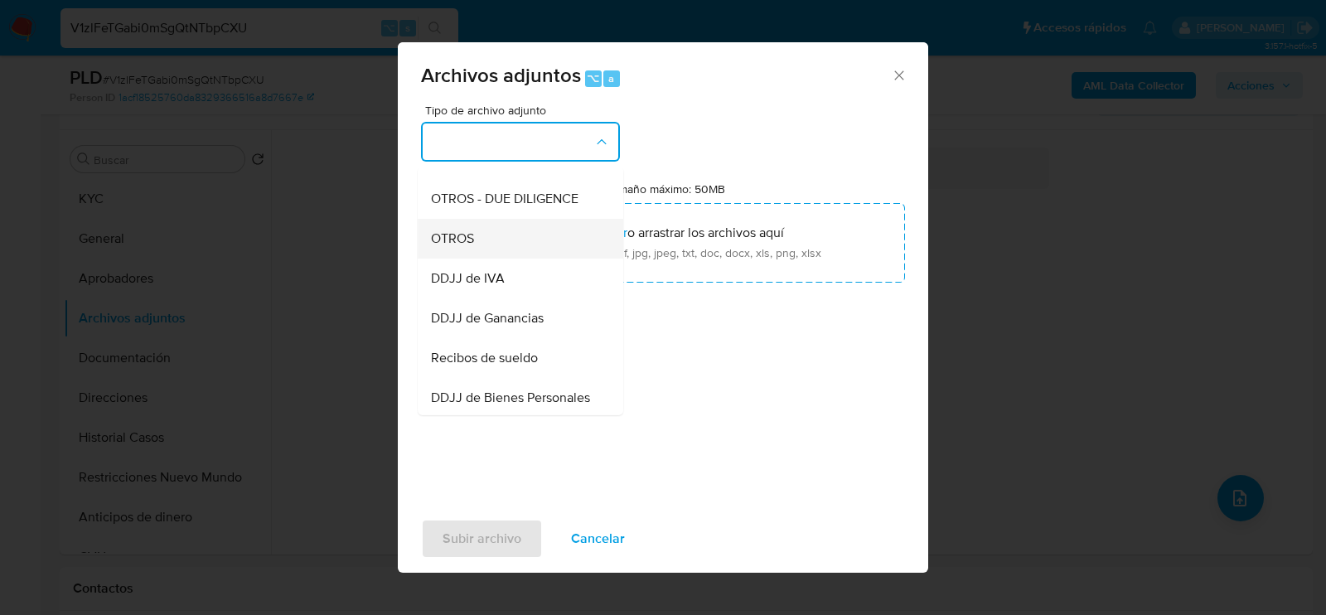
scroll to position [267, 0]
click at [536, 232] on div "OTROS" at bounding box center [515, 237] width 169 height 40
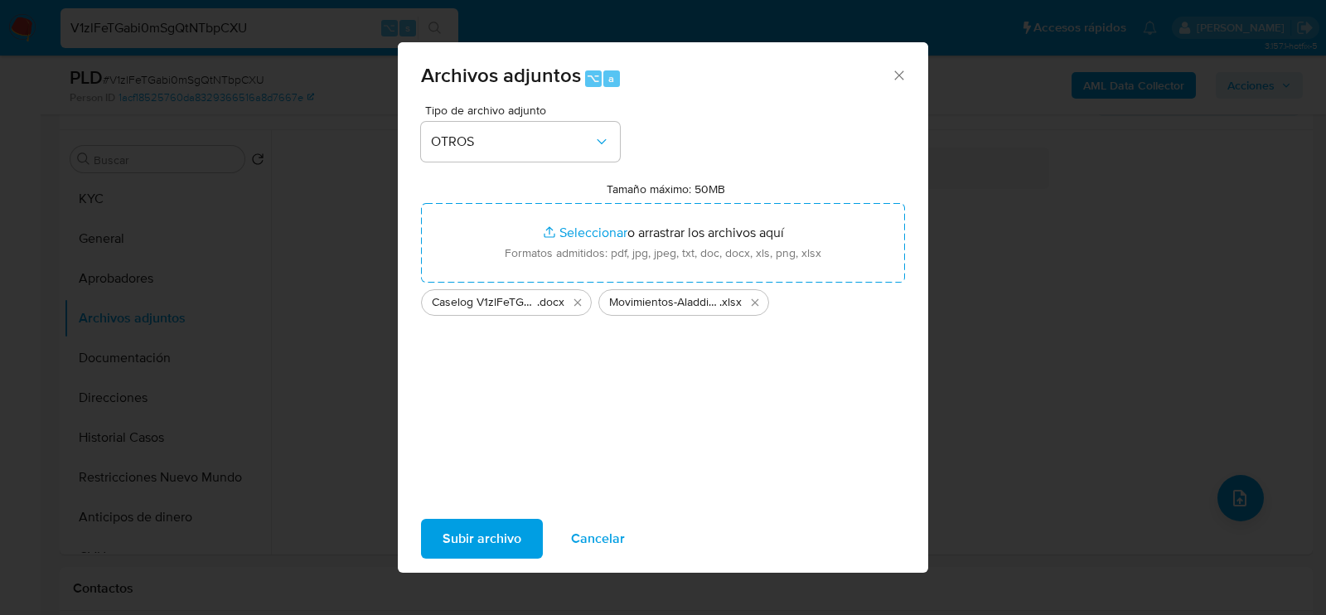
click at [484, 540] on span "Subir archivo" at bounding box center [482, 539] width 79 height 36
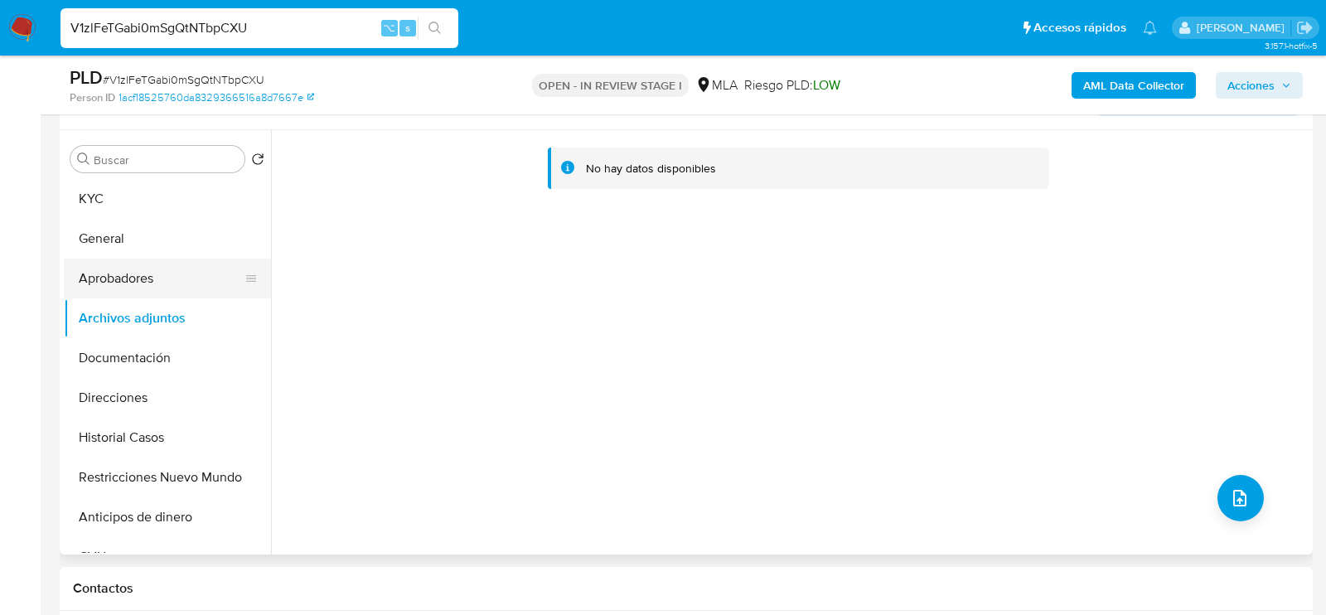
click at [177, 271] on button "Aprobadores" at bounding box center [161, 279] width 194 height 40
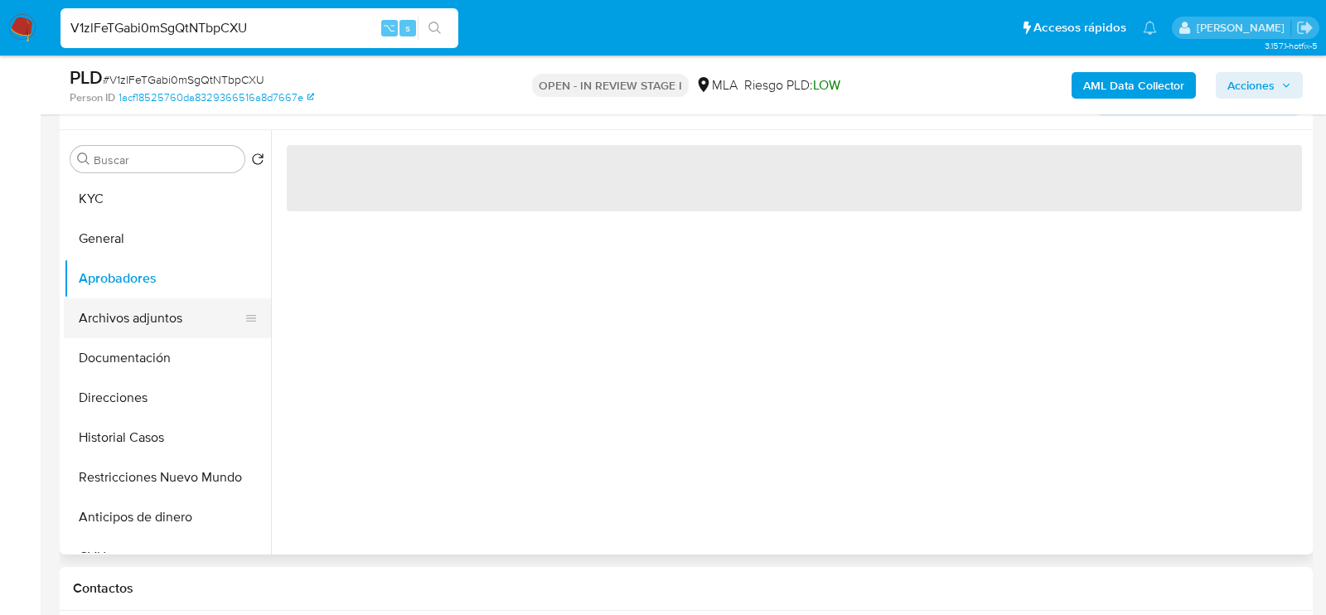
click at [177, 307] on button "Archivos adjuntos" at bounding box center [161, 318] width 194 height 40
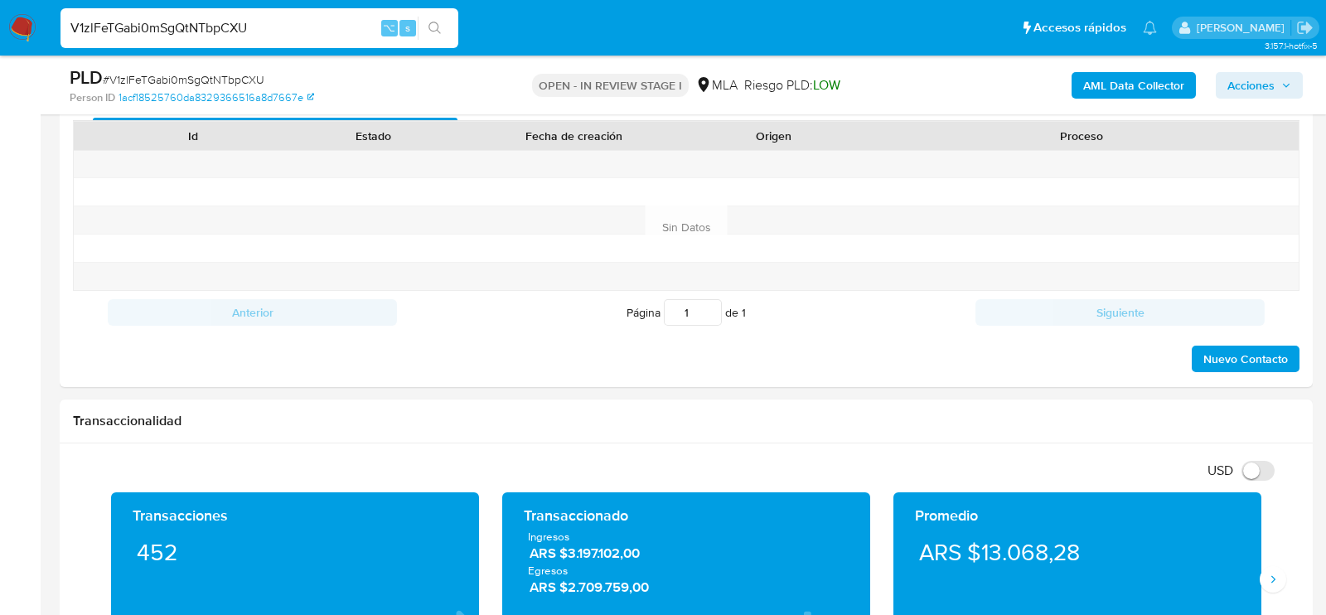
scroll to position [652, 0]
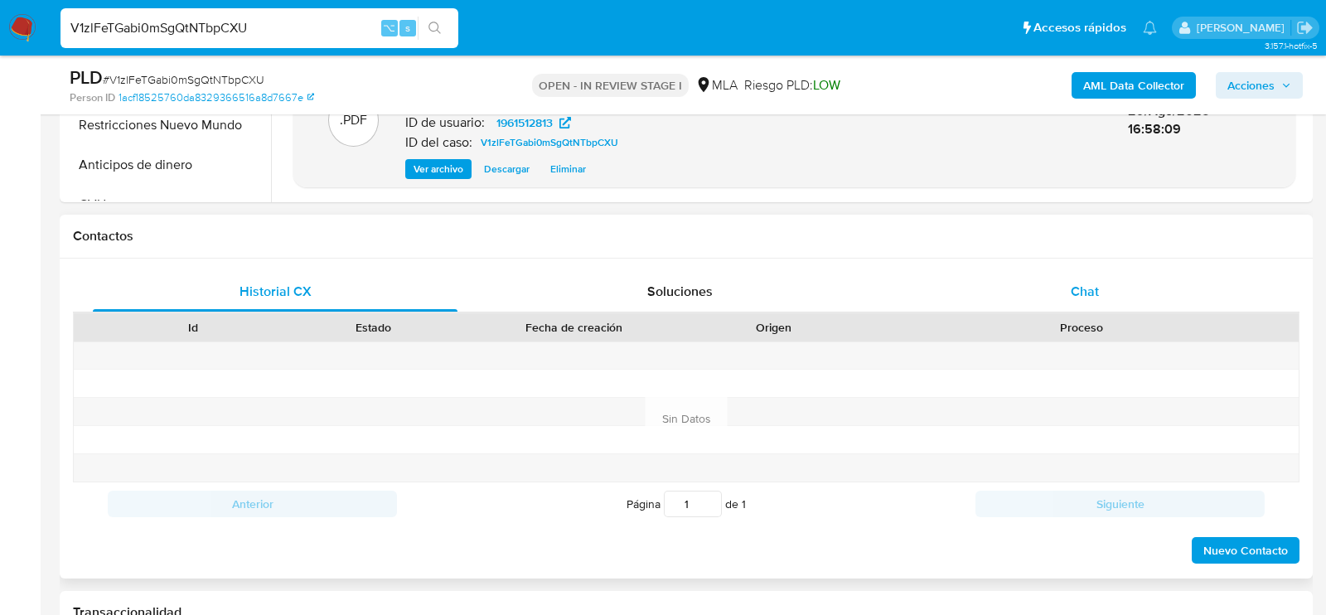
click at [1102, 282] on div "Chat" at bounding box center [1085, 292] width 365 height 40
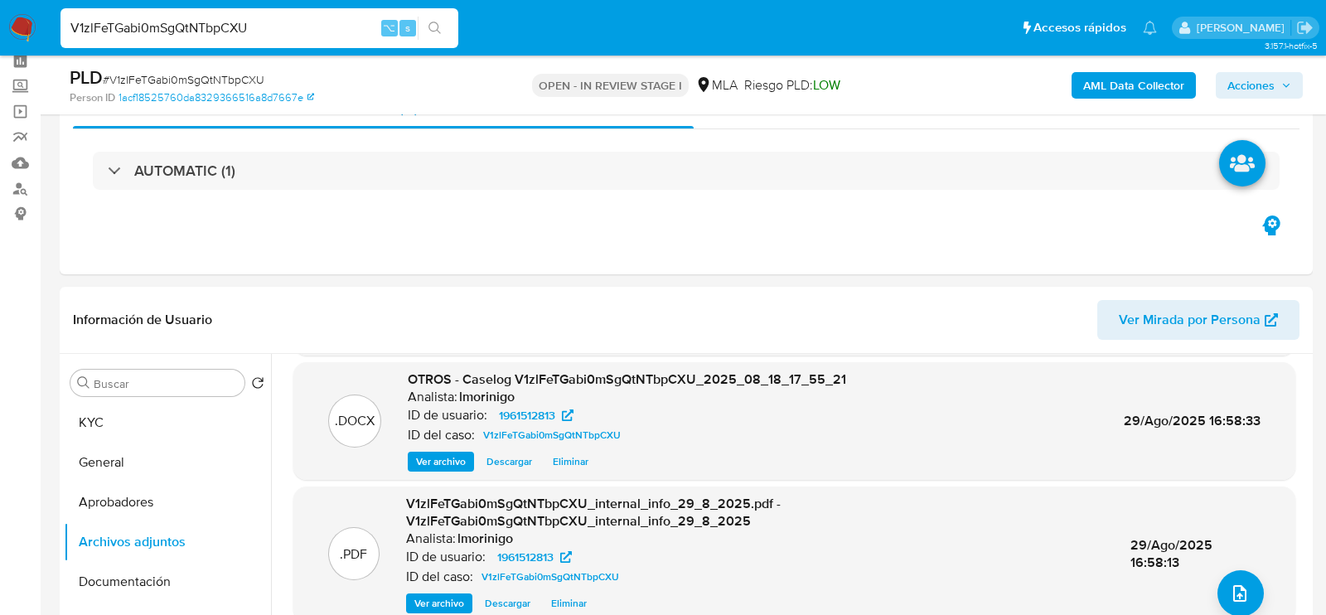
scroll to position [0, 0]
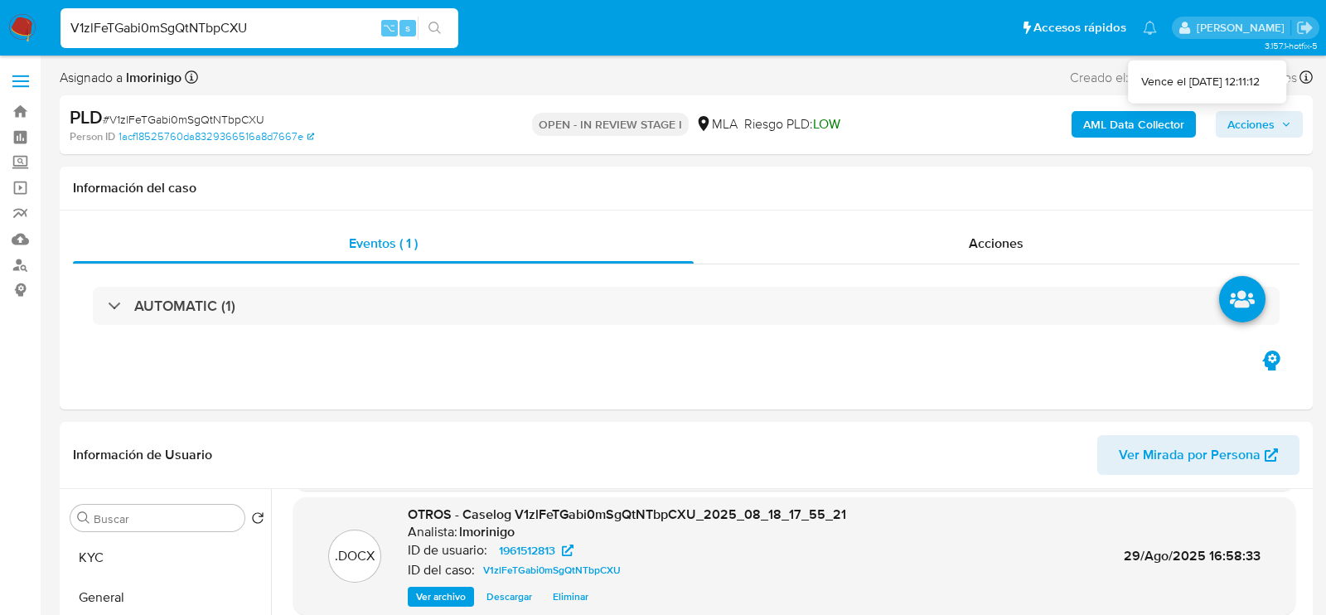
click at [1290, 124] on icon "button" at bounding box center [1287, 124] width 10 height 10
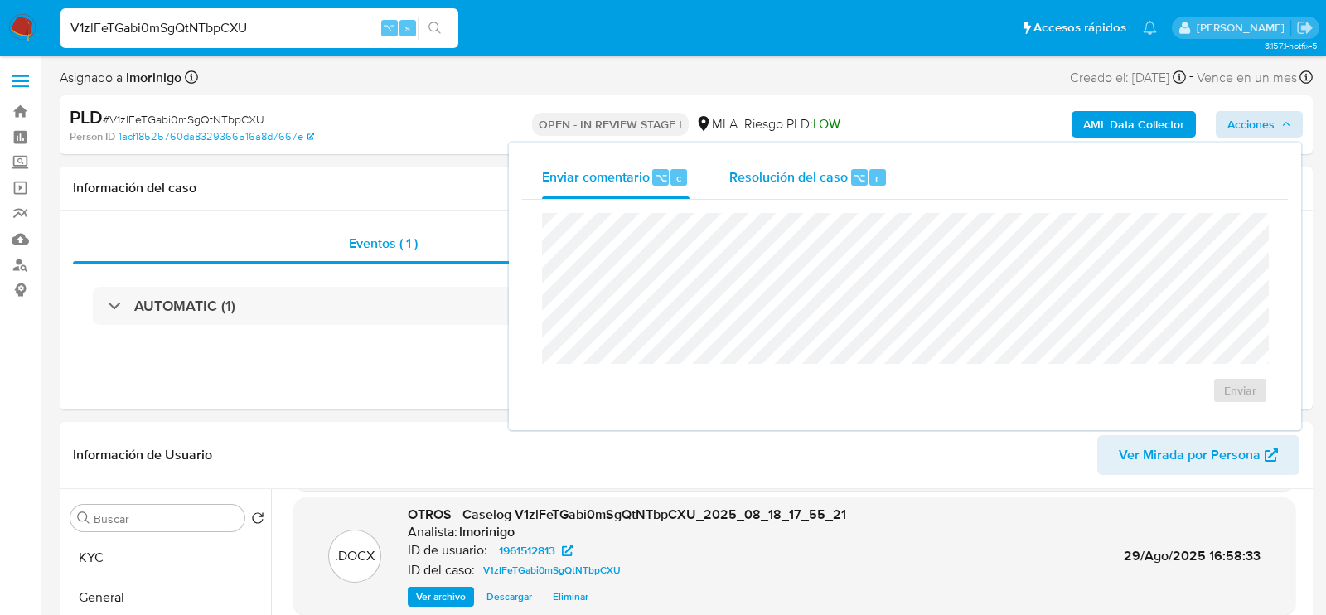
click at [776, 194] on div "Resolución del caso ⌥ r" at bounding box center [808, 177] width 158 height 43
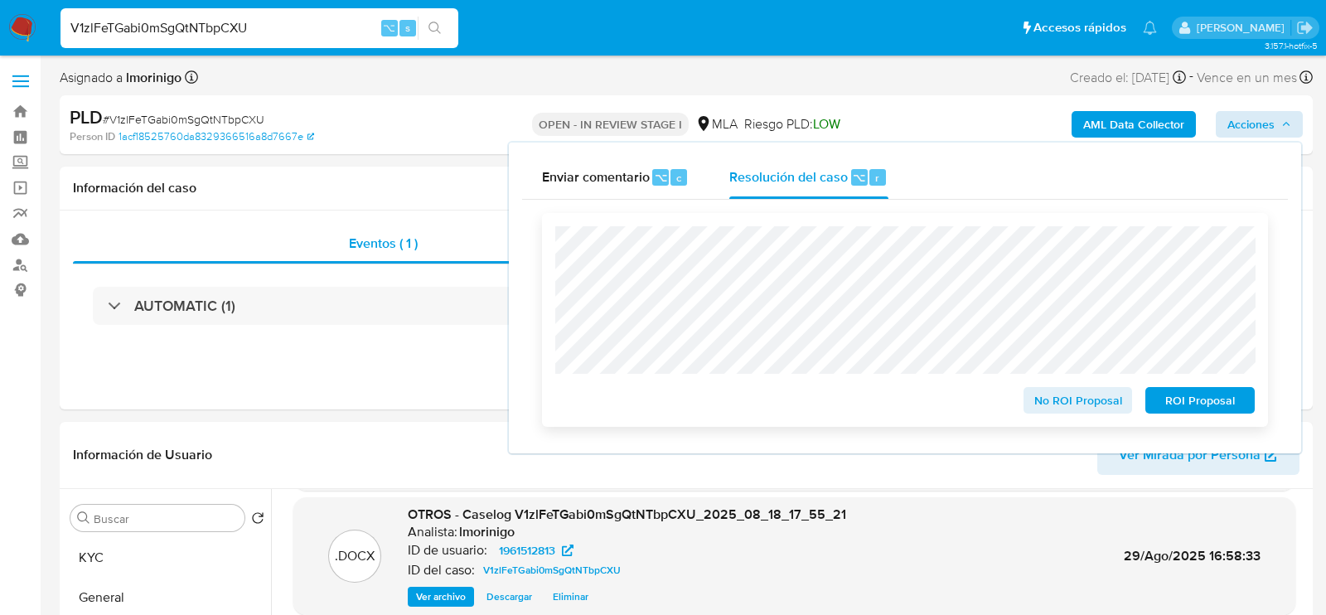
click at [1199, 399] on span "ROI Proposal" at bounding box center [1200, 400] width 86 height 23
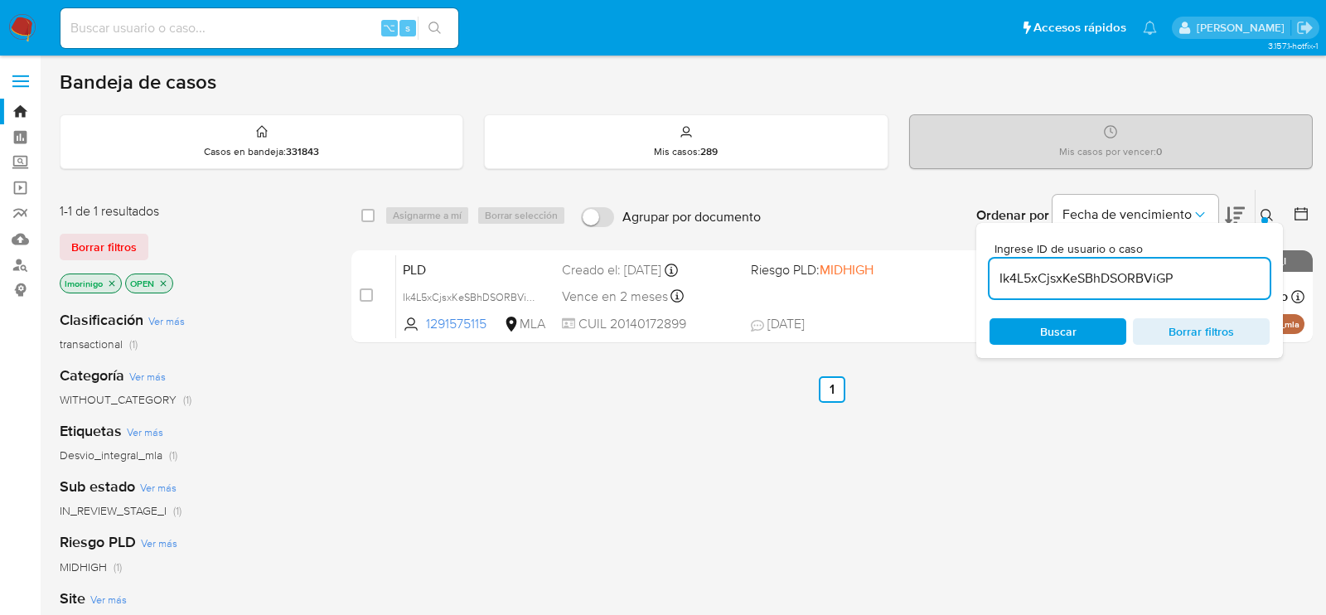
click at [265, 250] on div "Borrar filtros" at bounding box center [192, 247] width 265 height 27
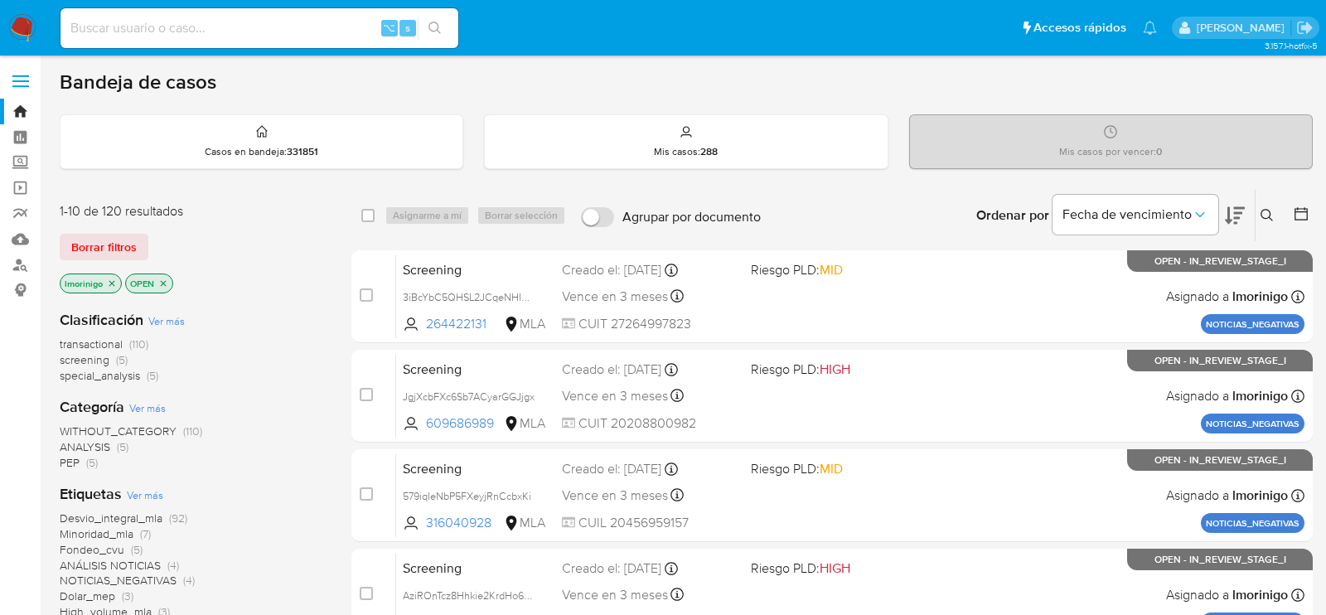
click at [194, 28] on input at bounding box center [260, 28] width 398 height 22
paste input "wyFA1uTqoIOHioYB7mDdhTZJ"
type input "wyFA1uTqoIOHioYB7mDdhTZJ"
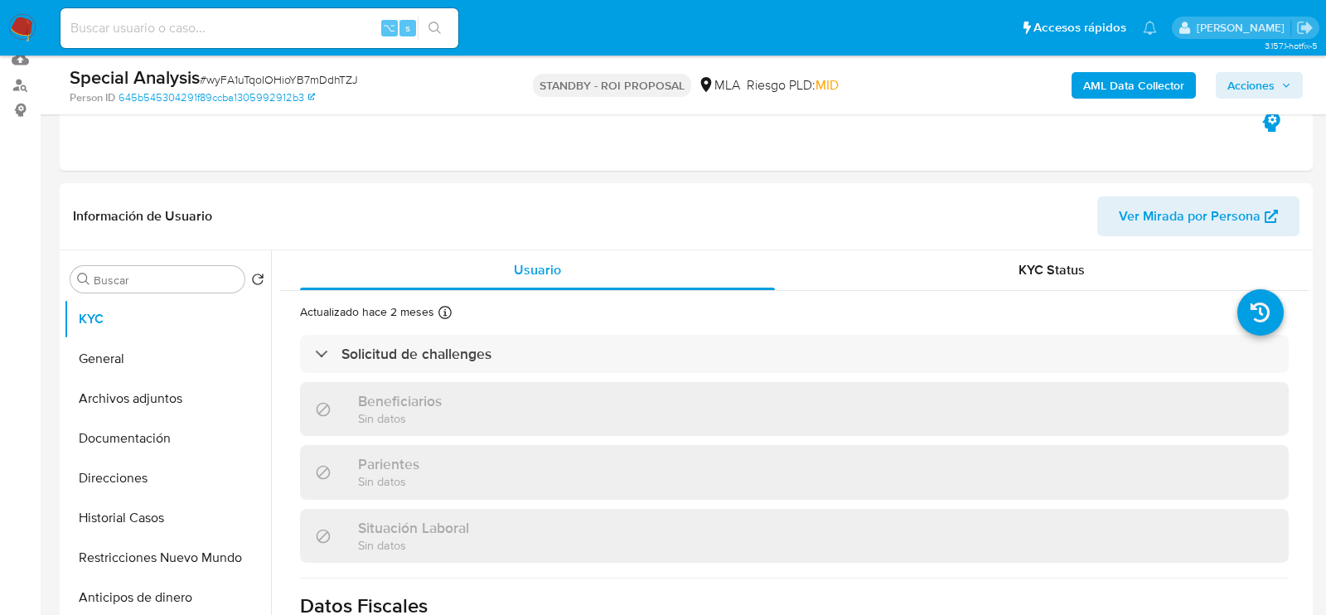
scroll to position [207, 0]
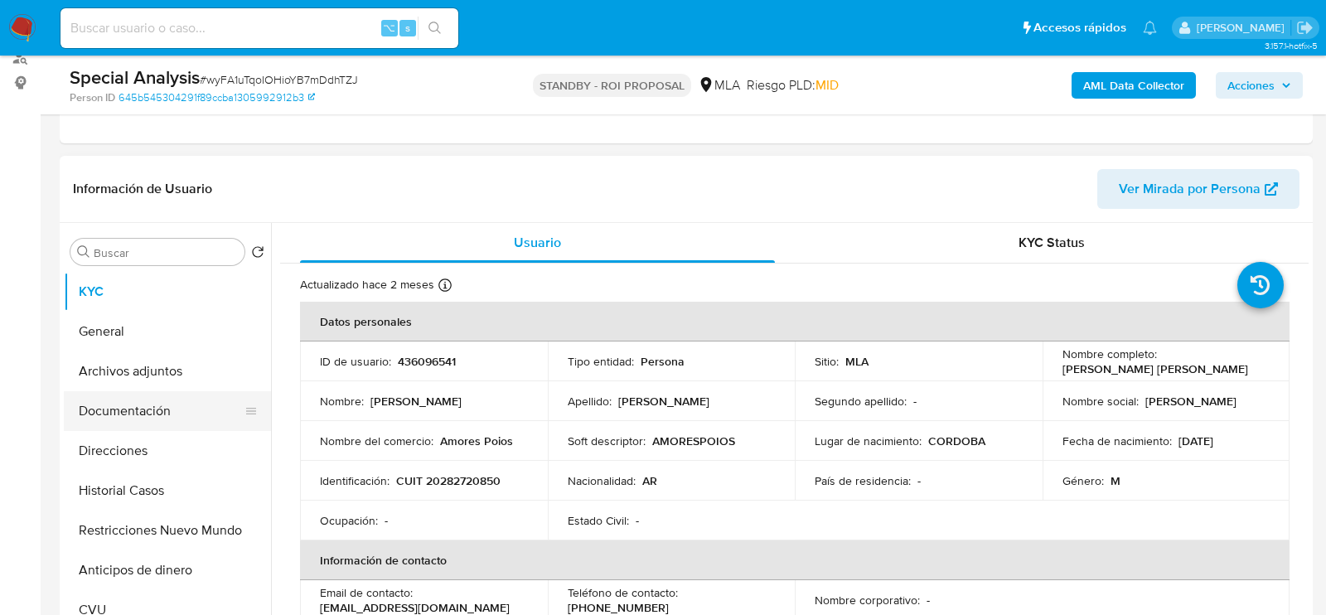
select select "10"
click at [149, 384] on button "Archivos adjuntos" at bounding box center [161, 371] width 194 height 40
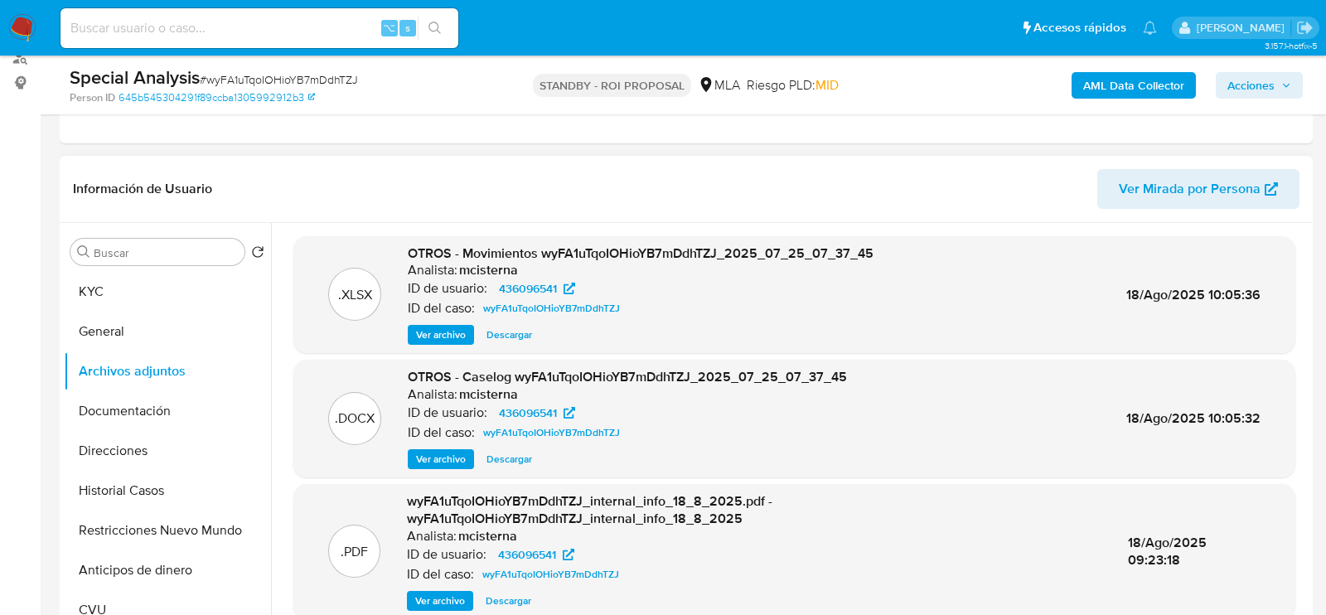
click at [494, 459] on span "Descargar" at bounding box center [510, 459] width 46 height 17
click at [244, 31] on input at bounding box center [260, 28] width 398 height 22
paste input "uyU0iDt0VRFtqJ5F0ArV8Wa3"
type input "uyU0iDt0VRFtqJ5F0ArV8Wa3"
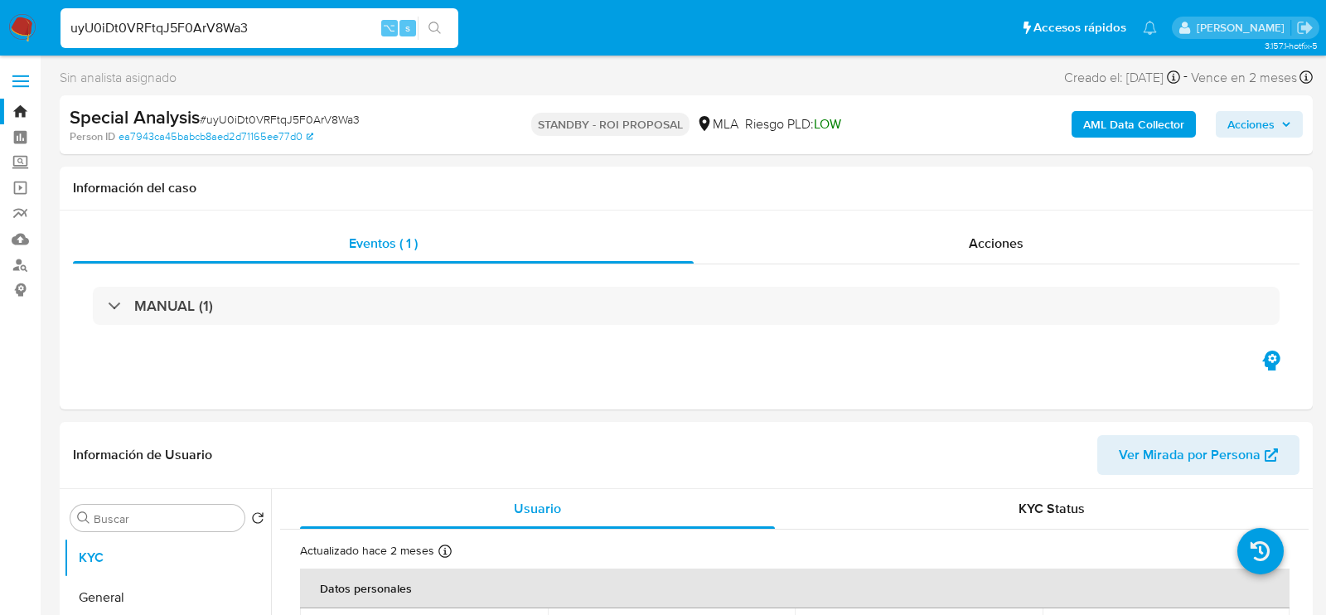
select select "10"
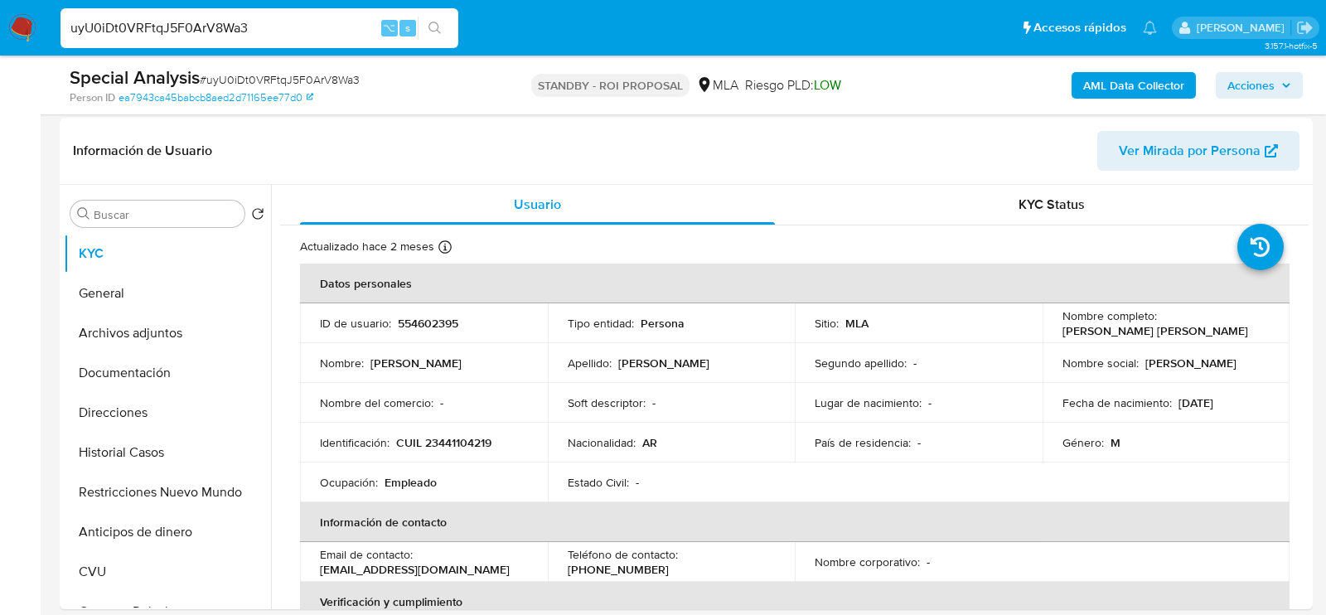
scroll to position [247, 0]
click at [164, 319] on button "Archivos adjuntos" at bounding box center [161, 332] width 194 height 40
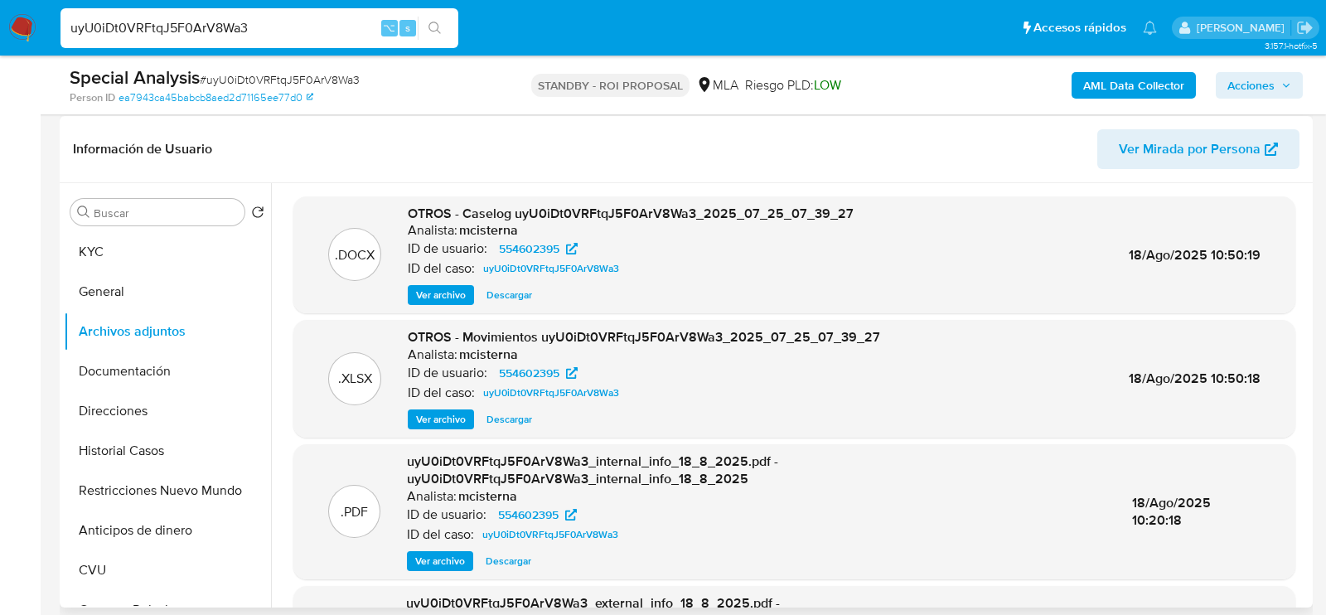
scroll to position [299, 0]
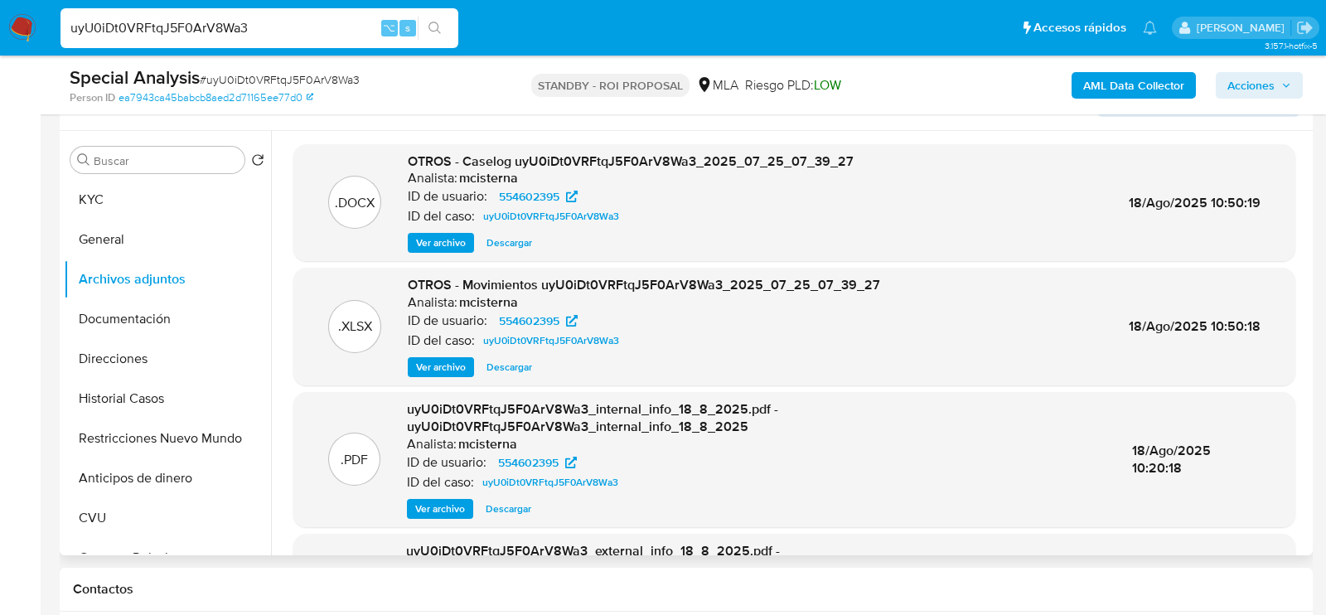
click at [497, 235] on span "Descargar" at bounding box center [510, 243] width 46 height 17
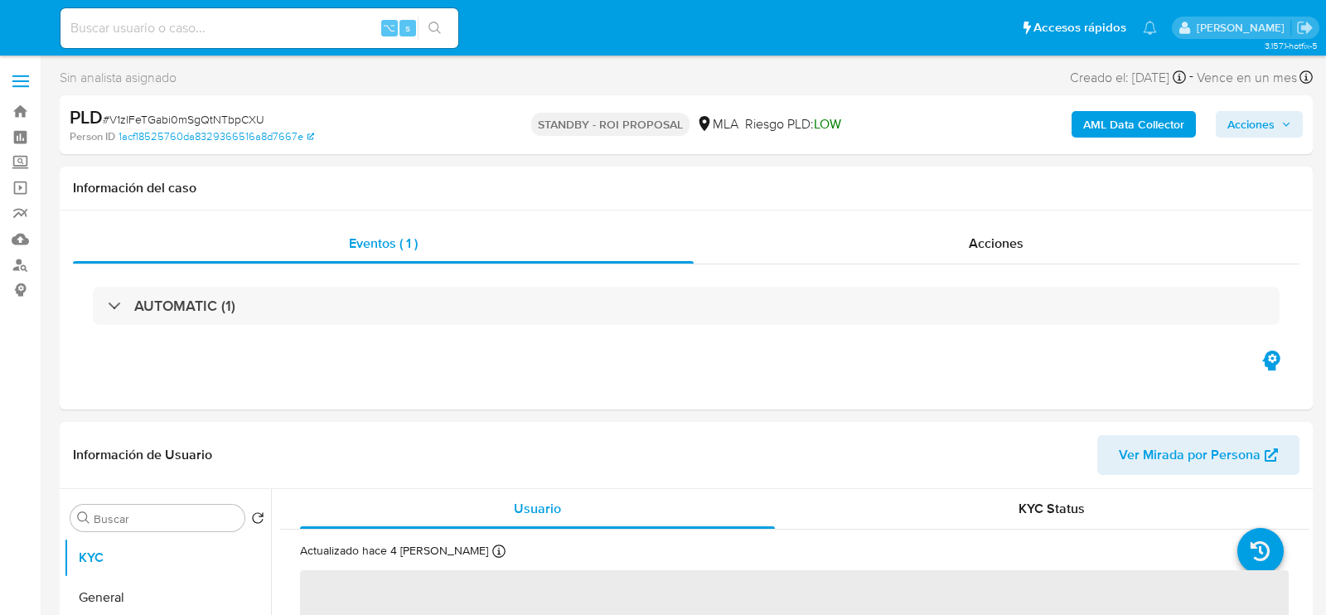
select select "10"
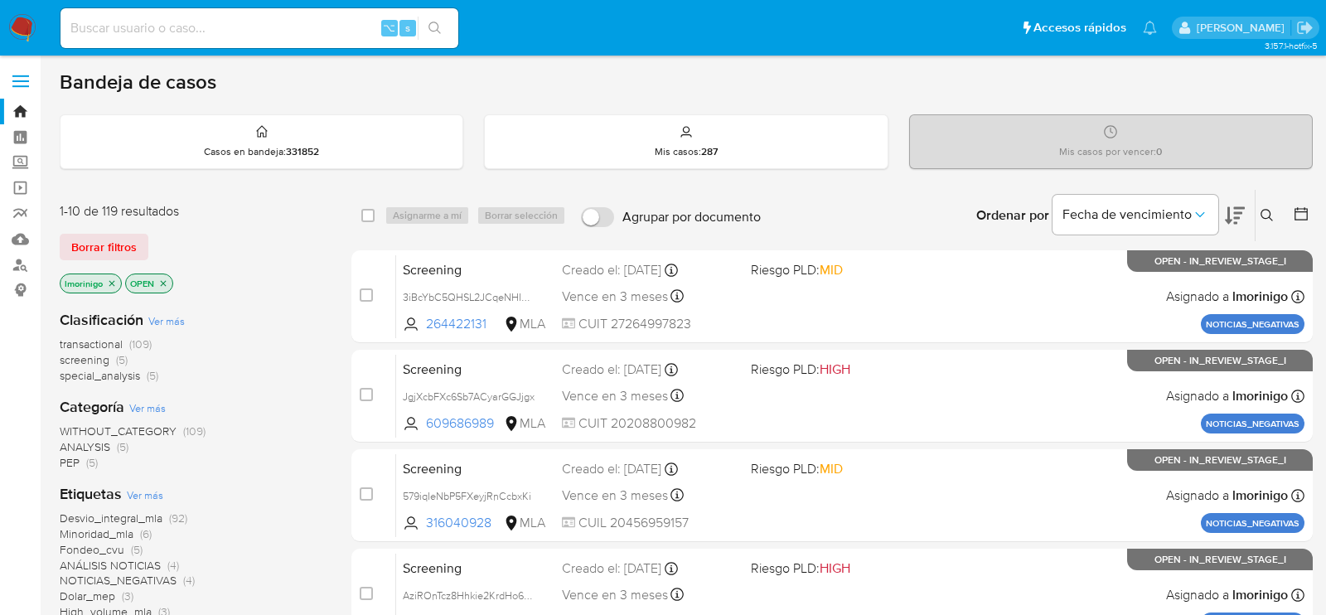
click at [291, 31] on input at bounding box center [260, 28] width 398 height 22
paste input "3iBcYbC5QHSL2JCqeNHIgddg"
type input "3iBcYbC5QHSL2JCqeNHIgddg"
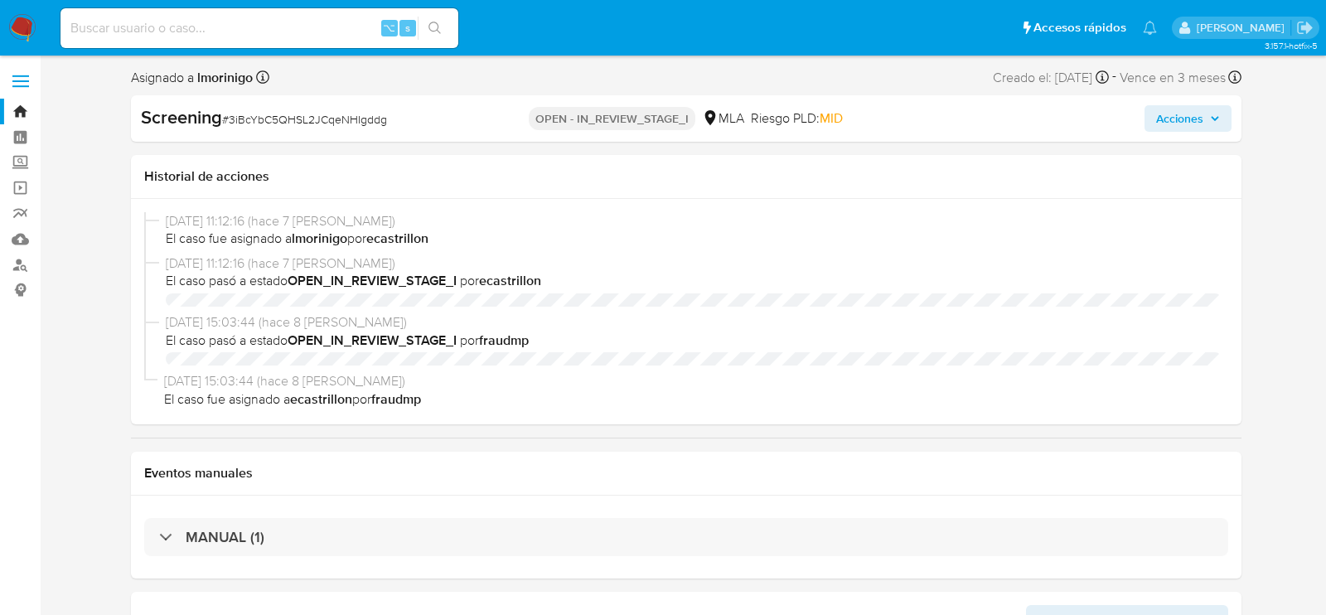
select select "10"
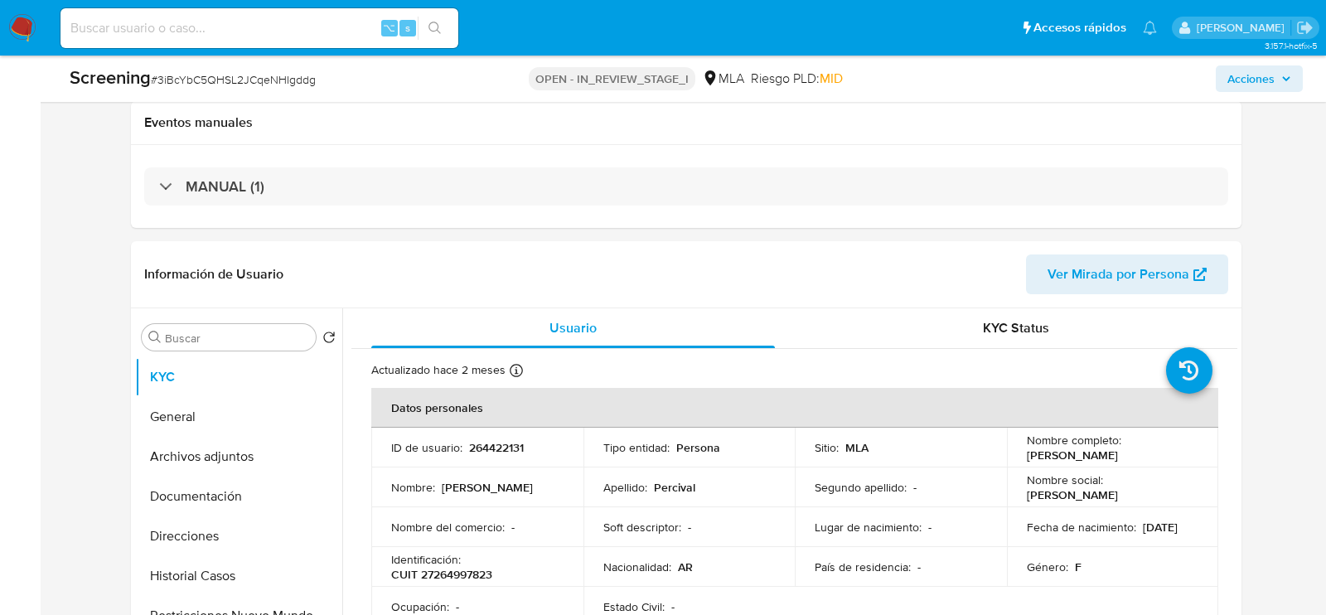
scroll to position [440, 0]
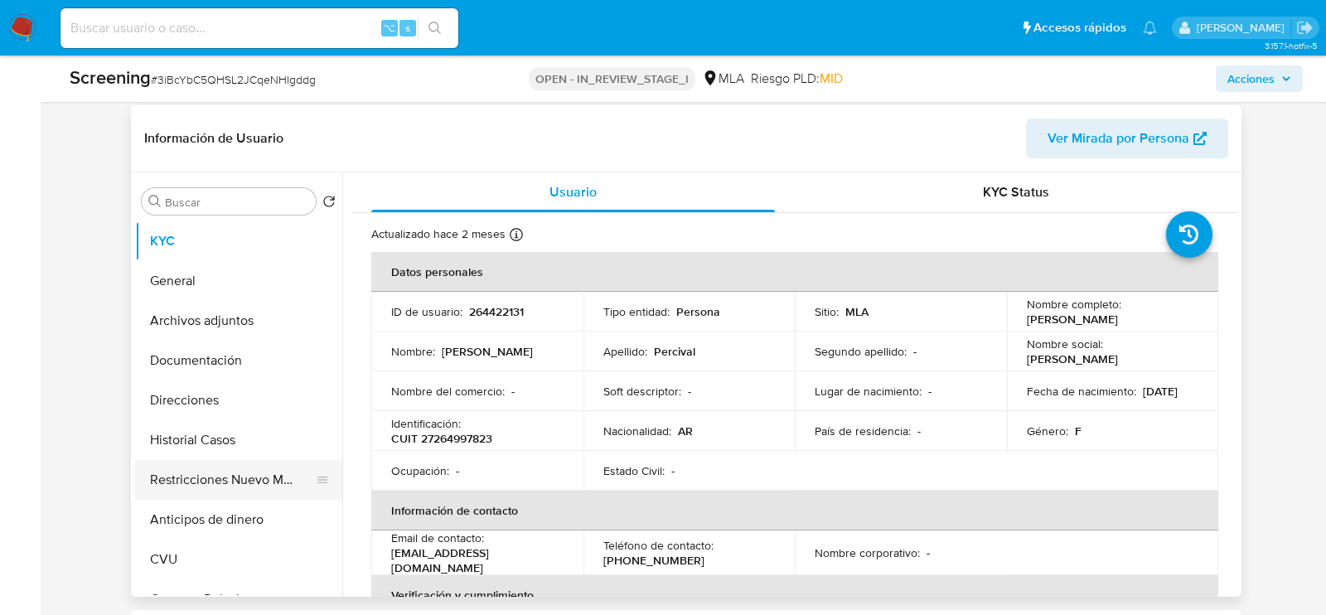
click at [213, 488] on button "Restricciones Nuevo Mundo" at bounding box center [232, 480] width 194 height 40
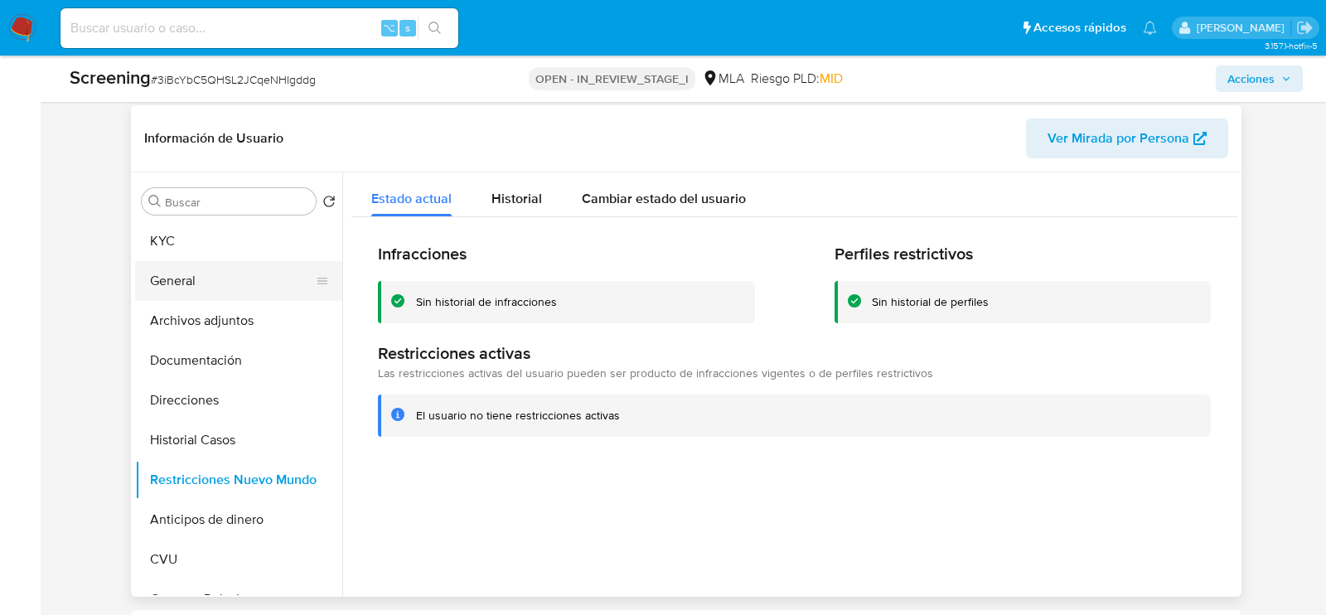
click at [206, 284] on button "General" at bounding box center [232, 281] width 194 height 40
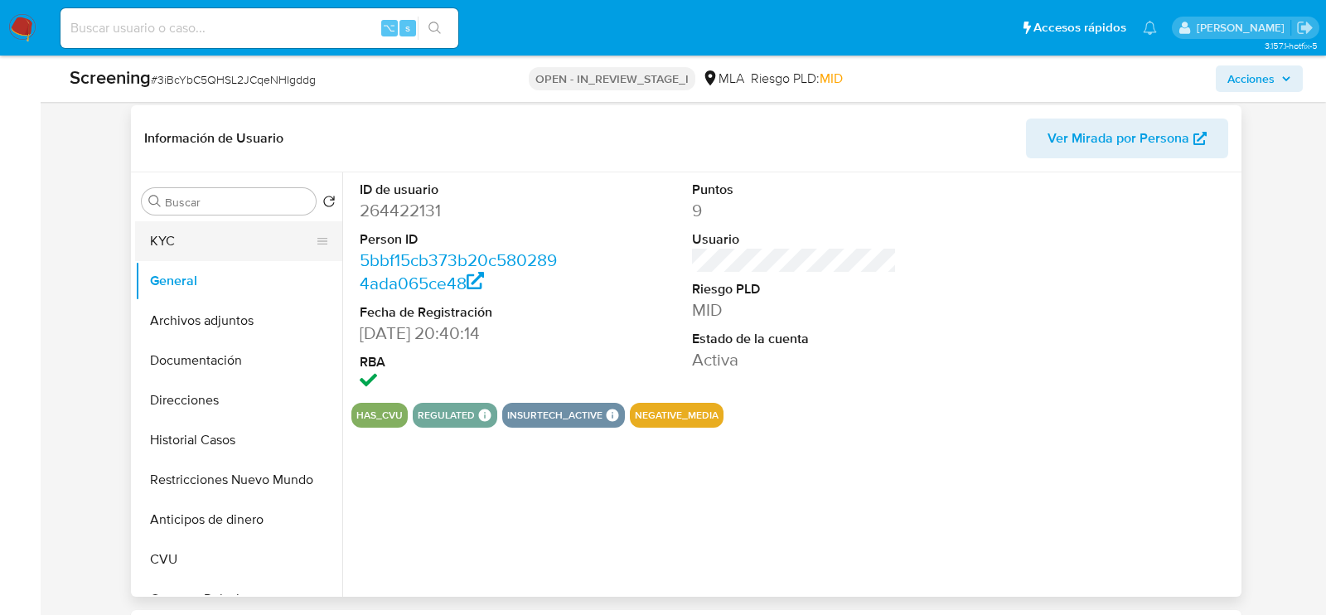
click at [192, 235] on button "KYC" at bounding box center [232, 241] width 194 height 40
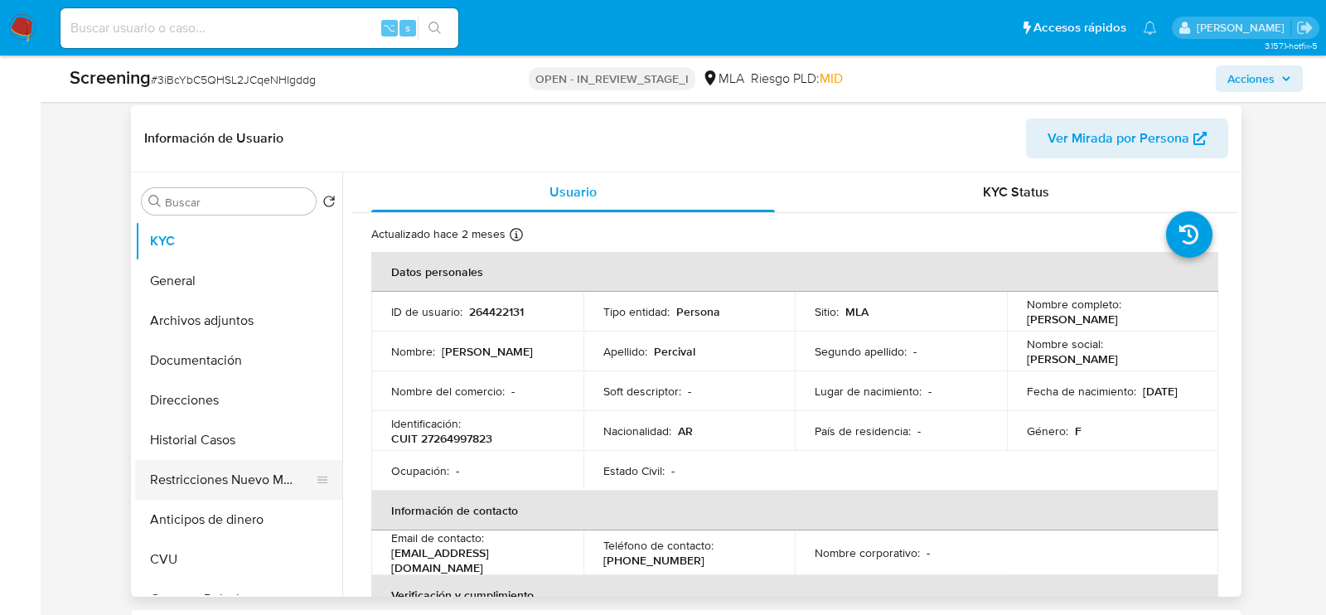
click at [164, 482] on button "Restricciones Nuevo Mundo" at bounding box center [232, 480] width 194 height 40
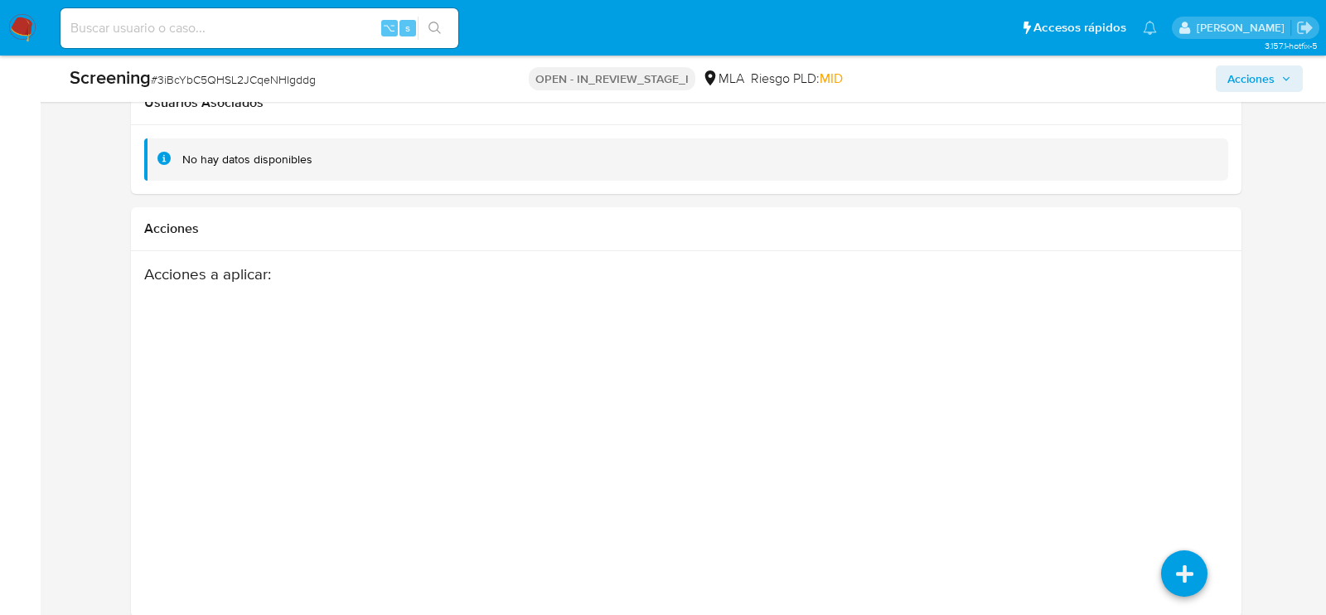
scroll to position [2479, 0]
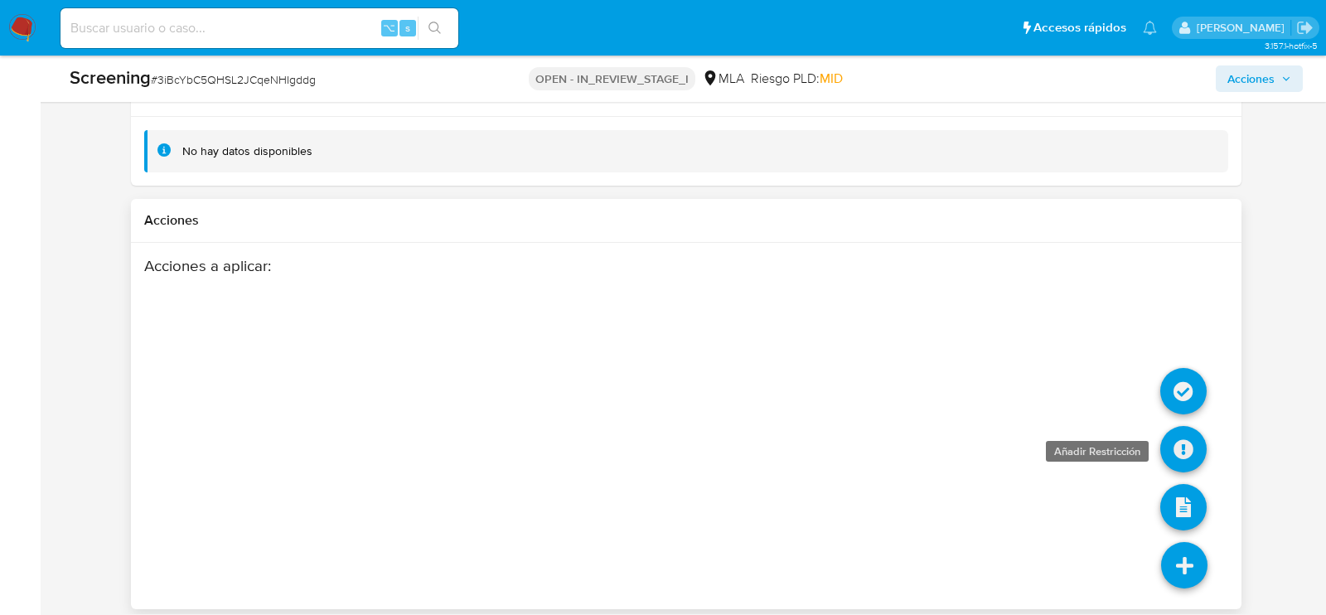
click at [1187, 442] on icon at bounding box center [1183, 449] width 46 height 46
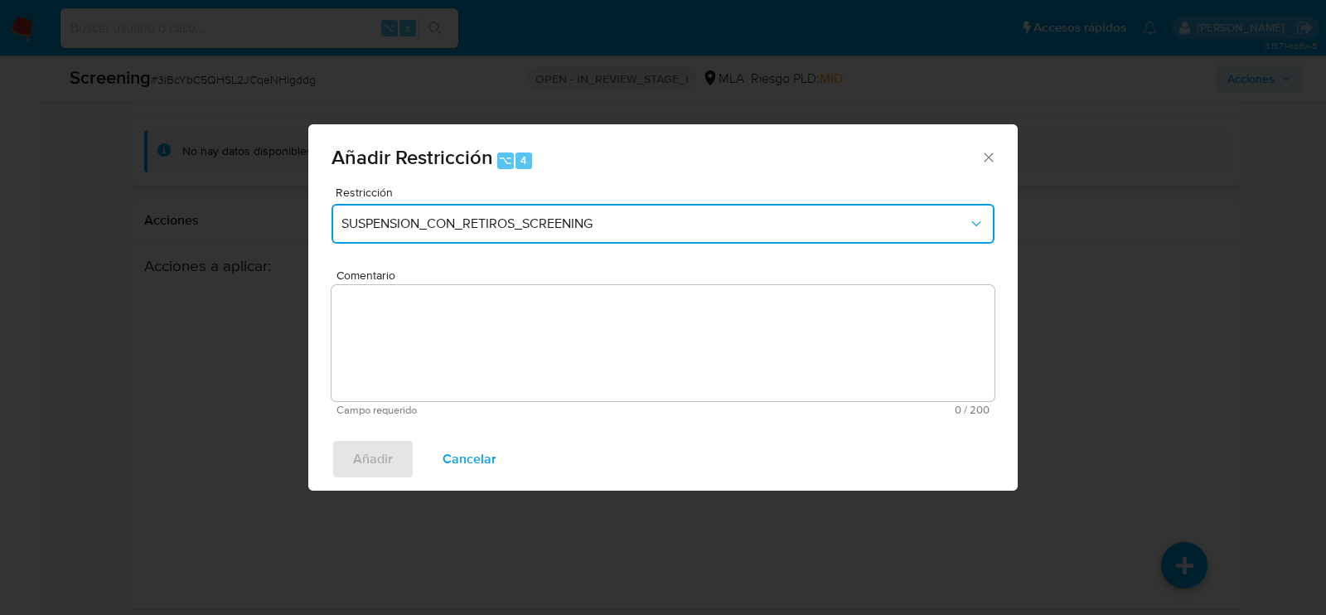
click at [409, 215] on button "SUSPENSION_CON_RETIROS_SCREENING" at bounding box center [663, 224] width 663 height 40
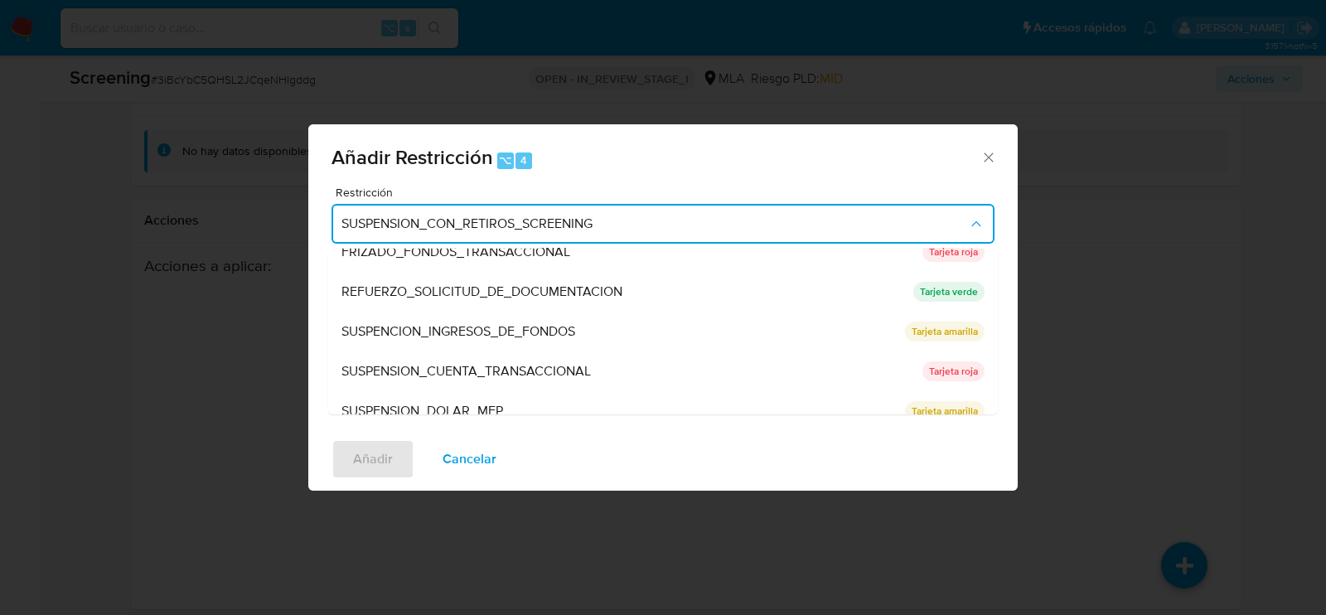
scroll to position [351, 0]
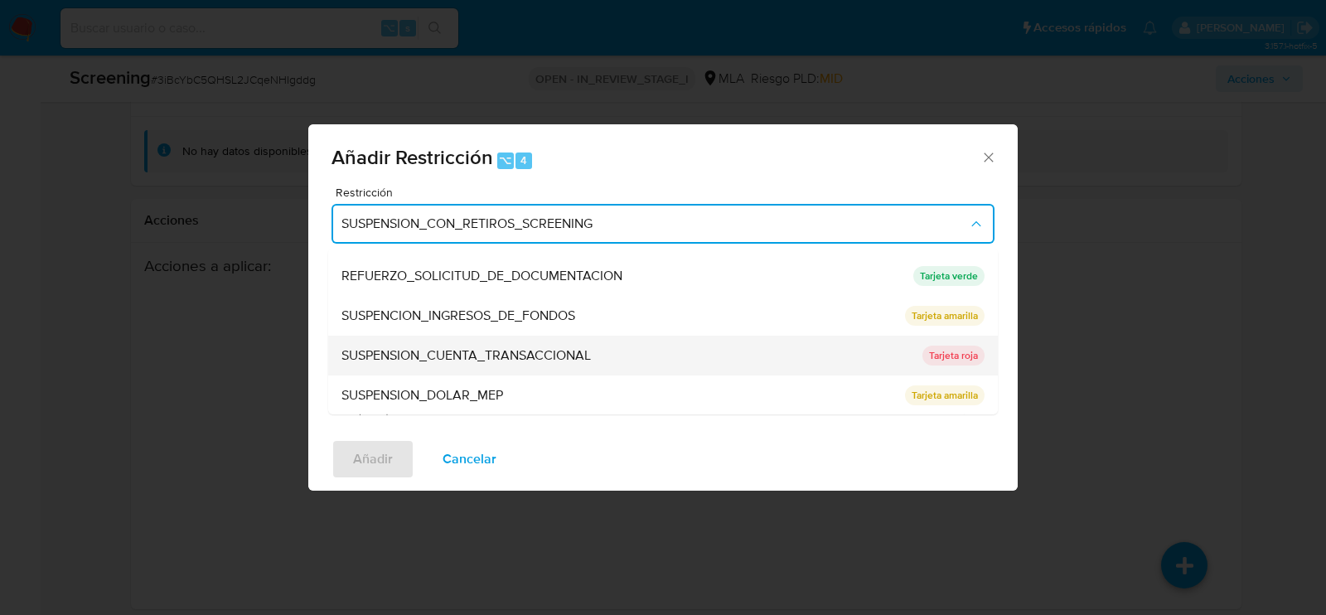
click at [413, 350] on span "SUSPENSION_CUENTA_TRANSACCIONAL" at bounding box center [467, 355] width 250 height 17
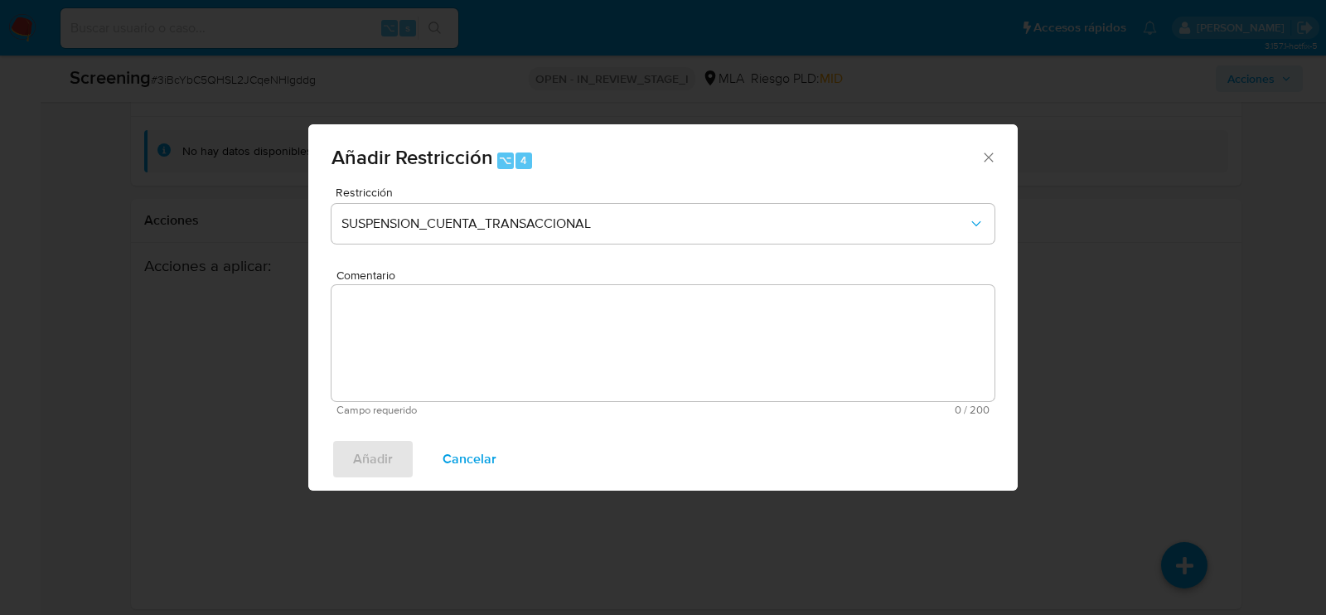
click at [413, 350] on textarea "Comentario" at bounding box center [663, 343] width 663 height 116
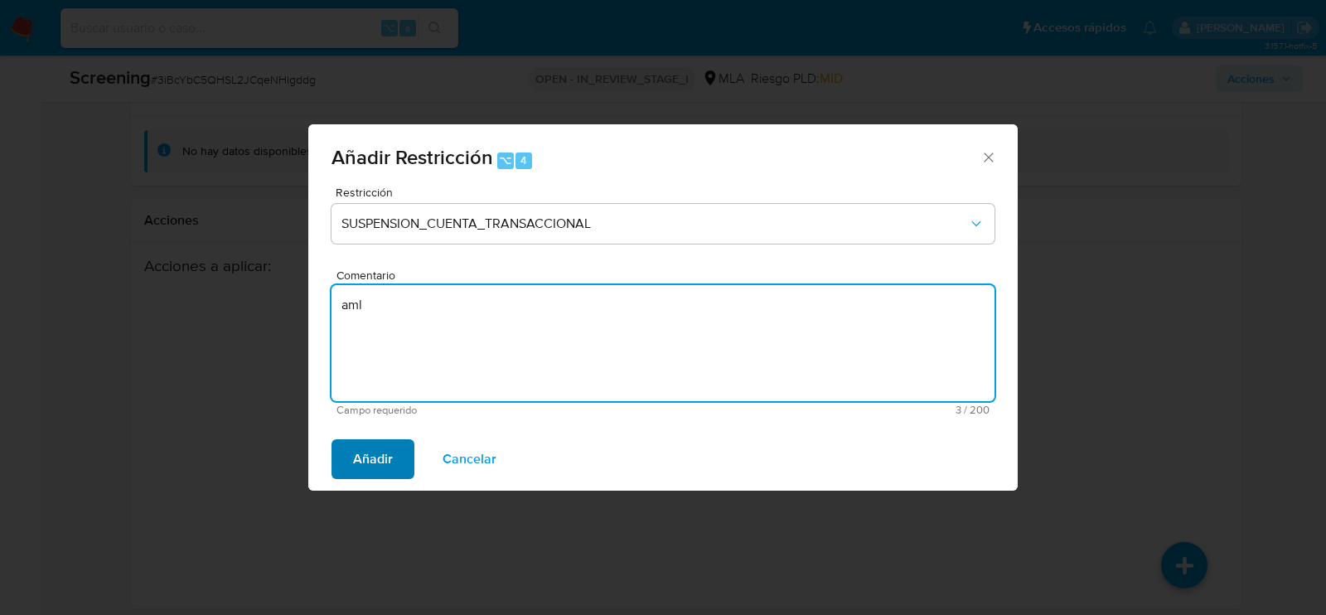
type textarea "aml"
click at [369, 469] on span "Añadir" at bounding box center [373, 459] width 40 height 36
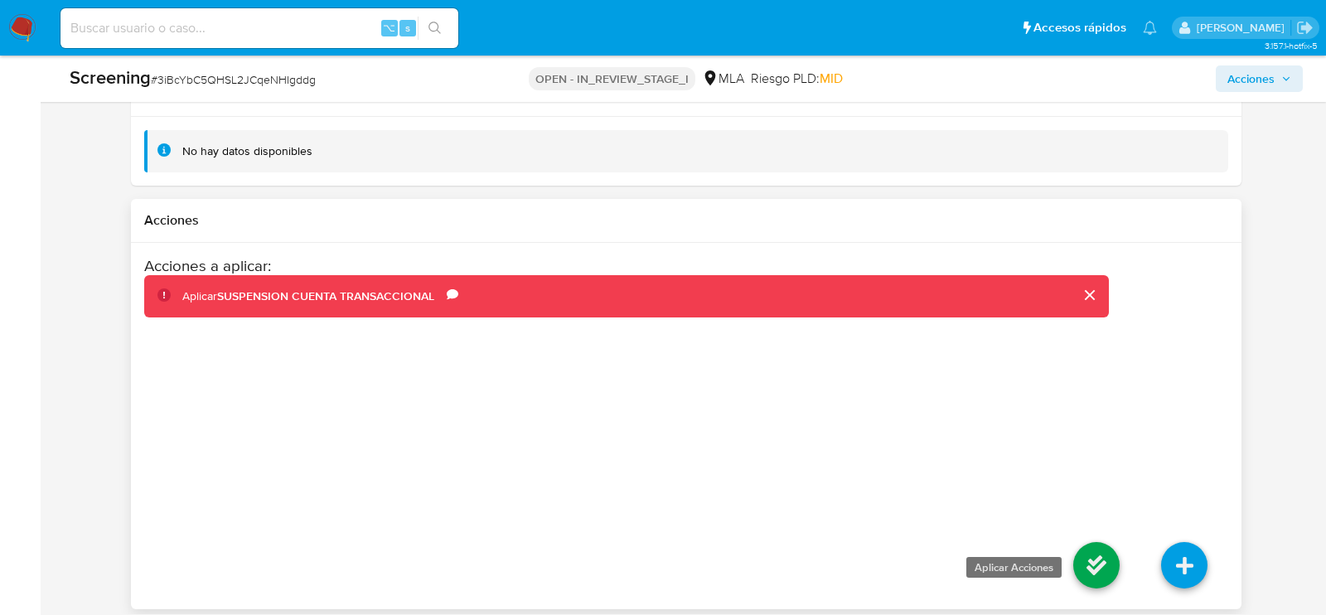
click at [1116, 545] on icon at bounding box center [1096, 565] width 46 height 46
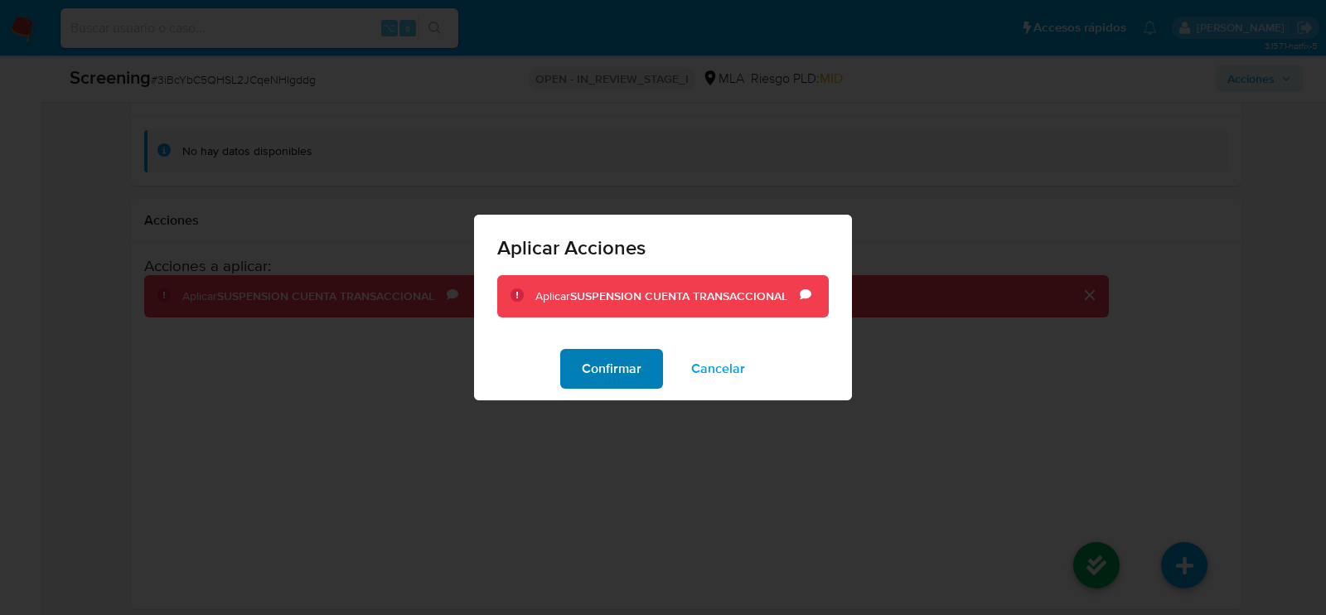
click at [630, 370] on span "Confirmar" at bounding box center [612, 369] width 60 height 36
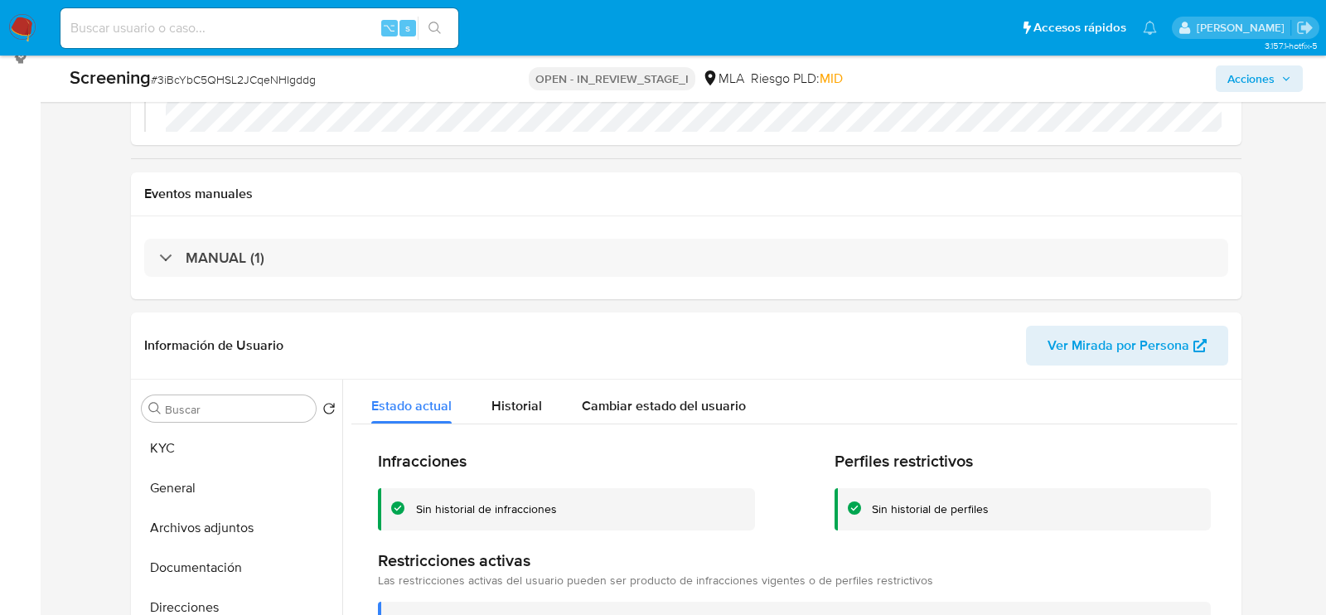
scroll to position [366, 0]
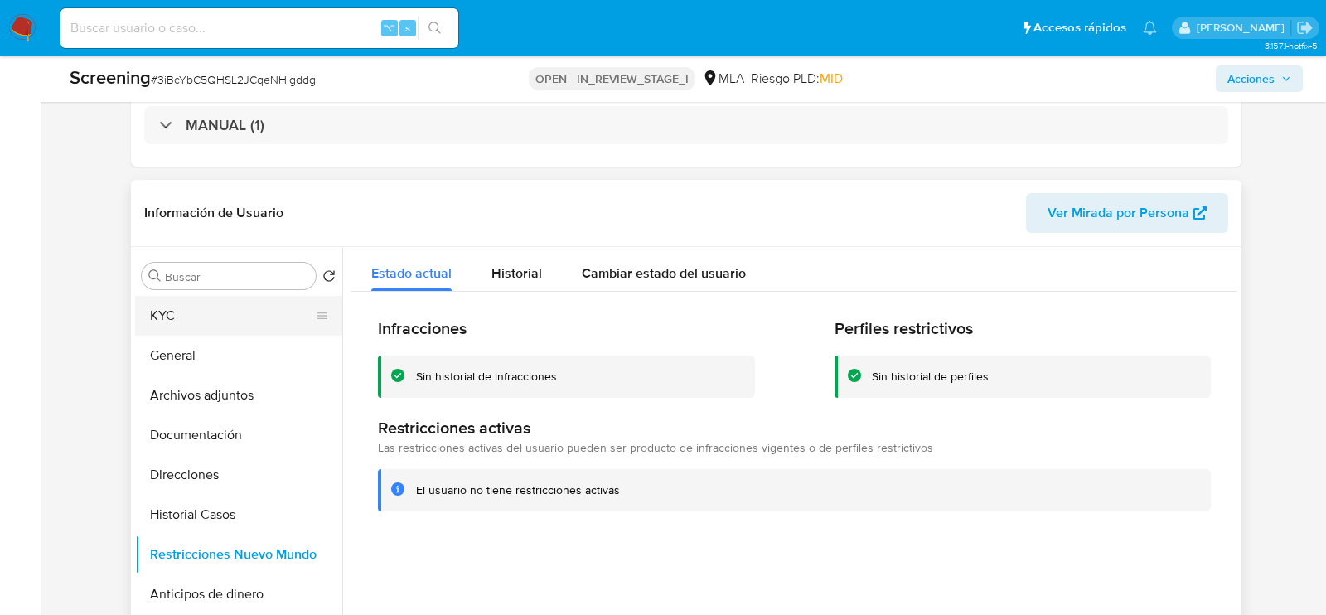
click at [195, 332] on button "KYC" at bounding box center [232, 316] width 194 height 40
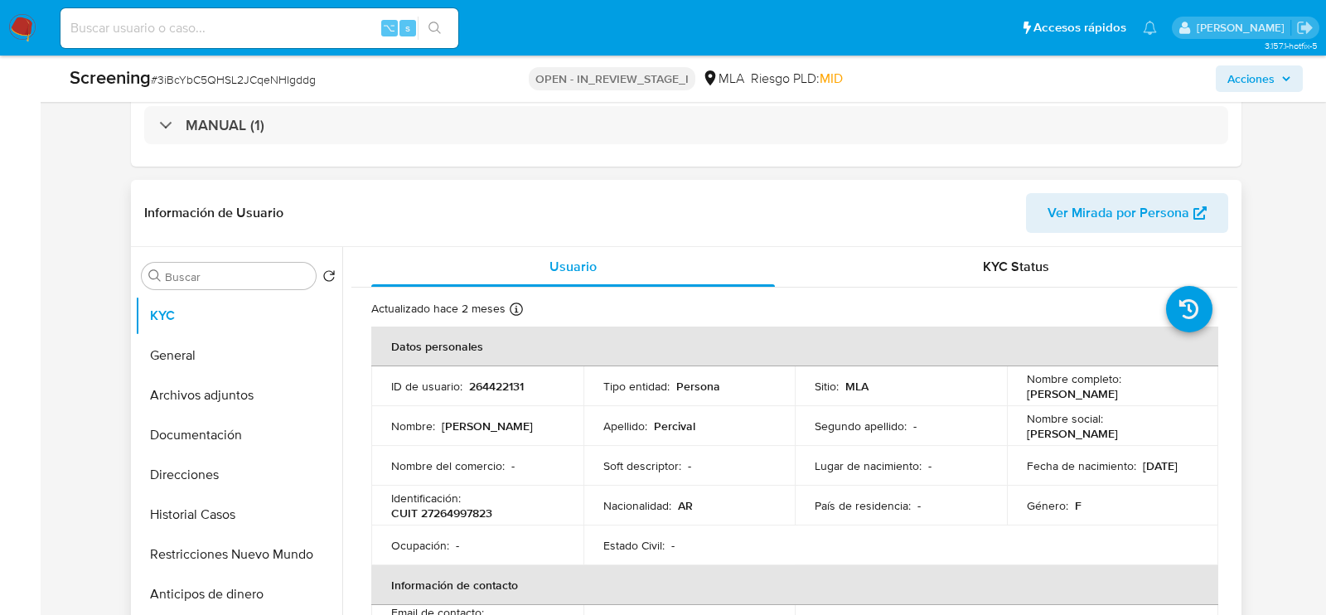
click at [468, 506] on p "CUIT 27264997823" at bounding box center [441, 513] width 101 height 15
copy p "27264997823"
click at [162, 360] on button "General" at bounding box center [232, 356] width 194 height 40
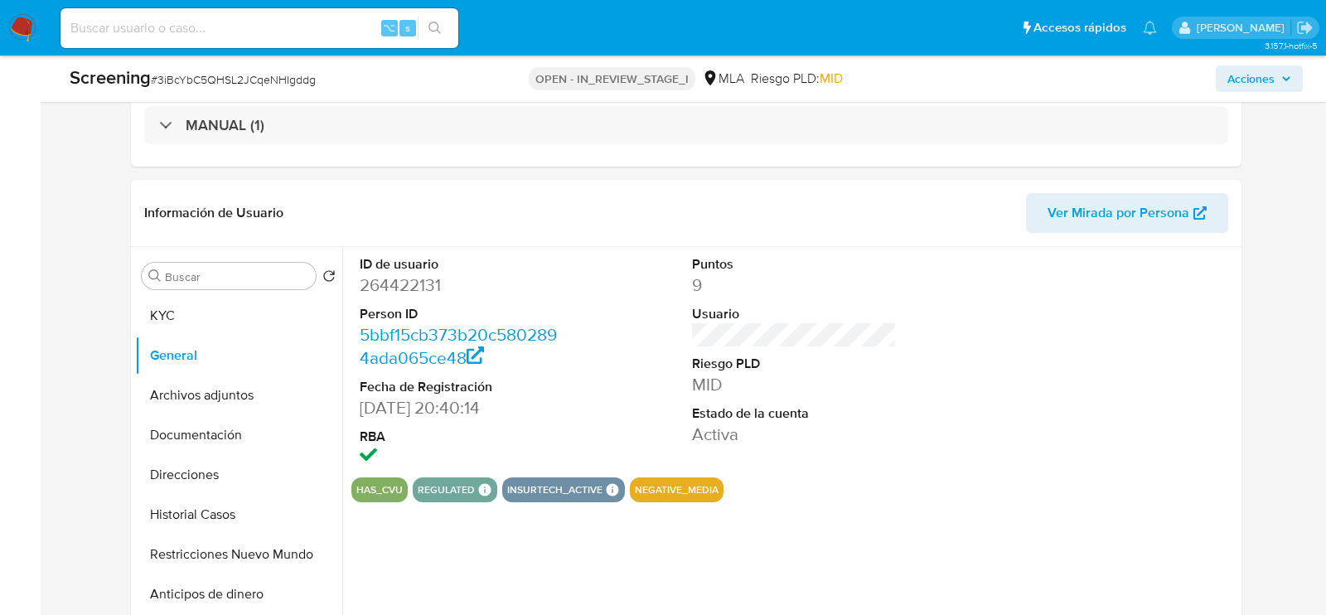
click at [1285, 83] on icon "button" at bounding box center [1287, 79] width 10 height 10
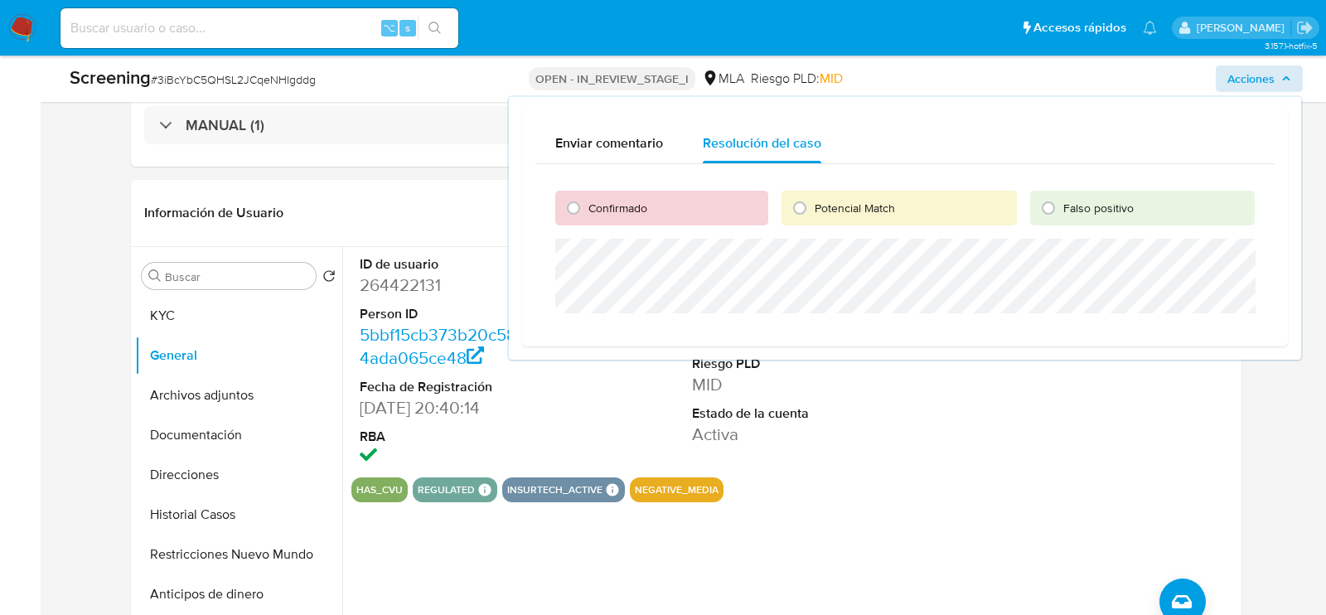
click at [661, 198] on div "Confirmado" at bounding box center [661, 208] width 213 height 35
click at [652, 206] on div "Confirmado" at bounding box center [661, 208] width 213 height 35
click at [572, 210] on input "Confirmado" at bounding box center [573, 208] width 27 height 27
radio input "true"
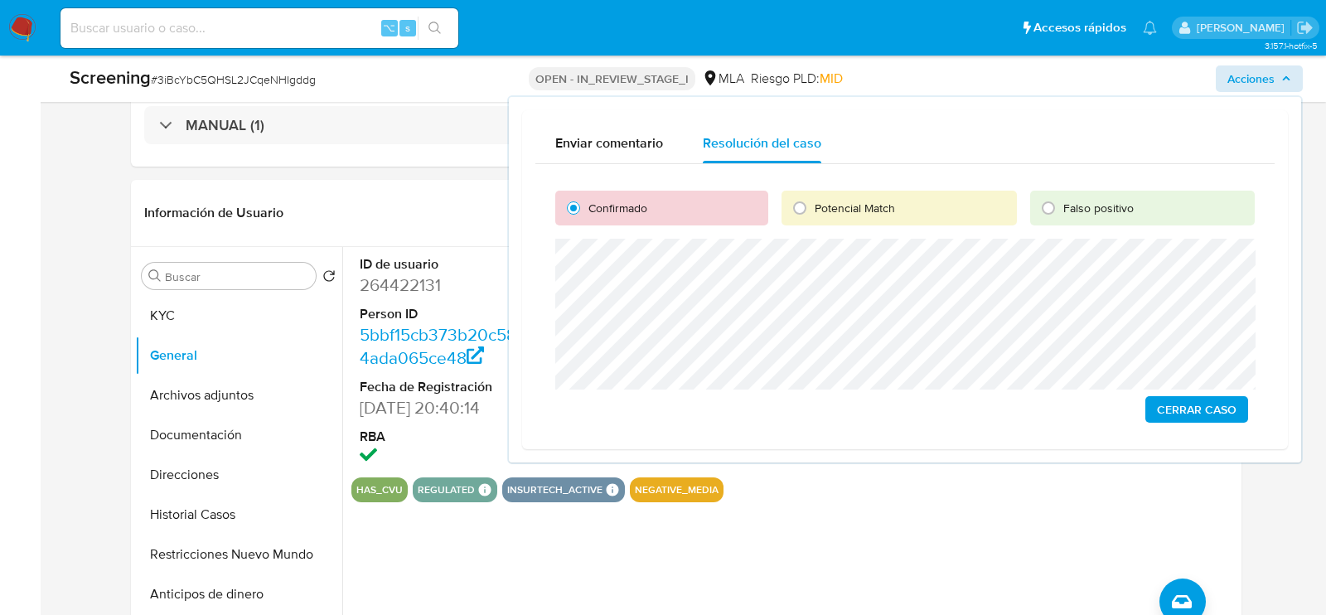
click at [1179, 414] on span "Cerrar Caso" at bounding box center [1197, 409] width 80 height 23
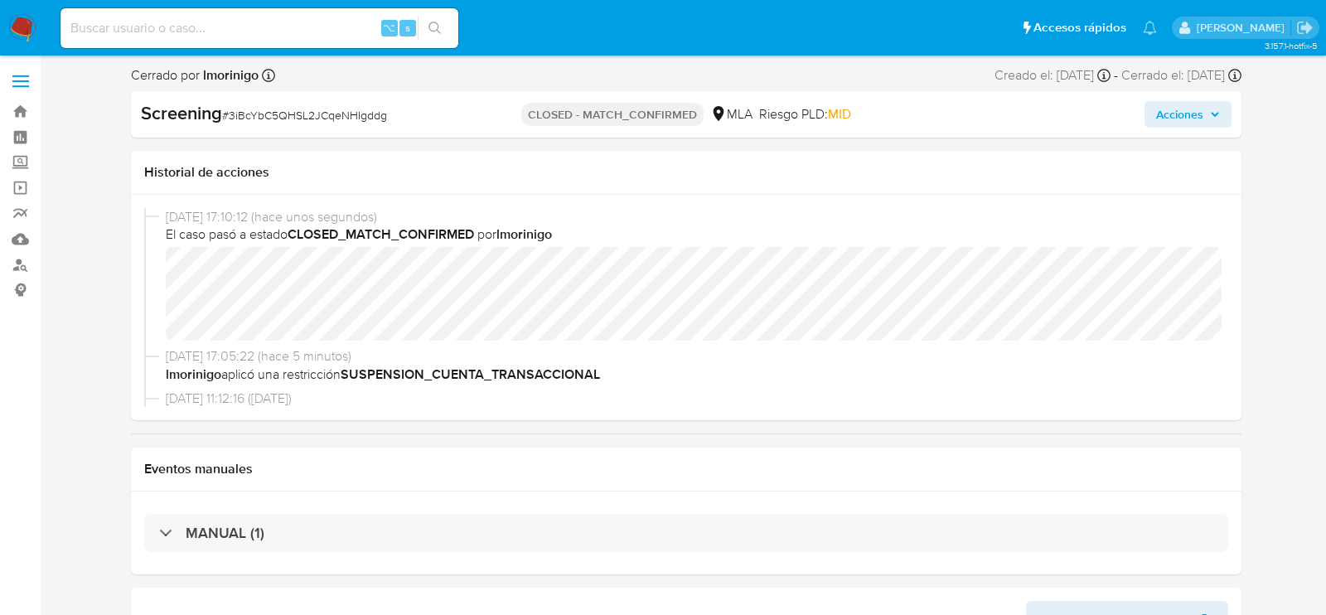
select select "10"
click at [256, 30] on input at bounding box center [260, 28] width 398 height 22
paste input "579iqIeNbP5FXeyjRnCcbxKi"
type input "579iqIeNbP5FXeyjRnCcbxKi"
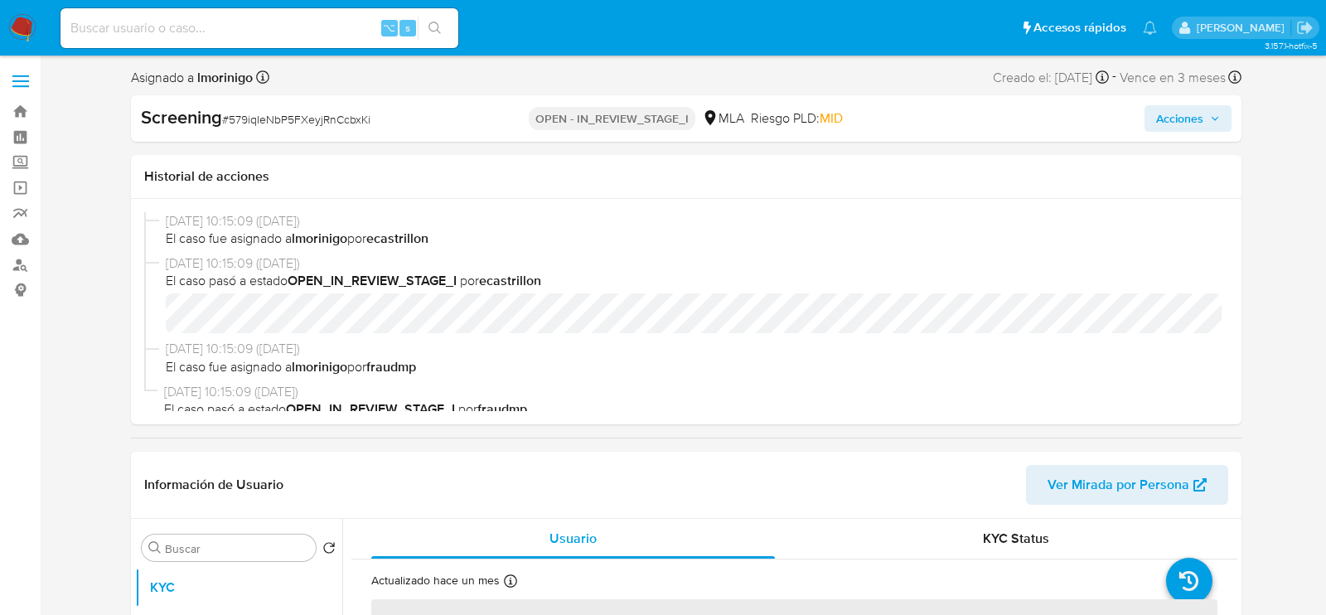
select select "10"
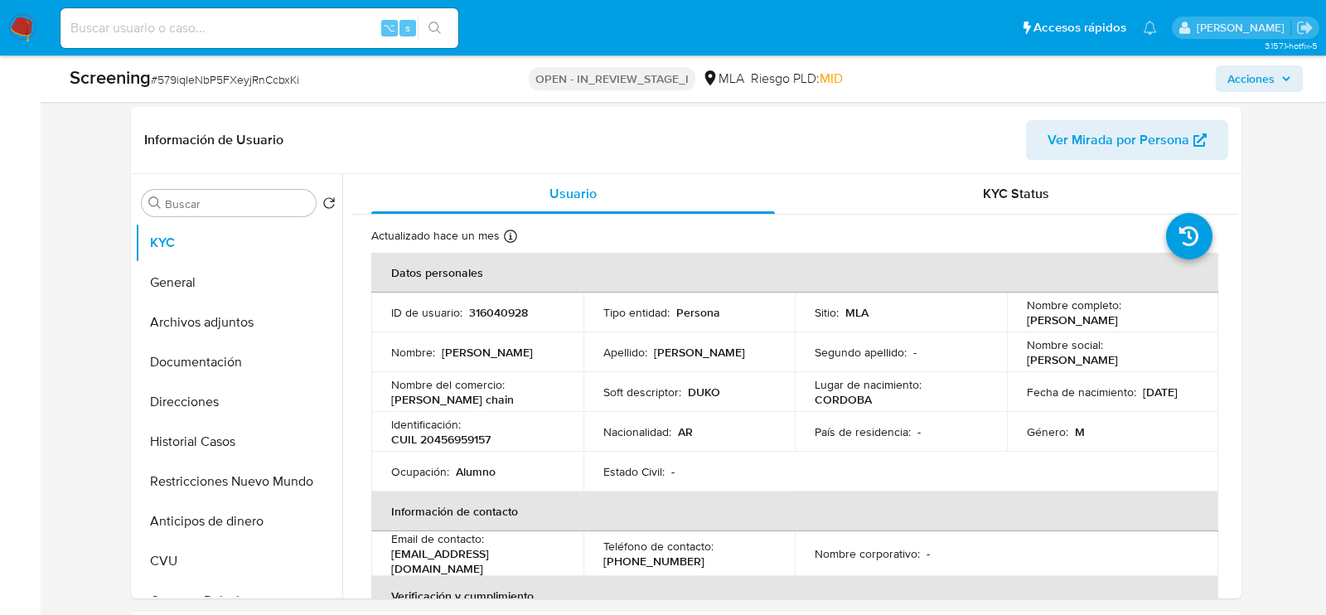
scroll to position [301, 0]
click at [501, 315] on p "316040928" at bounding box center [498, 310] width 59 height 15
copy p "316040928"
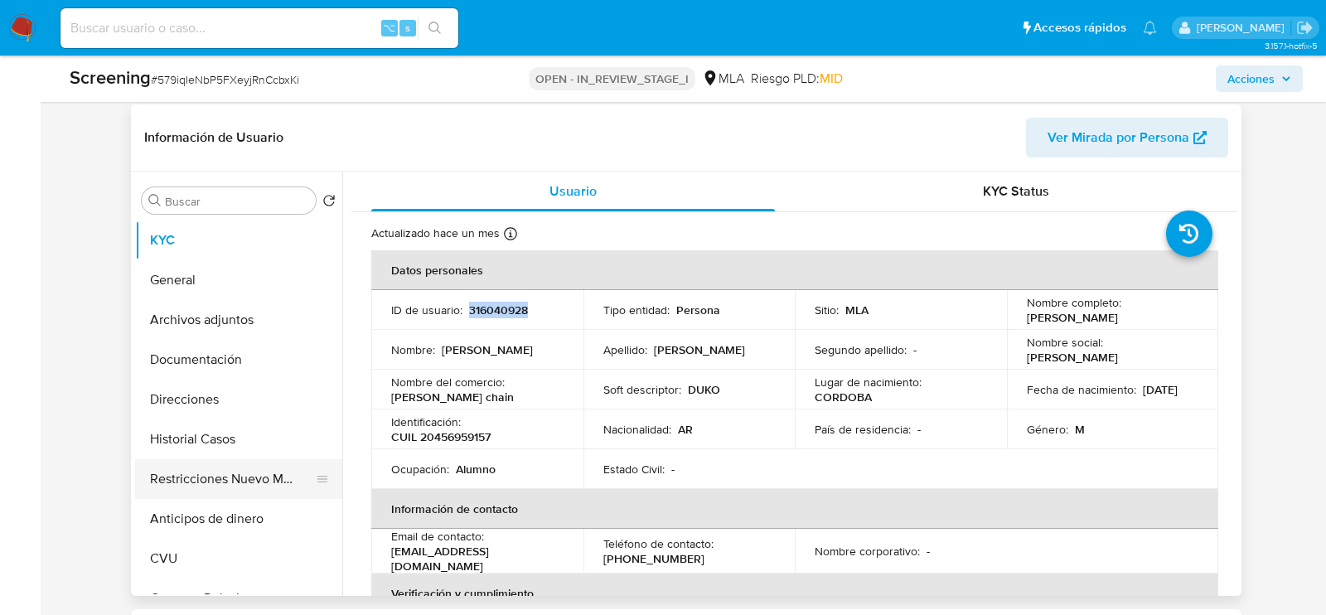
click at [198, 492] on button "Restricciones Nuevo Mundo" at bounding box center [232, 479] width 194 height 40
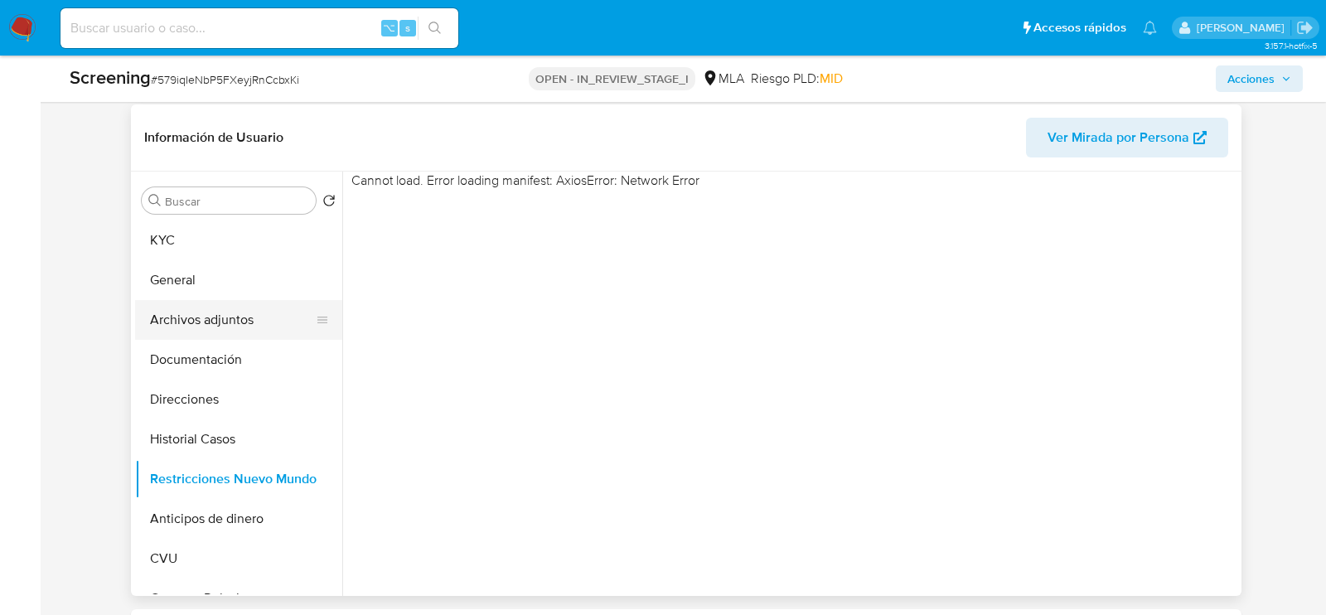
click at [196, 329] on button "Archivos adjuntos" at bounding box center [232, 320] width 194 height 40
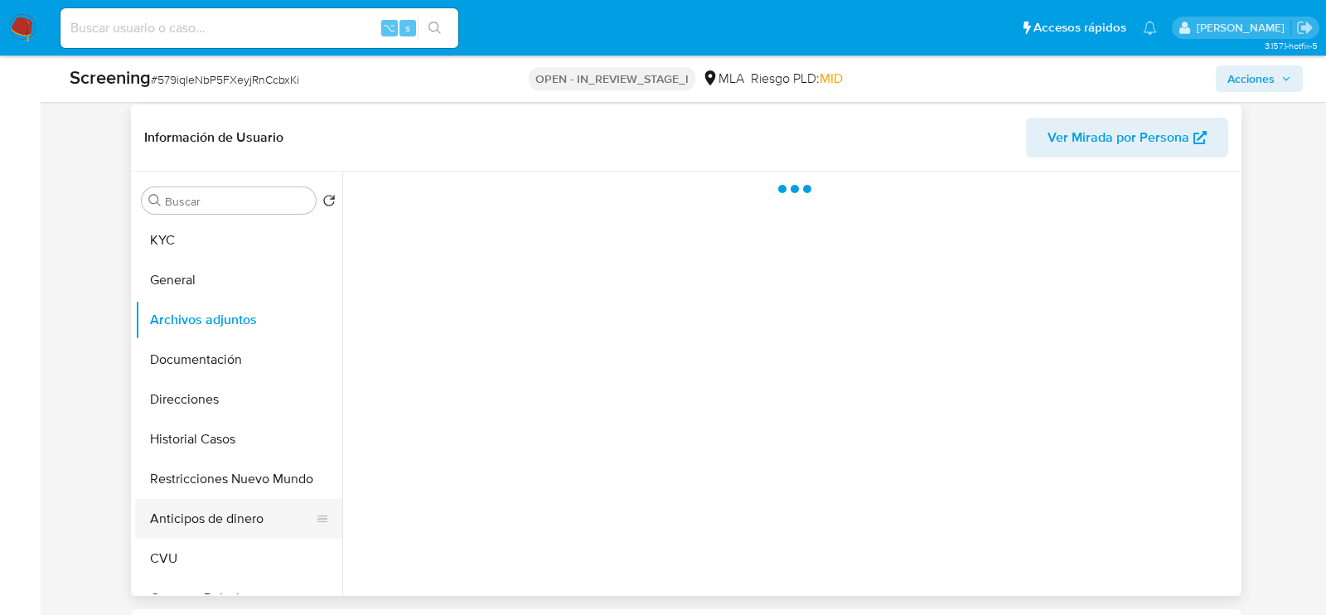
click at [196, 499] on button "Anticipos de dinero" at bounding box center [232, 519] width 194 height 40
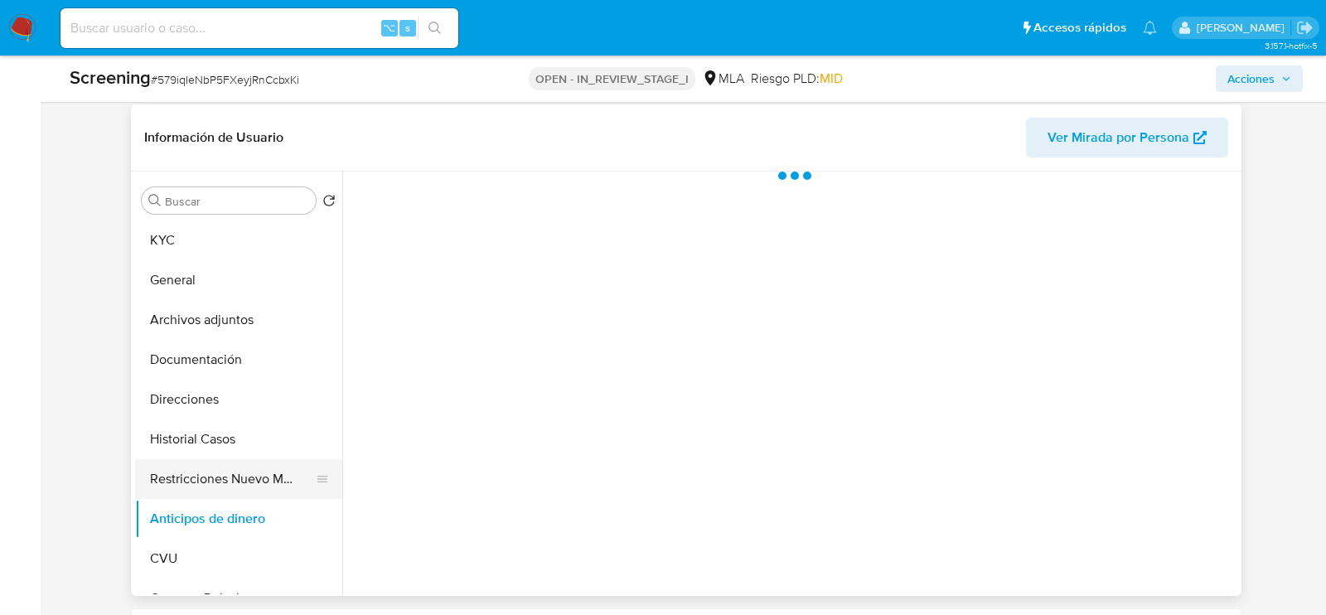
click at [193, 476] on button "Restricciones Nuevo Mundo" at bounding box center [232, 479] width 194 height 40
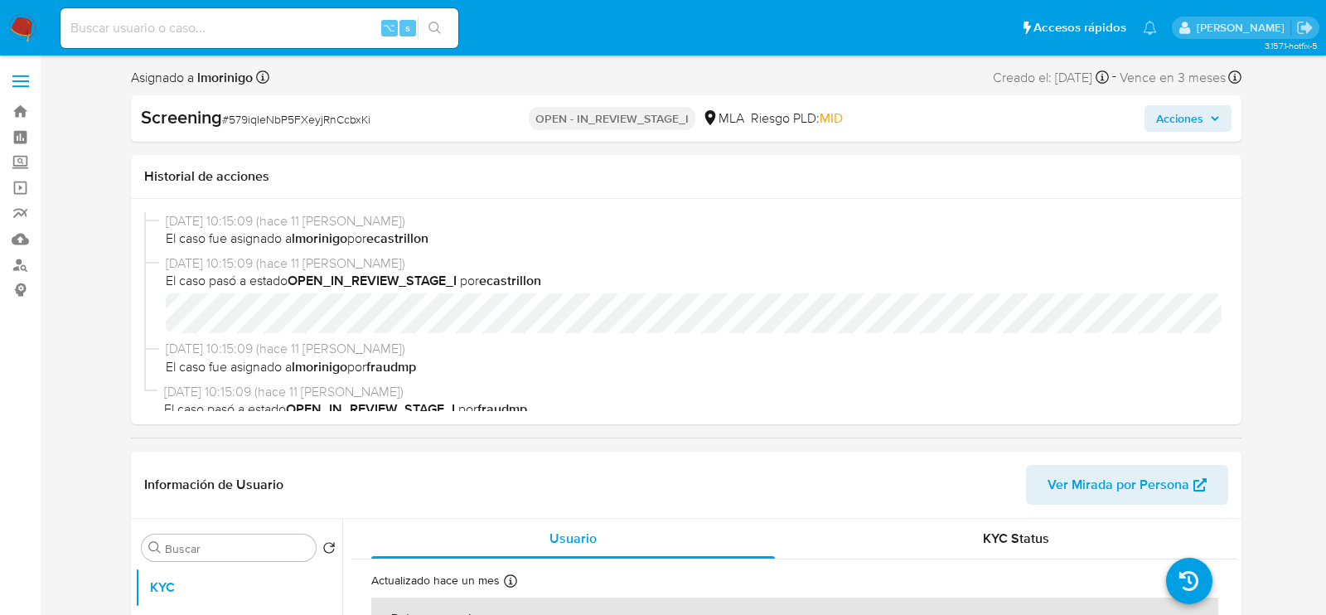
select select "10"
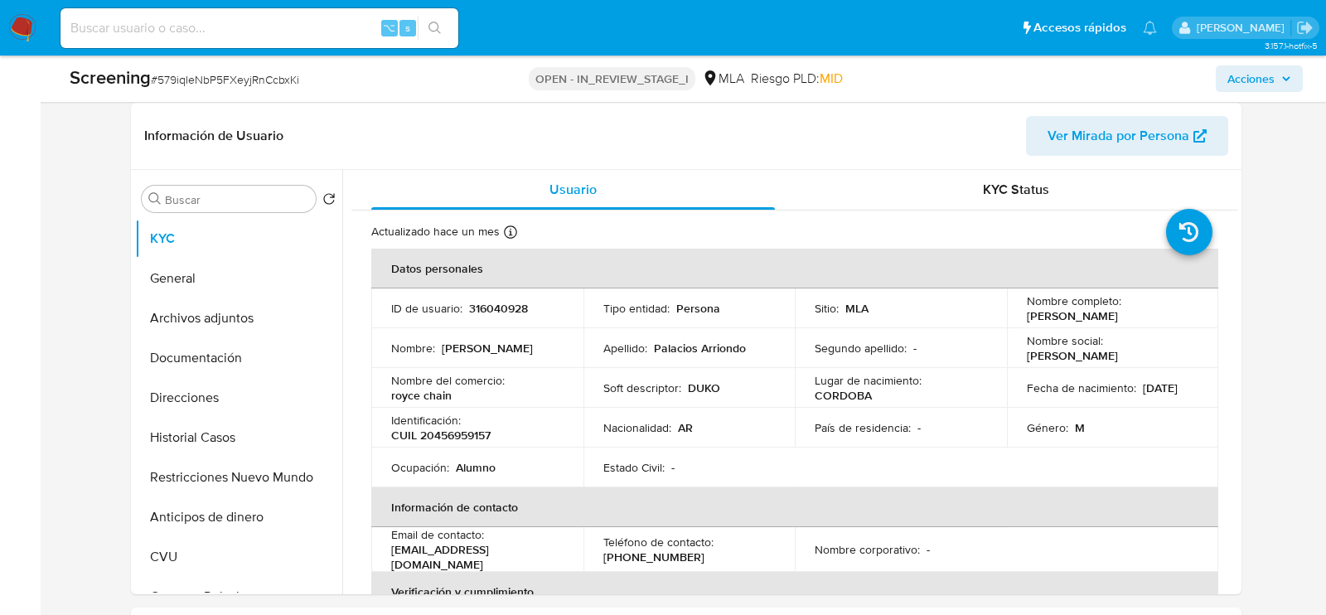
scroll to position [415, 0]
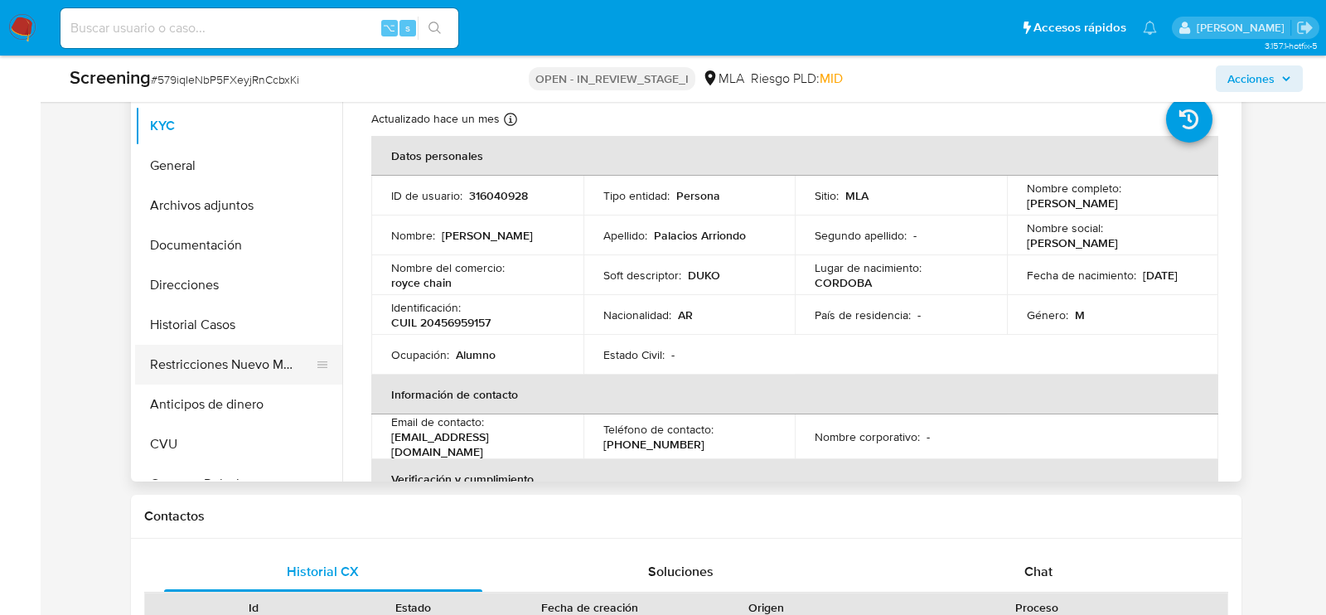
click at [173, 361] on button "Restricciones Nuevo Mundo" at bounding box center [232, 365] width 194 height 40
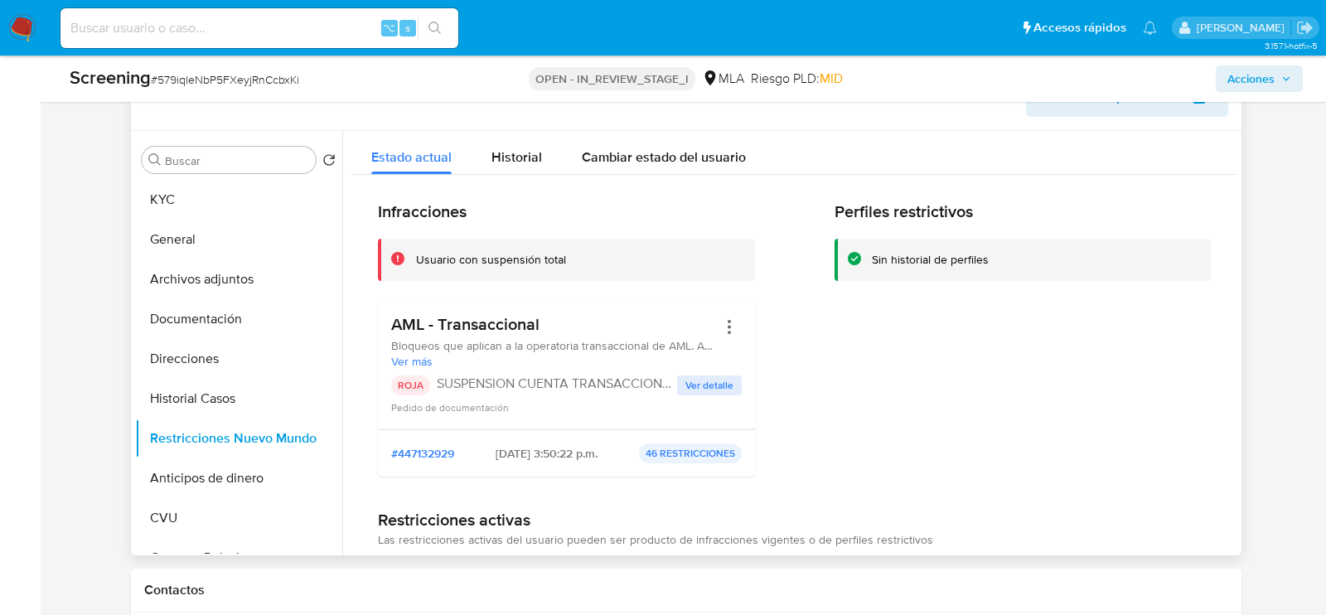
scroll to position [318, 0]
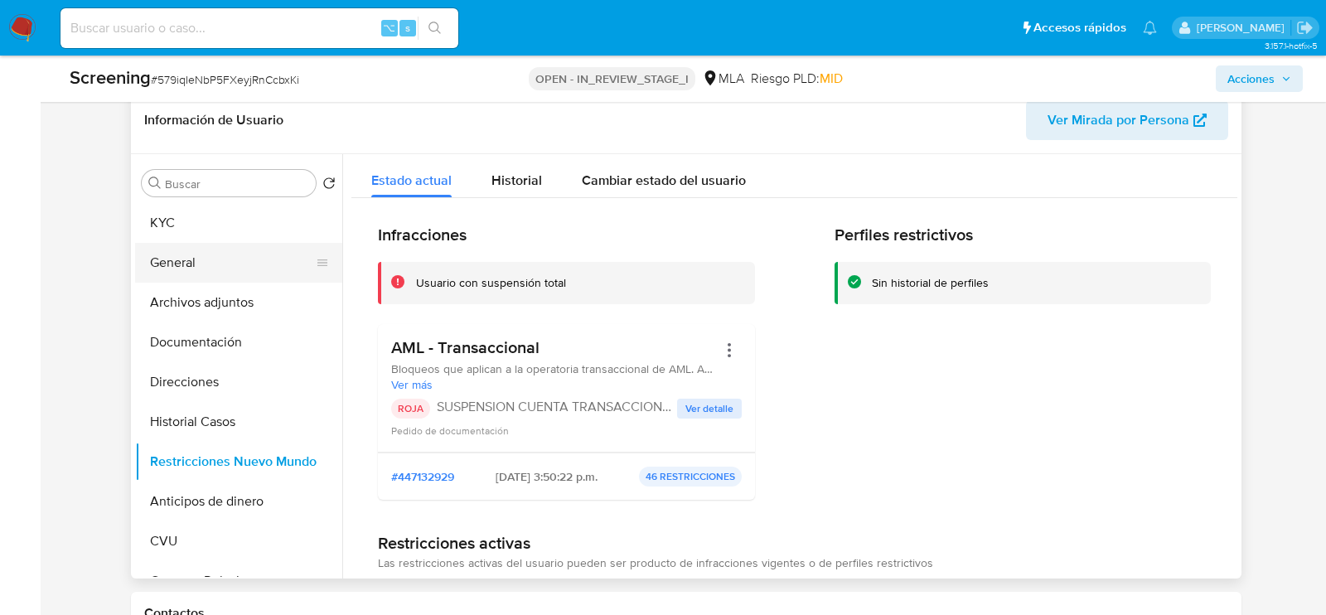
click at [185, 254] on button "General" at bounding box center [232, 263] width 194 height 40
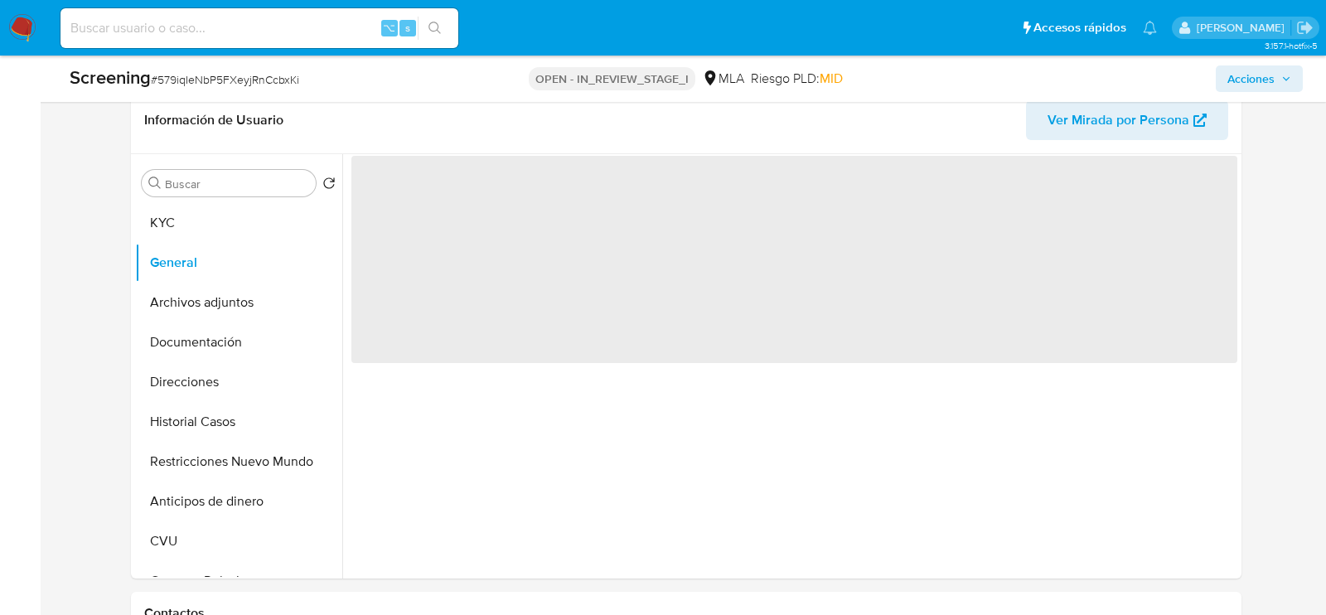
click at [1242, 79] on span "Acciones" at bounding box center [1251, 78] width 47 height 27
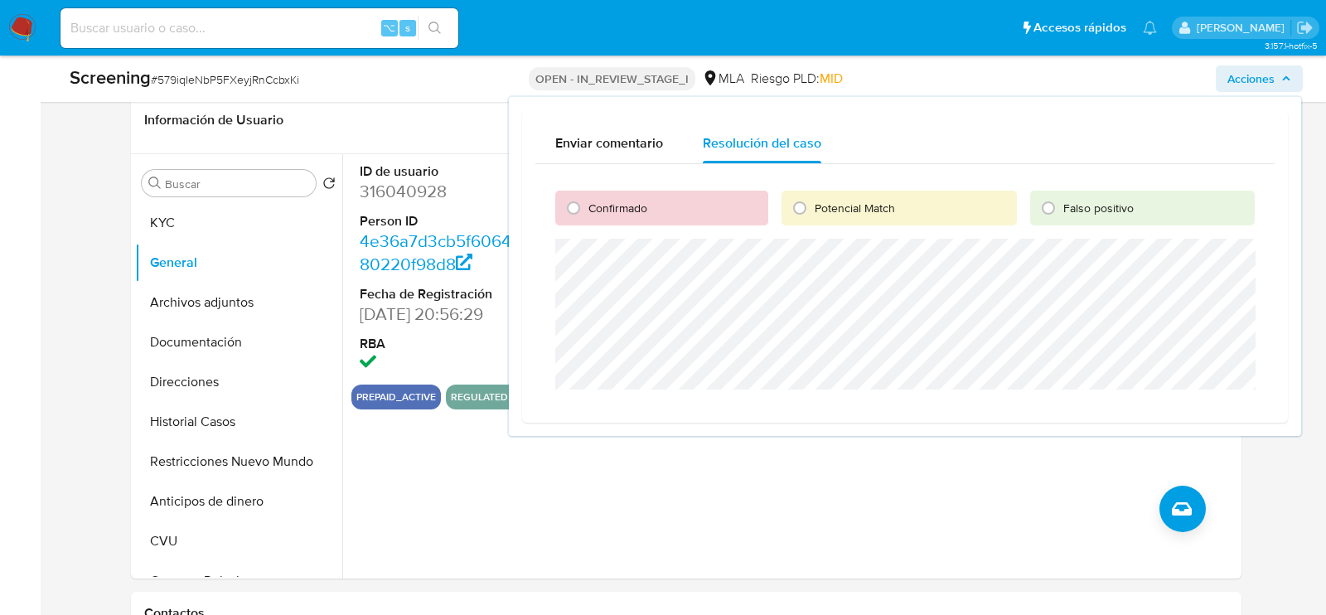
click at [588, 216] on div "Confirmado" at bounding box center [661, 208] width 213 height 35
click at [562, 206] on input "Confirmado" at bounding box center [573, 208] width 27 height 27
radio input "true"
click at [1223, 412] on span "Cerrar Caso" at bounding box center [1197, 409] width 80 height 23
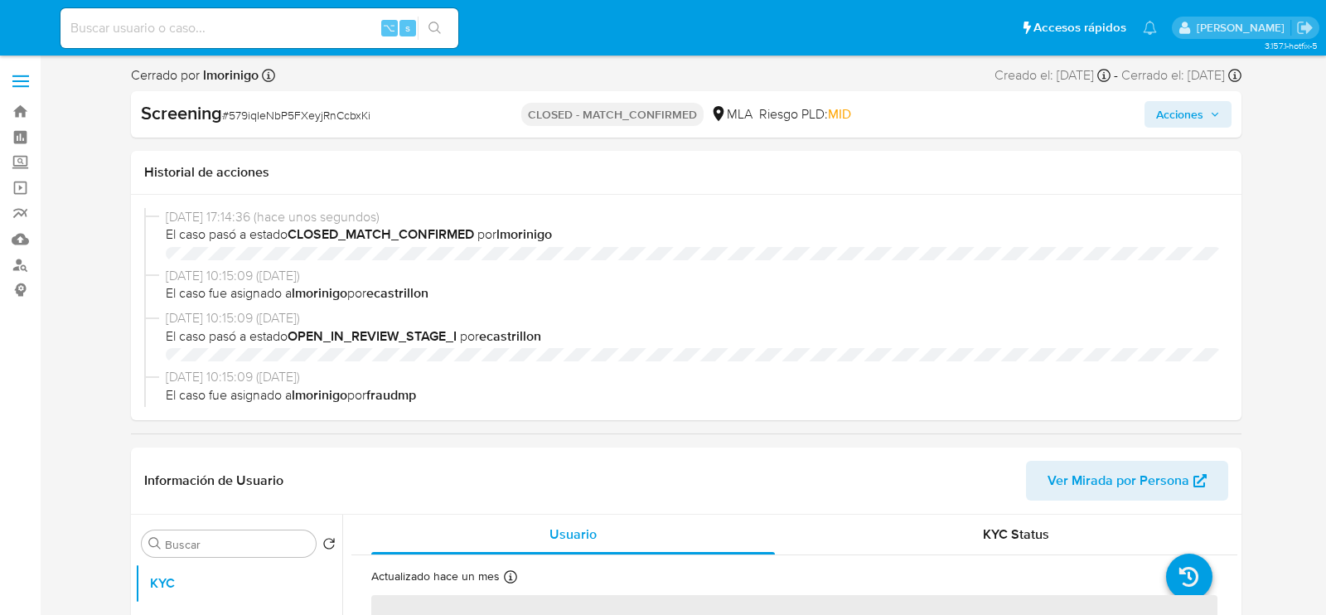
select select "10"
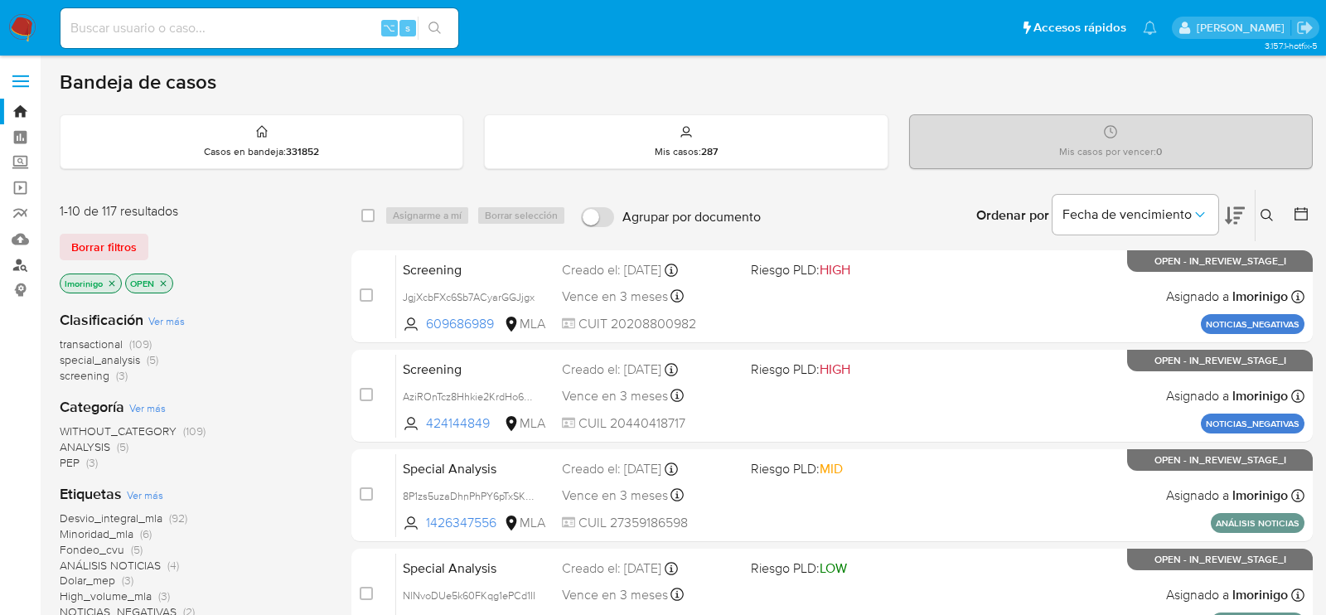
click at [30, 261] on link "Buscador de personas" at bounding box center [98, 265] width 197 height 26
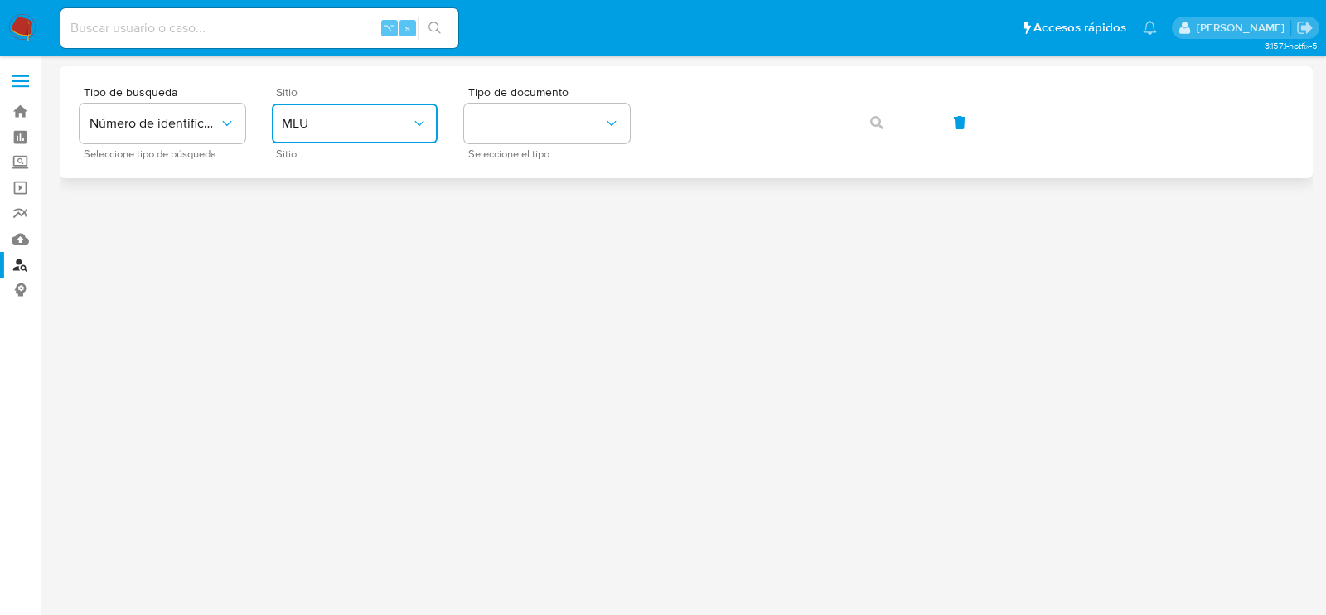
click at [368, 136] on button "MLU" at bounding box center [355, 124] width 166 height 40
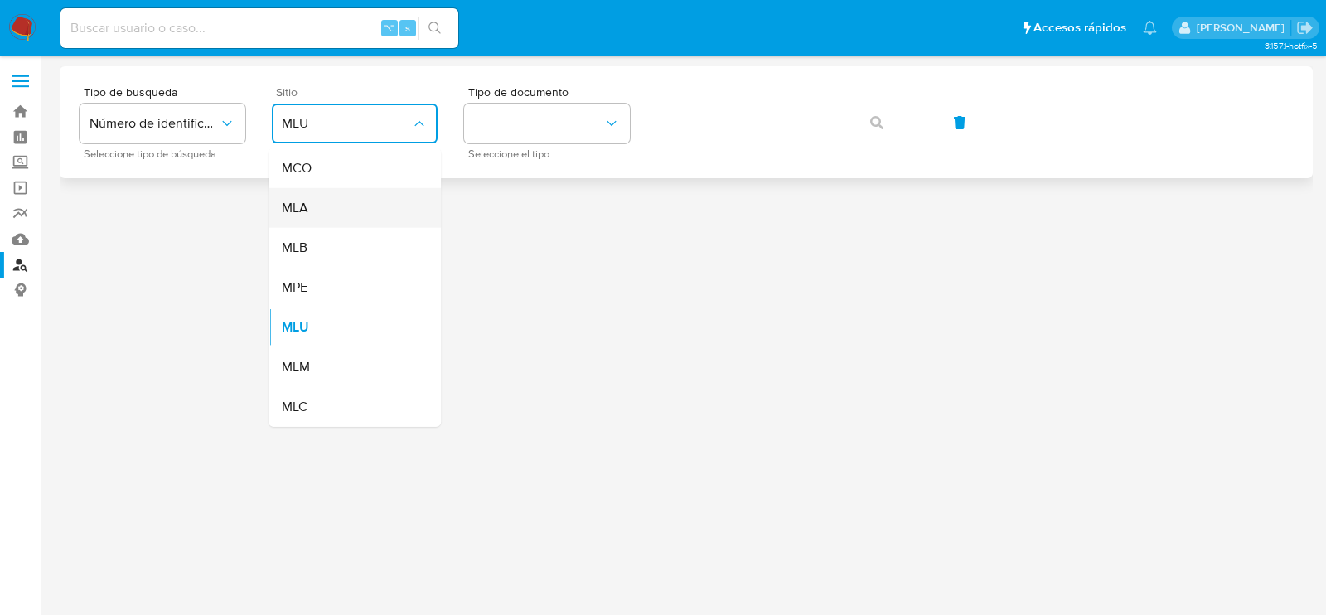
drag, startPoint x: 368, startPoint y: 182, endPoint x: 368, endPoint y: 205, distance: 22.4
click at [368, 205] on ul "MCO MLA MLB MPE MLU MLM MLC" at bounding box center [355, 287] width 172 height 279
click at [368, 205] on div "MLA" at bounding box center [350, 208] width 136 height 40
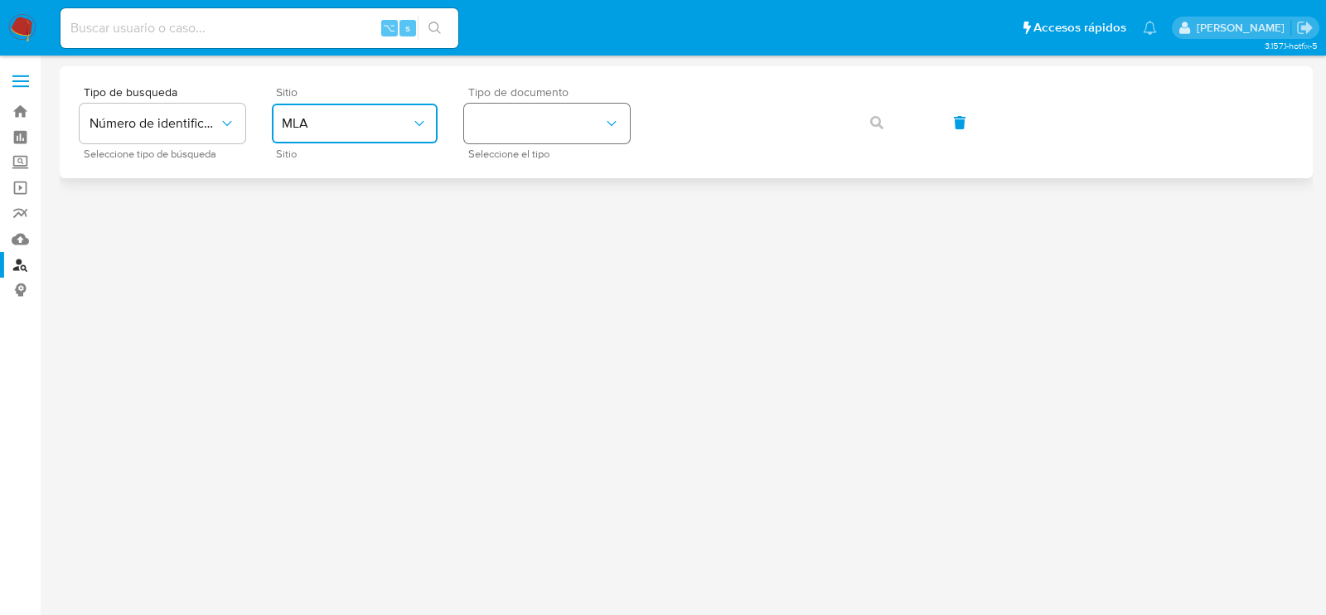
click at [521, 115] on button "identificationType" at bounding box center [547, 124] width 166 height 40
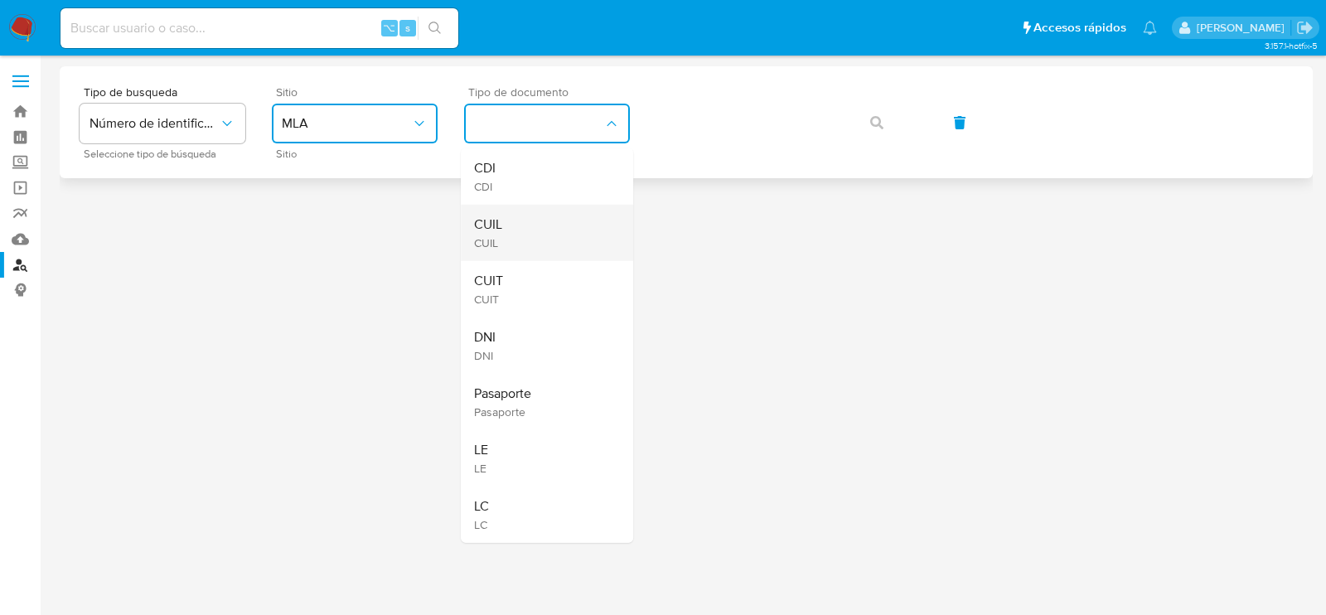
click at [519, 205] on div "CUIL CUIL" at bounding box center [542, 233] width 136 height 56
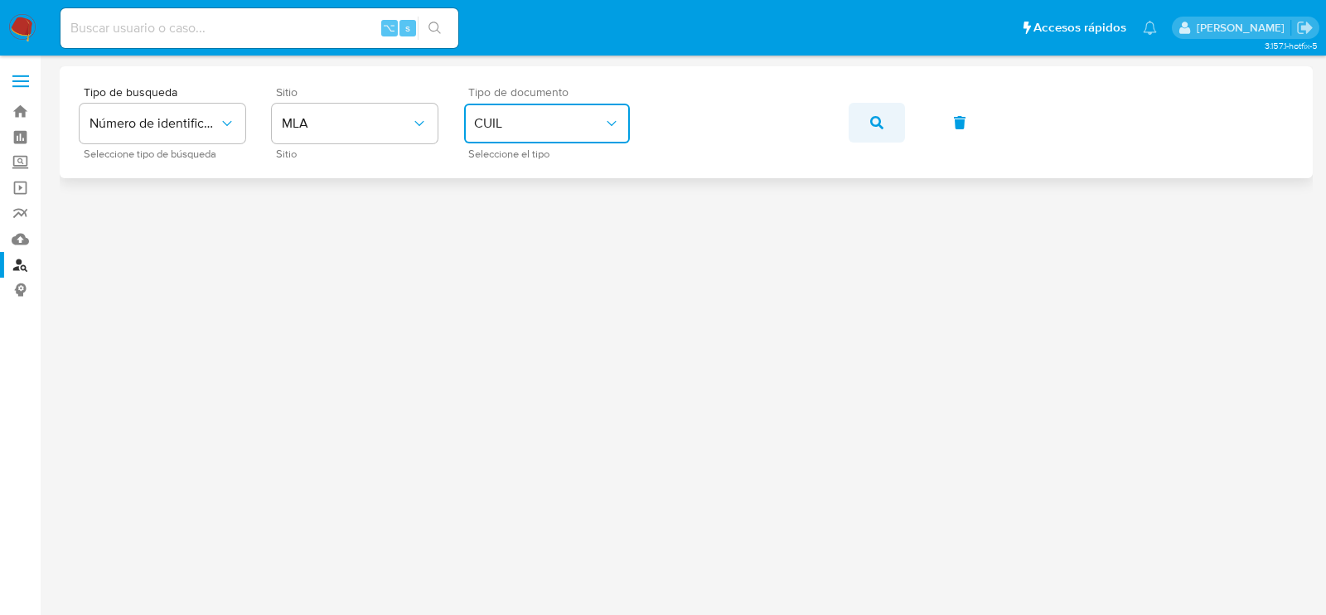
click at [873, 124] on icon "button" at bounding box center [876, 122] width 13 height 13
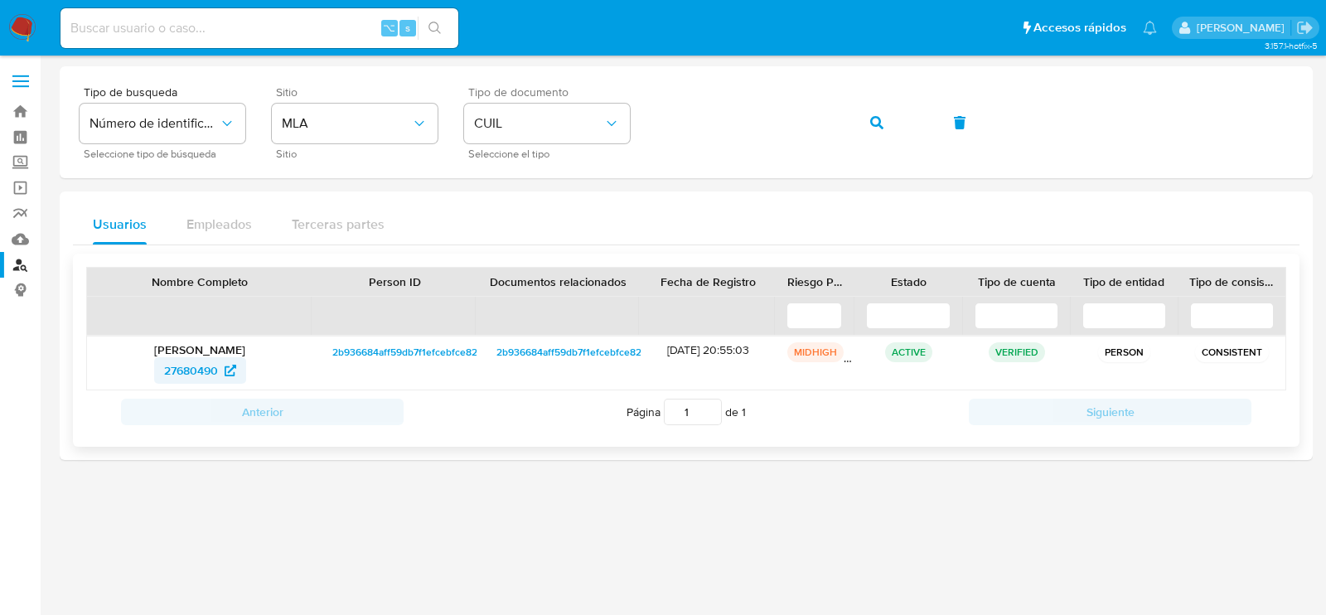
click at [201, 369] on span "27680490" at bounding box center [191, 370] width 54 height 27
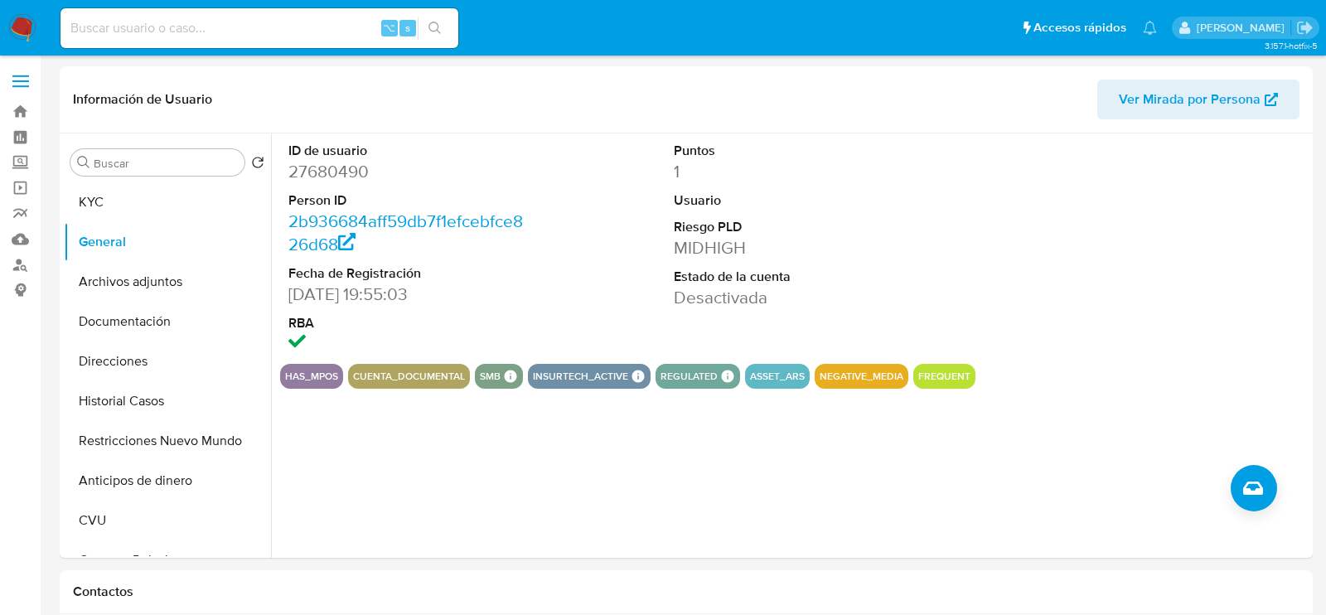
select select "10"
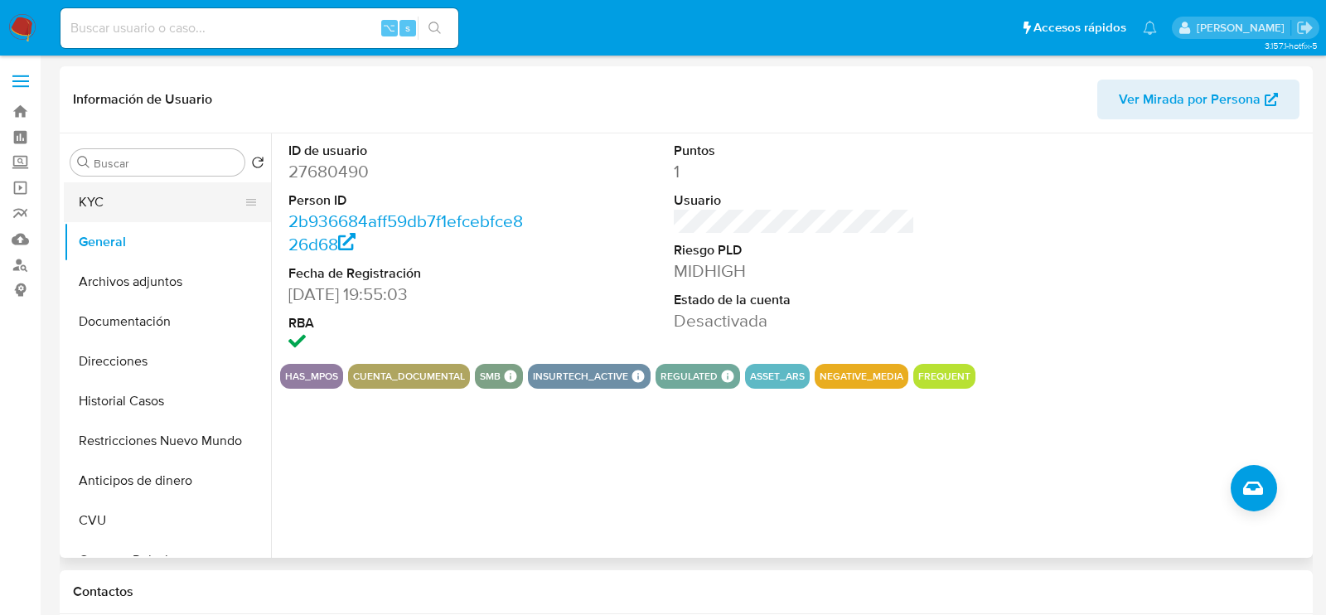
click at [146, 189] on button "KYC" at bounding box center [161, 202] width 194 height 40
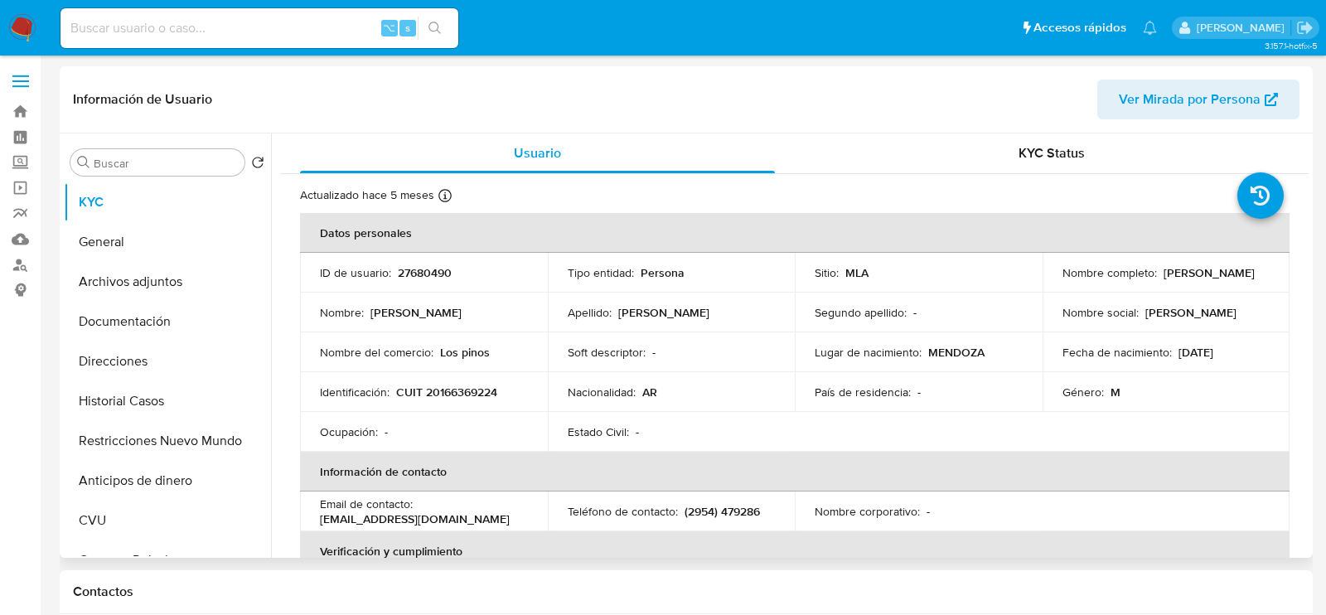
click at [460, 379] on td "Identificación : CUIT 20166369224" at bounding box center [424, 392] width 248 height 40
click at [460, 391] on p "CUIT 20166369224" at bounding box center [446, 392] width 101 height 15
copy p "20166369224"
